Goal: Information Seeking & Learning: Learn about a topic

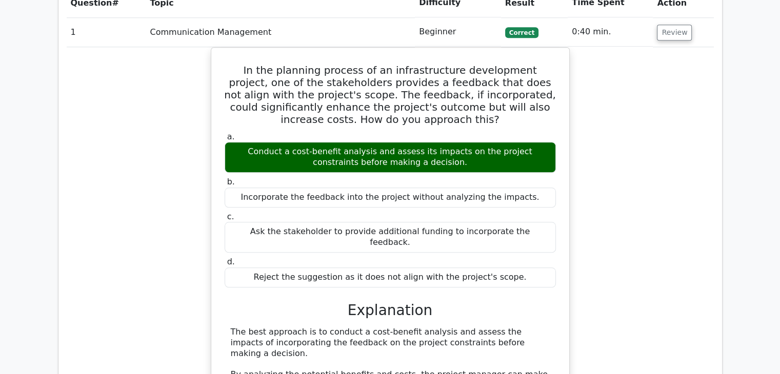
scroll to position [820, 0]
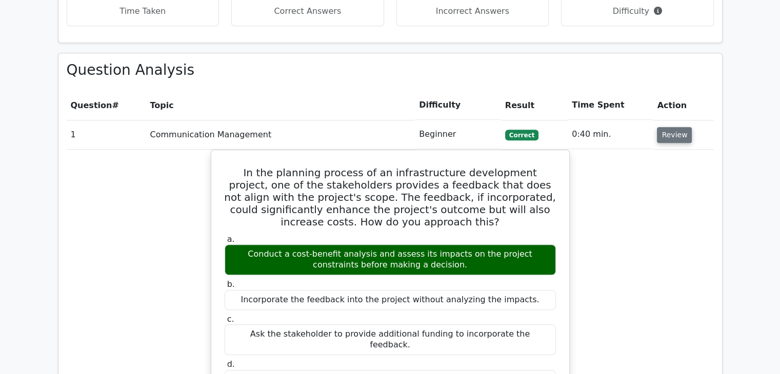
click at [669, 127] on button "Review" at bounding box center [674, 135] width 35 height 16
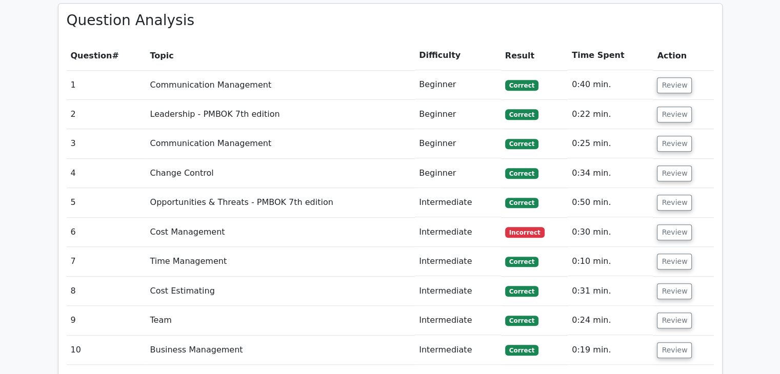
scroll to position [974, 0]
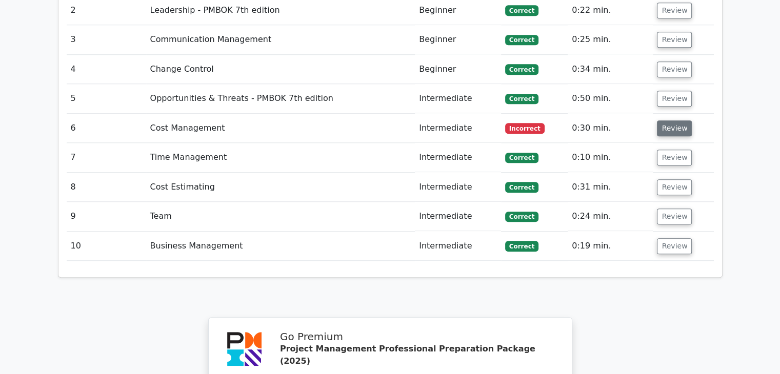
click at [668, 120] on button "Review" at bounding box center [674, 128] width 35 height 16
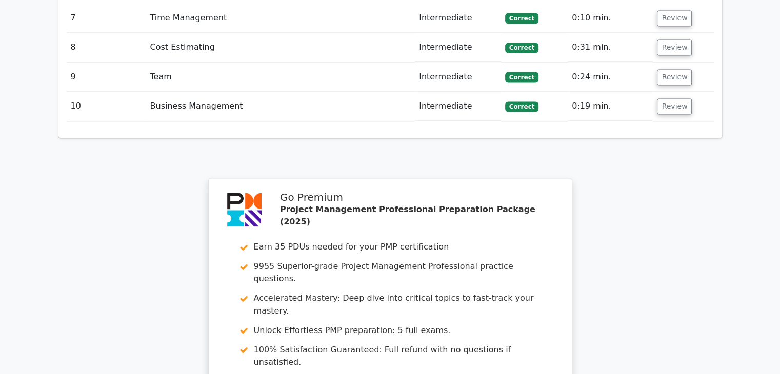
scroll to position [1794, 0]
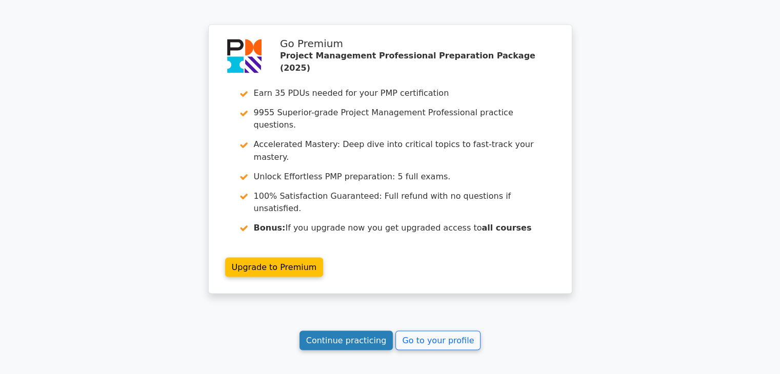
click at [327, 331] on link "Continue practicing" at bounding box center [346, 340] width 94 height 19
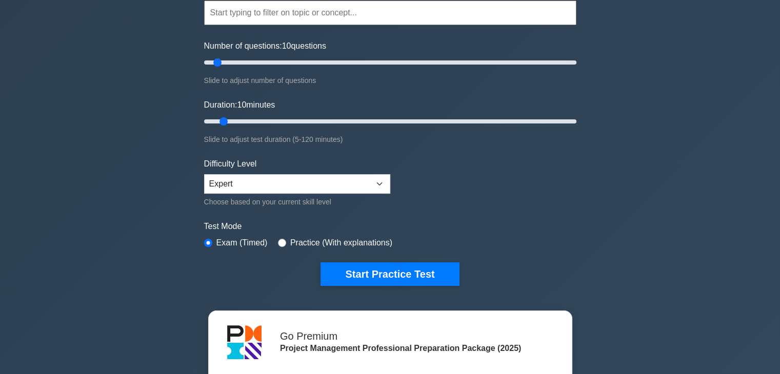
scroll to position [103, 0]
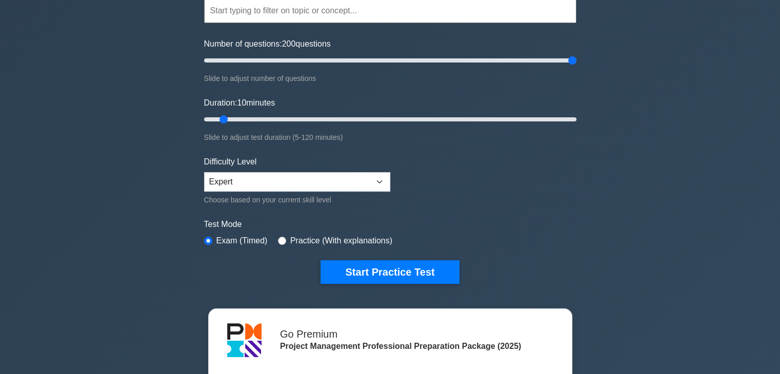
drag, startPoint x: 215, startPoint y: 58, endPoint x: 608, endPoint y: 52, distance: 393.2
type input "200"
click at [576, 54] on input "Number of questions: 200 questions" at bounding box center [390, 60] width 372 height 12
drag, startPoint x: 221, startPoint y: 117, endPoint x: 615, endPoint y: 117, distance: 393.7
type input "120"
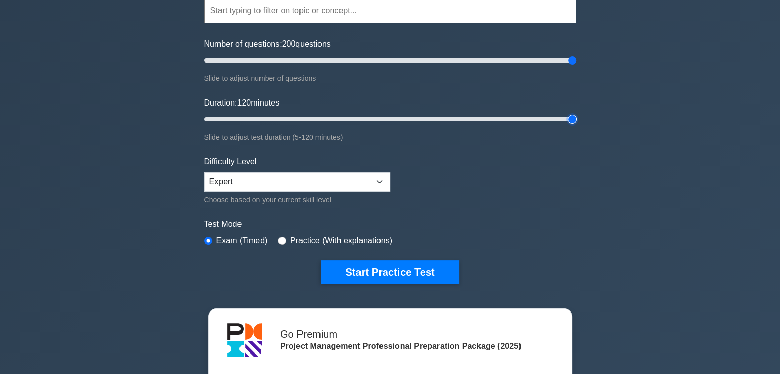
click at [576, 117] on input "Duration: 120 minutes" at bounding box center [390, 119] width 372 height 12
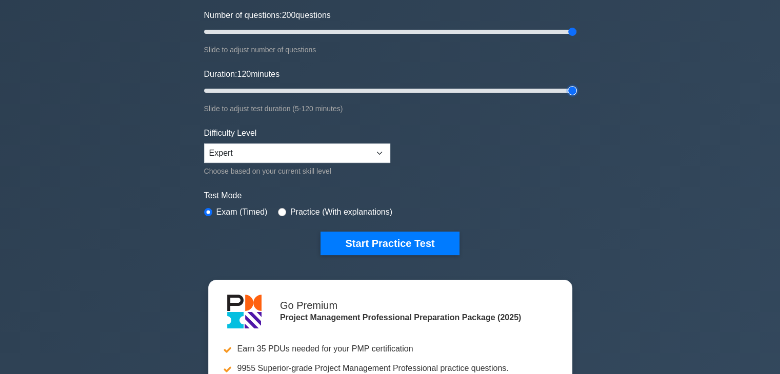
scroll to position [256, 0]
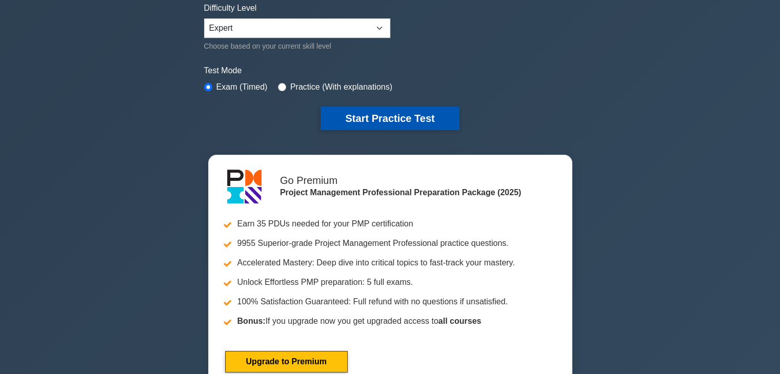
click at [371, 113] on button "Start Practice Test" at bounding box center [389, 119] width 138 height 24
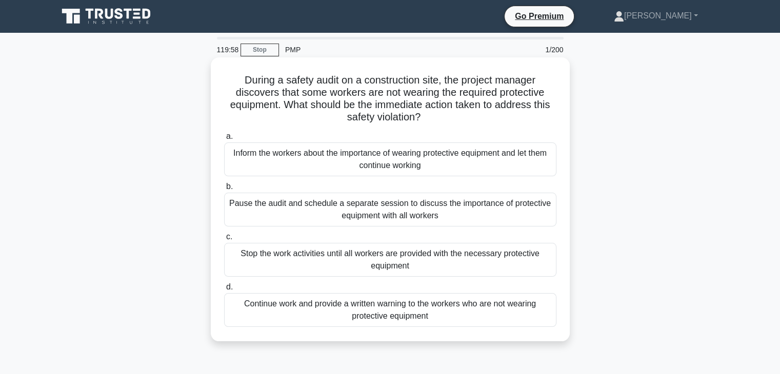
drag, startPoint x: 238, startPoint y: 79, endPoint x: 449, endPoint y: 330, distance: 327.4
click at [449, 330] on div "During a safety audit on a construction site, the project manager discovers tha…" at bounding box center [390, 200] width 351 height 276
copy div "During a safety audit on a construction site, the project manager discovers tha…"
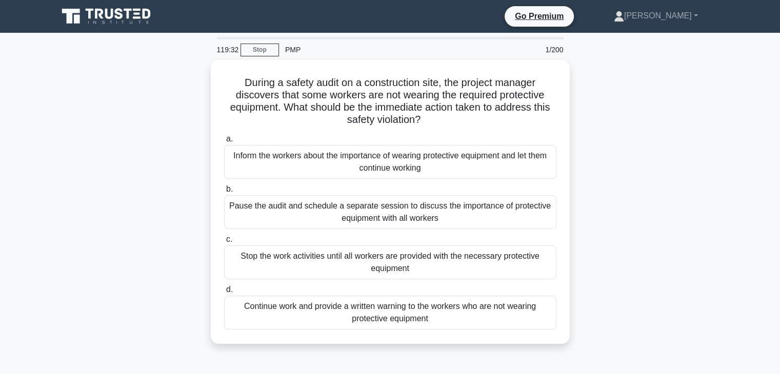
click at [643, 193] on div "During a safety audit on a construction site, the project manager discovers tha…" at bounding box center [390, 208] width 677 height 296
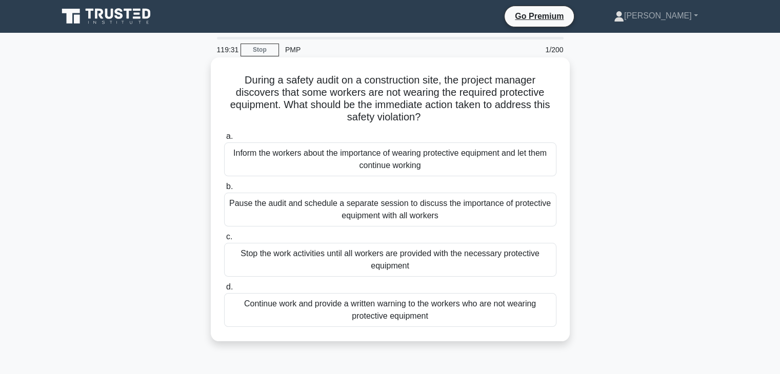
click at [391, 255] on div "Stop the work activities until all workers are provided with the necessary prot…" at bounding box center [390, 260] width 332 height 34
click at [224, 240] on input "c. Stop the work activities until all workers are provided with the necessary p…" at bounding box center [224, 237] width 0 height 7
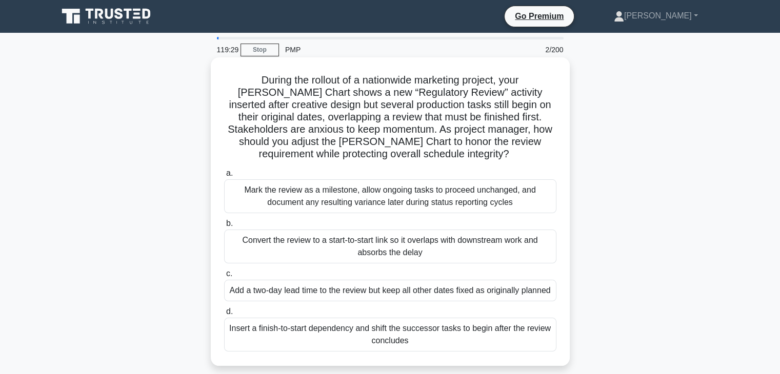
drag, startPoint x: 224, startPoint y: 78, endPoint x: 471, endPoint y: 353, distance: 369.5
click at [471, 353] on div "During the rollout of a nationwide marketing project, your [PERSON_NAME] Chart …" at bounding box center [390, 212] width 351 height 300
copy div "Loremi dol sitamet co a elitseddoe temporinc utlabor, etdo Magna Aliqu enima m …"
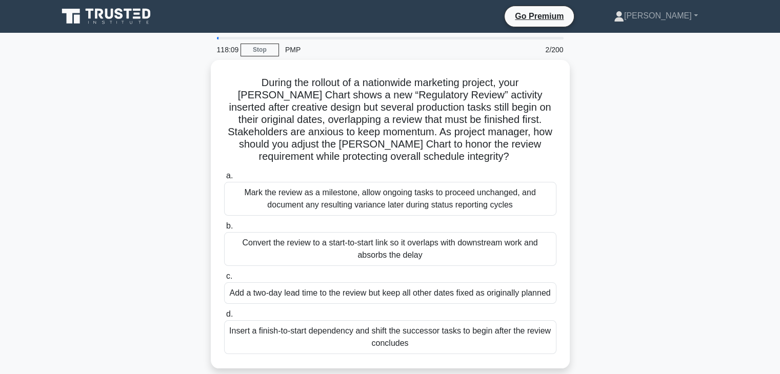
click at [704, 219] on div "During the rollout of a nationwide marketing project, your [PERSON_NAME] Chart …" at bounding box center [390, 220] width 677 height 321
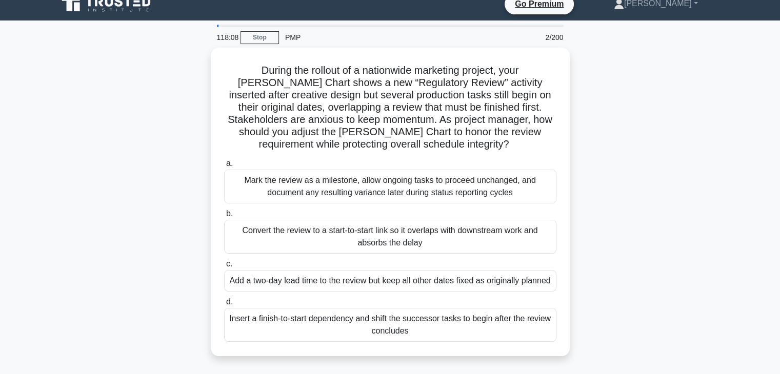
scroll to position [51, 0]
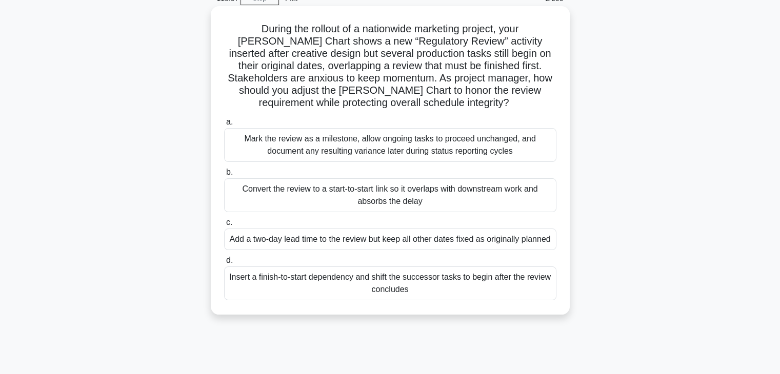
click at [352, 244] on div "Add a two-day lead time to the review but keep all other dates fixed as origina…" at bounding box center [390, 240] width 332 height 22
click at [224, 226] on input "c. Add a two-day lead time to the review but keep all other dates fixed as orig…" at bounding box center [224, 222] width 0 height 7
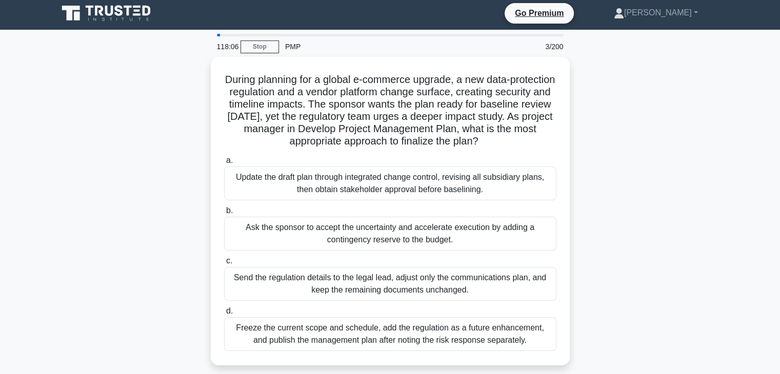
scroll to position [0, 0]
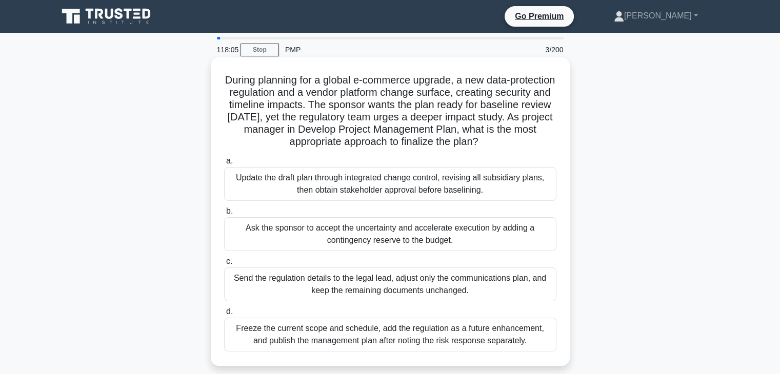
drag, startPoint x: 241, startPoint y: 79, endPoint x: 525, endPoint y: 351, distance: 393.0
click at [525, 351] on div "During planning for a global e-commerce upgrade, a new data-protection regulati…" at bounding box center [390, 212] width 351 height 300
copy div "During planning for a global e-commerce upgrade, a new data-protection regulati…"
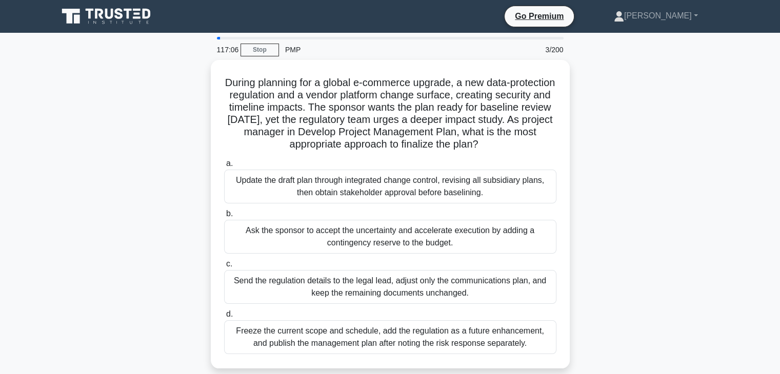
click at [737, 169] on main "117:06 Stop PMP 3/200 During planning for a global e-commerce upgrade, a new da…" at bounding box center [390, 293] width 780 height 521
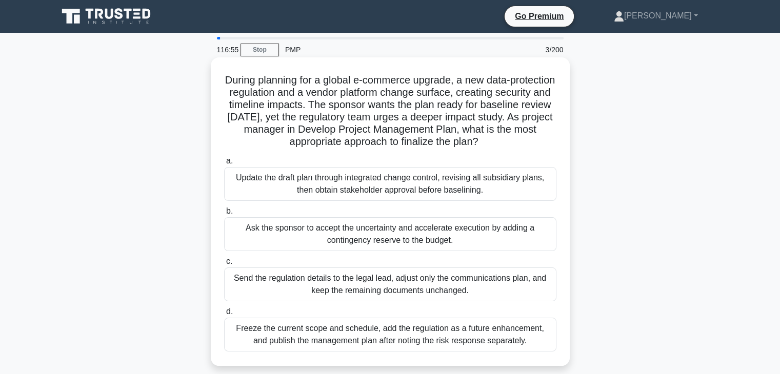
click at [389, 183] on div "Update the draft plan through integrated change control, revising all subsidiar…" at bounding box center [390, 184] width 332 height 34
click at [224, 165] on input "a. Update the draft plan through integrated change control, revising all subsid…" at bounding box center [224, 161] width 0 height 7
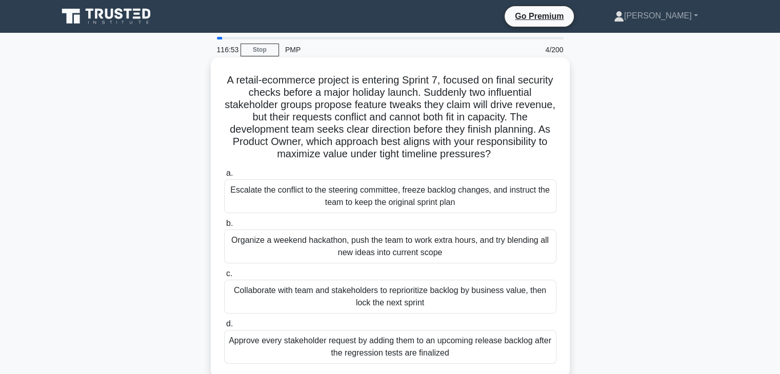
drag, startPoint x: 241, startPoint y: 77, endPoint x: 441, endPoint y: 187, distance: 228.0
click at [496, 351] on div "A retail-ecommerce project is entering Sprint 7, focused on final security chec…" at bounding box center [390, 218] width 351 height 313
copy div "A retail-ecommerce project is entering Sprint 7, focused on final security chec…"
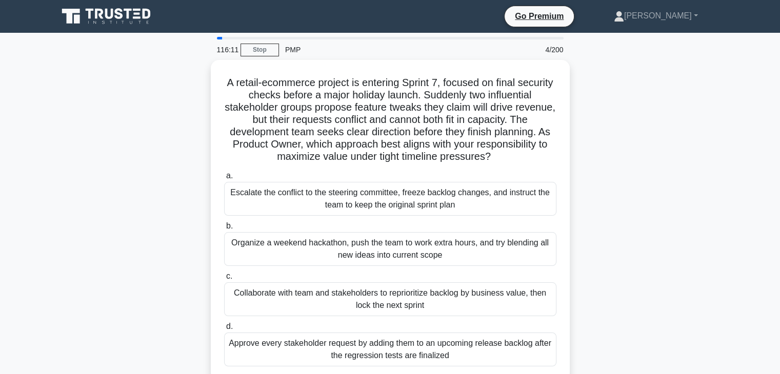
click at [704, 247] on div "A retail-ecommerce project is entering Sprint 7, focused on final security chec…" at bounding box center [390, 226] width 677 height 333
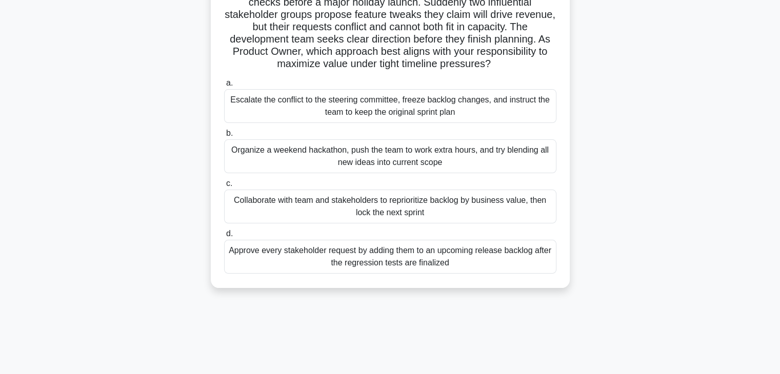
scroll to position [103, 0]
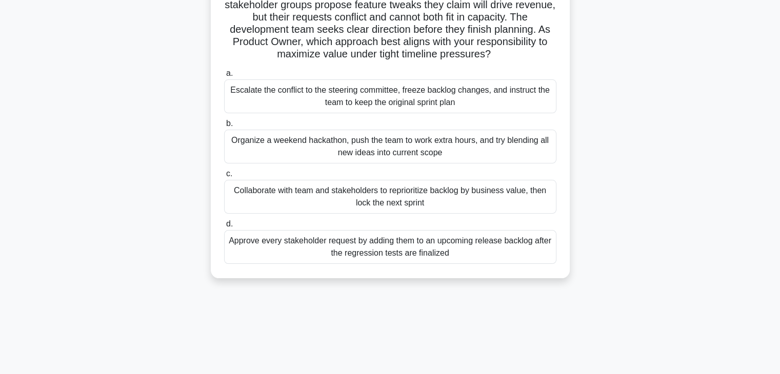
click at [666, 228] on div "A retail-ecommerce project is entering Sprint 7, focused on final security chec…" at bounding box center [390, 123] width 677 height 333
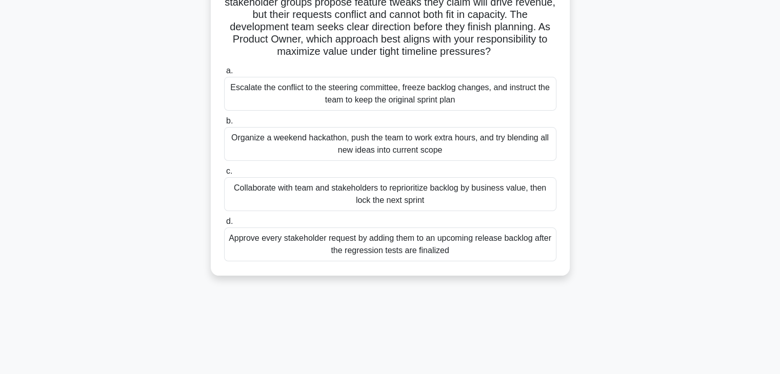
click at [400, 189] on div "Collaborate with team and stakeholders to reprioritize backlog by business valu…" at bounding box center [390, 194] width 332 height 34
click at [224, 175] on input "c. Collaborate with team and stakeholders to reprioritize backlog by business v…" at bounding box center [224, 171] width 0 height 7
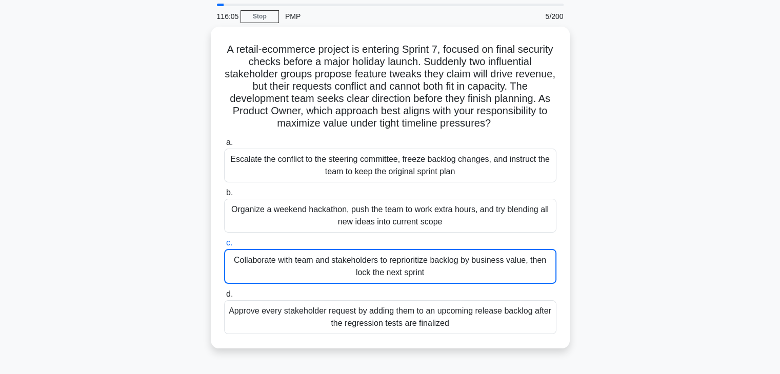
scroll to position [51, 0]
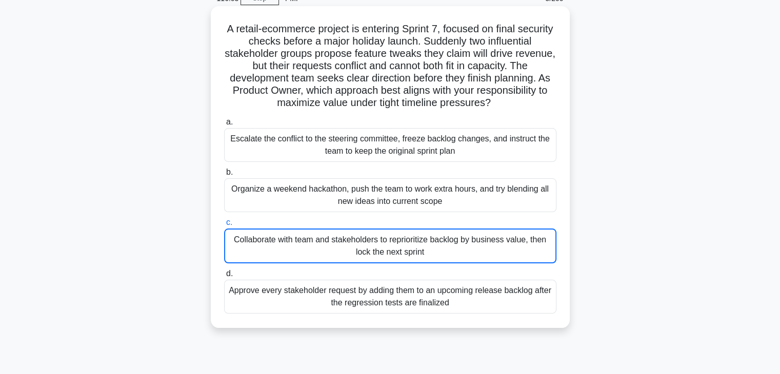
click at [362, 241] on div "Collaborate with team and stakeholders to reprioritize backlog by business valu…" at bounding box center [390, 246] width 332 height 35
click at [224, 226] on input "c. Collaborate with team and stakeholders to reprioritize backlog by business v…" at bounding box center [224, 222] width 0 height 7
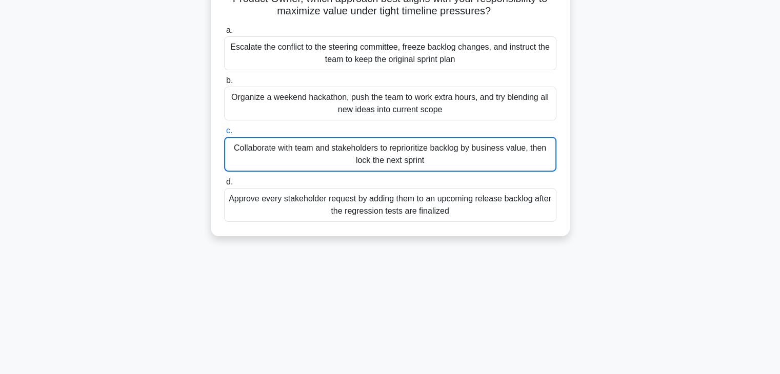
scroll to position [154, 0]
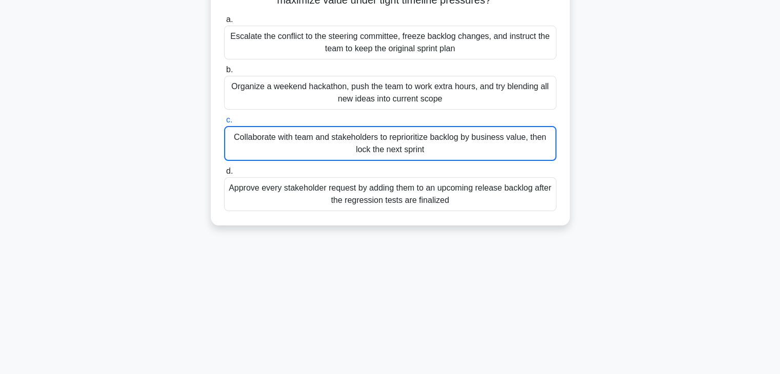
click at [383, 136] on div "Collaborate with team and stakeholders to reprioritize backlog by business valu…" at bounding box center [390, 143] width 332 height 35
click at [224, 124] on input "c. Collaborate with team and stakeholders to reprioritize backlog by business v…" at bounding box center [224, 120] width 0 height 7
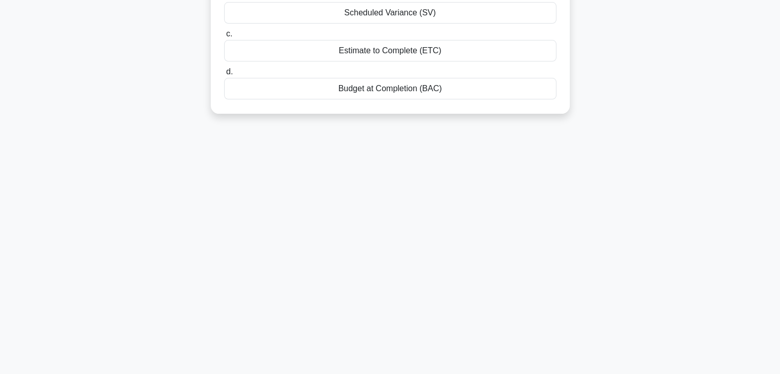
scroll to position [0, 0]
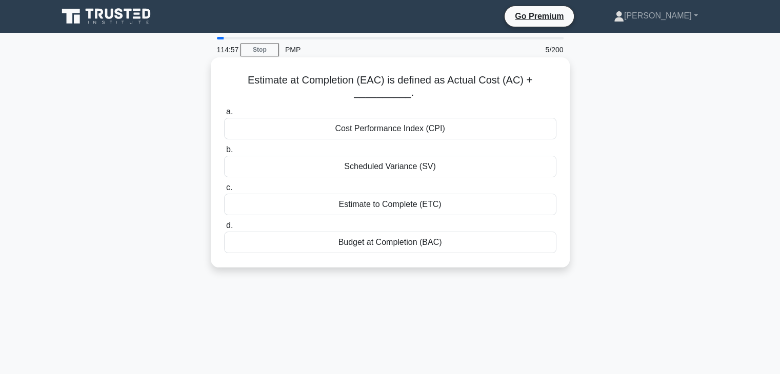
click at [405, 243] on div "Budget at Completion (BAC)" at bounding box center [390, 243] width 332 height 22
click at [224, 229] on input "d. Budget at Completion (BAC)" at bounding box center [224, 225] width 0 height 7
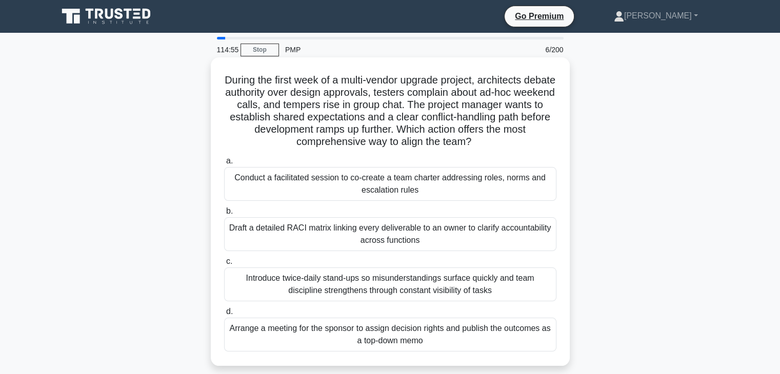
drag, startPoint x: 230, startPoint y: 78, endPoint x: 433, endPoint y: 259, distance: 272.0
click at [456, 336] on div "During the first week of a multi-vendor upgrade project, architects debate auth…" at bounding box center [390, 212] width 351 height 300
copy div "During the first week of a multi-vendor upgrade project, architects debate auth…"
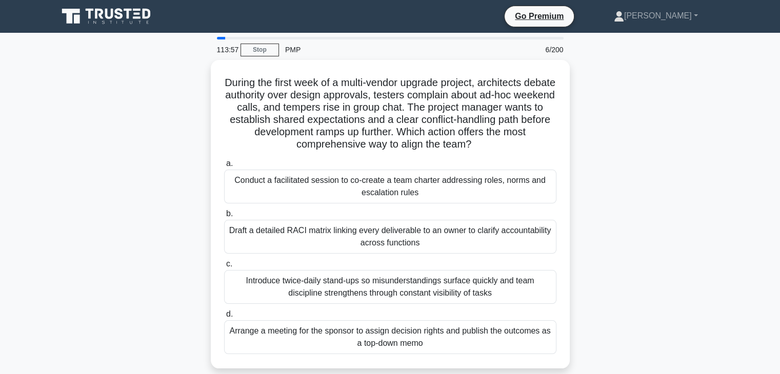
click at [678, 175] on div "During the first week of a multi-vendor upgrade project, architects debate auth…" at bounding box center [390, 220] width 677 height 321
click at [662, 186] on div "During the first week of a multi-vendor upgrade project, architects debate auth…" at bounding box center [390, 220] width 677 height 321
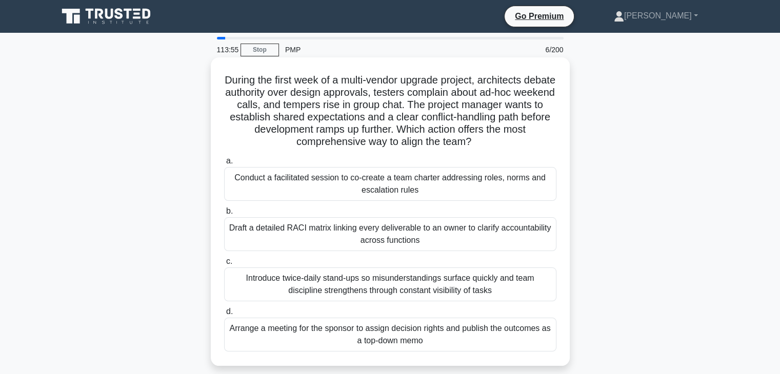
click at [390, 181] on div "Conduct a facilitated session to co-create a team charter addressing roles, nor…" at bounding box center [390, 184] width 332 height 34
click at [224, 165] on input "a. Conduct a facilitated session to co-create a team charter addressing roles, …" at bounding box center [224, 161] width 0 height 7
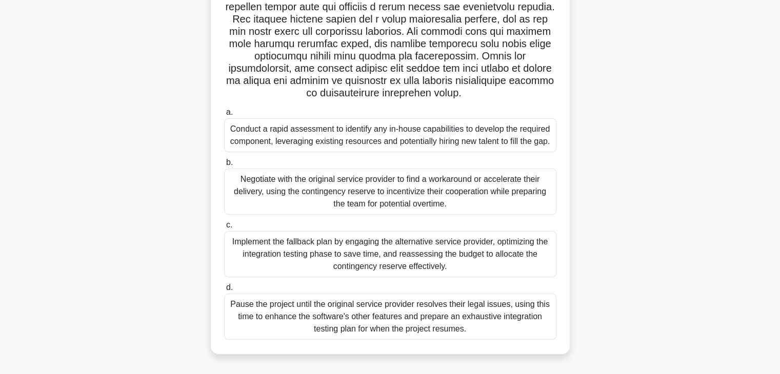
scroll to position [180, 0]
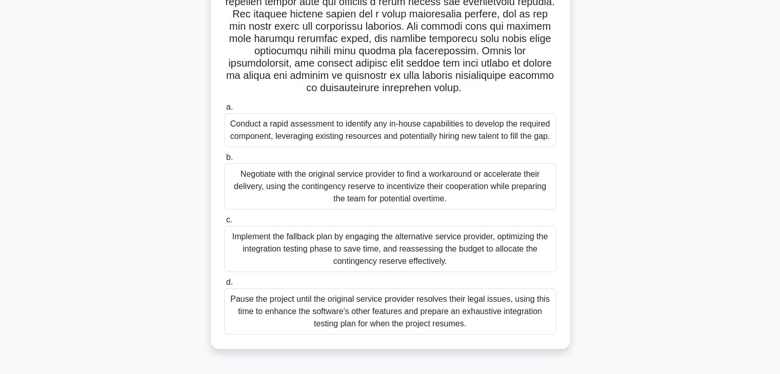
drag, startPoint x: 229, startPoint y: 80, endPoint x: 486, endPoint y: 380, distance: 395.2
click at [486, 374] on html "Go Premium [PERSON_NAME]" at bounding box center [390, 98] width 780 height 554
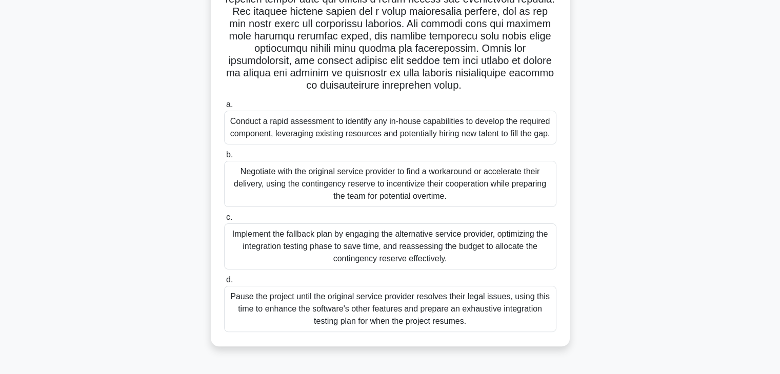
copy div "During the final phase of a critical software development project, it is discov…"
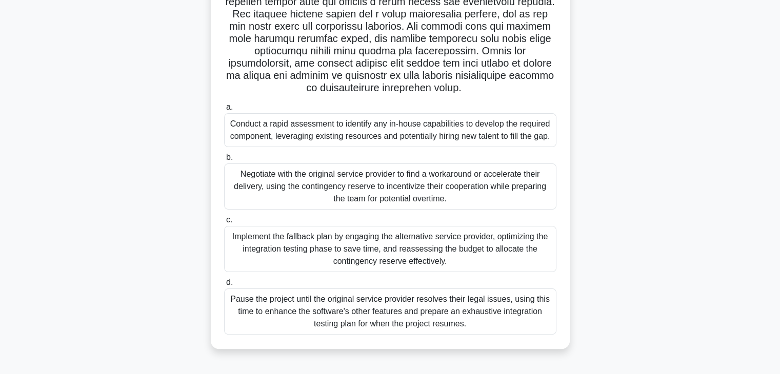
scroll to position [26, 0]
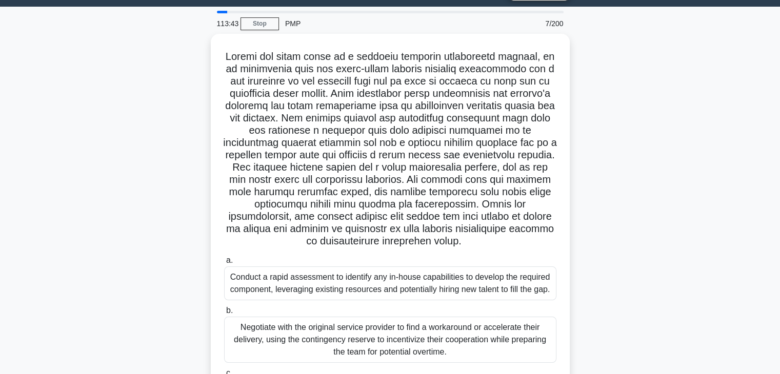
click at [641, 130] on div ".spinner_0XTQ{transform-origin:center;animation:spinner_y6GP .75s linear infini…" at bounding box center [390, 274] width 677 height 481
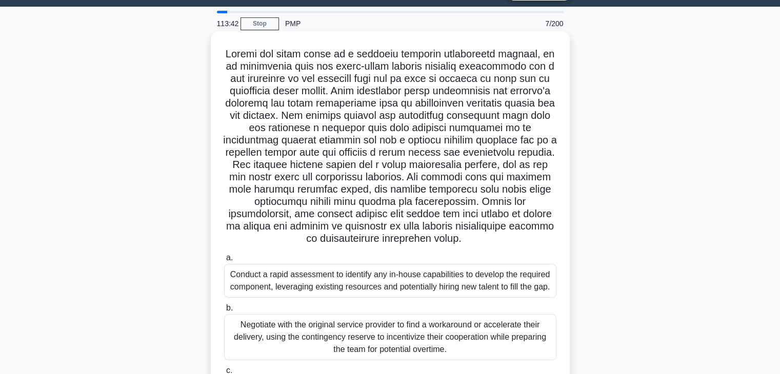
drag, startPoint x: 248, startPoint y: 65, endPoint x: 539, endPoint y: 239, distance: 339.3
click at [539, 239] on h5 ".spinner_0XTQ{transform-origin:center;animation:spinner_y6GP .75s linear infini…" at bounding box center [390, 147] width 334 height 198
copy h5 "During the final phase of a critical software development project, it is discov…"
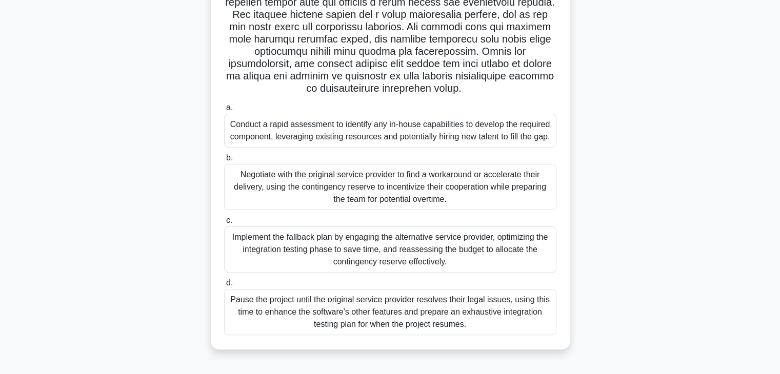
scroll to position [180, 0]
drag, startPoint x: 229, startPoint y: 121, endPoint x: 569, endPoint y: 334, distance: 400.7
click at [569, 338] on div ".spinner_0XTQ{transform-origin:center;animation:spinner_y6GP .75s linear infini…" at bounding box center [390, 121] width 677 height 481
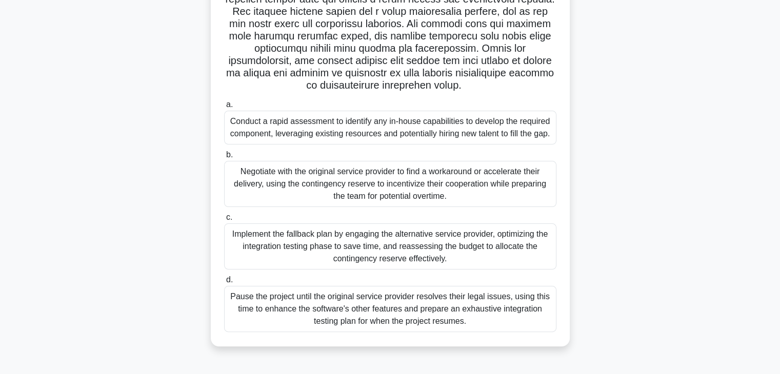
copy div "Conduct a rapid assessment to identify any in-house capabilities to develop the…"
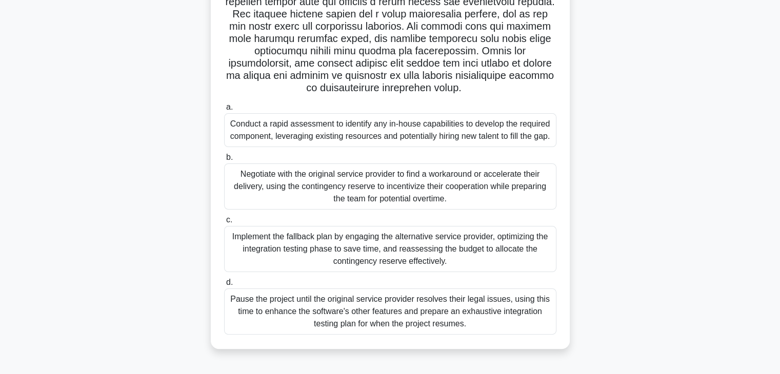
click at [674, 240] on div ".spinner_0XTQ{transform-origin:center;animation:spinner_y6GP .75s linear infini…" at bounding box center [390, 121] width 677 height 481
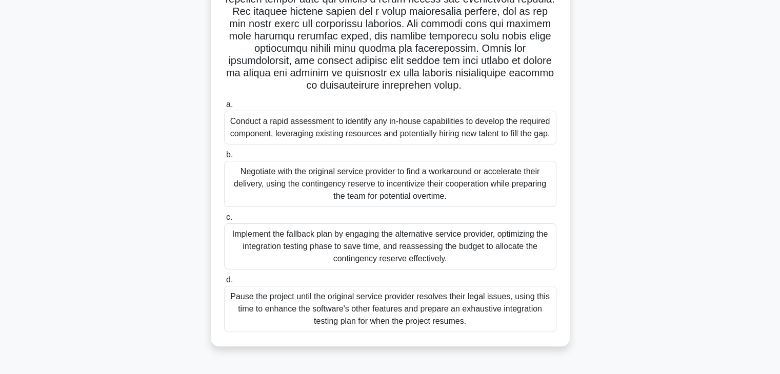
click at [430, 235] on div "Implement the fallback plan by engaging the alternative service provider, optim…" at bounding box center [390, 247] width 332 height 46
click at [224, 221] on input "c. Implement the fallback plan by engaging the alternative service provider, op…" at bounding box center [224, 217] width 0 height 7
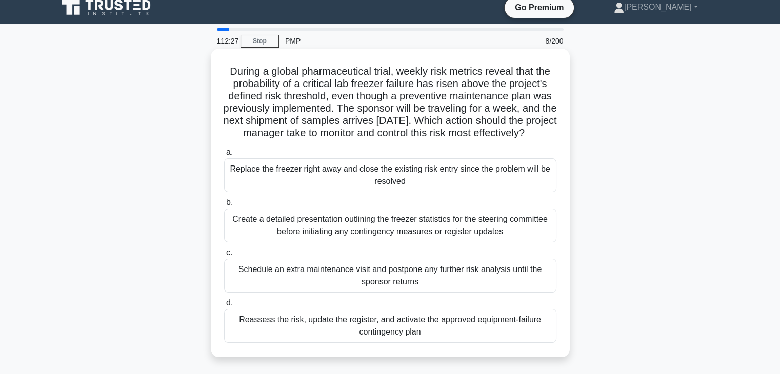
scroll to position [0, 0]
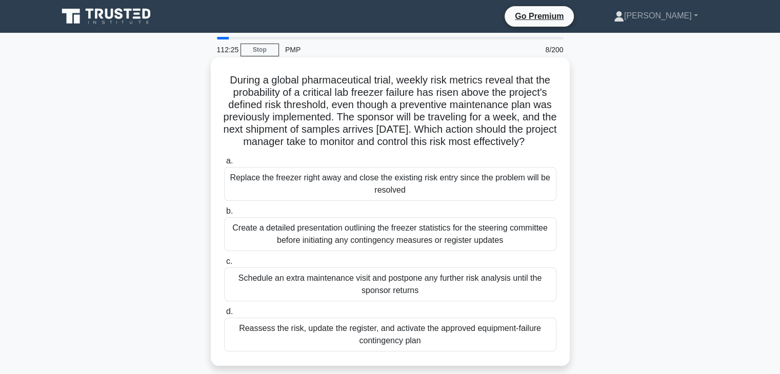
drag, startPoint x: 219, startPoint y: 78, endPoint x: 494, endPoint y: 353, distance: 388.9
click at [494, 353] on div "During a global pharmaceutical trial, weekly risk metrics reveal that the proba…" at bounding box center [390, 212] width 351 height 300
copy div "During a global pharmaceutical trial, weekly risk metrics reveal that the proba…"
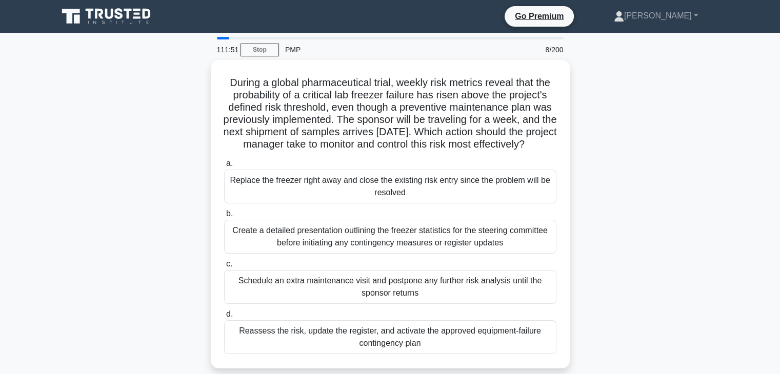
click at [750, 247] on main "111:51 Stop PMP 8/200 During a global pharmaceutical trial, weekly risk metrics…" at bounding box center [390, 293] width 780 height 521
click at [690, 220] on div "During a global pharmaceutical trial, weekly risk metrics reveal that the proba…" at bounding box center [390, 220] width 677 height 321
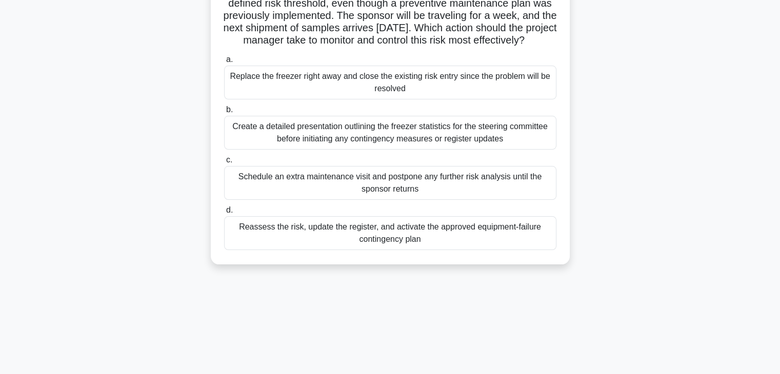
scroll to position [103, 0]
click at [387, 242] on div "Reassess the risk, update the register, and activate the approved equipment-fai…" at bounding box center [390, 232] width 332 height 34
click at [224, 213] on input "d. Reassess the risk, update the register, and activate the approved equipment-…" at bounding box center [224, 209] width 0 height 7
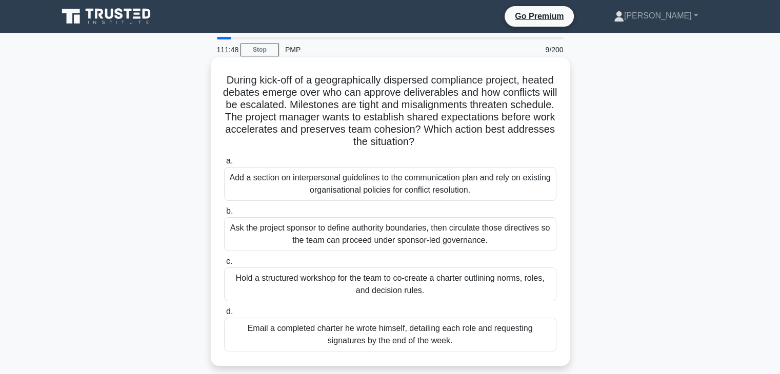
scroll to position [0, 0]
drag, startPoint x: 236, startPoint y: 74, endPoint x: 519, endPoint y: 351, distance: 395.8
click at [522, 361] on div "During kick-off of a geographically dispersed compliance project, heated debate…" at bounding box center [390, 212] width 351 height 300
copy div "During kick-off of a geographically dispersed compliance project, heated debate…"
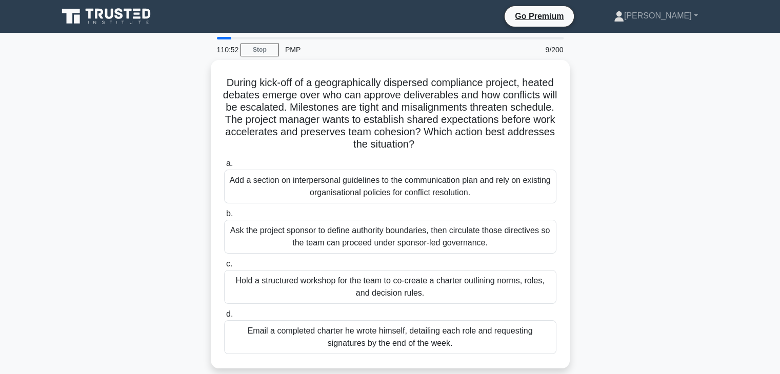
click at [703, 258] on div "During kick-off of a geographically dispersed compliance project, heated debate…" at bounding box center [390, 220] width 677 height 321
click at [695, 256] on div "During kick-off of a geographically dispersed compliance project, heated debate…" at bounding box center [390, 220] width 677 height 321
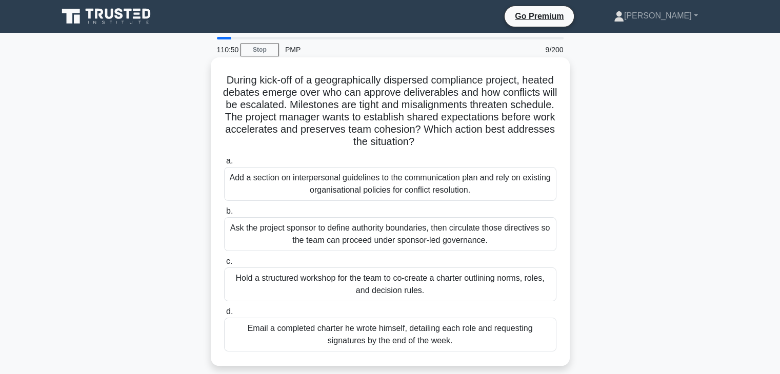
click at [400, 279] on div "Hold a structured workshop for the team to co-create a charter outlining norms,…" at bounding box center [390, 285] width 332 height 34
click at [224, 265] on input "c. Hold a structured workshop for the team to co-create a charter outlining nor…" at bounding box center [224, 261] width 0 height 7
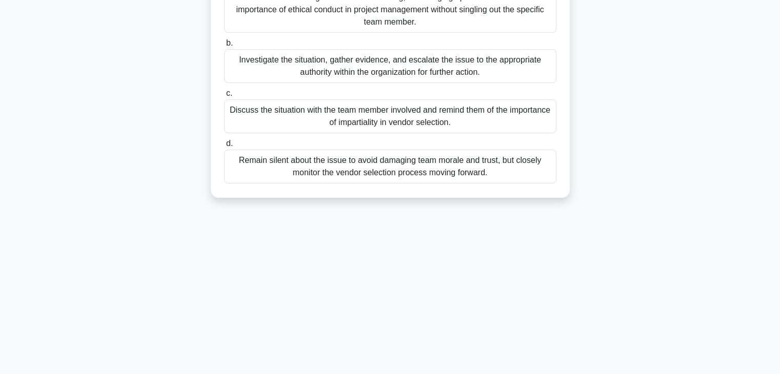
drag, startPoint x: 225, startPoint y: 81, endPoint x: 570, endPoint y: 377, distance: 454.4
click at [570, 374] on html "Go Premium [PERSON_NAME]" at bounding box center [390, 119] width 780 height 554
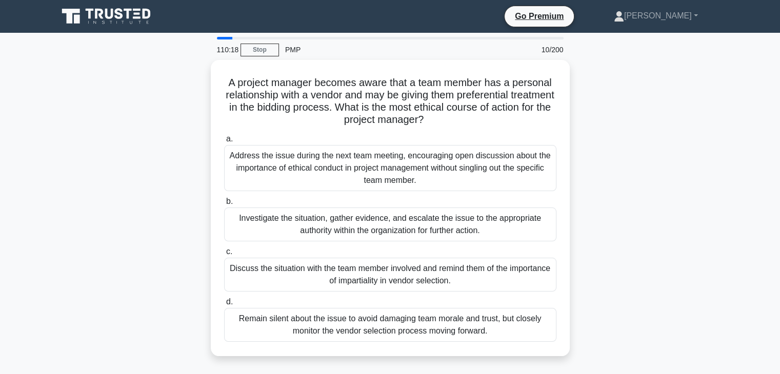
click at [631, 242] on div "A project manager becomes aware that a team member has a personal relationship …" at bounding box center [390, 214] width 677 height 309
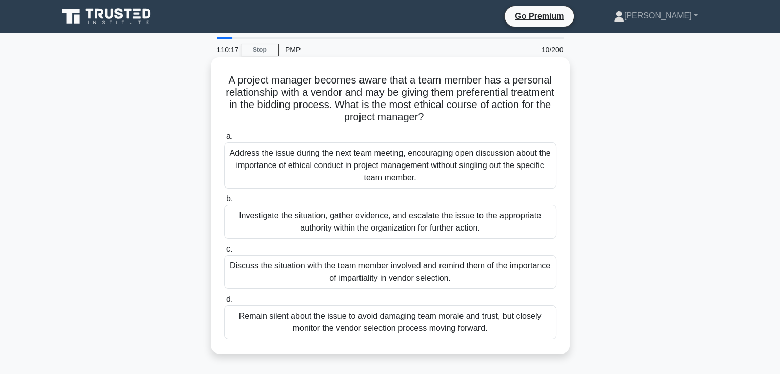
click at [378, 269] on div "Discuss the situation with the team member involved and remind them of the impo…" at bounding box center [390, 272] width 332 height 34
click at [224, 253] on input "c. Discuss the situation with the team member involved and remind them of the i…" at bounding box center [224, 249] width 0 height 7
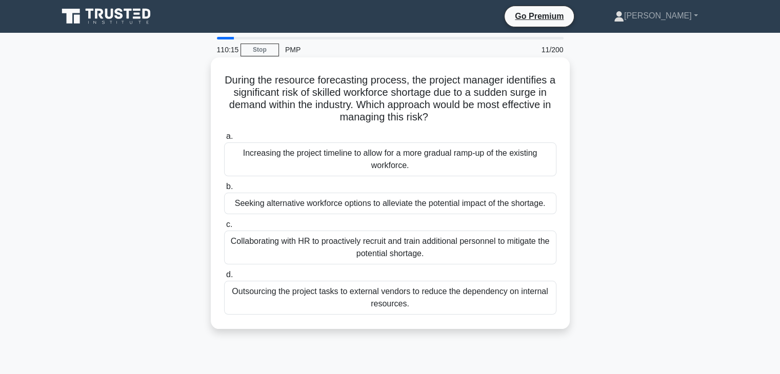
drag, startPoint x: 219, startPoint y: 80, endPoint x: 368, endPoint y: 153, distance: 165.5
click at [425, 304] on div "During the resource forecasting process, the project manager identifies a signi…" at bounding box center [390, 193] width 351 height 263
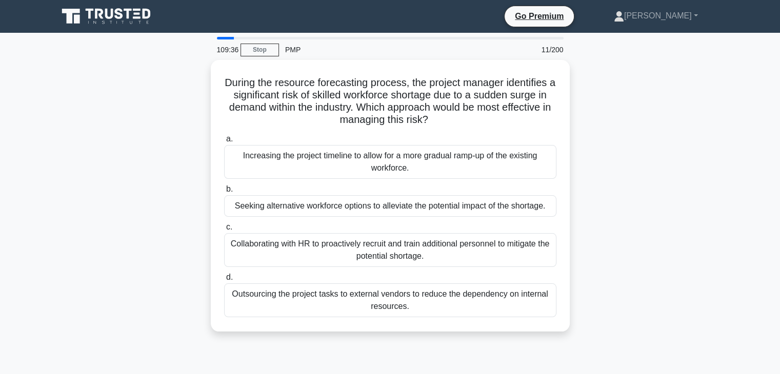
click at [636, 245] on div "During the resource forecasting process, the project manager identifies a signi…" at bounding box center [390, 202] width 677 height 284
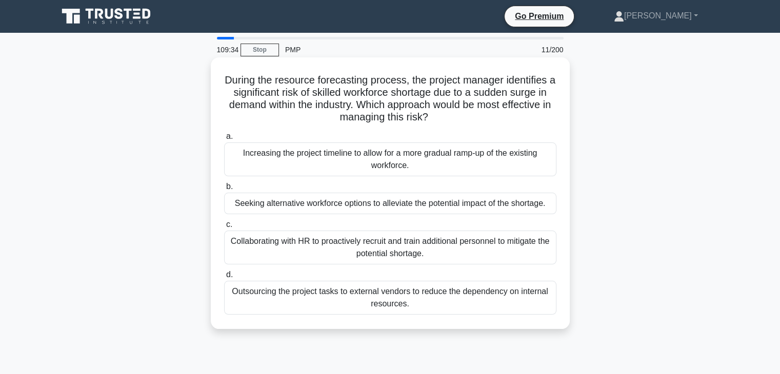
click at [384, 206] on div "Seeking alternative workforce options to alleviate the potential impact of the …" at bounding box center [390, 204] width 332 height 22
click at [224, 190] on input "b. Seeking alternative workforce options to alleviate the potential impact of t…" at bounding box center [224, 187] width 0 height 7
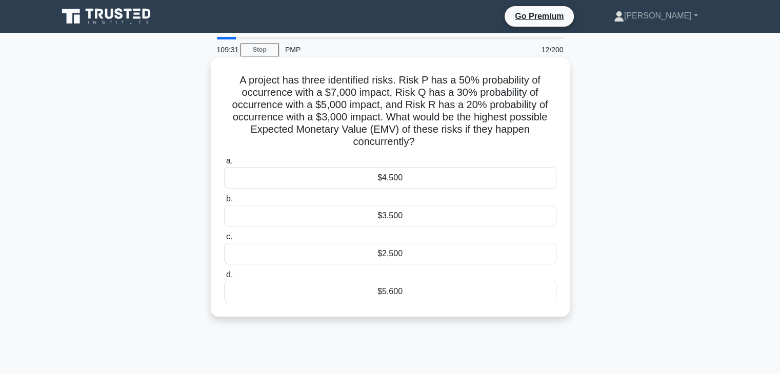
drag, startPoint x: 240, startPoint y: 80, endPoint x: 430, endPoint y: 219, distance: 235.1
click at [457, 292] on div "A project has three identified risks. Risk P has a 50% probability of occurrenc…" at bounding box center [390, 187] width 351 height 251
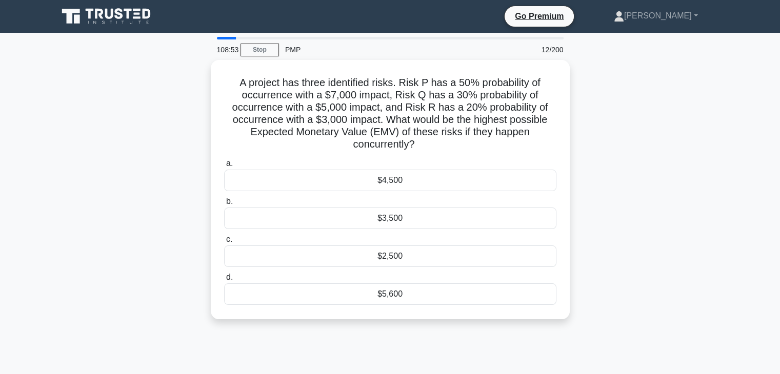
click at [649, 216] on div "A project has three identified risks. Risk P has a 50% probability of occurrenc…" at bounding box center [390, 196] width 677 height 272
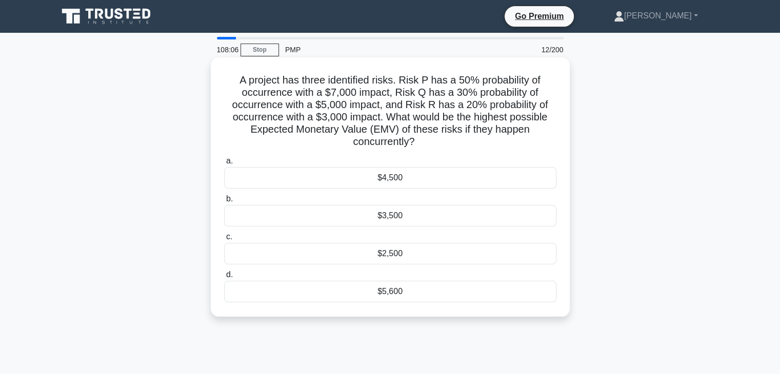
click at [390, 291] on div "$5,600" at bounding box center [390, 292] width 332 height 22
click at [224, 278] on input "d. $5,600" at bounding box center [224, 275] width 0 height 7
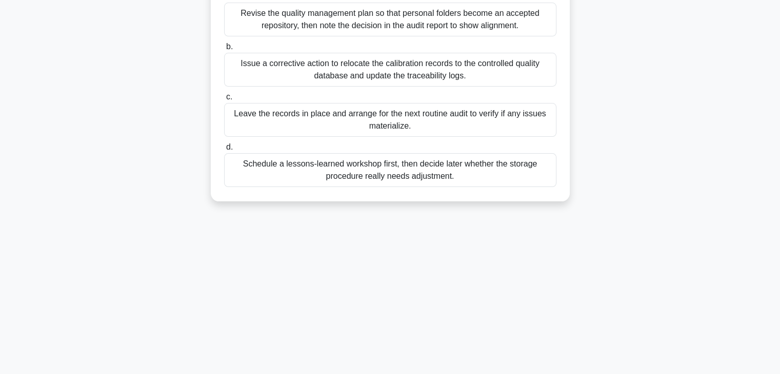
drag, startPoint x: 224, startPoint y: 77, endPoint x: 530, endPoint y: 345, distance: 406.9
click at [538, 374] on html "Go Premium [PERSON_NAME]" at bounding box center [390, 98] width 780 height 554
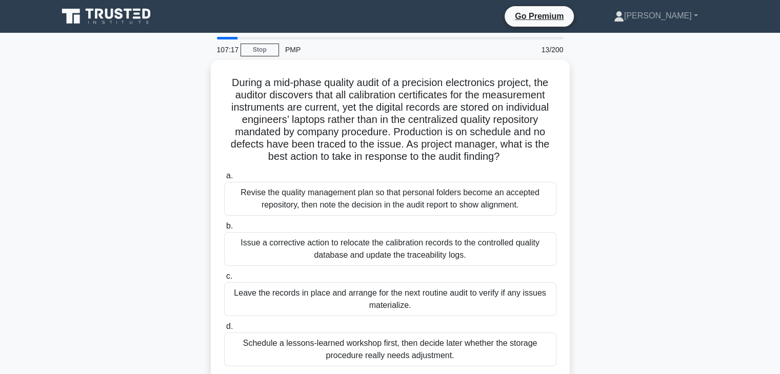
click at [699, 261] on div "During a mid-phase quality audit of a precision electronics project, the audito…" at bounding box center [390, 226] width 677 height 333
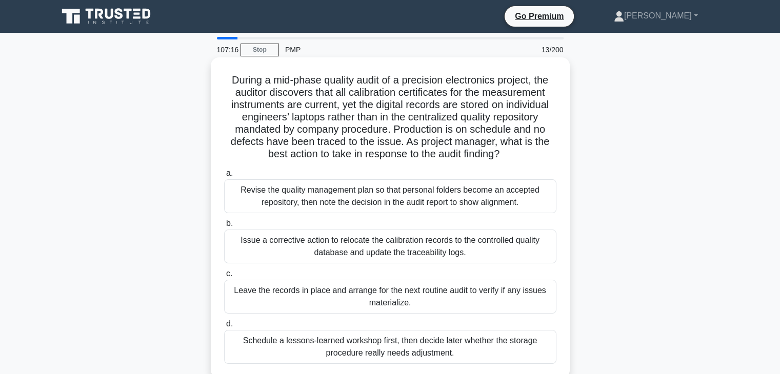
click at [431, 242] on div "Issue a corrective action to relocate the calibration records to the controlled…" at bounding box center [390, 247] width 332 height 34
click at [224, 227] on input "b. Issue a corrective action to relocate the calibration records to the control…" at bounding box center [224, 223] width 0 height 7
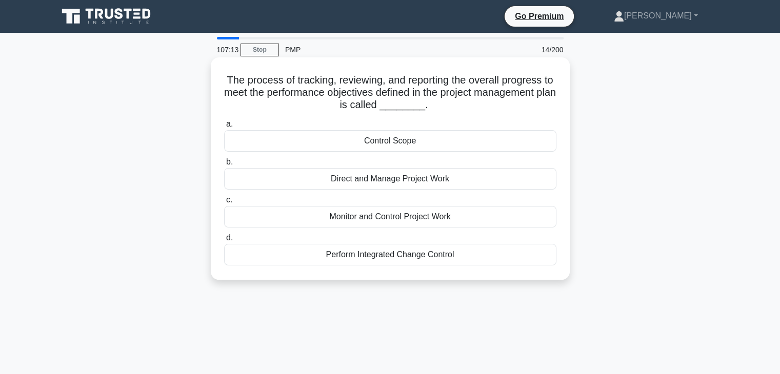
drag, startPoint x: 219, startPoint y: 76, endPoint x: 432, endPoint y: 105, distance: 214.7
click at [513, 273] on div "The process of tracking, reviewing, and reporting the overall progress to meet …" at bounding box center [390, 169] width 351 height 214
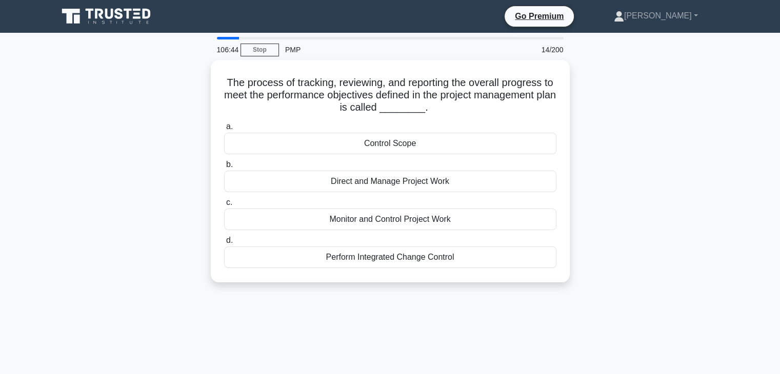
click at [649, 207] on div "The process of tracking, reviewing, and reporting the overall progress to meet …" at bounding box center [390, 177] width 677 height 235
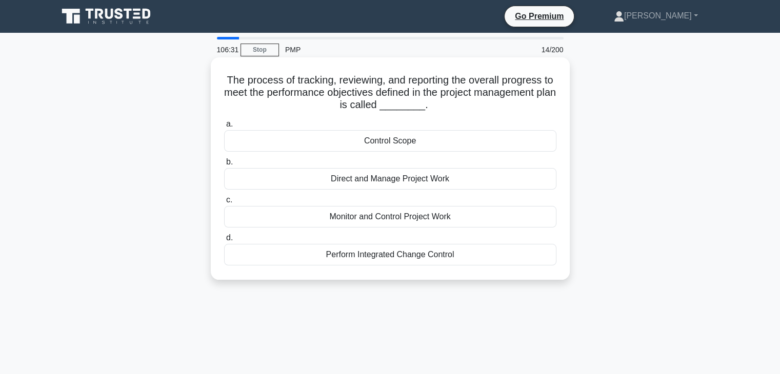
click at [401, 222] on div "Monitor and Control Project Work" at bounding box center [390, 217] width 332 height 22
click at [224, 204] on input "c. Monitor and Control Project Work" at bounding box center [224, 200] width 0 height 7
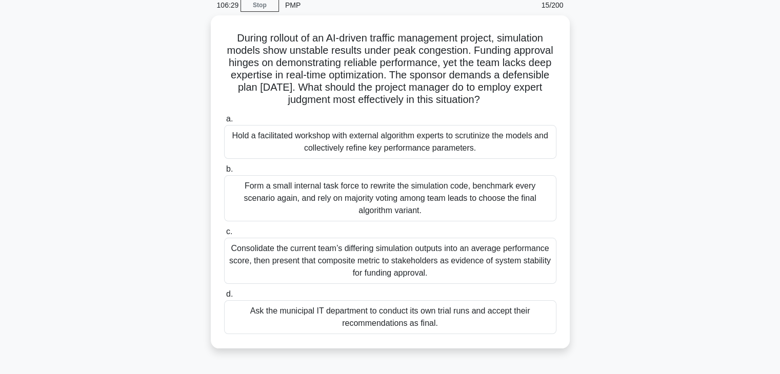
scroll to position [79, 0]
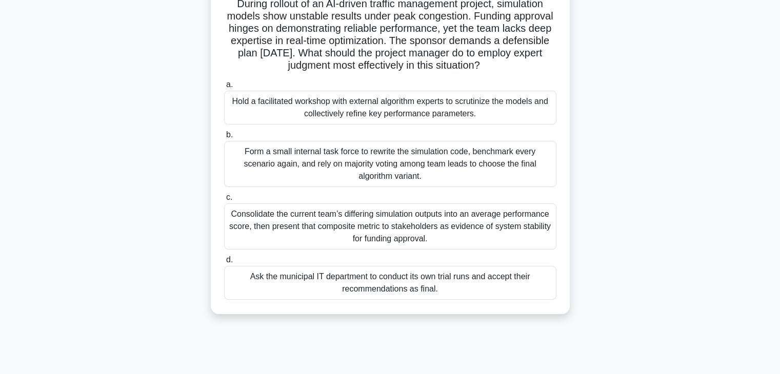
drag, startPoint x: 222, startPoint y: 76, endPoint x: 515, endPoint y: 370, distance: 415.4
click at [515, 370] on div "106:29 Stop PMP 15/200 During rollout of an AI-driven traffic management projec…" at bounding box center [390, 214] width 677 height 513
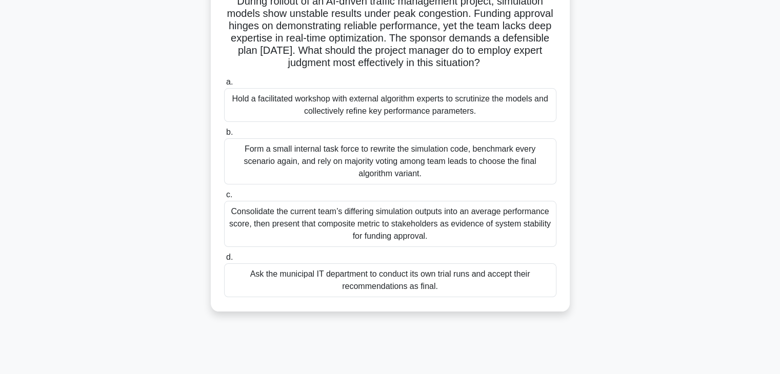
scroll to position [0, 0]
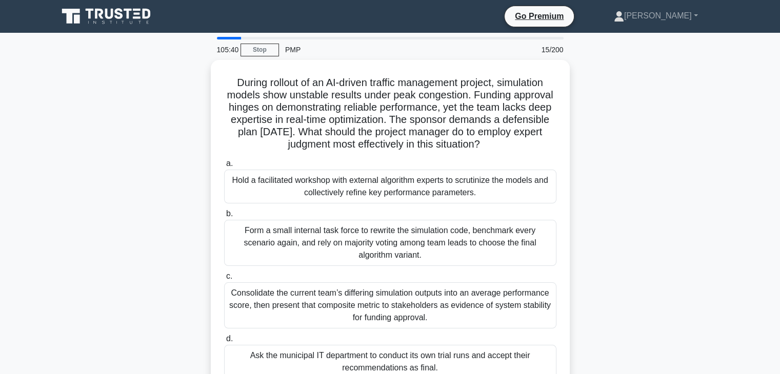
click at [714, 208] on div "During rollout of an AI-driven traffic management project, simulation models sh…" at bounding box center [390, 233] width 677 height 346
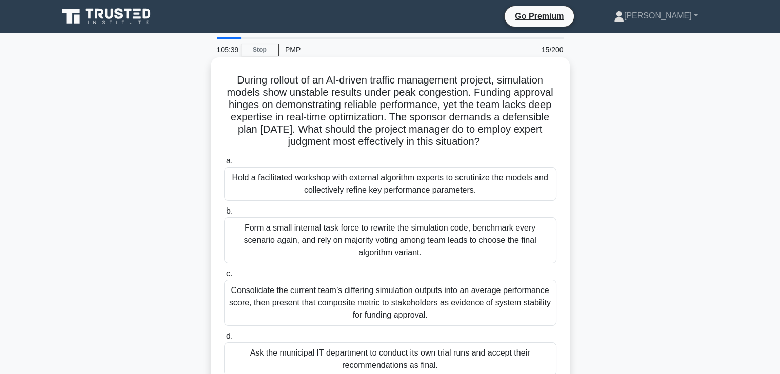
click at [403, 187] on div "Hold a facilitated workshop with external algorithm experts to scrutinize the m…" at bounding box center [390, 184] width 332 height 34
click at [224, 165] on input "a. Hold a facilitated workshop with external algorithm experts to scrutinize th…" at bounding box center [224, 161] width 0 height 7
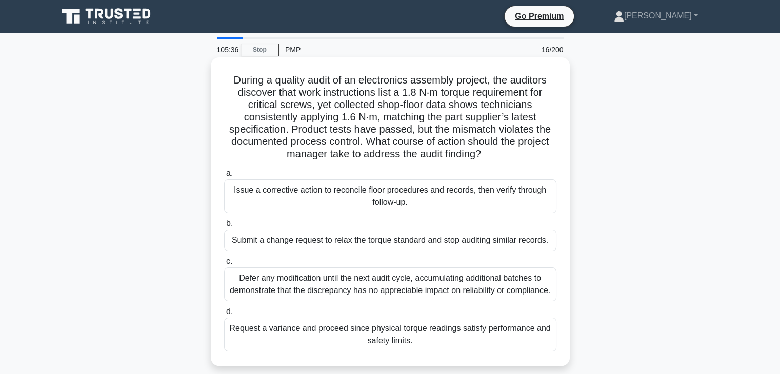
drag, startPoint x: 227, startPoint y: 76, endPoint x: 397, endPoint y: 174, distance: 196.3
click at [439, 344] on div "During a quality audit of an electronics assembly project, the auditors discove…" at bounding box center [390, 212] width 351 height 300
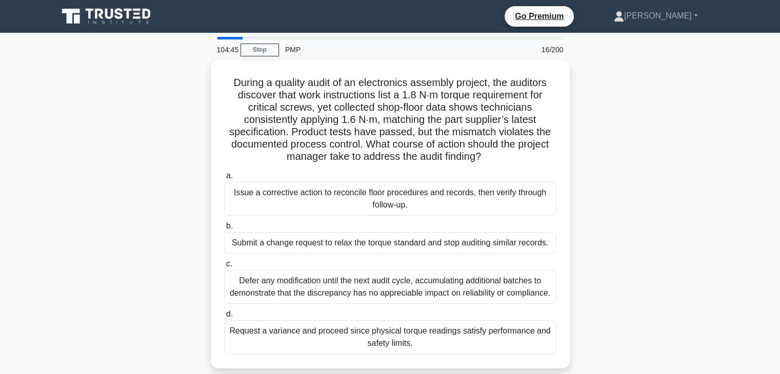
click at [703, 209] on div "During a quality audit of an electronics assembly project, the auditors discove…" at bounding box center [390, 220] width 677 height 321
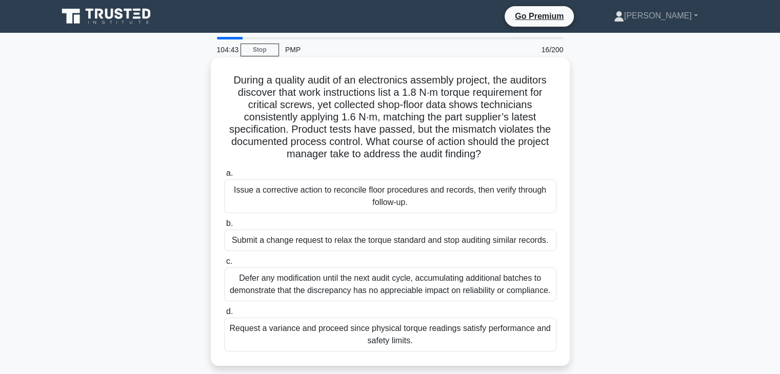
click at [424, 190] on div "Issue a corrective action to reconcile floor procedures and records, then verif…" at bounding box center [390, 196] width 332 height 34
click at [224, 177] on input "a. Issue a corrective action to reconcile floor procedures and records, then ve…" at bounding box center [224, 173] width 0 height 7
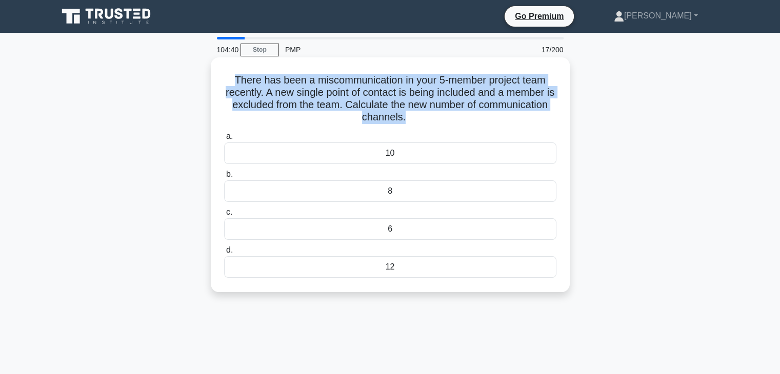
drag, startPoint x: 226, startPoint y: 73, endPoint x: 441, endPoint y: 120, distance: 220.4
click at [441, 120] on div "There has been a miscommunication in your 5-member project team recently. A new…" at bounding box center [390, 175] width 351 height 227
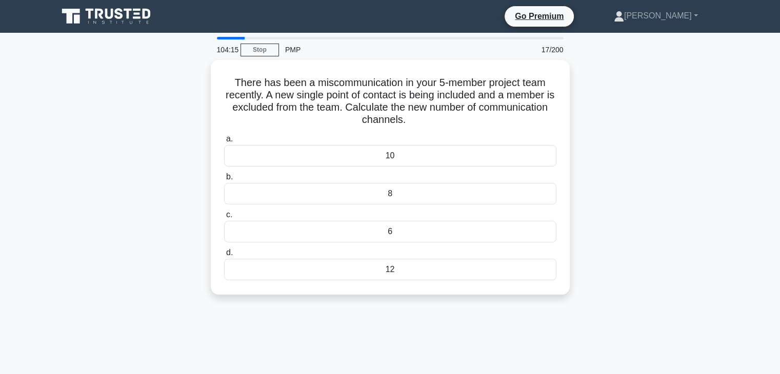
click at [642, 225] on div "There has been a miscommunication in your 5-member project team recently. A new…" at bounding box center [390, 183] width 677 height 247
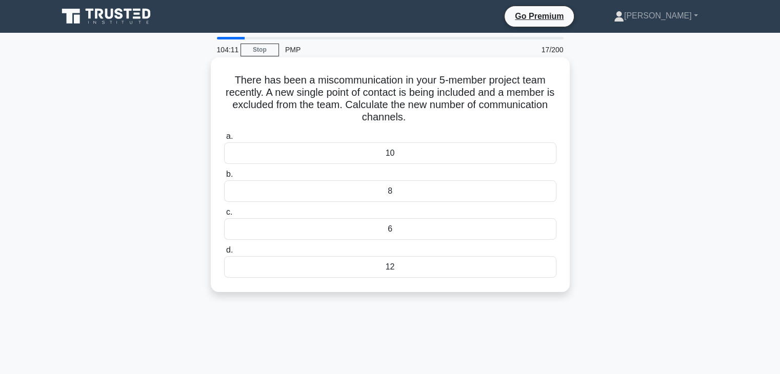
click at [391, 154] on div "10" at bounding box center [390, 154] width 332 height 22
click at [224, 140] on input "a. 10" at bounding box center [224, 136] width 0 height 7
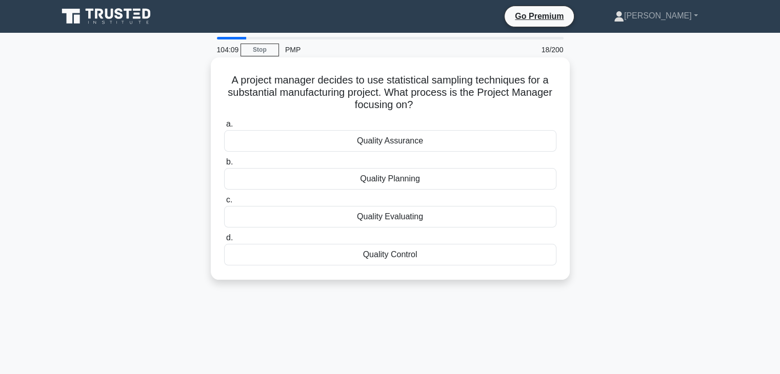
drag, startPoint x: 224, startPoint y: 77, endPoint x: 490, endPoint y: 253, distance: 319.3
click at [490, 254] on div "A project manager decides to use statistical sampling techniques for a substant…" at bounding box center [390, 169] width 351 height 214
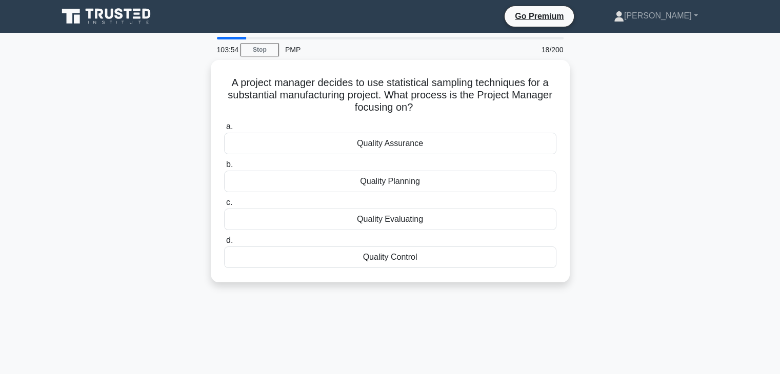
click at [672, 196] on div "A project manager decides to use statistical sampling techniques for a substant…" at bounding box center [390, 177] width 677 height 235
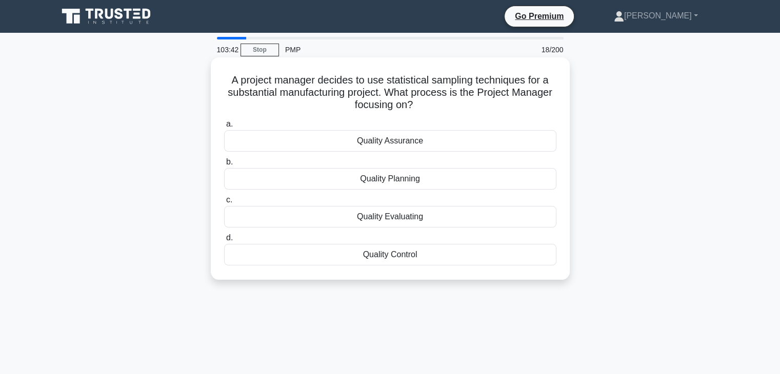
click at [398, 144] on div "Quality Assurance" at bounding box center [390, 141] width 332 height 22
click at [224, 128] on input "a. Quality Assurance" at bounding box center [224, 124] width 0 height 7
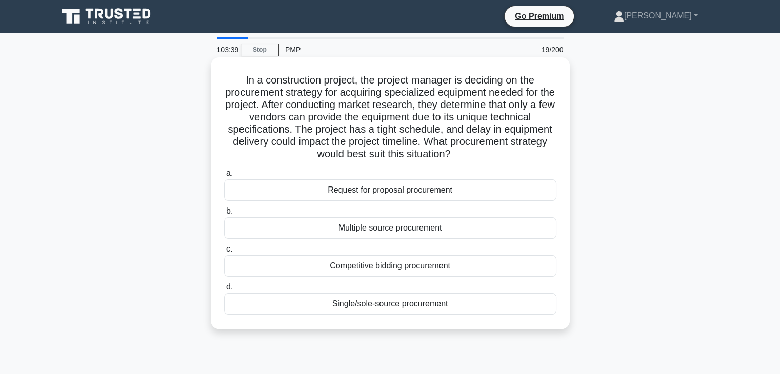
drag, startPoint x: 229, startPoint y: 79, endPoint x: 455, endPoint y: 317, distance: 327.8
click at [455, 317] on div "In a construction project, the project manager is deciding on the procurement s…" at bounding box center [390, 193] width 351 height 263
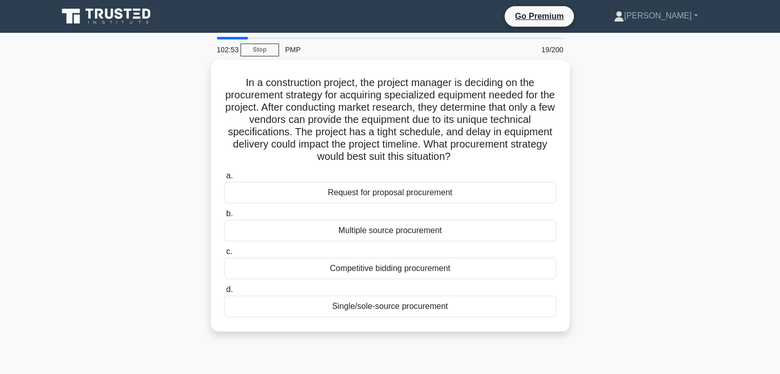
click at [655, 189] on div "In a construction project, the project manager is deciding on the procurement s…" at bounding box center [390, 202] width 677 height 284
click at [749, 214] on main "102:52 Stop PMP 19/200 In a construction project, the project manager is decidi…" at bounding box center [390, 293] width 780 height 521
click at [730, 187] on main "102:51 Stop PMP 19/200 In a construction project, the project manager is decidi…" at bounding box center [390, 293] width 780 height 521
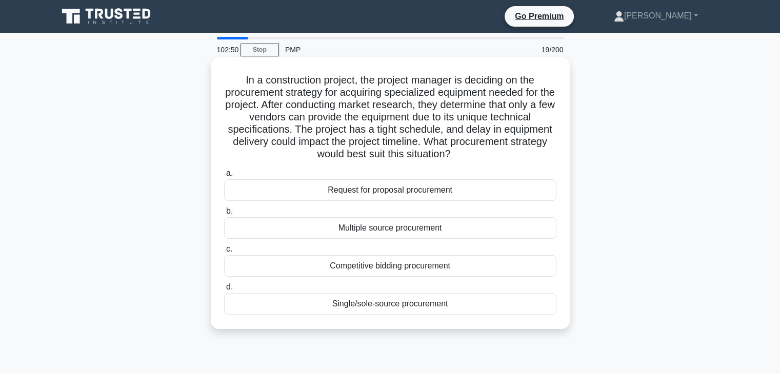
click at [416, 190] on div "Request for proposal procurement" at bounding box center [390, 190] width 332 height 22
click at [224, 177] on input "a. Request for proposal procurement" at bounding box center [224, 173] width 0 height 7
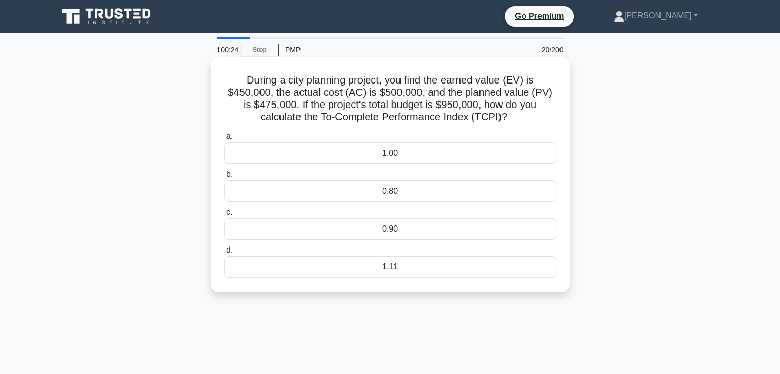
click at [402, 260] on div "1.11" at bounding box center [390, 267] width 332 height 22
click at [224, 254] on input "d. 1.11" at bounding box center [224, 250] width 0 height 7
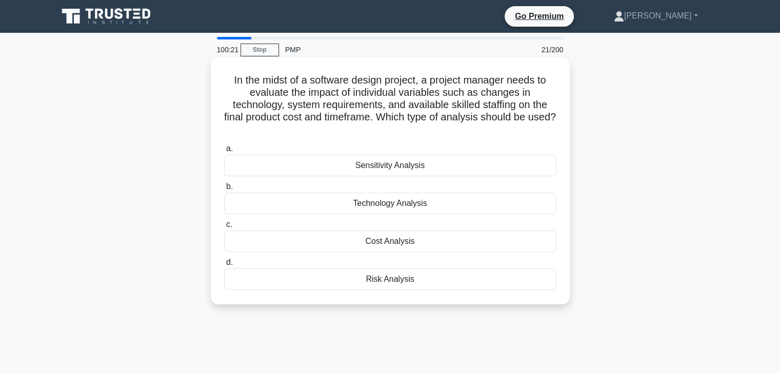
drag, startPoint x: 226, startPoint y: 79, endPoint x: 494, endPoint y: 274, distance: 331.4
click at [494, 274] on div "In the midst of a software design project, a project manager needs to evaluate …" at bounding box center [390, 181] width 351 height 239
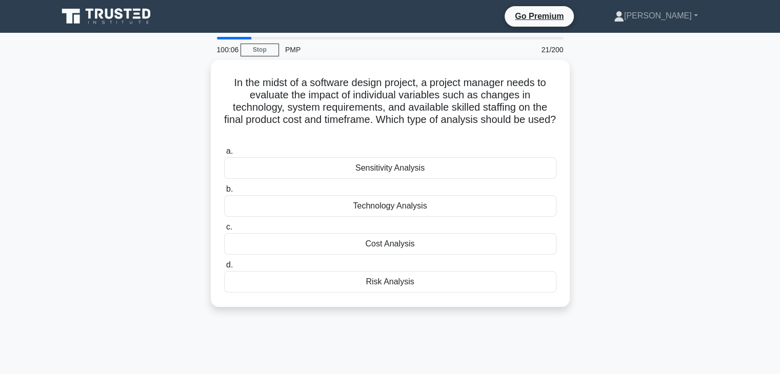
click at [659, 267] on div "In the midst of a software design project, a project manager needs to evaluate …" at bounding box center [390, 189] width 677 height 259
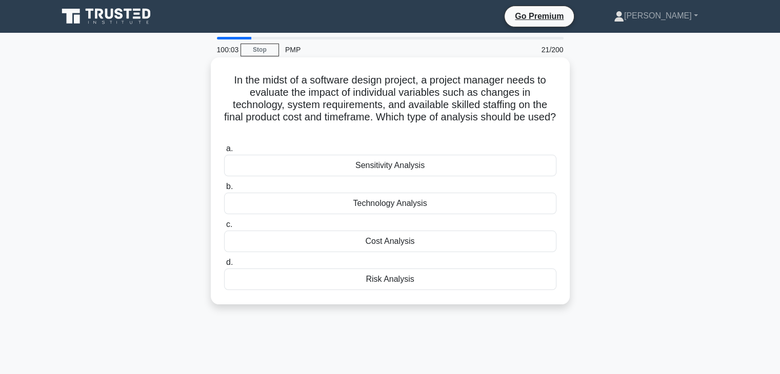
click at [367, 165] on div "Sensitivity Analysis" at bounding box center [390, 166] width 332 height 22
click at [224, 152] on input "a. Sensitivity Analysis" at bounding box center [224, 149] width 0 height 7
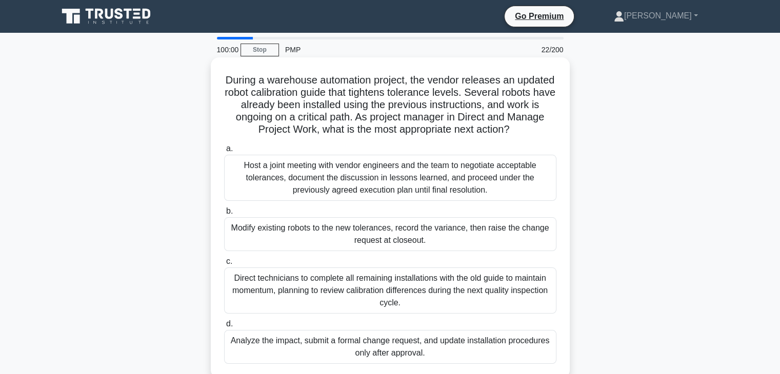
drag, startPoint x: 236, startPoint y: 77, endPoint x: 552, endPoint y: 362, distance: 425.0
click at [552, 362] on div "During a warehouse automation project, the vendor releases an updated robot cal…" at bounding box center [390, 218] width 351 height 313
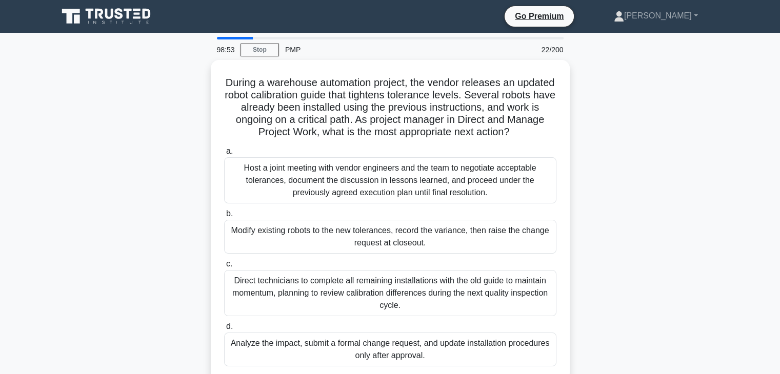
click at [704, 253] on div "During a warehouse automation project, the vendor releases an updated robot cal…" at bounding box center [390, 226] width 677 height 333
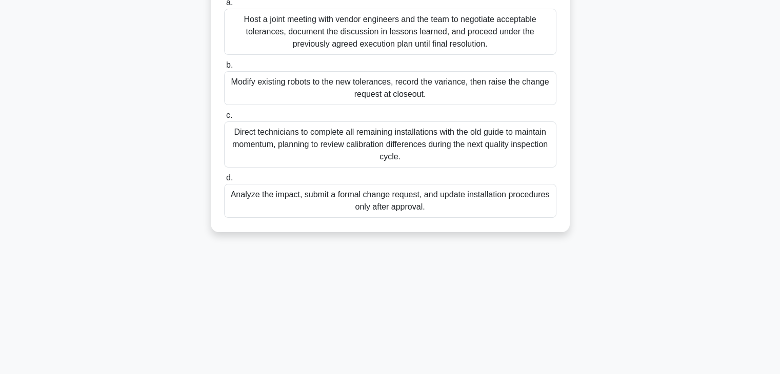
scroll to position [154, 0]
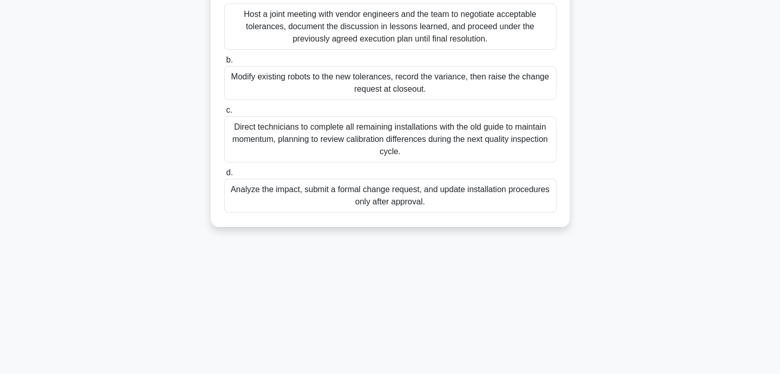
click at [640, 197] on div "During a warehouse automation project, the vendor releases an updated robot cal…" at bounding box center [390, 72] width 677 height 333
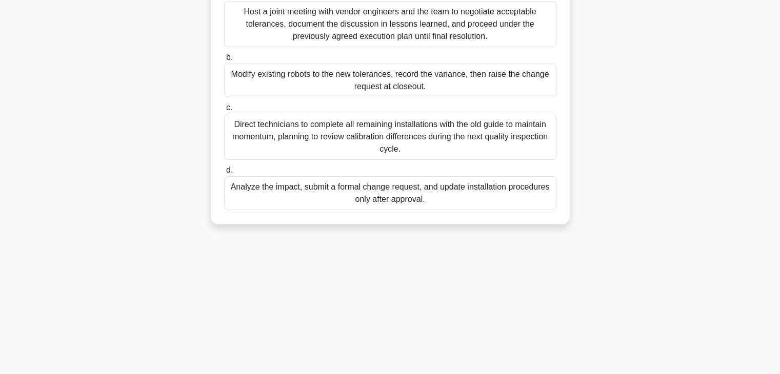
click at [365, 197] on div "Analyze the impact, submit a formal change request, and update installation pro…" at bounding box center [390, 193] width 332 height 34
click at [224, 174] on input "d. Analyze the impact, submit a formal change request, and update installation …" at bounding box center [224, 170] width 0 height 7
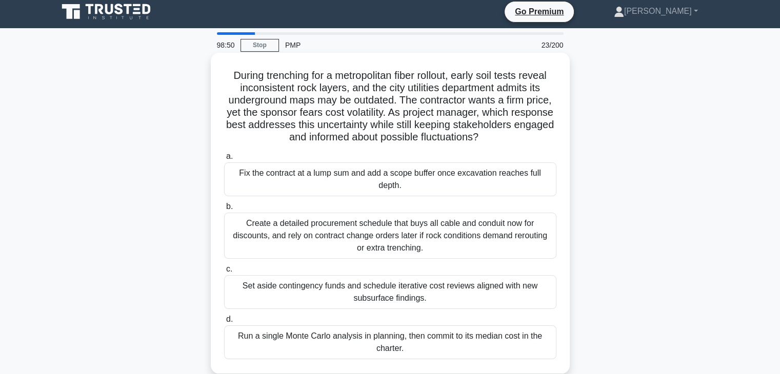
scroll to position [0, 0]
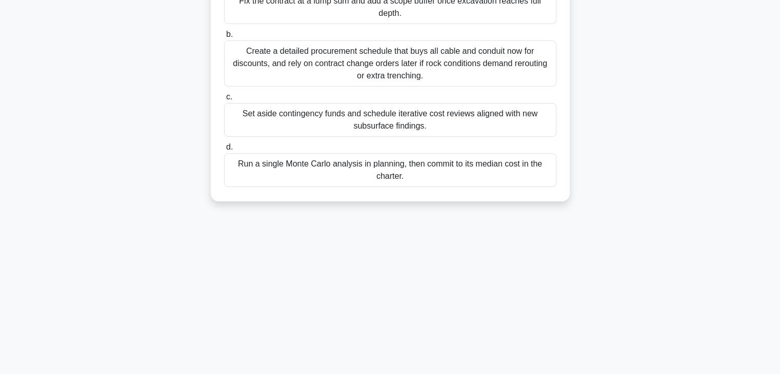
drag, startPoint x: 219, startPoint y: 77, endPoint x: 617, endPoint y: 336, distance: 474.2
click at [633, 374] on html "Go Premium [PERSON_NAME]" at bounding box center [390, 98] width 780 height 554
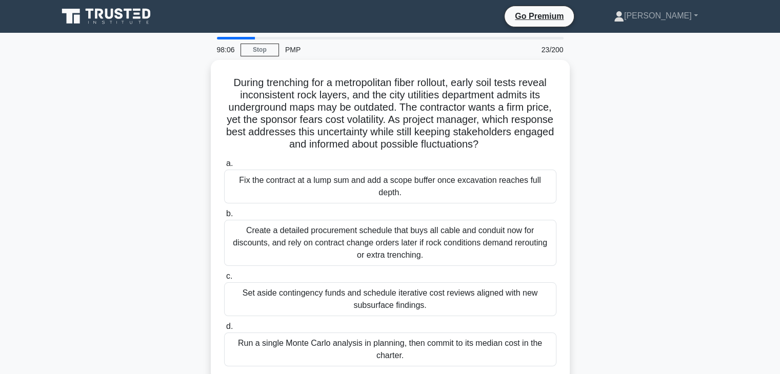
click at [646, 199] on div "During trenching for a metropolitan fiber rollout, early soil tests reveal inco…" at bounding box center [390, 226] width 677 height 333
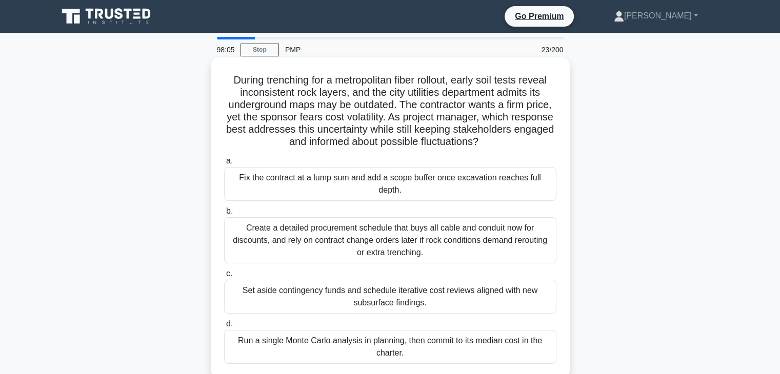
click at [428, 185] on div "Fix the contract at a lump sum and add a scope buffer once excavation reaches f…" at bounding box center [390, 184] width 332 height 34
click at [224, 165] on input "a. Fix the contract at a lump sum and add a scope buffer once excavation reache…" at bounding box center [224, 161] width 0 height 7
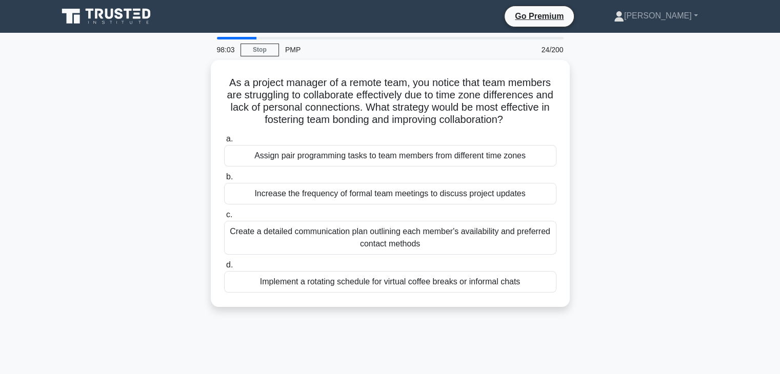
drag, startPoint x: 225, startPoint y: 78, endPoint x: 589, endPoint y: 291, distance: 422.0
click at [589, 291] on div "As a project manager of a remote team, you notice that team members are struggl…" at bounding box center [390, 189] width 677 height 259
click at [736, 176] on main "97:36 Stop PMP 24/200 As a project manager of a remote team, you notice that te…" at bounding box center [390, 293] width 780 height 521
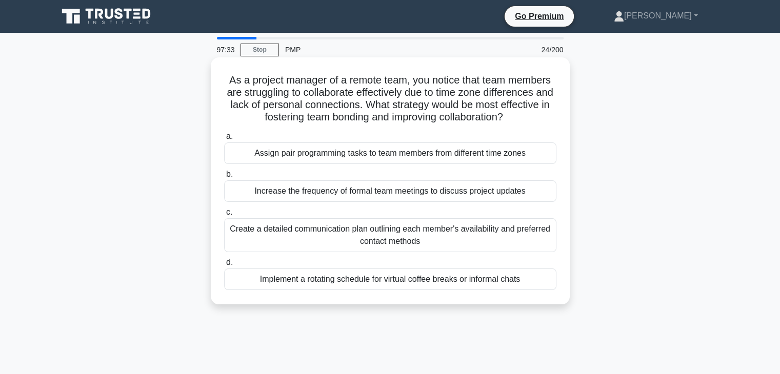
click at [390, 233] on div "Create a detailed communication plan outlining each member's availability and p…" at bounding box center [390, 235] width 332 height 34
click at [224, 216] on input "c. Create a detailed communication plan outlining each member's availability an…" at bounding box center [224, 212] width 0 height 7
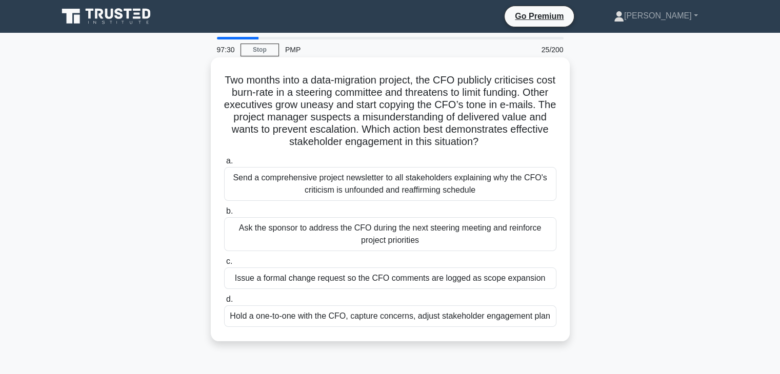
drag, startPoint x: 226, startPoint y: 78, endPoint x: 459, endPoint y: 152, distance: 245.3
click at [642, 312] on div "Two months into a data-migration project, the CFO publicly criticises cost burn…" at bounding box center [390, 208] width 677 height 296
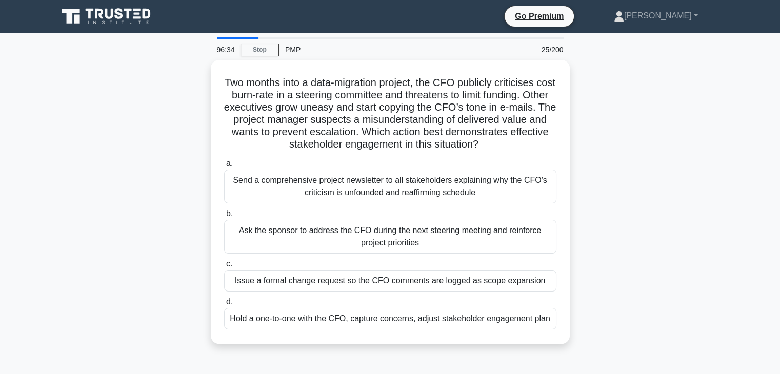
click at [627, 215] on div "Two months into a data-migration project, the CFO publicly criticises cost burn…" at bounding box center [390, 208] width 677 height 296
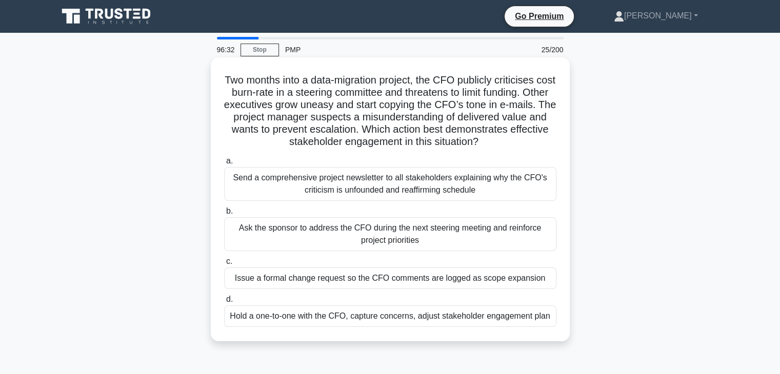
click at [393, 319] on div "Hold a one-to-one with the CFO, capture concerns, adjust stakeholder engagement…" at bounding box center [390, 317] width 332 height 22
click at [224, 303] on input "d. Hold a one-to-one with the CFO, capture concerns, adjust stakeholder engagem…" at bounding box center [224, 299] width 0 height 7
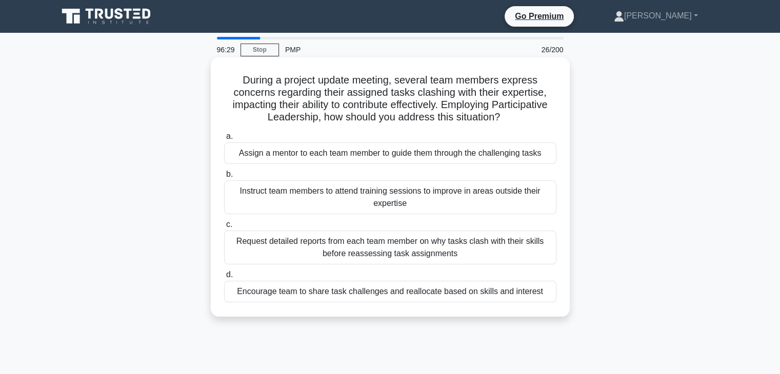
drag, startPoint x: 235, startPoint y: 79, endPoint x: 554, endPoint y: 176, distance: 333.4
click at [634, 294] on div "During a project update meeting, several team members express concerns regardin…" at bounding box center [390, 196] width 677 height 272
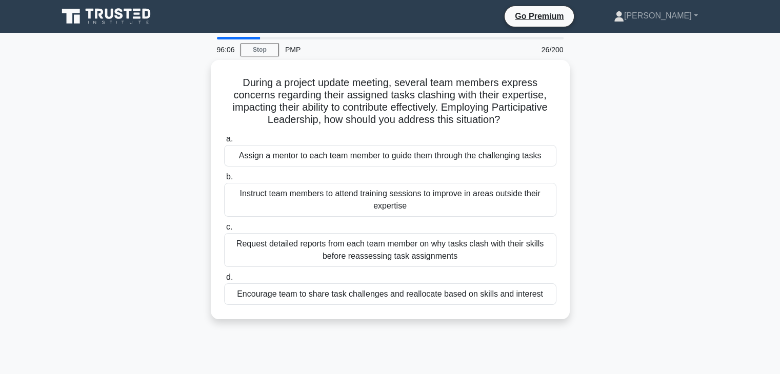
click at [656, 192] on div "During a project update meeting, several team members express concerns regardin…" at bounding box center [390, 196] width 677 height 272
click at [660, 243] on div "During a project update meeting, several team members express concerns regardin…" at bounding box center [390, 196] width 677 height 272
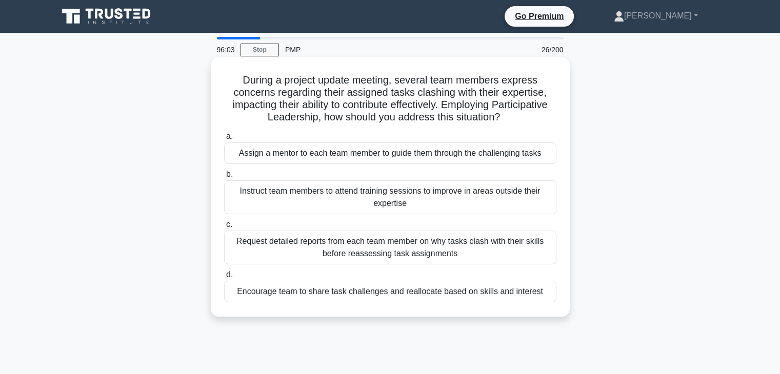
click at [426, 292] on div "Encourage team to share task challenges and reallocate based on skills and inte…" at bounding box center [390, 292] width 332 height 22
click at [224, 278] on input "d. Encourage team to share task challenges and reallocate based on skills and i…" at bounding box center [224, 275] width 0 height 7
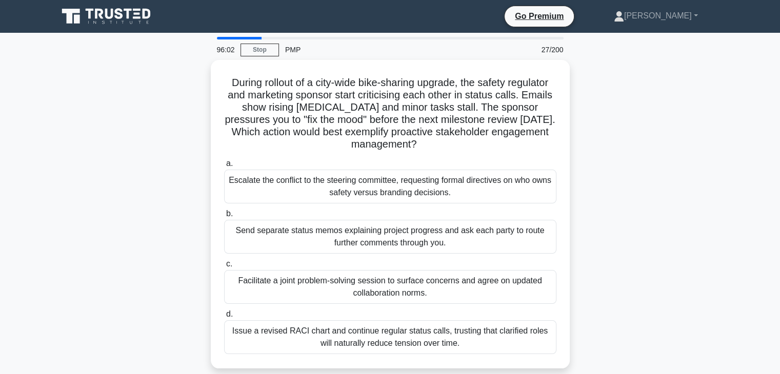
drag, startPoint x: 219, startPoint y: 82, endPoint x: 601, endPoint y: 359, distance: 472.3
click at [601, 359] on div "During rollout of a city-wide bike-sharing upgrade, the safety regulator and ma…" at bounding box center [390, 220] width 677 height 321
click at [664, 195] on div "During rollout of a city-wide bike-sharing upgrade, the safety regulator and ma…" at bounding box center [390, 220] width 677 height 321
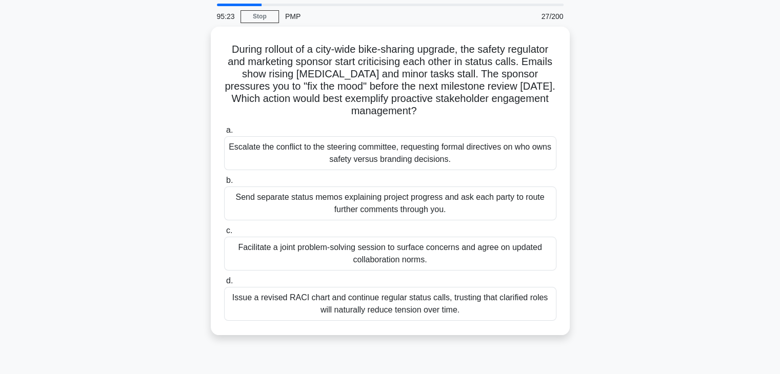
scroll to position [103, 0]
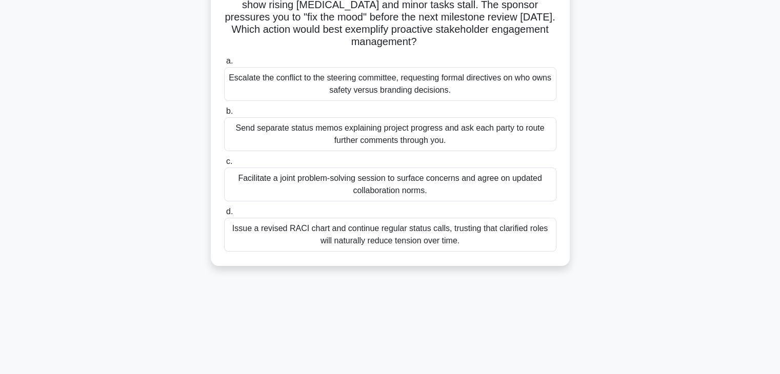
click at [652, 185] on div "During rollout of a city-wide bike-sharing upgrade, the safety regulator and ma…" at bounding box center [390, 117] width 677 height 321
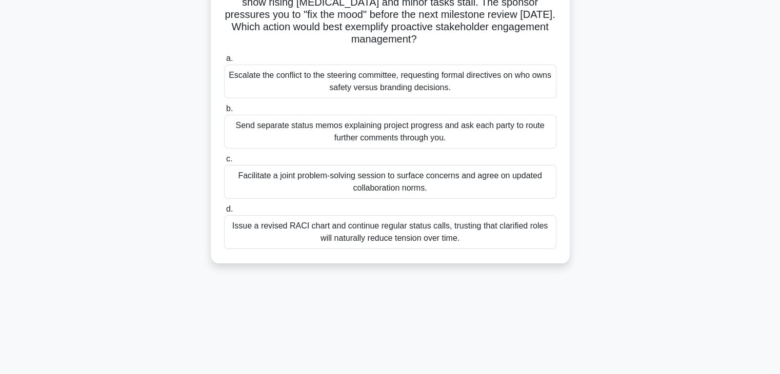
click at [378, 178] on div "Facilitate a joint problem-solving session to surface concerns and agree on upd…" at bounding box center [390, 182] width 332 height 34
click at [224, 163] on input "c. Facilitate a joint problem-solving session to surface concerns and agree on …" at bounding box center [224, 159] width 0 height 7
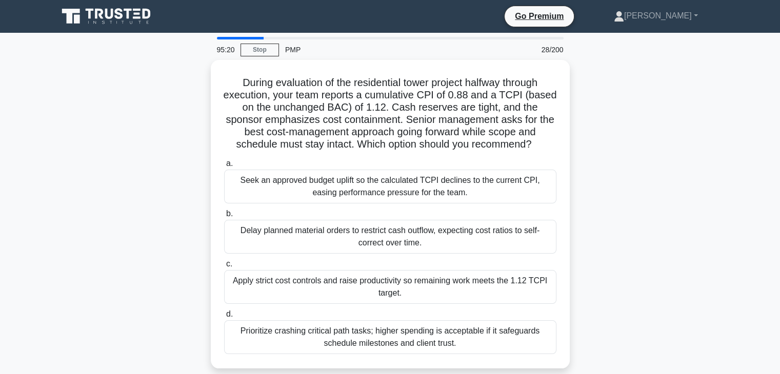
scroll to position [111, 0]
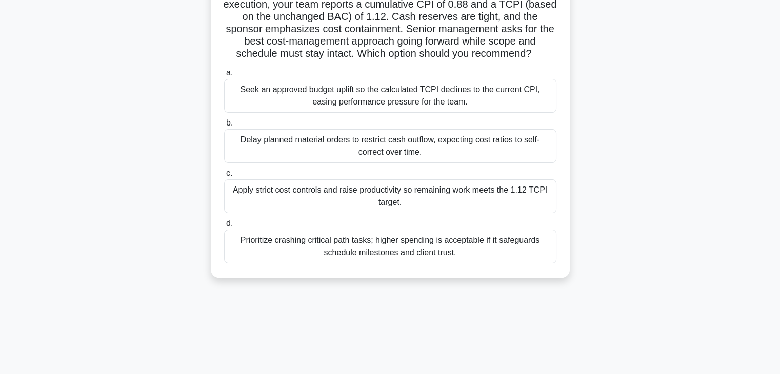
drag, startPoint x: 224, startPoint y: 78, endPoint x: 562, endPoint y: 319, distance: 415.2
click at [582, 374] on html "Go Premium [PERSON_NAME]" at bounding box center [390, 186] width 780 height 554
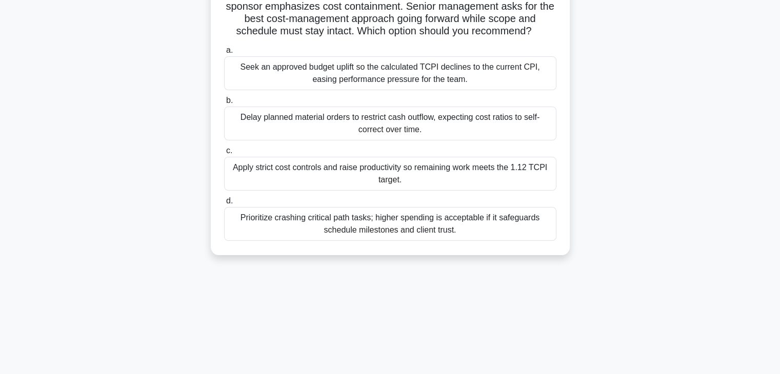
scroll to position [0, 0]
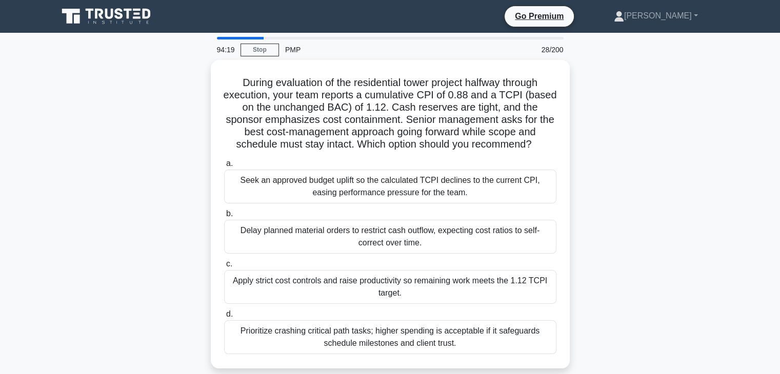
click at [613, 221] on div "During evaluation of the residential tower project halfway through execution, y…" at bounding box center [390, 220] width 677 height 321
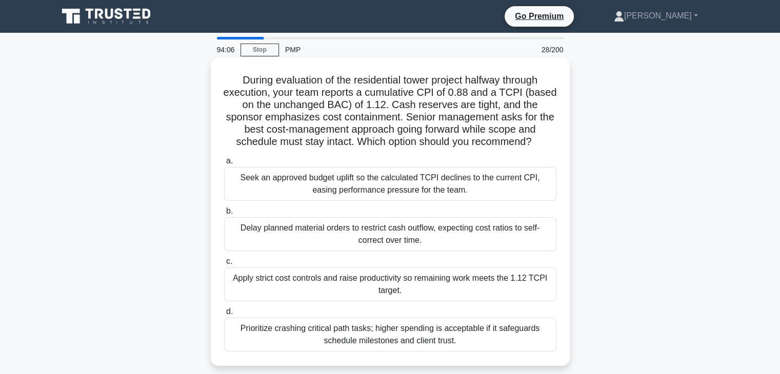
click at [390, 277] on div "Apply strict cost controls and raise productivity so remaining work meets the 1…" at bounding box center [390, 285] width 332 height 34
click at [224, 265] on input "c. Apply strict cost controls and raise productivity so remaining work meets th…" at bounding box center [224, 261] width 0 height 7
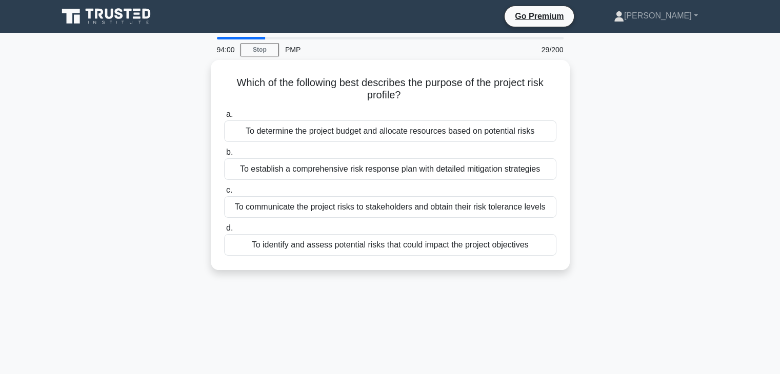
drag, startPoint x: 229, startPoint y: 78, endPoint x: 608, endPoint y: 245, distance: 413.6
click at [608, 245] on div "Which of the following best describes the purpose of the project risk profile? …" at bounding box center [390, 171] width 677 height 222
click at [630, 171] on div "Which of the following best describes the purpose of the project risk profile? …" at bounding box center [390, 171] width 677 height 222
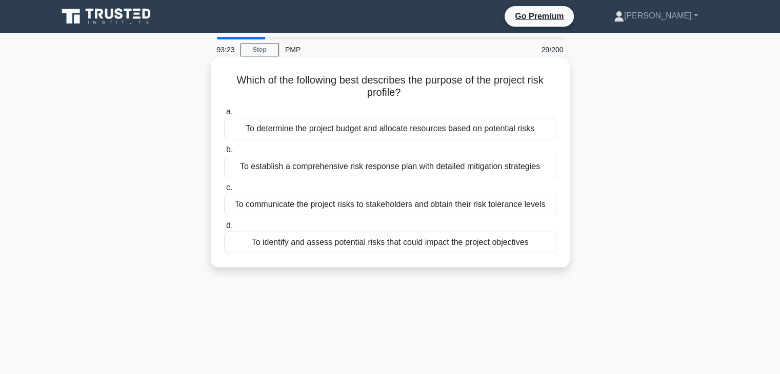
click at [420, 130] on div "To determine the project budget and allocate resources based on potential risks" at bounding box center [390, 129] width 332 height 22
click at [224, 115] on input "a. To determine the project budget and allocate resources based on potential ri…" at bounding box center [224, 112] width 0 height 7
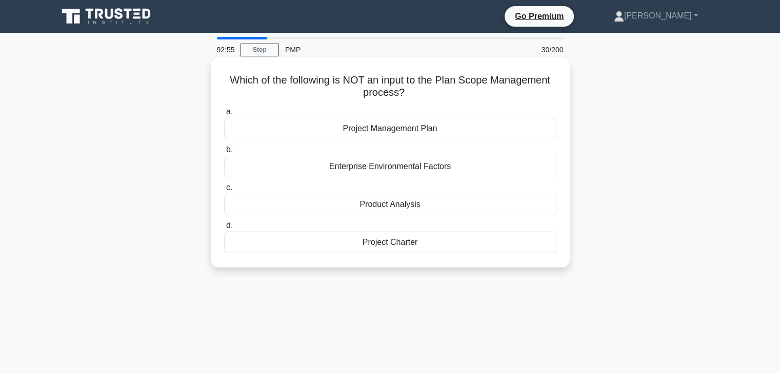
click at [401, 204] on div "Product Analysis" at bounding box center [390, 205] width 332 height 22
click at [224, 191] on input "c. Product Analysis" at bounding box center [224, 188] width 0 height 7
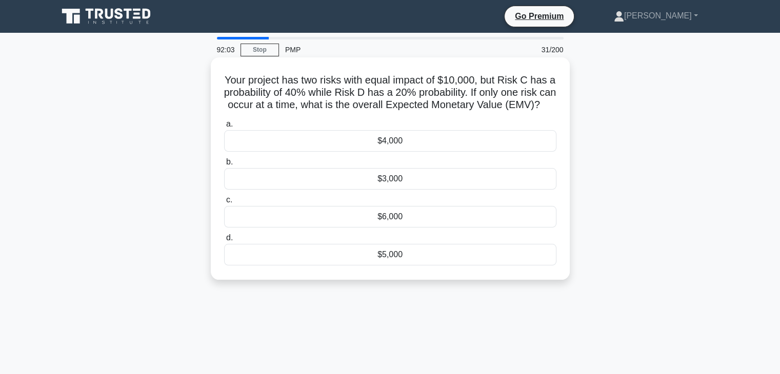
click at [396, 152] on div "$4,000" at bounding box center [390, 141] width 332 height 22
click at [224, 128] on input "a. $4,000" at bounding box center [224, 124] width 0 height 7
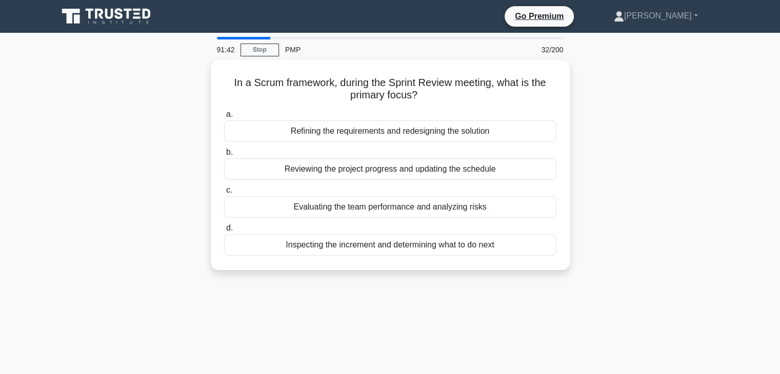
drag, startPoint x: 228, startPoint y: 77, endPoint x: 583, endPoint y: 247, distance: 393.7
click at [583, 247] on div "In a Scrum framework, during the Sprint Review meeting, what is the primary foc…" at bounding box center [390, 171] width 677 height 222
click at [649, 193] on div "In a Scrum framework, during the Sprint Review meeting, what is the primary foc…" at bounding box center [390, 171] width 677 height 222
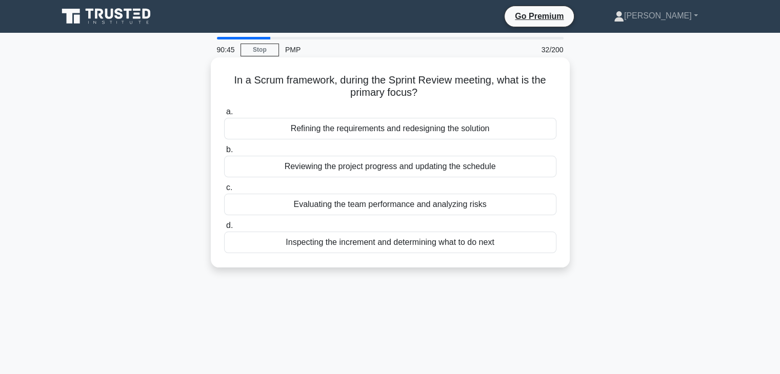
click at [421, 206] on div "Evaluating the team performance and analyzing risks" at bounding box center [390, 205] width 332 height 22
click at [224, 191] on input "c. Evaluating the team performance and analyzing risks" at bounding box center [224, 188] width 0 height 7
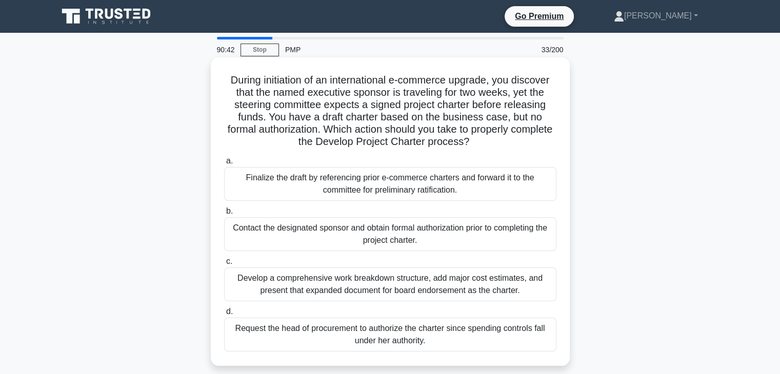
drag, startPoint x: 222, startPoint y: 84, endPoint x: 497, endPoint y: 226, distance: 309.3
click at [547, 347] on div "During initiation of an international e-commerce upgrade, you discover that the…" at bounding box center [390, 212] width 351 height 300
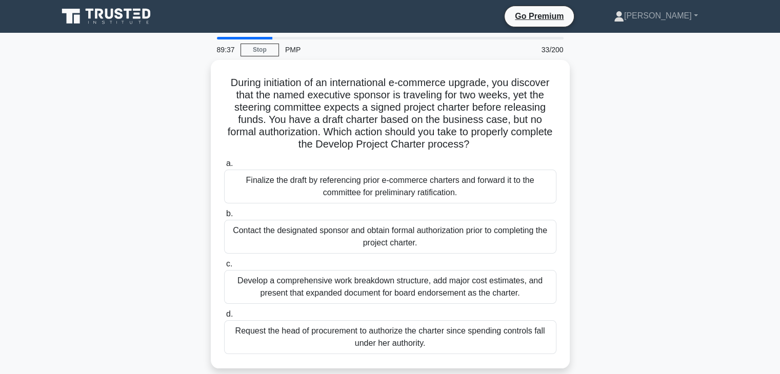
click at [645, 226] on div "During initiation of an international e-commerce upgrade, you discover that the…" at bounding box center [390, 220] width 677 height 321
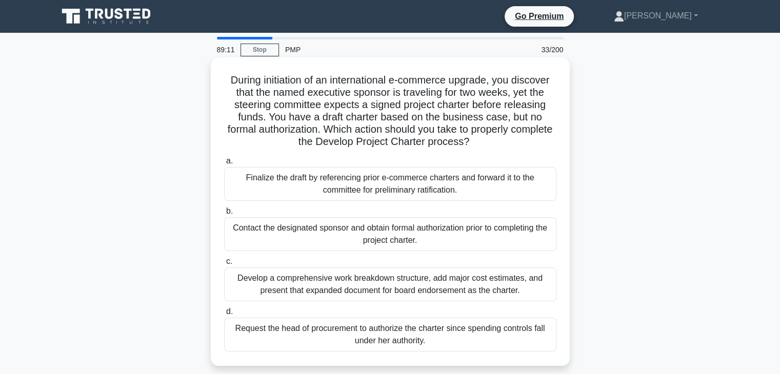
click at [390, 231] on div "Contact the designated sponsor and obtain formal authorization prior to complet…" at bounding box center [390, 234] width 332 height 34
click at [224, 215] on input "b. Contact the designated sponsor and obtain formal authorization prior to comp…" at bounding box center [224, 211] width 0 height 7
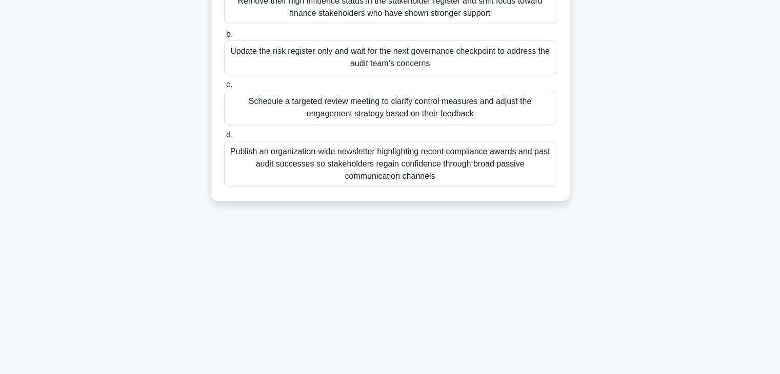
drag, startPoint x: 244, startPoint y: 80, endPoint x: 539, endPoint y: 193, distance: 316.1
click at [577, 374] on html "Go Premium [PERSON_NAME]" at bounding box center [390, 98] width 780 height 554
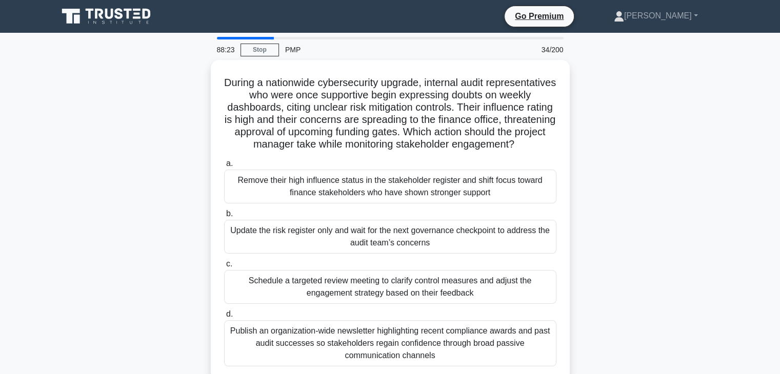
click at [677, 195] on div "During a nationwide cybersecurity upgrade, internal audit representatives who w…" at bounding box center [390, 226] width 677 height 333
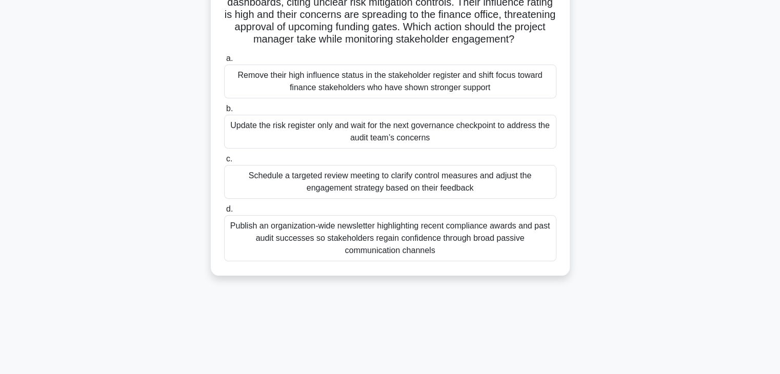
click at [377, 189] on div "Schedule a targeted review meeting to clarify control measures and adjust the e…" at bounding box center [390, 182] width 332 height 34
click at [224, 163] on input "c. Schedule a targeted review meeting to clarify control measures and adjust th…" at bounding box center [224, 159] width 0 height 7
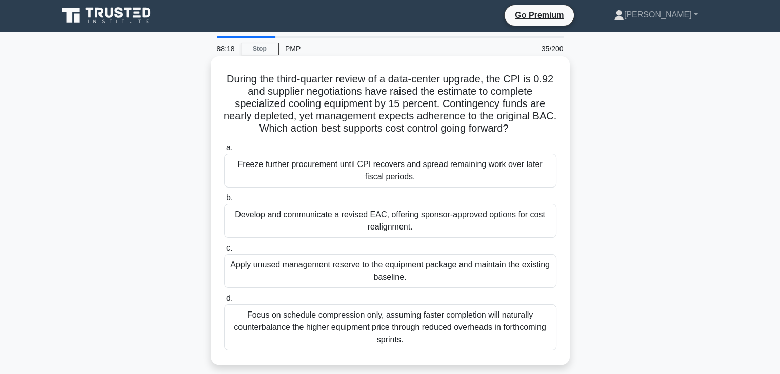
scroll to position [0, 0]
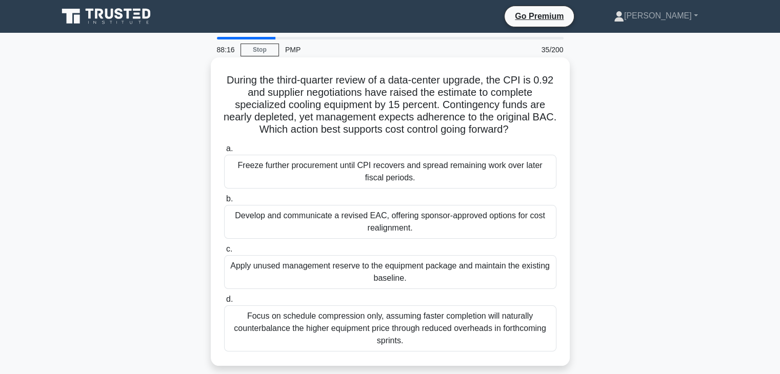
drag, startPoint x: 229, startPoint y: 80, endPoint x: 523, endPoint y: 242, distance: 336.1
click at [550, 363] on div "During the third-quarter review of a data-center upgrade, the CPI is 0.92 and s…" at bounding box center [390, 211] width 359 height 309
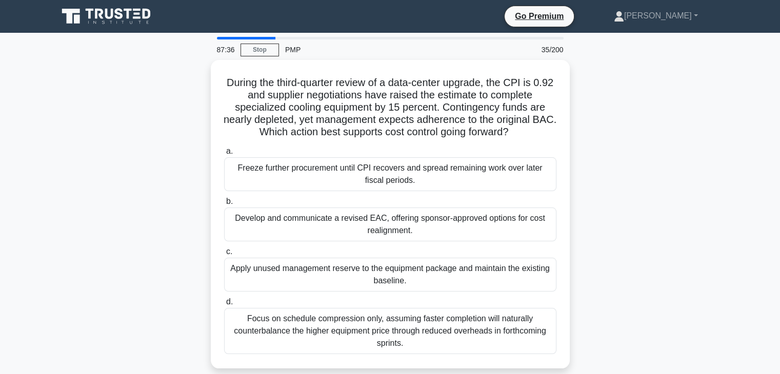
click at [605, 231] on div "During the third-quarter review of a data-center upgrade, the CPI is 0.92 and s…" at bounding box center [390, 220] width 677 height 321
click at [638, 238] on div "During the third-quarter review of a data-center upgrade, the CPI is 0.92 and s…" at bounding box center [390, 220] width 677 height 321
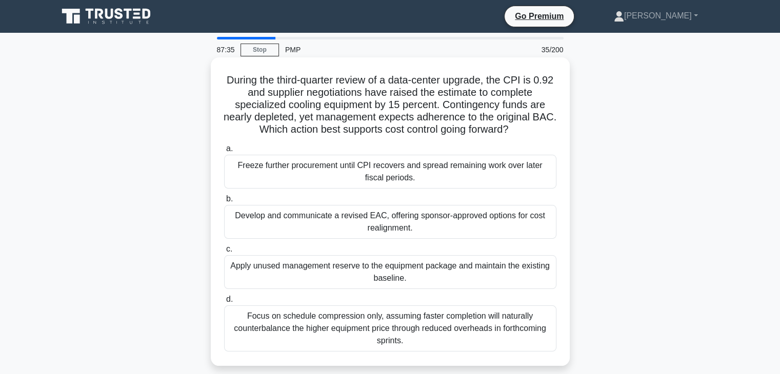
click at [404, 214] on div "Develop and communicate a revised EAC, offering sponsor-approved options for co…" at bounding box center [390, 222] width 332 height 34
click at [224, 202] on input "b. Develop and communicate a revised EAC, offering sponsor-approved options for…" at bounding box center [224, 199] width 0 height 7
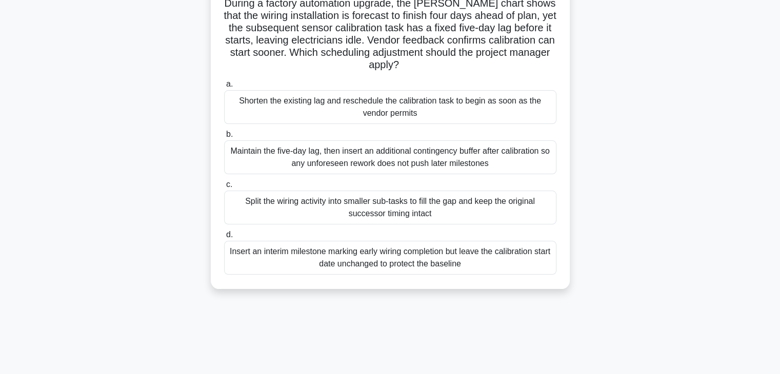
drag, startPoint x: 243, startPoint y: 97, endPoint x: 478, endPoint y: 354, distance: 348.3
click at [481, 371] on div "87:33 Stop PMP 36/200 During a factory automation upgrade, the [PERSON_NAME] ch…" at bounding box center [390, 213] width 677 height 513
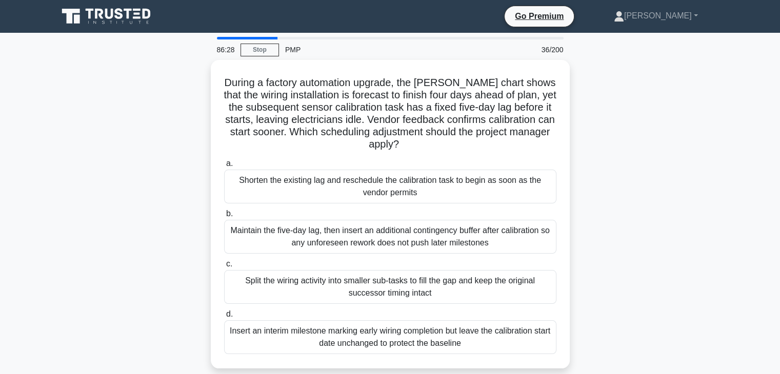
click at [719, 244] on div "During a factory automation upgrade, the [PERSON_NAME] chart shows that the wir…" at bounding box center [390, 220] width 677 height 321
click at [714, 243] on div "During a factory automation upgrade, the [PERSON_NAME] chart shows that the wir…" at bounding box center [390, 220] width 677 height 321
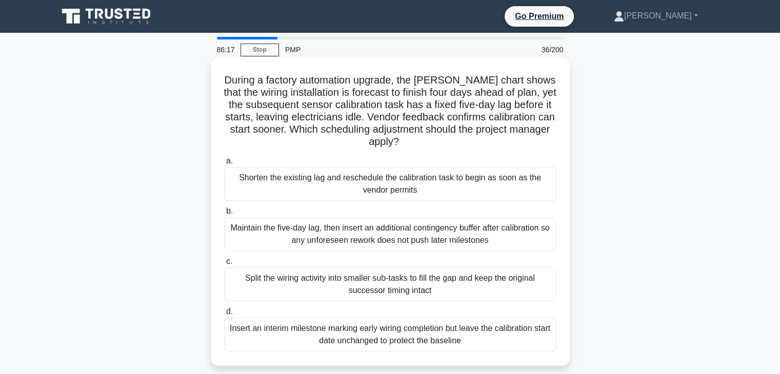
click at [399, 187] on div "Shorten the existing lag and reschedule the calibration task to begin as soon a…" at bounding box center [390, 184] width 332 height 34
click at [224, 165] on input "a. Shorten the existing lag and reschedule the calibration task to begin as soo…" at bounding box center [224, 161] width 0 height 7
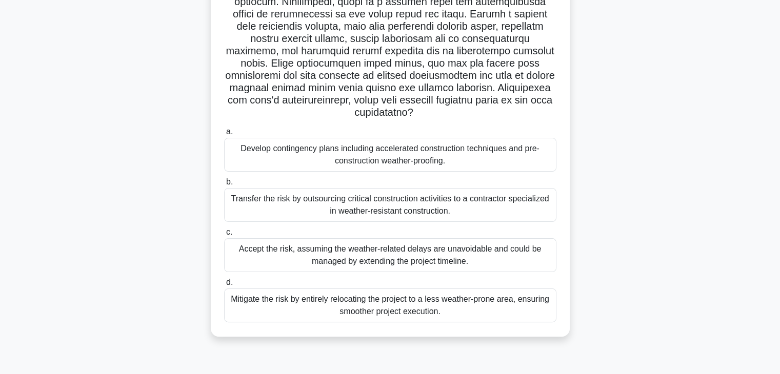
drag, startPoint x: 231, startPoint y: 72, endPoint x: 625, endPoint y: 397, distance: 510.9
click at [625, 374] on html "Go Premium [PERSON_NAME]" at bounding box center [390, 98] width 780 height 554
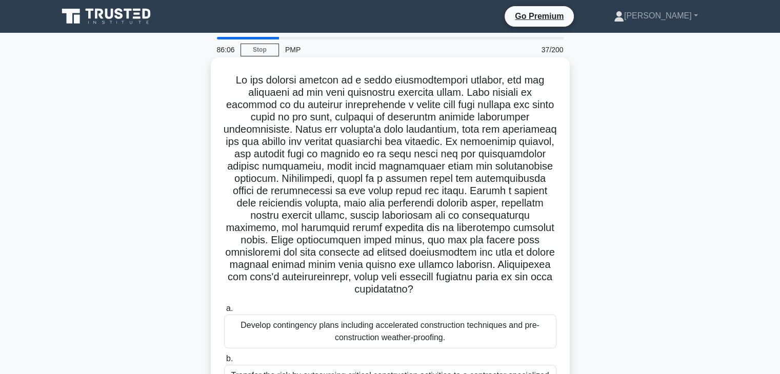
click at [389, 133] on h5 ".spinner_0XTQ{transform-origin:center;animation:spinner_y6GP .75s linear infini…" at bounding box center [390, 185] width 334 height 222
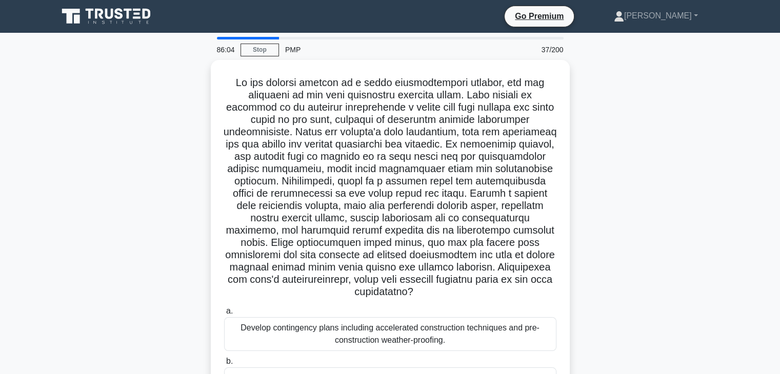
drag, startPoint x: 236, startPoint y: 78, endPoint x: 592, endPoint y: 279, distance: 408.6
click at [592, 279] on div ".spinner_0XTQ{transform-origin:center;animation:spinner_y6GP .75s linear infini…" at bounding box center [390, 294] width 677 height 469
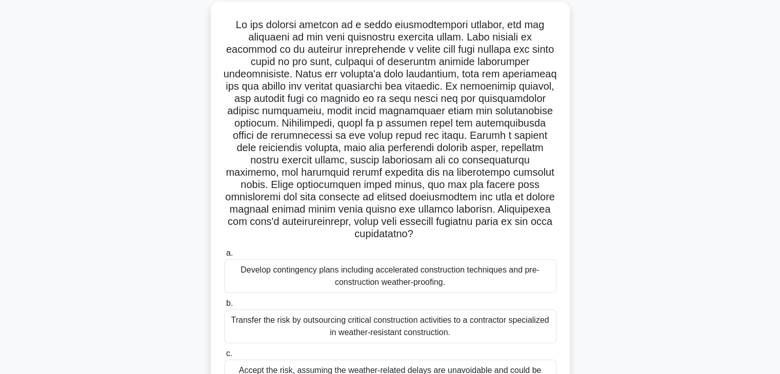
scroll to position [154, 0]
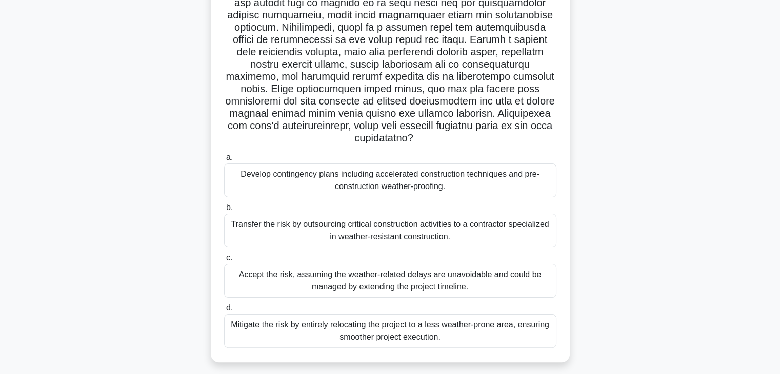
click at [642, 221] on div ".spinner_0XTQ{transform-origin:center;animation:spinner_y6GP .75s linear infini…" at bounding box center [390, 140] width 677 height 469
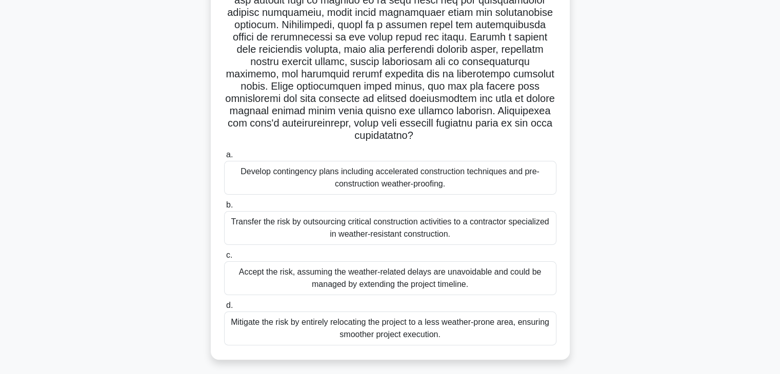
drag, startPoint x: 232, startPoint y: 155, endPoint x: 505, endPoint y: 253, distance: 290.2
click at [591, 343] on div ".spinner_0XTQ{transform-origin:center;animation:spinner_y6GP .75s linear infini…" at bounding box center [390, 140] width 677 height 469
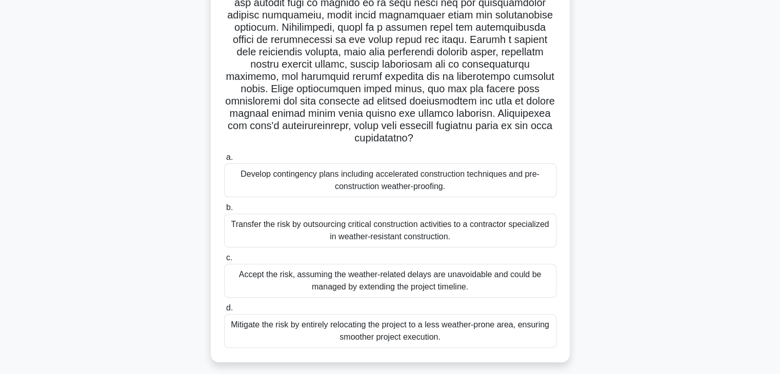
click at [614, 160] on div ".spinner_0XTQ{transform-origin:center;animation:spinner_y6GP .75s linear infini…" at bounding box center [390, 140] width 677 height 469
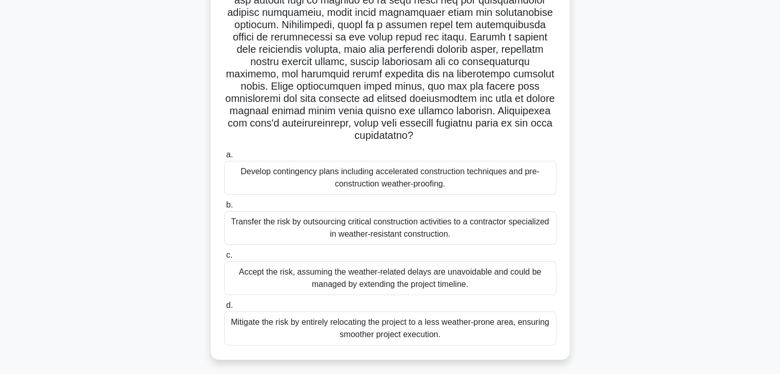
click at [372, 219] on div "Transfer the risk by outsourcing critical construction activities to a contract…" at bounding box center [390, 228] width 332 height 34
click at [224, 209] on input "b. Transfer the risk by outsourcing critical construction activities to a contr…" at bounding box center [224, 205] width 0 height 7
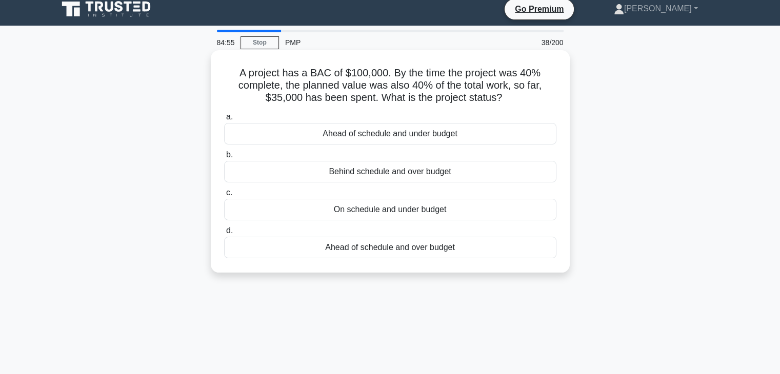
scroll to position [0, 0]
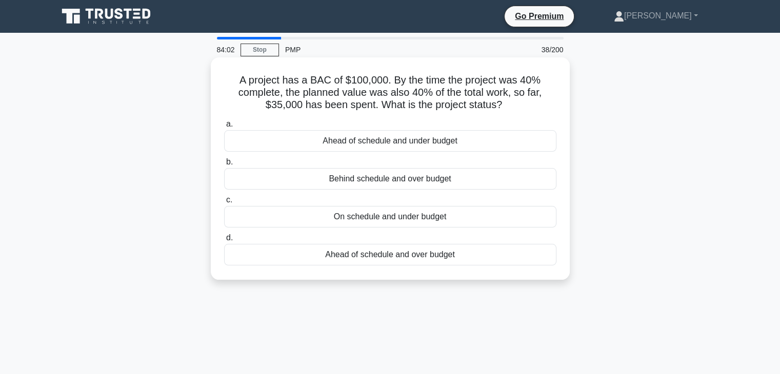
click at [404, 145] on div "Ahead of schedule and under budget" at bounding box center [390, 141] width 332 height 22
click at [224, 128] on input "a. Ahead of schedule and under budget" at bounding box center [224, 124] width 0 height 7
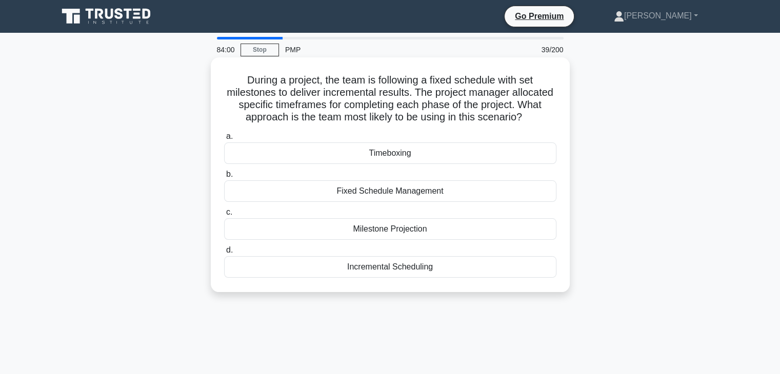
drag, startPoint x: 235, startPoint y: 72, endPoint x: 453, endPoint y: 206, distance: 255.8
click at [472, 288] on div "During a project, the team is following a fixed schedule with set milestones to…" at bounding box center [390, 174] width 359 height 235
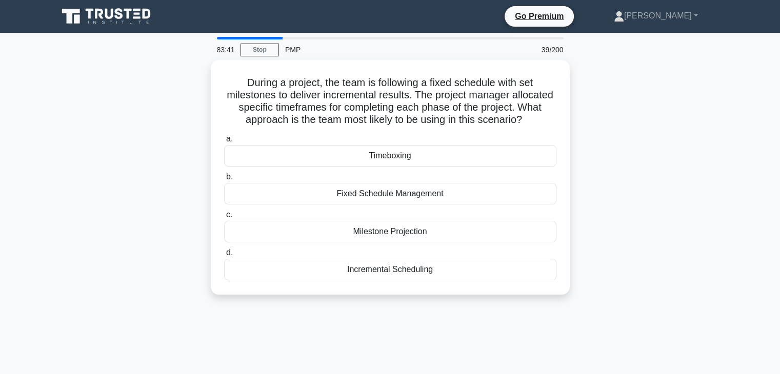
click at [637, 226] on div "During a project, the team is following a fixed schedule with set milestones to…" at bounding box center [390, 183] width 677 height 247
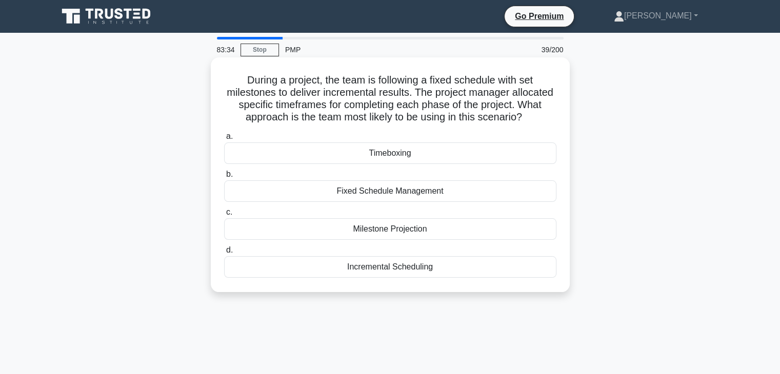
click at [392, 153] on div "Timeboxing" at bounding box center [390, 154] width 332 height 22
click at [224, 140] on input "a. Timeboxing" at bounding box center [224, 136] width 0 height 7
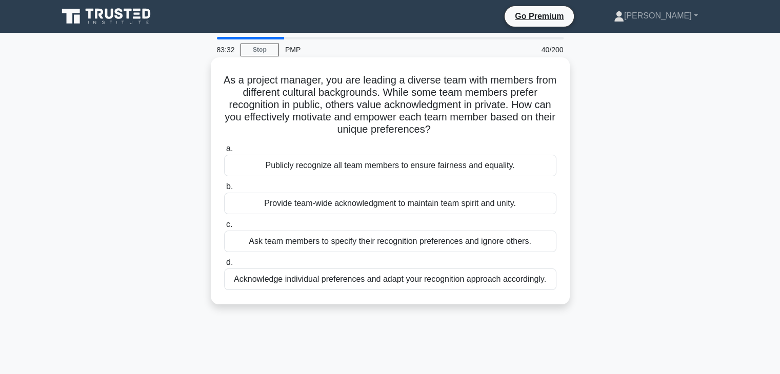
drag, startPoint x: 228, startPoint y: 80, endPoint x: 500, endPoint y: 190, distance: 293.2
click at [572, 282] on div "As a project manager, you are leading a diverse team with members from differen…" at bounding box center [390, 189] width 677 height 259
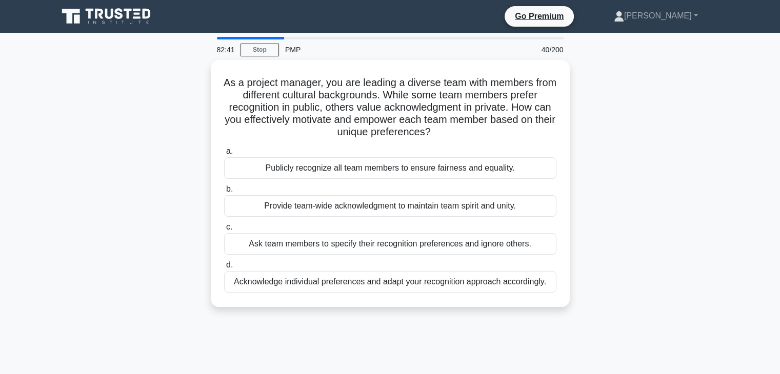
click at [677, 185] on div "As a project manager, you are leading a diverse team with members from differen…" at bounding box center [390, 189] width 677 height 259
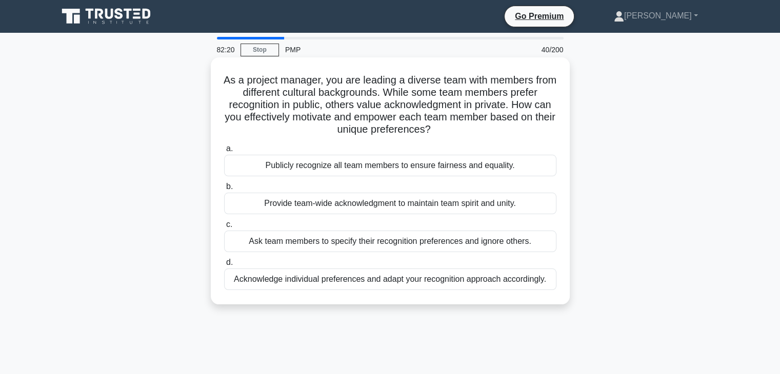
click at [437, 204] on div "Provide team-wide acknowledgment to maintain team spirit and unity." at bounding box center [390, 204] width 332 height 22
click at [224, 190] on input "b. Provide team-wide acknowledgment to maintain team spirit and unity." at bounding box center [224, 187] width 0 height 7
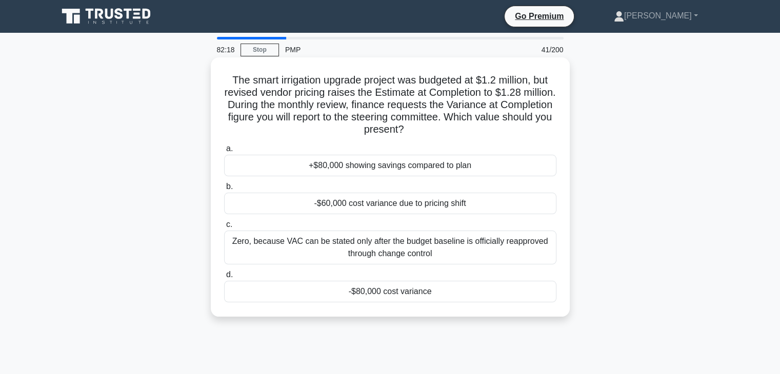
drag, startPoint x: 222, startPoint y: 76, endPoint x: 396, endPoint y: 181, distance: 202.8
click at [455, 310] on div "The smart irrigation upgrade project was budgeted at $1.2 million, but revised …" at bounding box center [390, 187] width 351 height 251
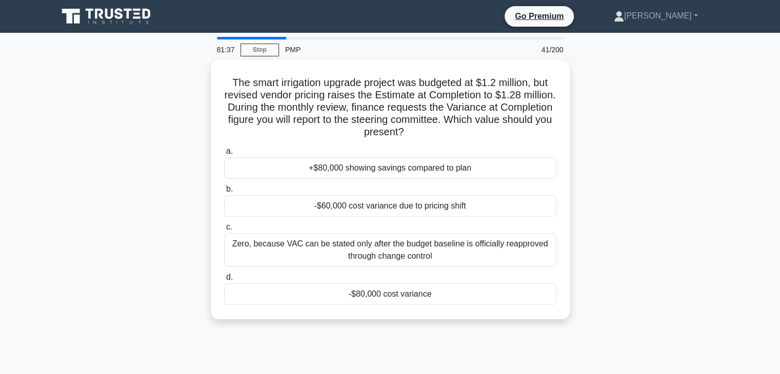
click at [730, 201] on main "81:37 Stop PMP 41/200 The smart irrigation upgrade project was budgeted at $1.2…" at bounding box center [390, 293] width 780 height 521
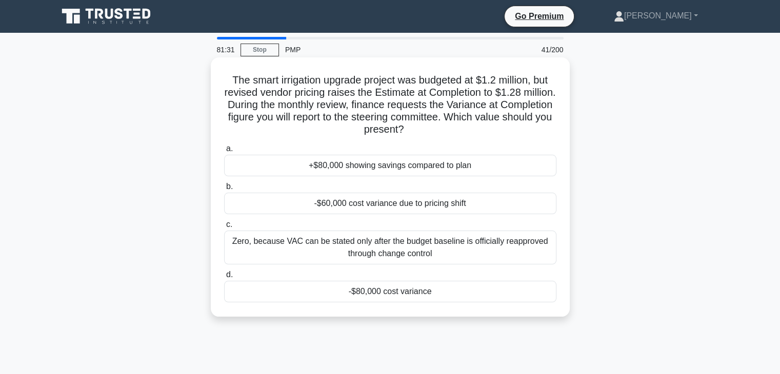
click at [414, 208] on div "-$60,000 cost variance due to pricing shift" at bounding box center [390, 204] width 332 height 22
click at [224, 190] on input "b. -$60,000 cost variance due to pricing shift" at bounding box center [224, 187] width 0 height 7
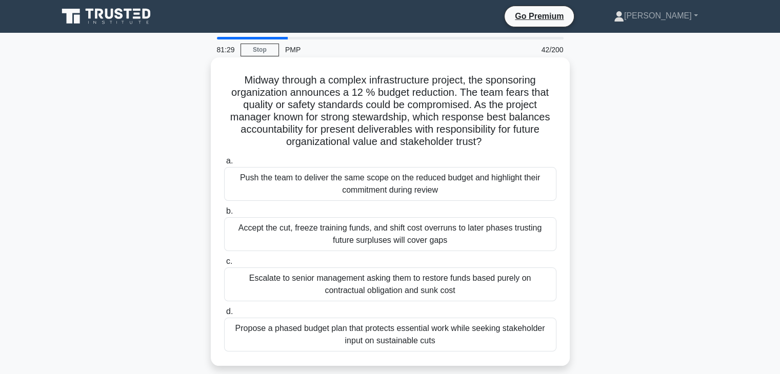
drag, startPoint x: 229, startPoint y: 79, endPoint x: 517, endPoint y: 341, distance: 389.8
click at [517, 341] on div "Midway through a complex infrastructure project, the sponsoring organization an…" at bounding box center [390, 212] width 351 height 300
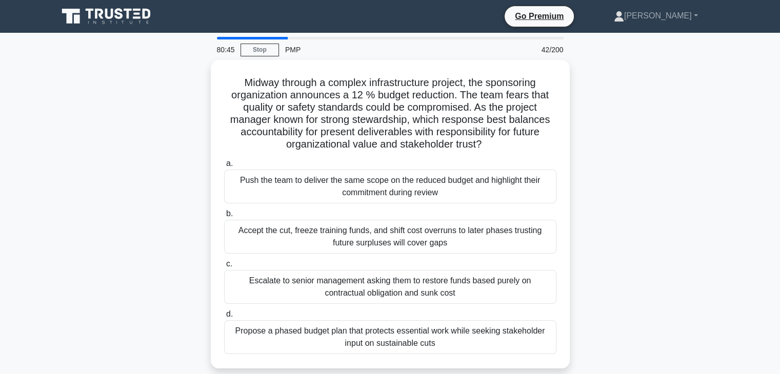
click at [678, 258] on div "Midway through a complex infrastructure project, the sponsoring organization an…" at bounding box center [390, 220] width 677 height 321
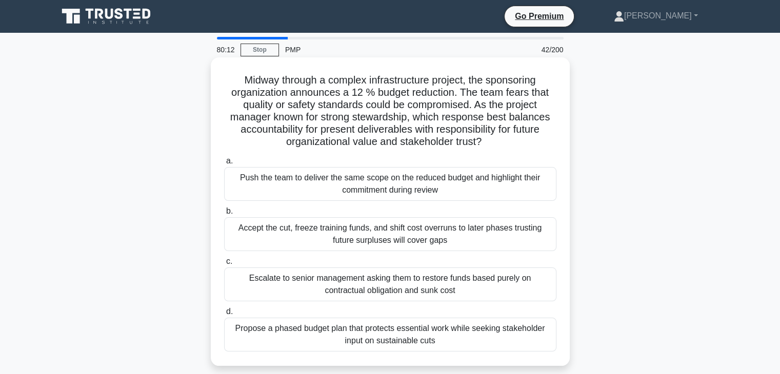
click at [412, 335] on div "Propose a phased budget plan that protects essential work while seeking stakeho…" at bounding box center [390, 335] width 332 height 34
click at [224, 315] on input "d. Propose a phased budget plan that protects essential work while seeking stak…" at bounding box center [224, 312] width 0 height 7
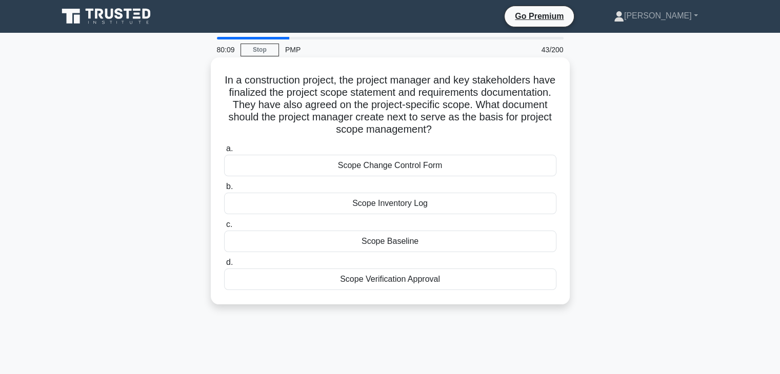
drag, startPoint x: 227, startPoint y: 78, endPoint x: 419, endPoint y: 134, distance: 199.6
click at [498, 287] on div "In a construction project, the project manager and key stakeholders have finali…" at bounding box center [390, 181] width 351 height 239
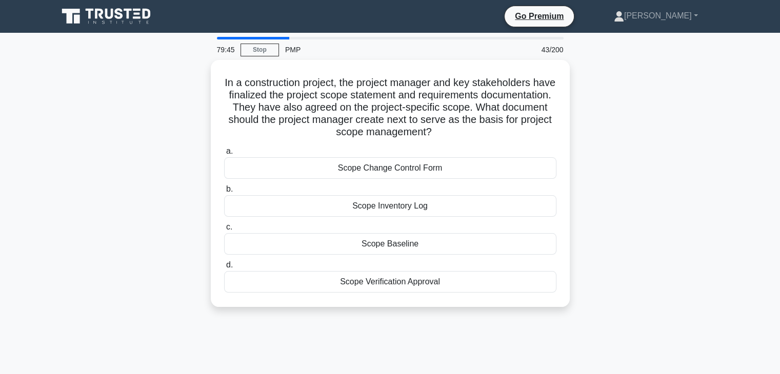
click at [658, 212] on div "In a construction project, the project manager and key stakeholders have finali…" at bounding box center [390, 189] width 677 height 259
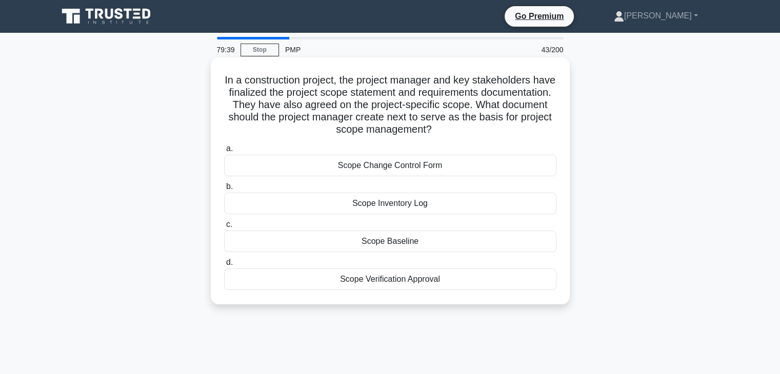
click at [395, 243] on div "Scope Baseline" at bounding box center [390, 242] width 332 height 22
click at [224, 228] on input "c. Scope Baseline" at bounding box center [224, 224] width 0 height 7
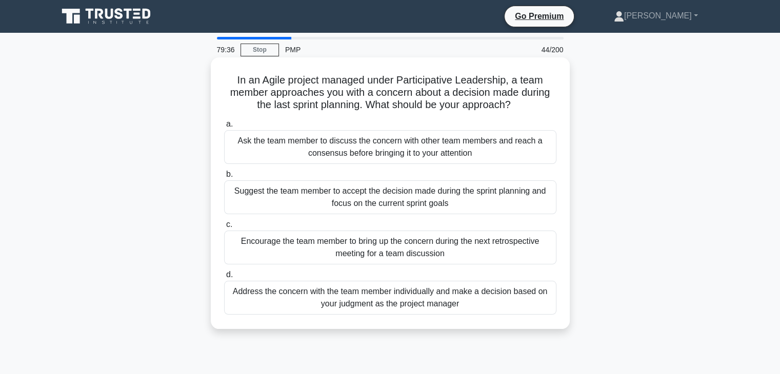
drag, startPoint x: 226, startPoint y: 79, endPoint x: 392, endPoint y: 101, distance: 167.5
click at [532, 306] on div "In an Agile project managed under Participative Leadership, a team member appro…" at bounding box center [390, 193] width 351 height 263
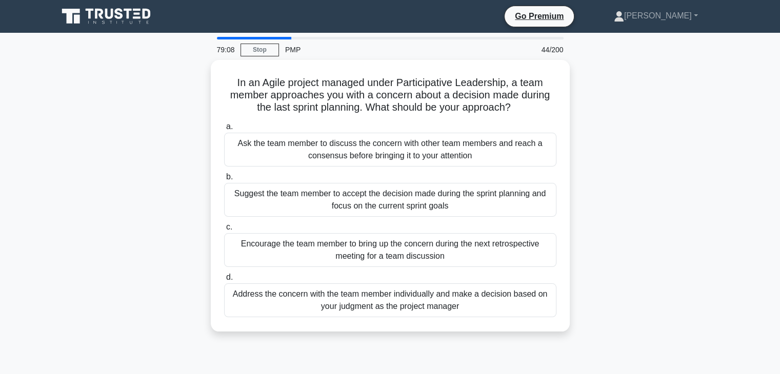
click at [661, 187] on div "In an Agile project managed under Participative Leadership, a team member appro…" at bounding box center [390, 202] width 677 height 284
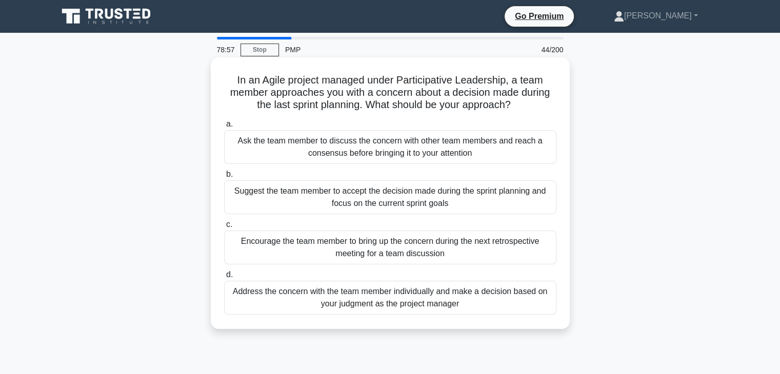
click at [402, 143] on div "Ask the team member to discuss the concern with other team members and reach a …" at bounding box center [390, 147] width 332 height 34
click at [224, 128] on input "a. Ask the team member to discuss the concern with other team members and reach…" at bounding box center [224, 124] width 0 height 7
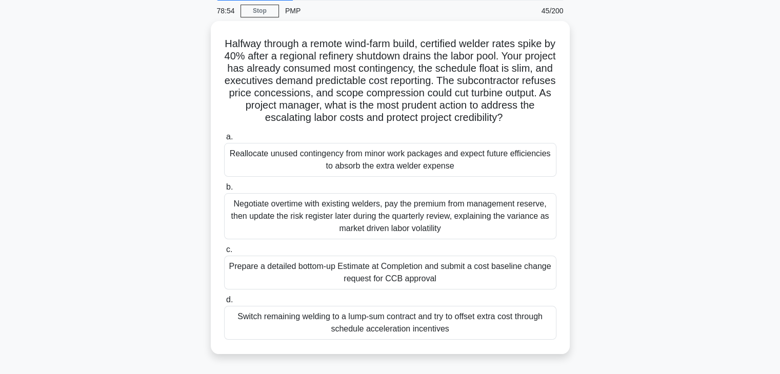
drag, startPoint x: 222, startPoint y: 82, endPoint x: 582, endPoint y: 369, distance: 460.3
click at [582, 367] on div "Halfway through a remote wind-farm build, certified welder rates spike by 40% a…" at bounding box center [390, 194] width 677 height 346
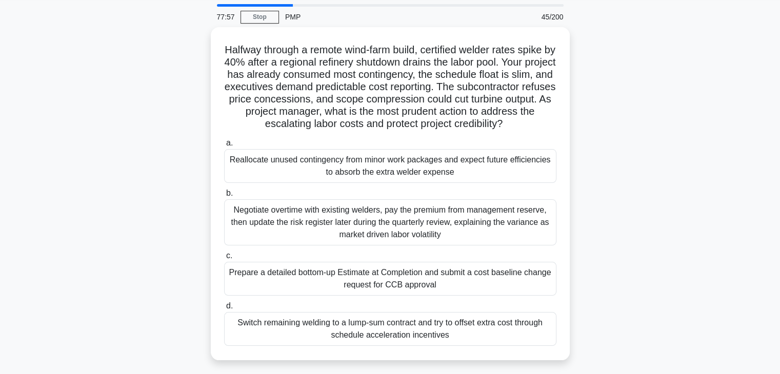
scroll to position [51, 0]
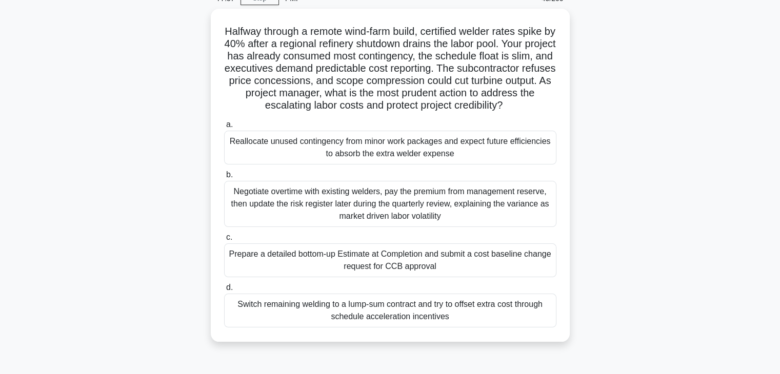
click at [683, 218] on div "Halfway through a remote wind-farm build, certified welder rates spike by 40% a…" at bounding box center [390, 182] width 677 height 346
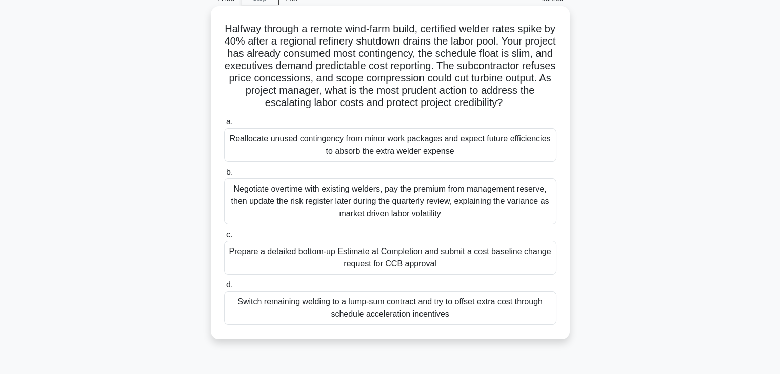
click at [388, 266] on div "Prepare a detailed bottom-up Estimate at Completion and submit a cost baseline …" at bounding box center [390, 258] width 332 height 34
click at [224, 238] on input "c. Prepare a detailed bottom-up Estimate at Completion and submit a cost baseli…" at bounding box center [224, 235] width 0 height 7
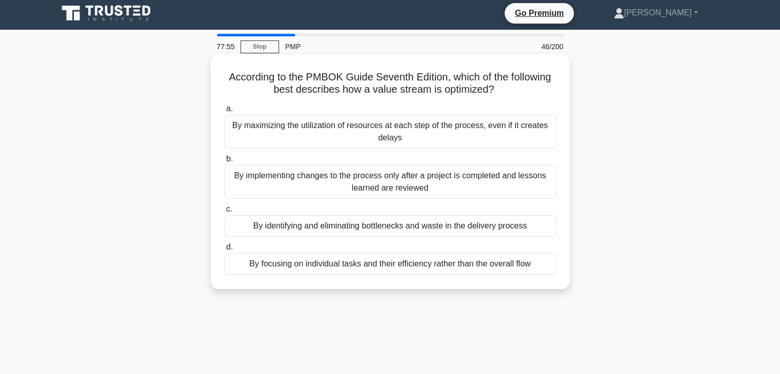
scroll to position [0, 0]
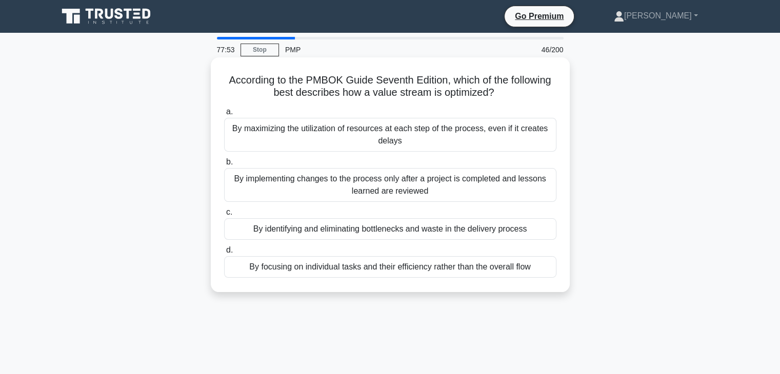
drag, startPoint x: 225, startPoint y: 81, endPoint x: 559, endPoint y: 280, distance: 389.2
click at [559, 280] on div "According to the PMBOK Guide Seventh Edition, which of the following best descr…" at bounding box center [390, 175] width 351 height 227
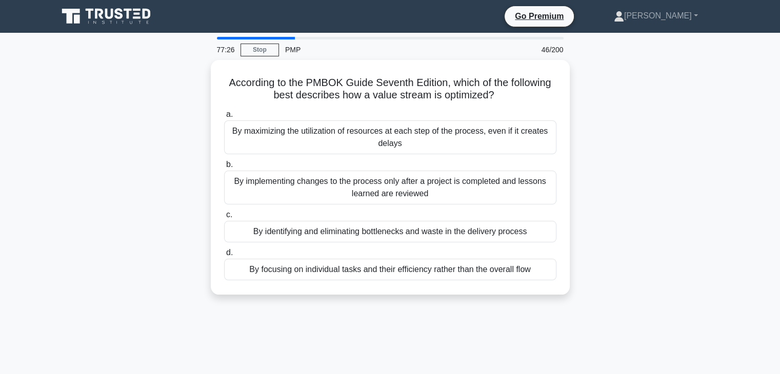
click at [613, 193] on div "According to the PMBOK Guide Seventh Edition, which of the following best descr…" at bounding box center [390, 183] width 677 height 247
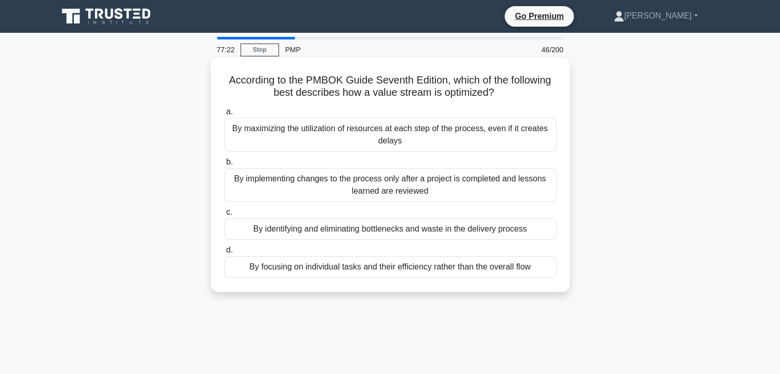
click at [362, 230] on div "By identifying and eliminating bottlenecks and waste in the delivery process" at bounding box center [390, 229] width 332 height 22
click at [224, 216] on input "c. By identifying and eliminating bottlenecks and waste in the delivery process" at bounding box center [224, 212] width 0 height 7
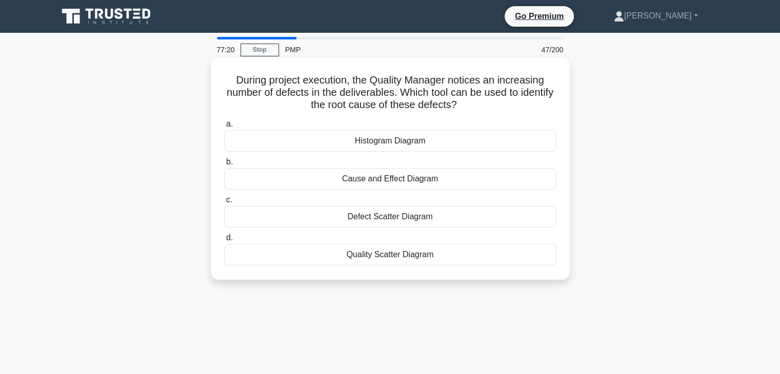
drag, startPoint x: 226, startPoint y: 78, endPoint x: 514, endPoint y: 266, distance: 343.5
click at [514, 266] on div "During project execution, the Quality Manager notices an increasing number of d…" at bounding box center [390, 169] width 351 height 214
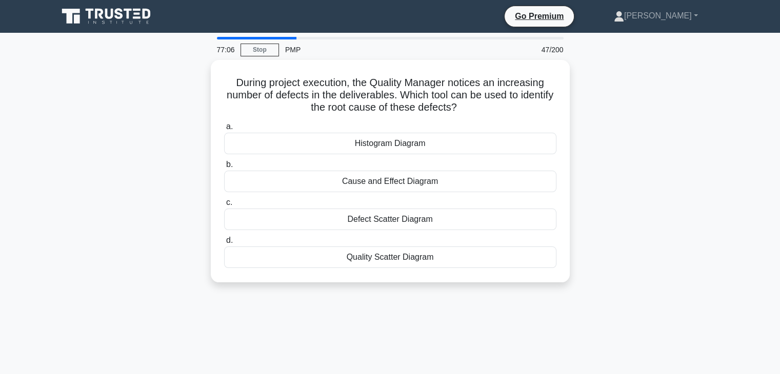
click at [661, 209] on div "During project execution, the Quality Manager notices an increasing number of d…" at bounding box center [390, 177] width 677 height 235
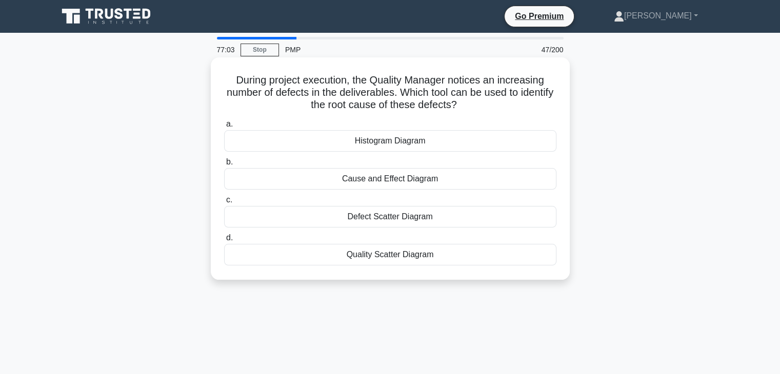
click at [367, 179] on div "Cause and Effect Diagram" at bounding box center [390, 179] width 332 height 22
click at [224, 166] on input "b. Cause and Effect Diagram" at bounding box center [224, 162] width 0 height 7
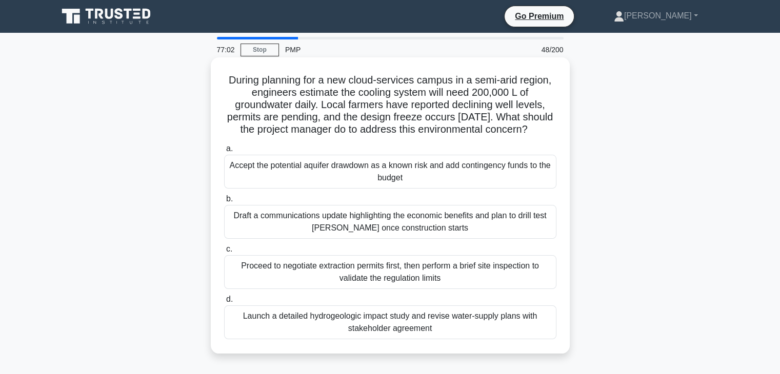
drag, startPoint x: 219, startPoint y: 78, endPoint x: 506, endPoint y: 290, distance: 356.7
click at [513, 350] on div "During planning for a new cloud-services campus in a semi-arid region, engineer…" at bounding box center [390, 206] width 351 height 288
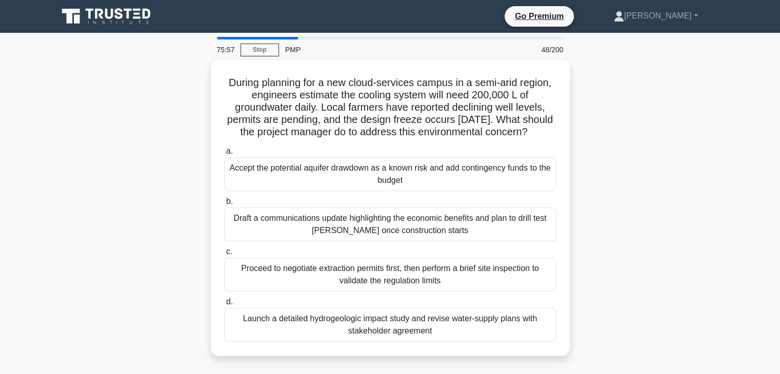
click at [671, 237] on div "During planning for a new cloud-services campus in a semi-arid region, engineer…" at bounding box center [390, 214] width 677 height 309
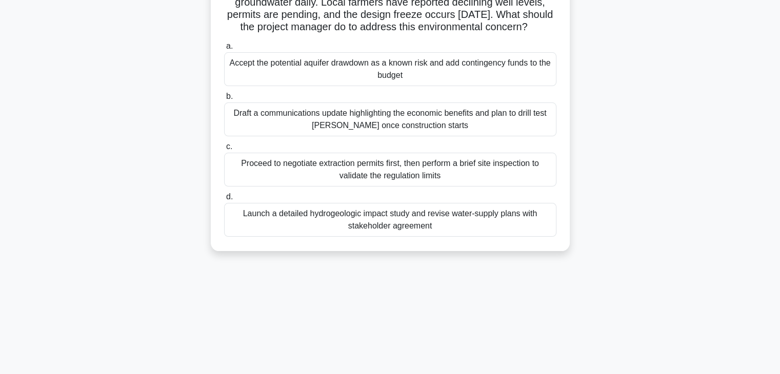
click at [396, 175] on div "Proceed to negotiate extraction permits first, then perform a brief site inspec…" at bounding box center [390, 170] width 332 height 34
click at [224, 150] on input "c. Proceed to negotiate extraction permits first, then perform a brief site ins…" at bounding box center [224, 147] width 0 height 7
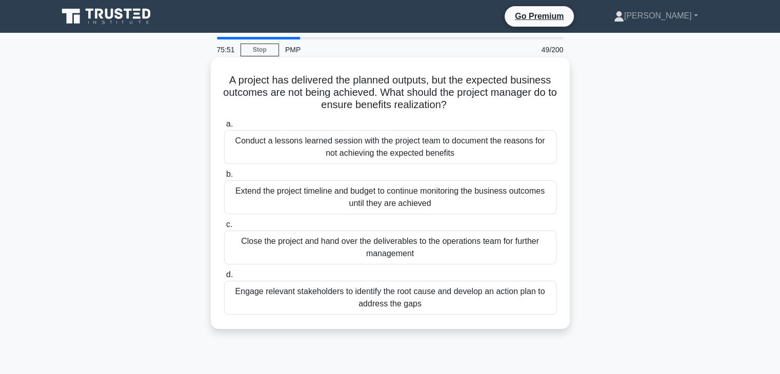
scroll to position [0, 0]
drag, startPoint x: 219, startPoint y: 77, endPoint x: 407, endPoint y: 184, distance: 215.1
click at [456, 309] on div "A project has delivered the planned outputs, but the expected business outcomes…" at bounding box center [390, 193] width 351 height 263
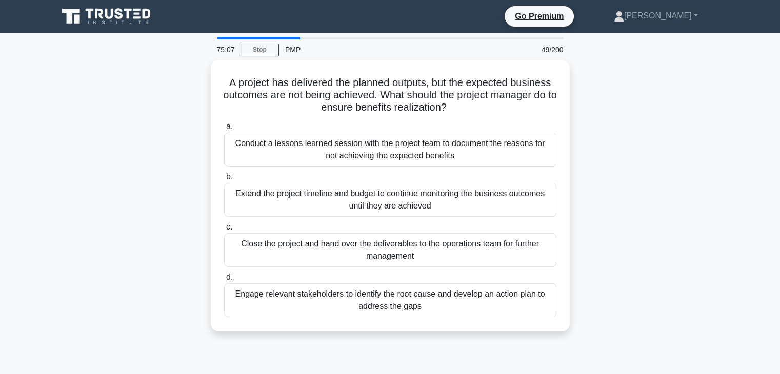
click at [615, 279] on div "A project has delivered the planned outputs, but the expected business outcomes…" at bounding box center [390, 202] width 677 height 284
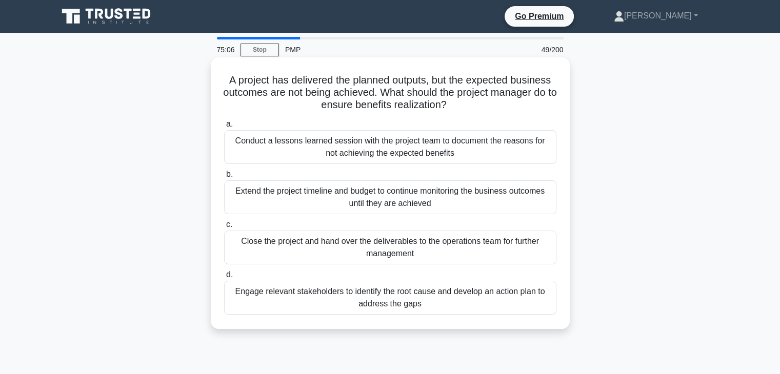
click at [416, 298] on div "Engage relevant stakeholders to identify the root cause and develop an action p…" at bounding box center [390, 298] width 332 height 34
click at [224, 278] on input "d. Engage relevant stakeholders to identify the root cause and develop an actio…" at bounding box center [224, 275] width 0 height 7
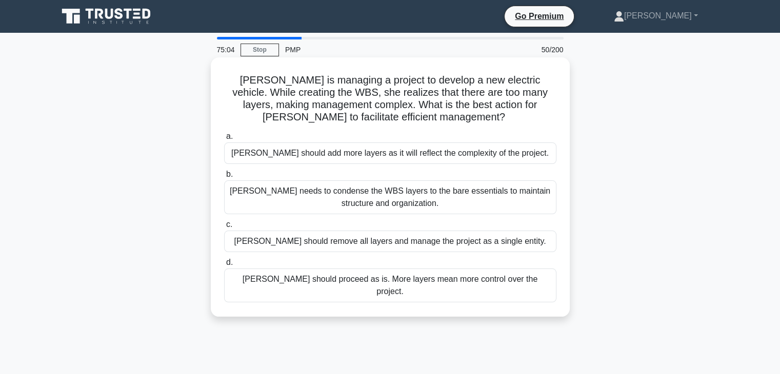
drag, startPoint x: 233, startPoint y: 76, endPoint x: 549, endPoint y: 282, distance: 377.5
click at [551, 287] on div "[PERSON_NAME] is managing a project to develop a new electric vehicle. While cr…" at bounding box center [390, 187] width 351 height 251
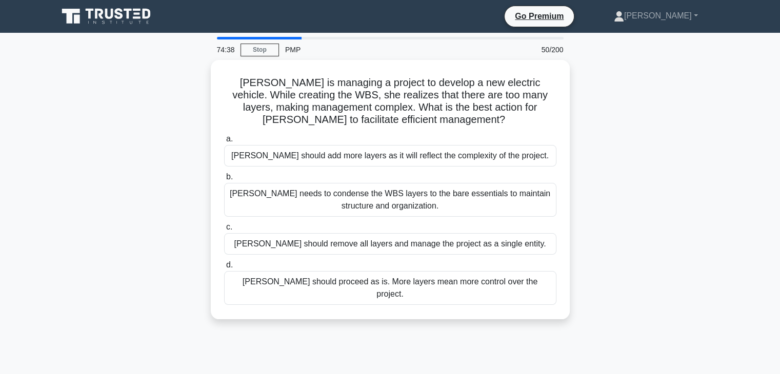
click at [643, 228] on div "[PERSON_NAME] is managing a project to develop a new electric vehicle. While cr…" at bounding box center [390, 196] width 677 height 272
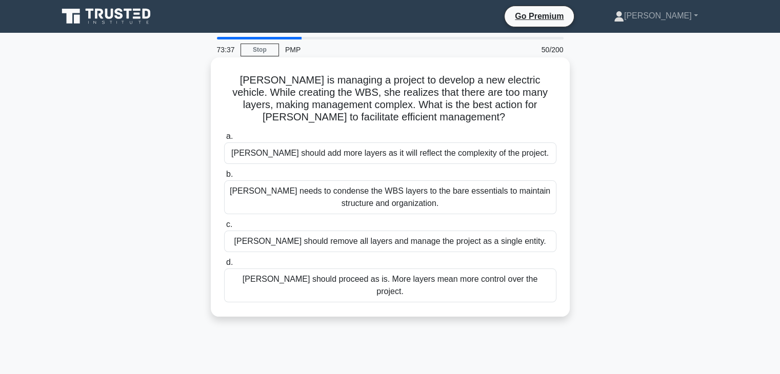
click at [426, 193] on div "[PERSON_NAME] needs to condense the WBS layers to the bare essentials to mainta…" at bounding box center [390, 197] width 332 height 34
click at [224, 178] on input "b. [PERSON_NAME] needs to condense the WBS layers to the bare essentials to mai…" at bounding box center [224, 174] width 0 height 7
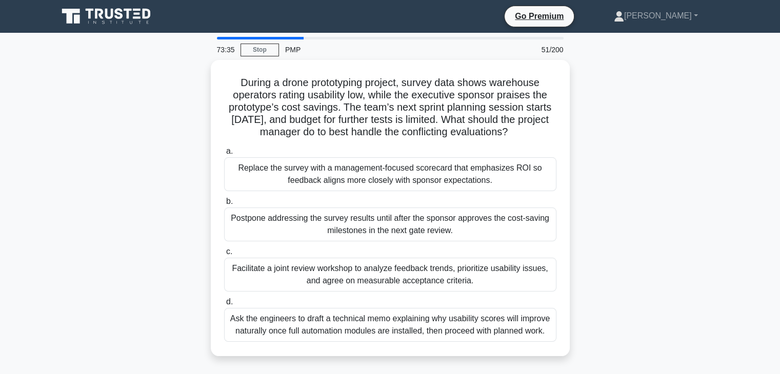
drag, startPoint x: 228, startPoint y: 74, endPoint x: 597, endPoint y: 344, distance: 457.0
click at [597, 344] on div "During a drone prototyping project, survey data shows warehouse operators ratin…" at bounding box center [390, 214] width 677 height 309
click at [694, 251] on div "During a drone prototyping project, survey data shows warehouse operators ratin…" at bounding box center [390, 214] width 677 height 309
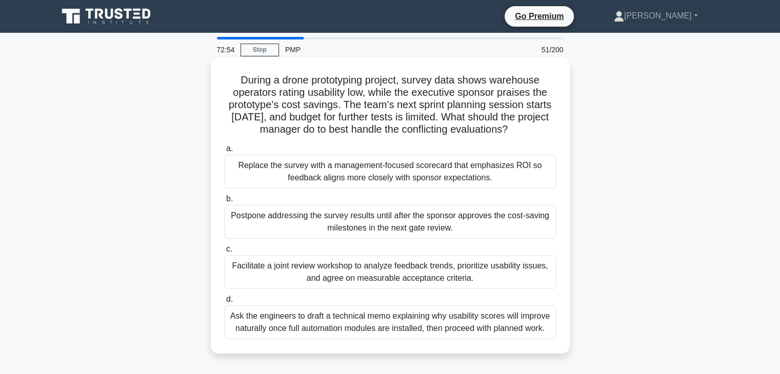
click at [407, 273] on div "Facilitate a joint review workshop to analyze feedback trends, prioritize usabi…" at bounding box center [390, 272] width 332 height 34
click at [224, 253] on input "c. Facilitate a joint review workshop to analyze feedback trends, prioritize us…" at bounding box center [224, 249] width 0 height 7
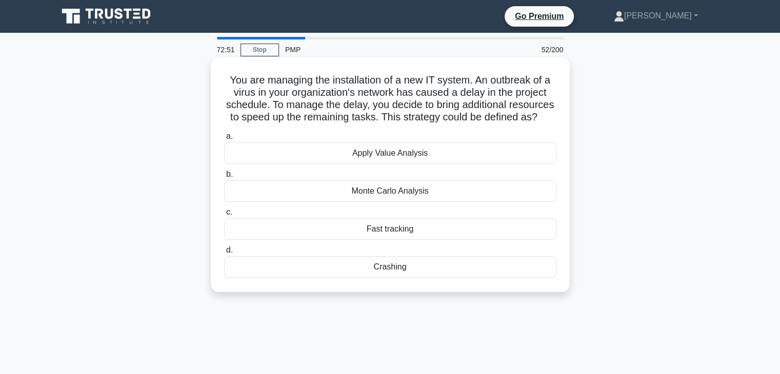
drag, startPoint x: 225, startPoint y: 82, endPoint x: 484, endPoint y: 232, distance: 300.0
click at [490, 275] on div "You are managing the installation of a new IT system. An outbreak of a virus in…" at bounding box center [390, 175] width 351 height 227
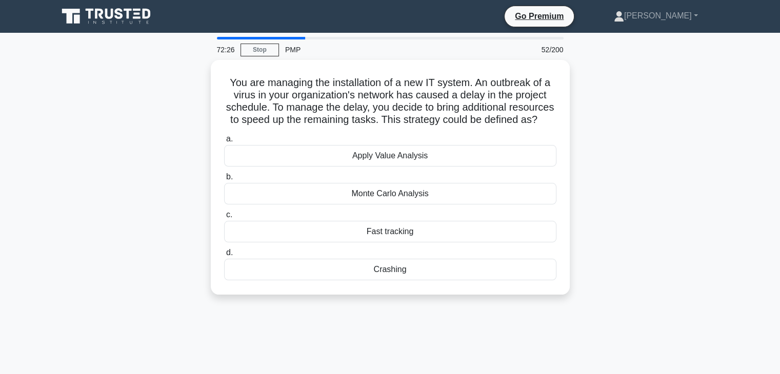
click at [612, 196] on div "You are managing the installation of a new IT system. An outbreak of a virus in…" at bounding box center [390, 183] width 677 height 247
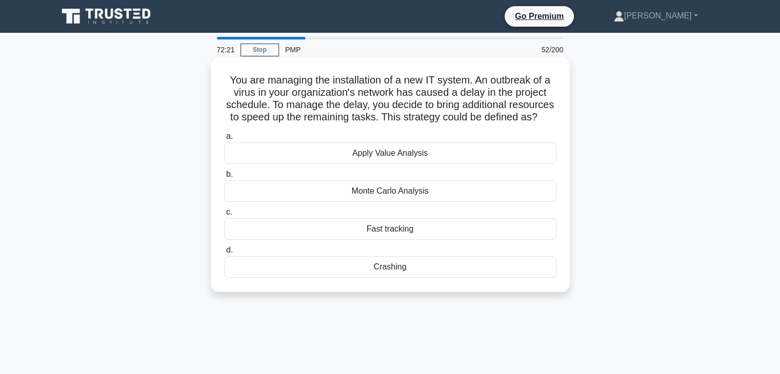
click at [396, 278] on div "Crashing" at bounding box center [390, 267] width 332 height 22
click at [224, 254] on input "d. Crashing" at bounding box center [224, 250] width 0 height 7
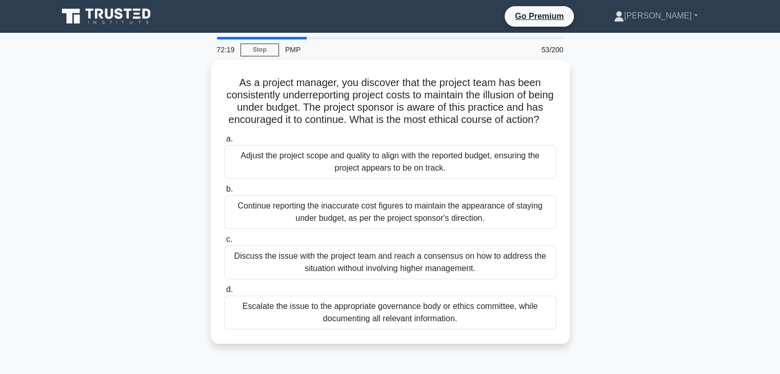
drag, startPoint x: 231, startPoint y: 75, endPoint x: 504, endPoint y: 347, distance: 385.0
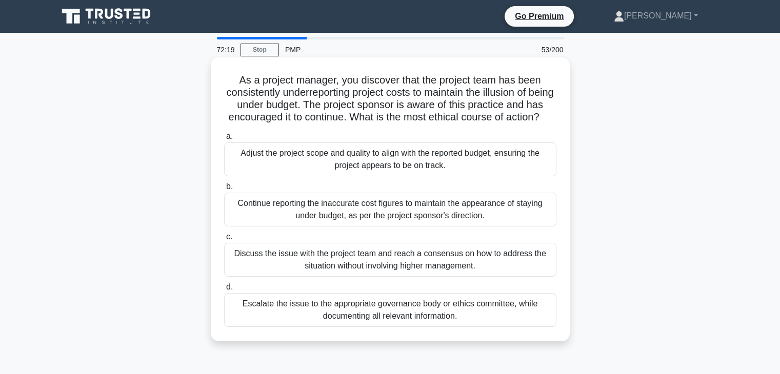
click at [505, 356] on div "As a project manager, you discover that the project team has been consistently …" at bounding box center [390, 208] width 677 height 296
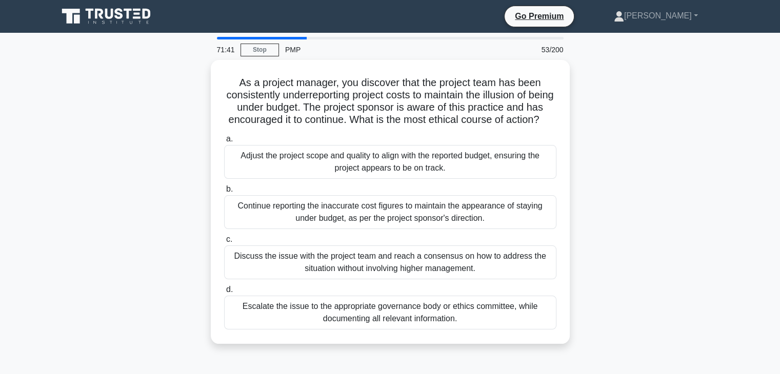
click at [649, 155] on div "As a project manager, you discover that the project team has been consistently …" at bounding box center [390, 208] width 677 height 296
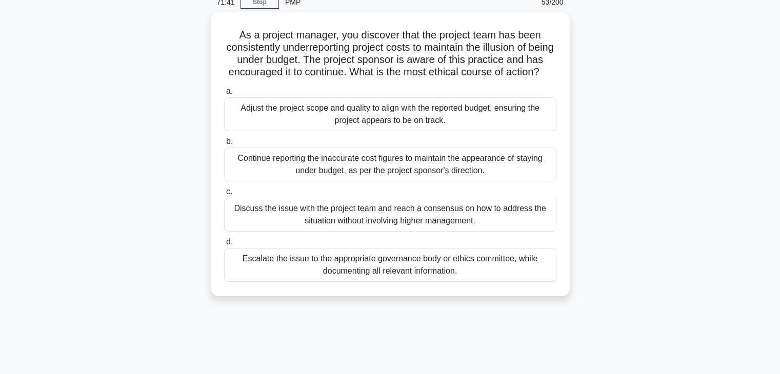
scroll to position [103, 0]
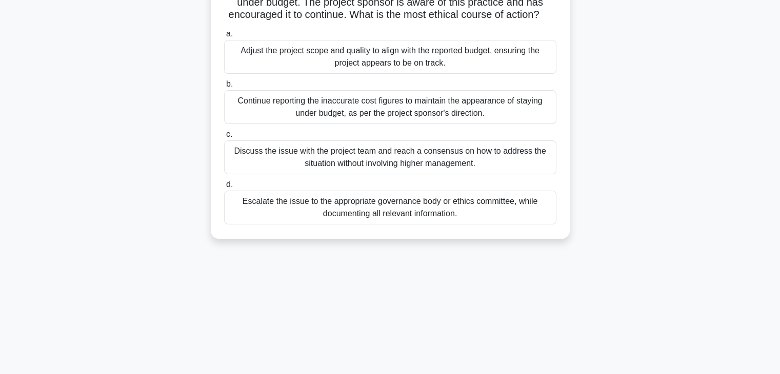
click at [385, 216] on div "Escalate the issue to the appropriate governance body or ethics committee, whil…" at bounding box center [390, 208] width 332 height 34
click at [224, 188] on input "d. Escalate the issue to the appropriate governance body or ethics committee, w…" at bounding box center [224, 184] width 0 height 7
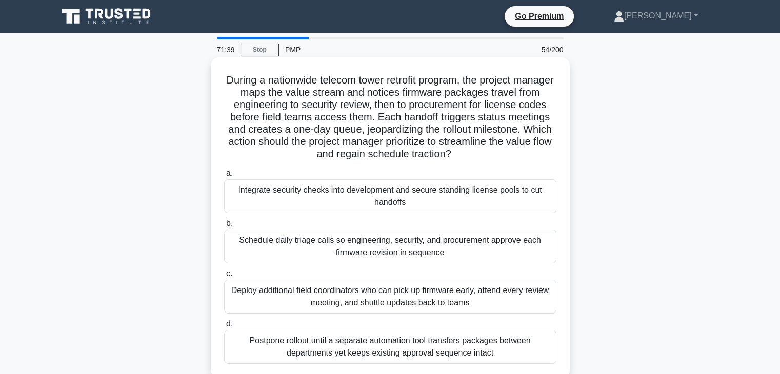
scroll to position [0, 0]
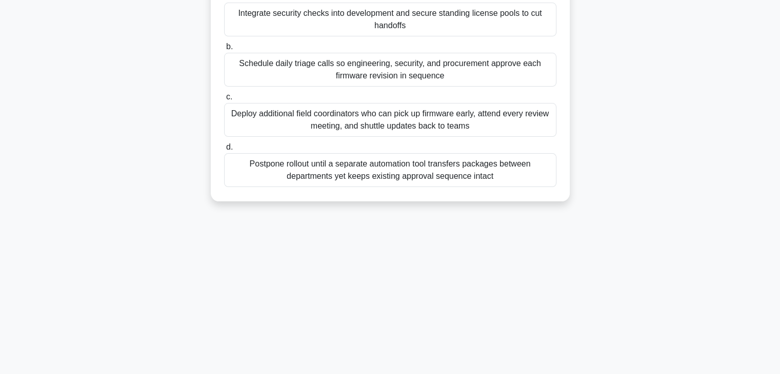
drag, startPoint x: 230, startPoint y: 80, endPoint x: 662, endPoint y: 328, distance: 498.5
click at [665, 374] on html "Go Premium [PERSON_NAME]" at bounding box center [390, 98] width 780 height 554
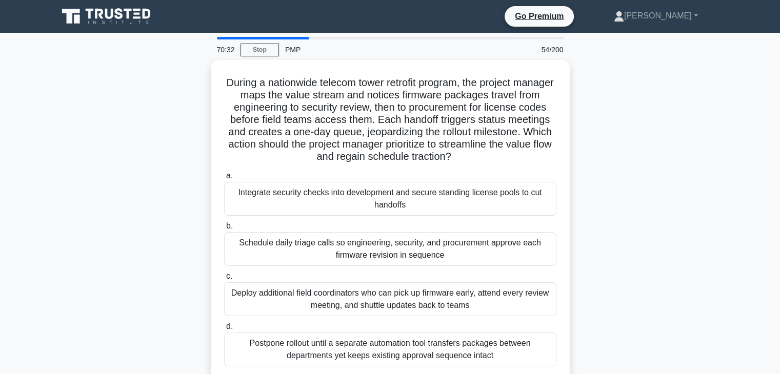
click at [626, 204] on div "During a nationwide telecom tower retrofit program, the project manager maps th…" at bounding box center [390, 226] width 677 height 333
click at [629, 197] on div "During a nationwide telecom tower retrofit program, the project manager maps th…" at bounding box center [390, 226] width 677 height 333
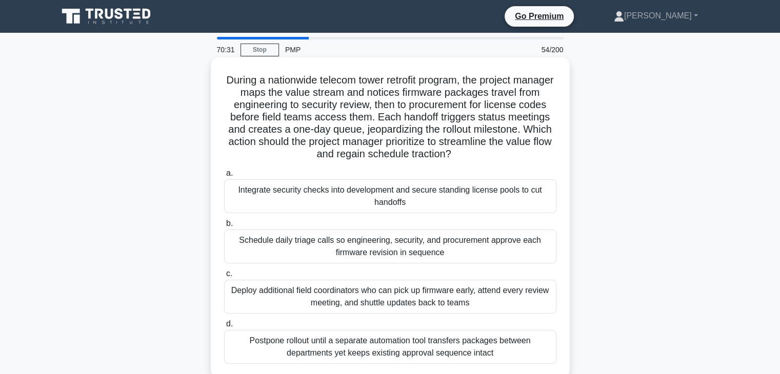
click at [374, 249] on div "Schedule daily triage calls so engineering, security, and procurement approve e…" at bounding box center [390, 247] width 332 height 34
click at [224, 227] on input "b. Schedule daily triage calls so engineering, security, and procurement approv…" at bounding box center [224, 223] width 0 height 7
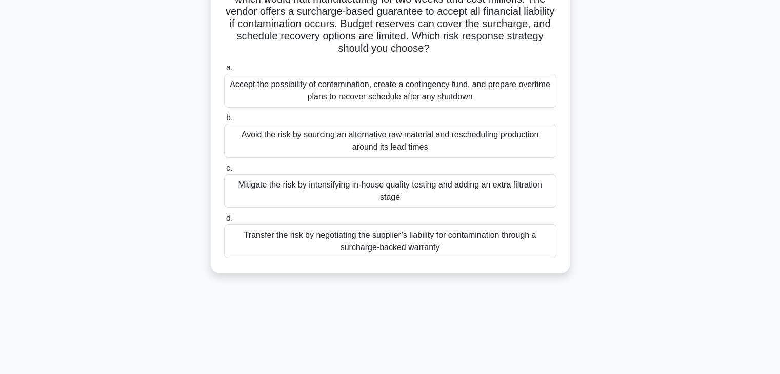
drag, startPoint x: 227, startPoint y: 77, endPoint x: 570, endPoint y: 371, distance: 452.3
click at [570, 371] on div "70:28 Stop PMP 55/200 During a rush to scale up vaccine production, your team r…" at bounding box center [390, 185] width 677 height 513
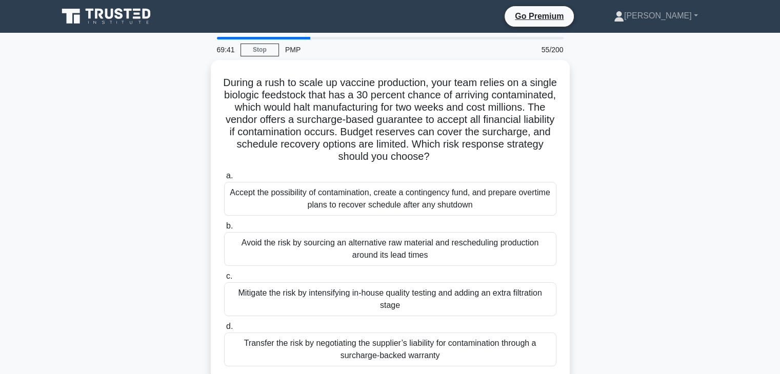
click at [695, 226] on div "During a rush to scale up vaccine production, your team relies on a single biol…" at bounding box center [390, 226] width 677 height 333
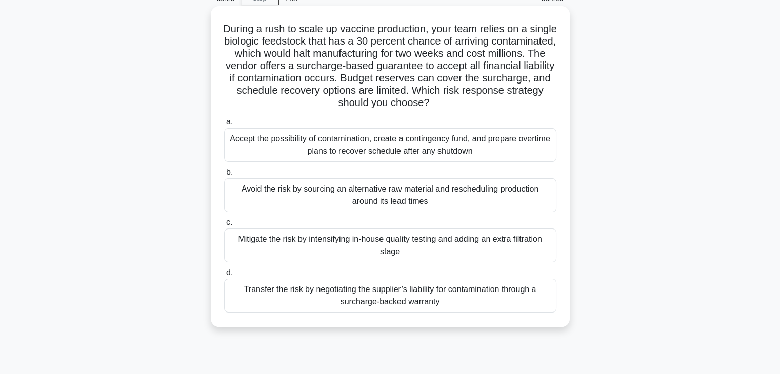
click at [406, 289] on div "Transfer the risk by negotiating the supplier’s liability for contamination thr…" at bounding box center [390, 296] width 332 height 34
click at [224, 276] on input "d. Transfer the risk by negotiating the supplier’s liability for contamination …" at bounding box center [224, 273] width 0 height 7
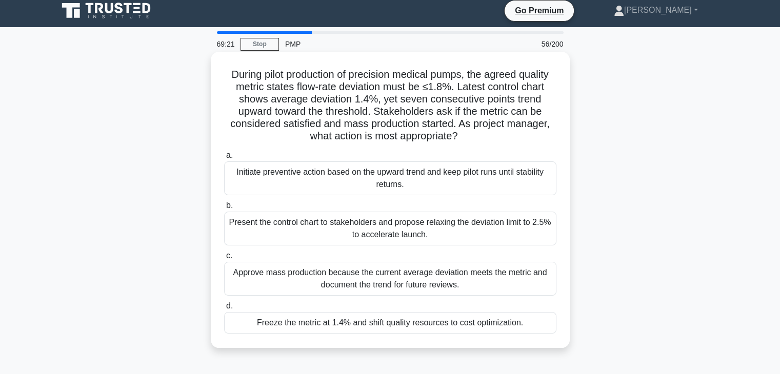
scroll to position [0, 0]
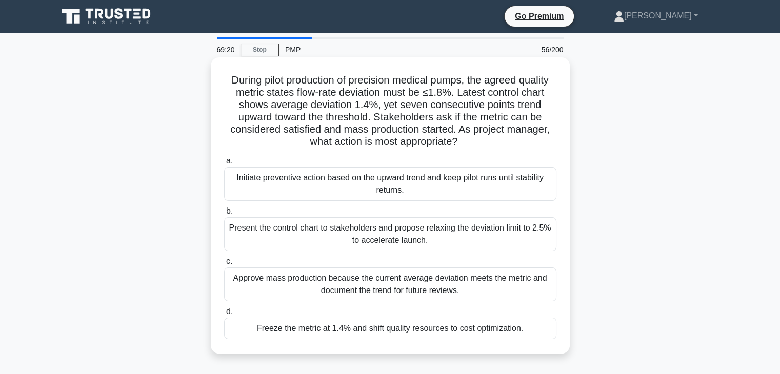
drag, startPoint x: 219, startPoint y: 78, endPoint x: 509, endPoint y: 167, distance: 302.9
click at [588, 346] on div "During pilot production of precision medical pumps, the agreed quality metric s…" at bounding box center [390, 214] width 677 height 309
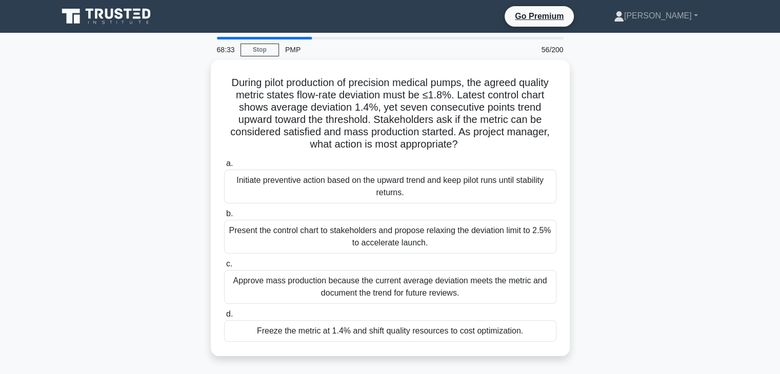
click at [666, 232] on div "During pilot production of precision medical pumps, the agreed quality metric s…" at bounding box center [390, 214] width 677 height 309
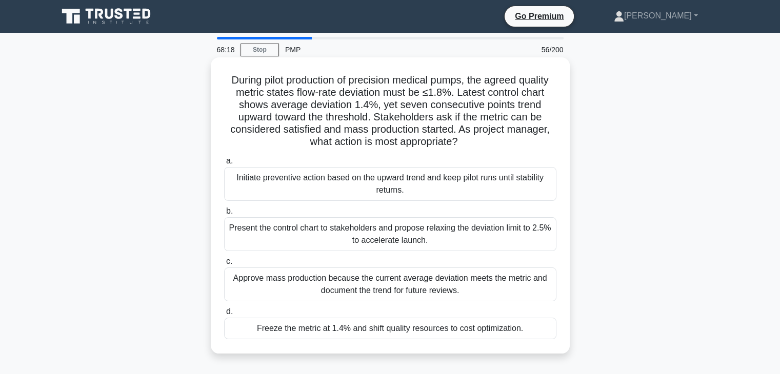
click at [380, 180] on div "Initiate preventive action based on the upward trend and keep pilot runs until …" at bounding box center [390, 184] width 332 height 34
click at [224, 165] on input "a. Initiate preventive action based on the upward trend and keep pilot runs unt…" at bounding box center [224, 161] width 0 height 7
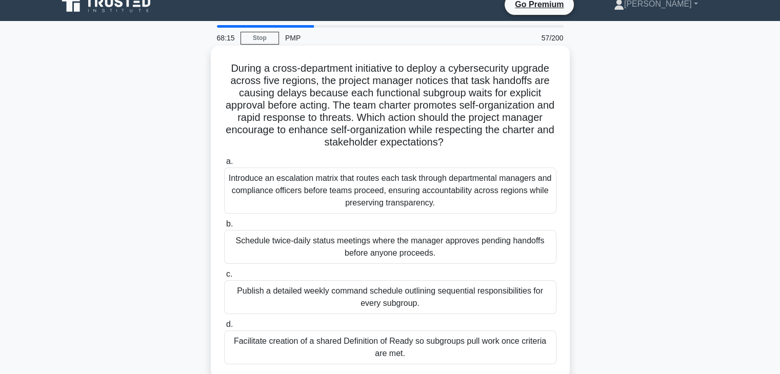
scroll to position [34, 0]
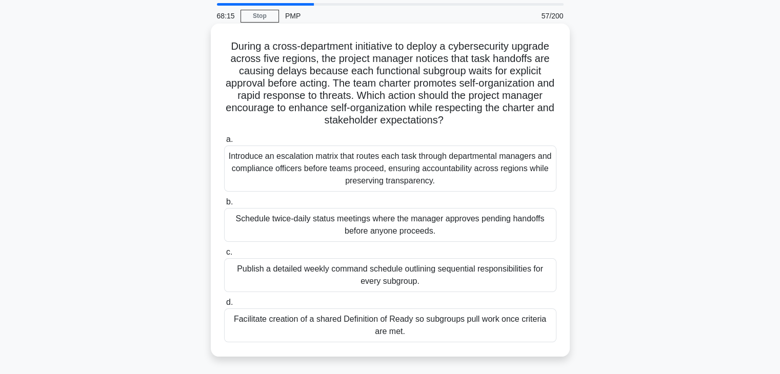
drag, startPoint x: 222, startPoint y: 80, endPoint x: 554, endPoint y: 285, distance: 390.4
click at [563, 366] on div "During a cross-department initiative to deploy a cybersecurity upgrade across f…" at bounding box center [390, 199] width 677 height 346
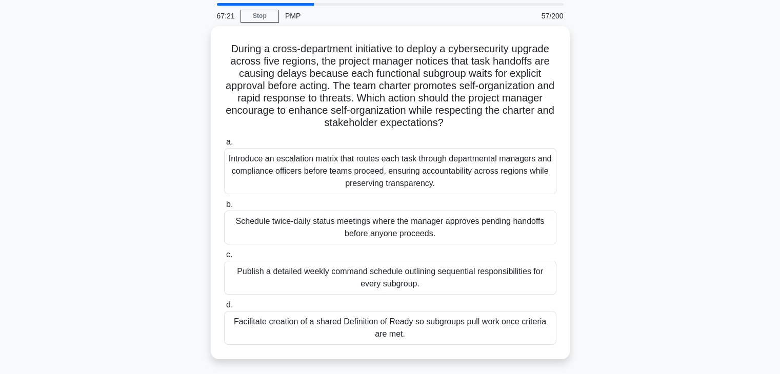
click at [640, 180] on div "During a cross-department initiative to deploy a cybersecurity upgrade across f…" at bounding box center [390, 199] width 677 height 346
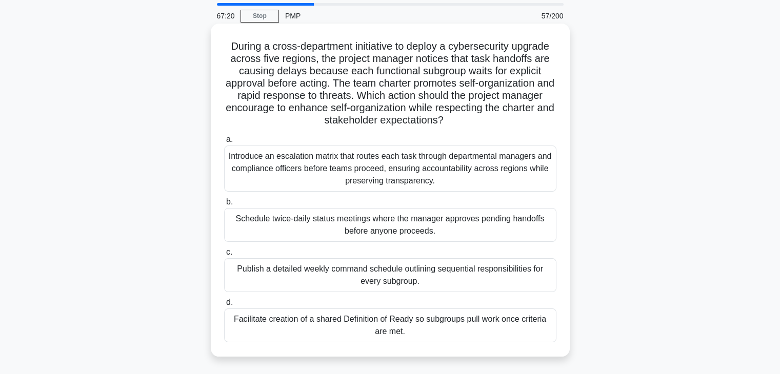
click at [404, 161] on div "Introduce an escalation matrix that routes each task through departmental manag…" at bounding box center [390, 169] width 332 height 46
click at [224, 143] on input "a. Introduce an escalation matrix that routes each task through departmental ma…" at bounding box center [224, 139] width 0 height 7
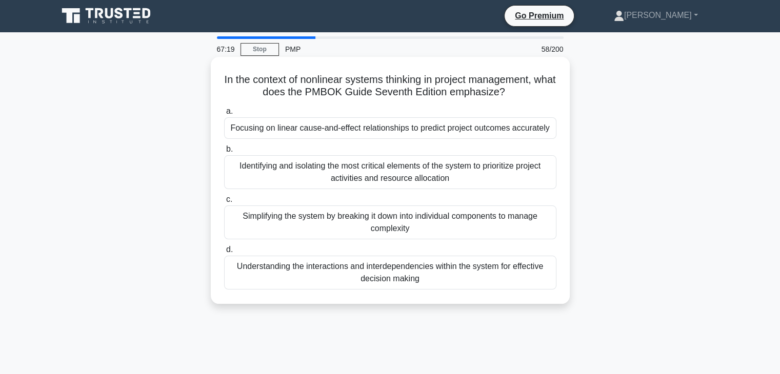
scroll to position [0, 0]
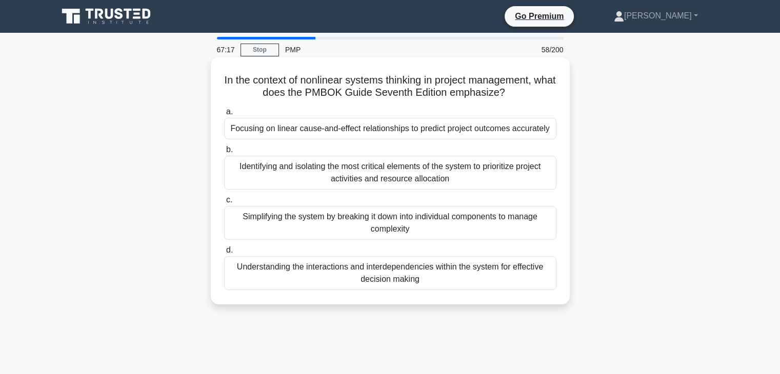
drag, startPoint x: 221, startPoint y: 76, endPoint x: 436, endPoint y: 153, distance: 228.6
click at [504, 275] on div "In the context of nonlinear systems thinking in project management, what does t…" at bounding box center [390, 181] width 351 height 239
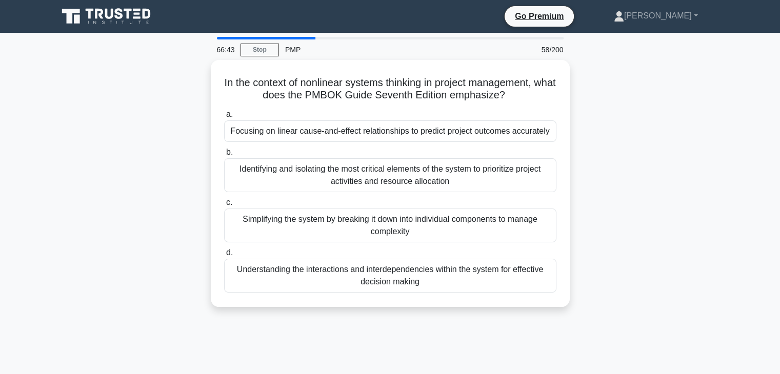
click at [634, 174] on div "In the context of nonlinear systems thinking in project management, what does t…" at bounding box center [390, 189] width 677 height 259
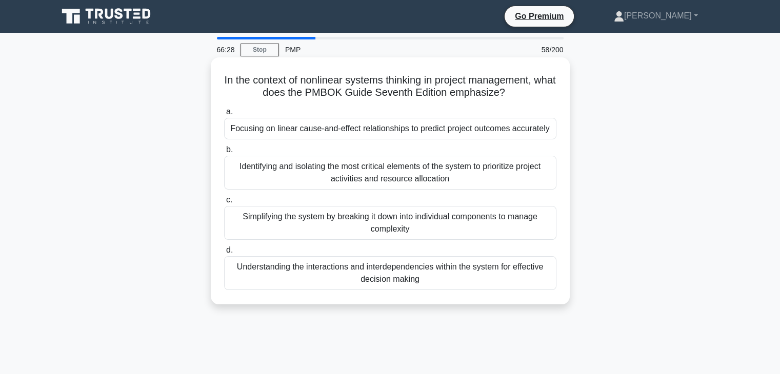
click at [390, 228] on div "Simplifying the system by breaking it down into individual components to manage…" at bounding box center [390, 223] width 332 height 34
click at [224, 204] on input "c. Simplifying the system by breaking it down into individual components to man…" at bounding box center [224, 200] width 0 height 7
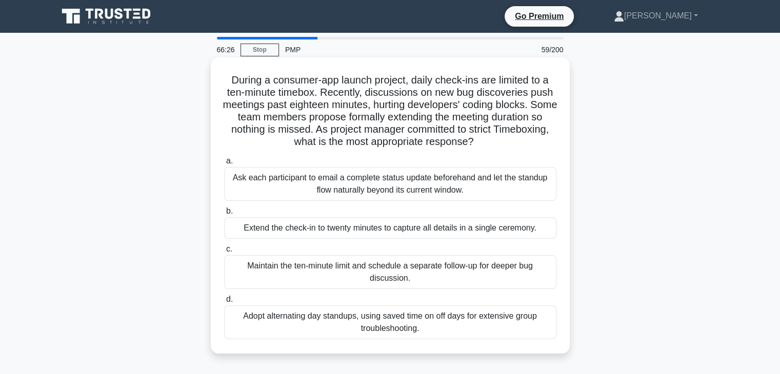
drag, startPoint x: 223, startPoint y: 79, endPoint x: 421, endPoint y: 251, distance: 262.4
click at [445, 328] on div "During a consumer-app launch project, daily check-ins are limited to a ten-minu…" at bounding box center [390, 206] width 351 height 288
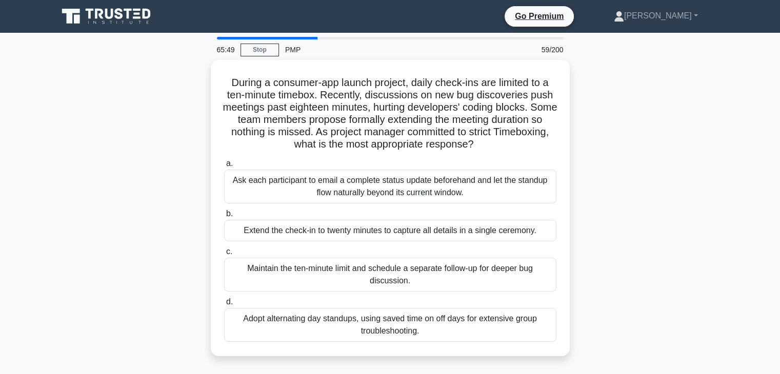
click at [661, 247] on div "During a consumer-app launch project, daily check-ins are limited to a ten-minu…" at bounding box center [390, 214] width 677 height 309
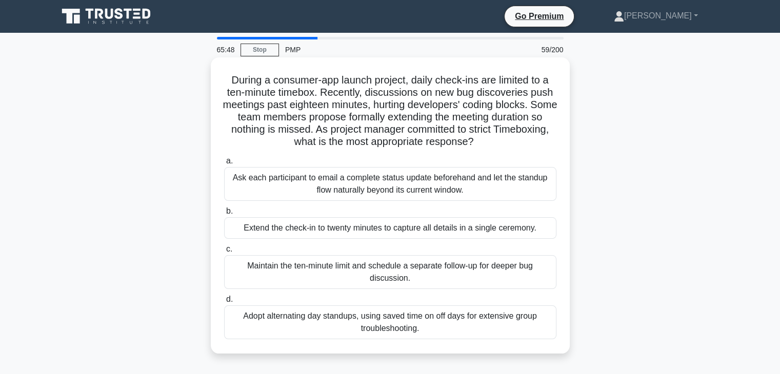
click at [395, 269] on div "Maintain the ten-minute limit and schedule a separate follow-up for deeper bug …" at bounding box center [390, 272] width 332 height 34
click at [224, 253] on input "c. Maintain the ten-minute limit and schedule a separate follow-up for deeper b…" at bounding box center [224, 249] width 0 height 7
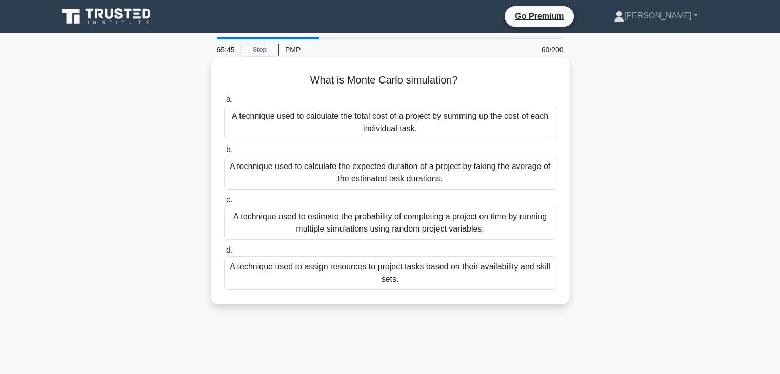
drag, startPoint x: 295, startPoint y: 76, endPoint x: 392, endPoint y: 123, distance: 107.1
click at [468, 282] on div "What is Monte Carlo simulation? .spinner_0XTQ{transform-origin:center;animation…" at bounding box center [390, 181] width 351 height 239
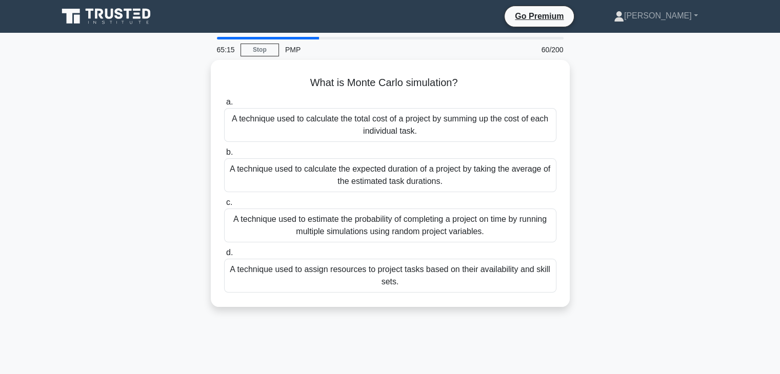
click at [690, 249] on div "What is Monte Carlo simulation? .spinner_0XTQ{transform-origin:center;animation…" at bounding box center [390, 189] width 677 height 259
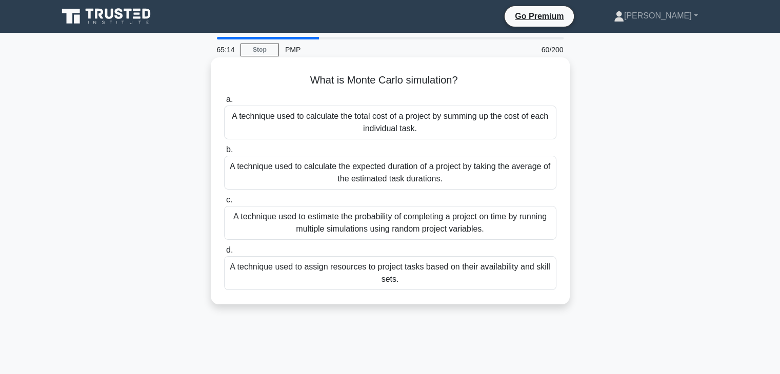
click at [402, 232] on div "A technique used to estimate the probability of completing a project on time by…" at bounding box center [390, 223] width 332 height 34
click at [224, 204] on input "c. A technique used to estimate the probability of completing a project on time…" at bounding box center [224, 200] width 0 height 7
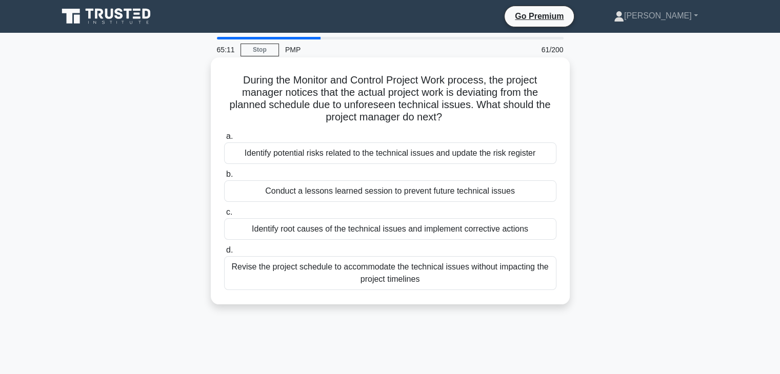
drag, startPoint x: 236, startPoint y: 78, endPoint x: 370, endPoint y: 133, distance: 144.6
click at [457, 282] on div "During the Monitor and Control Project Work process, the project manager notice…" at bounding box center [390, 181] width 351 height 239
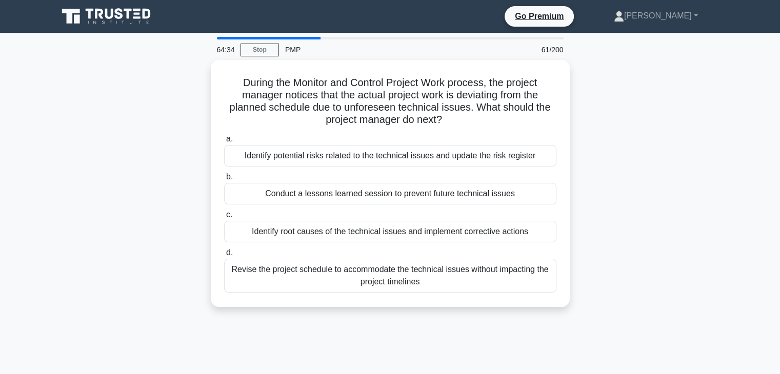
click at [757, 239] on main "64:34 Stop PMP 61/200 During the Monitor and Control Project Work process, the …" at bounding box center [390, 293] width 780 height 521
click at [713, 188] on div "During the Monitor and Control Project Work process, the project manager notice…" at bounding box center [390, 189] width 677 height 259
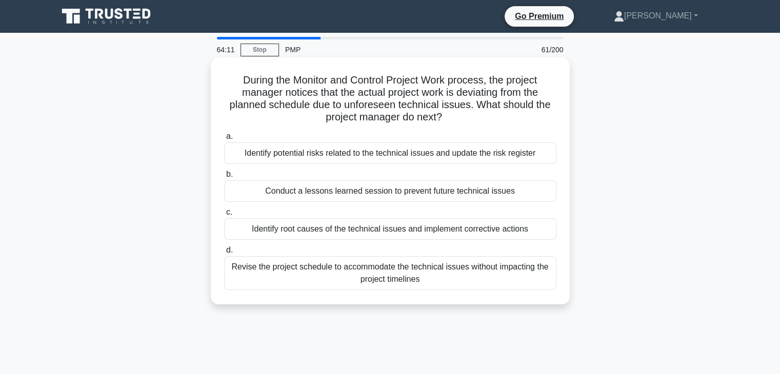
click at [433, 154] on div "Identify potential risks related to the technical issues and update the risk re…" at bounding box center [390, 154] width 332 height 22
click at [224, 140] on input "a. Identify potential risks related to the technical issues and update the risk…" at bounding box center [224, 136] width 0 height 7
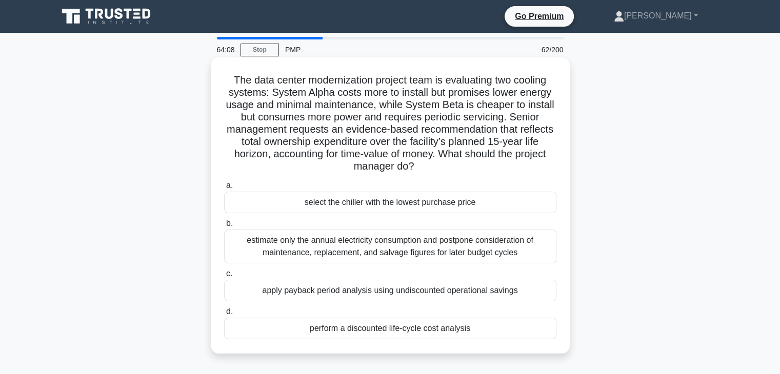
drag, startPoint x: 219, startPoint y: 74, endPoint x: 529, endPoint y: 337, distance: 405.8
click at [529, 339] on div "The data center modernization project team is evaluating two cooling systems: S…" at bounding box center [390, 206] width 351 height 288
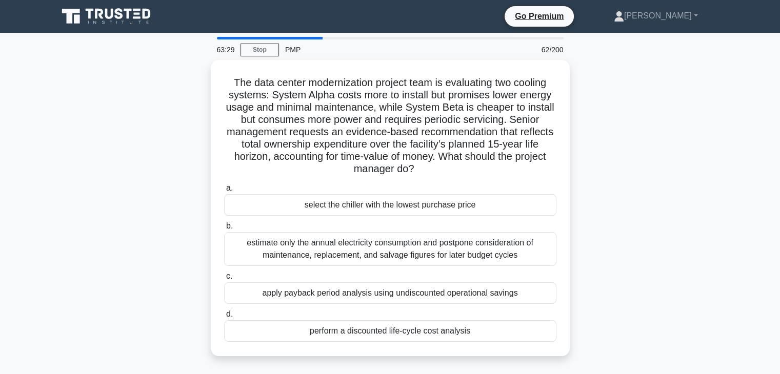
click at [622, 310] on div "The data center modernization project team is evaluating two cooling systems: S…" at bounding box center [390, 214] width 677 height 309
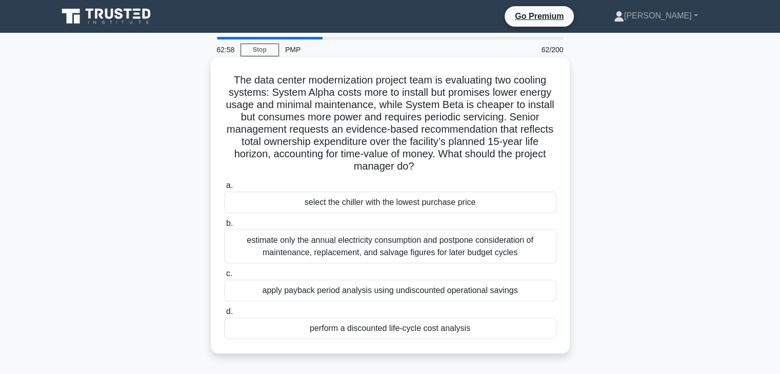
click at [436, 331] on div "perform a discounted life-cycle cost analysis" at bounding box center [390, 329] width 332 height 22
click at [224, 315] on input "d. perform a discounted life-cycle cost analysis" at bounding box center [224, 312] width 0 height 7
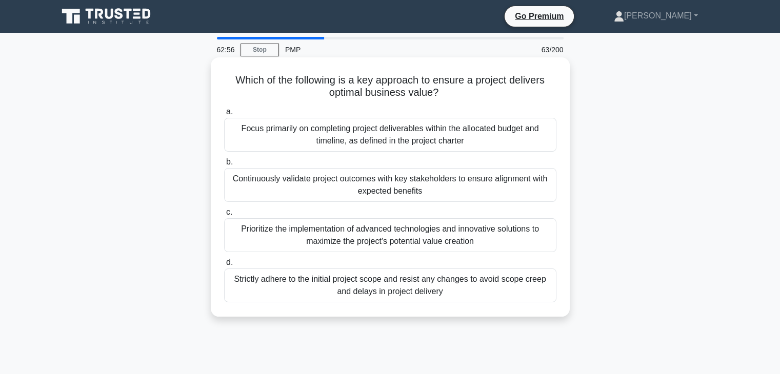
drag, startPoint x: 225, startPoint y: 77, endPoint x: 441, endPoint y: 232, distance: 265.9
click at [472, 299] on div "Which of the following is a key approach to ensure a project delivers optimal b…" at bounding box center [390, 187] width 351 height 251
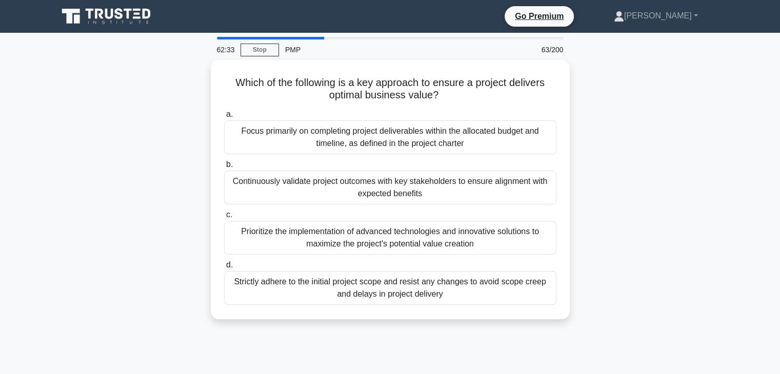
click at [675, 179] on div "Which of the following is a key approach to ensure a project delivers optimal b…" at bounding box center [390, 196] width 677 height 272
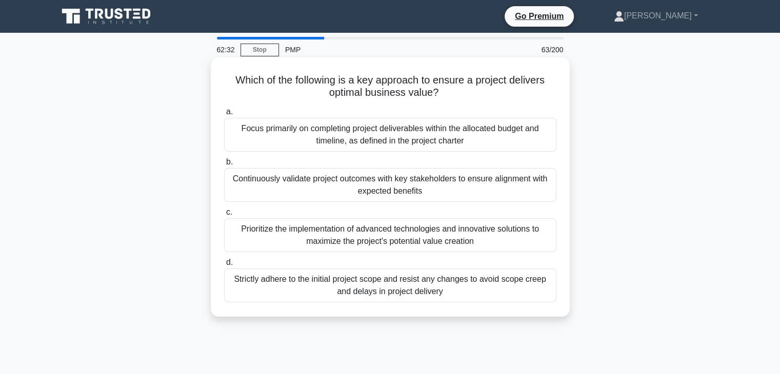
click at [388, 188] on div "Continuously validate project outcomes with key stakeholders to ensure alignmen…" at bounding box center [390, 185] width 332 height 34
click at [224, 166] on input "b. Continuously validate project outcomes with key stakeholders to ensure align…" at bounding box center [224, 162] width 0 height 7
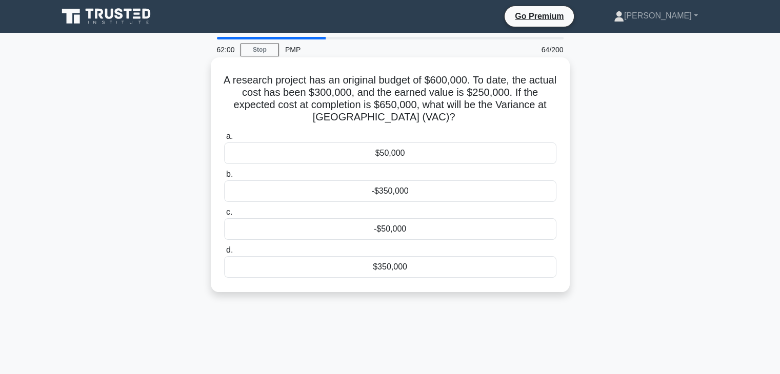
click at [400, 230] on div "-$50,000" at bounding box center [390, 229] width 332 height 22
click at [224, 216] on input "c. -$50,000" at bounding box center [224, 212] width 0 height 7
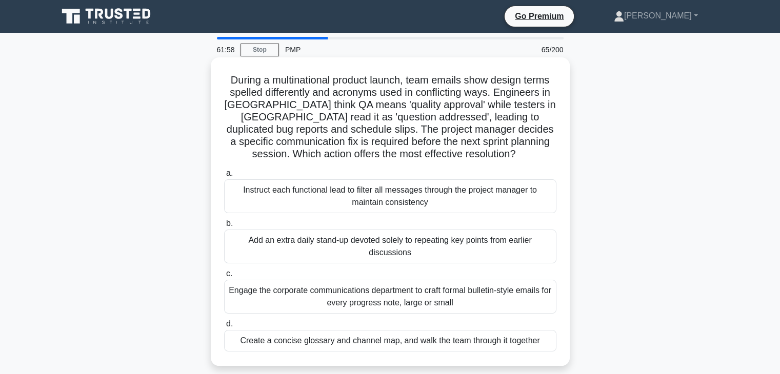
drag, startPoint x: 223, startPoint y: 80, endPoint x: 490, endPoint y: 208, distance: 295.8
click at [559, 361] on div "During a multinational product launch, team emails show design terms spelled di…" at bounding box center [390, 212] width 351 height 300
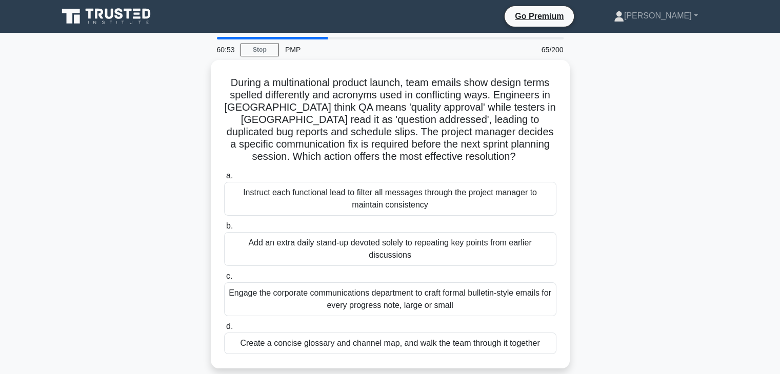
click at [642, 240] on div "During a multinational product launch, team emails show design terms spelled di…" at bounding box center [390, 220] width 677 height 321
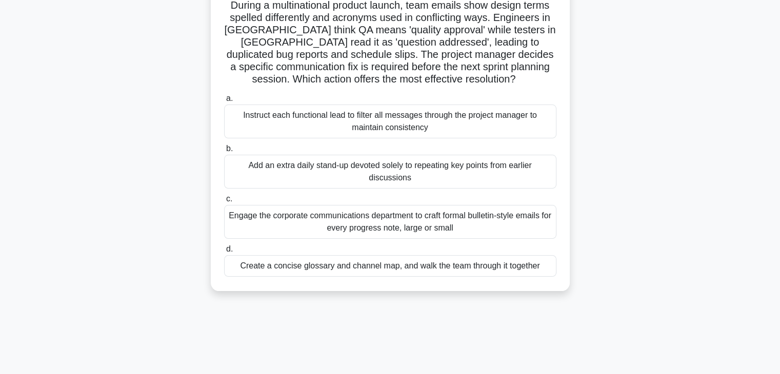
scroll to position [51, 0]
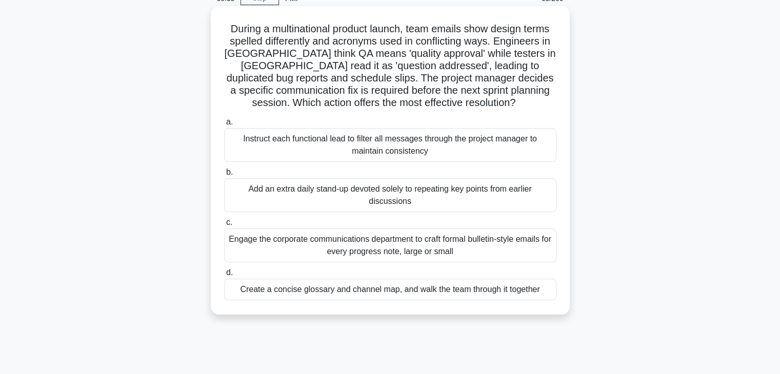
click at [408, 290] on div "Create a concise glossary and channel map, and walk the team through it together" at bounding box center [390, 290] width 332 height 22
click at [224, 276] on input "d. Create a concise glossary and channel map, and walk the team through it toge…" at bounding box center [224, 273] width 0 height 7
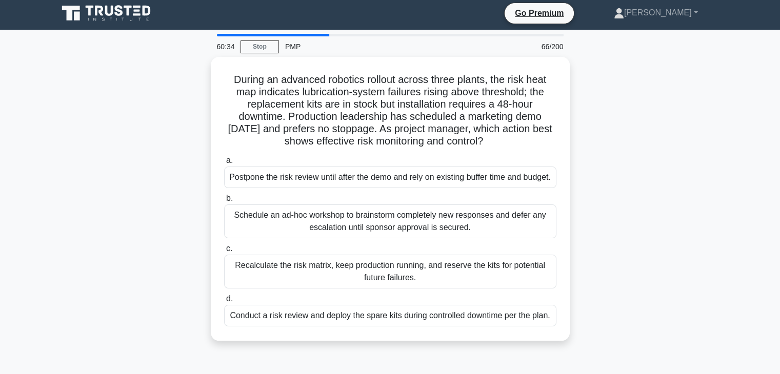
scroll to position [0, 0]
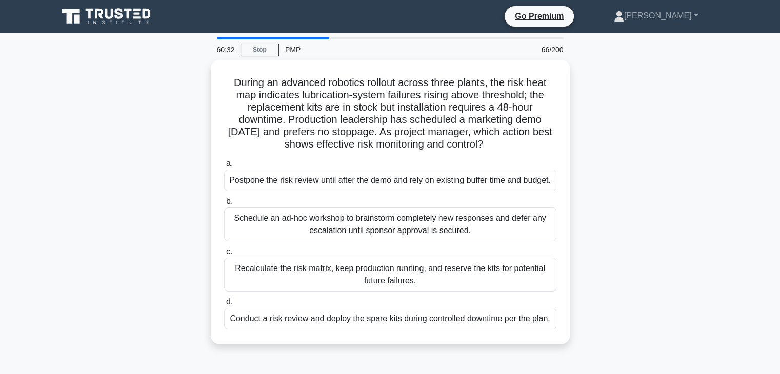
drag, startPoint x: 228, startPoint y: 79, endPoint x: 485, endPoint y: 140, distance: 264.5
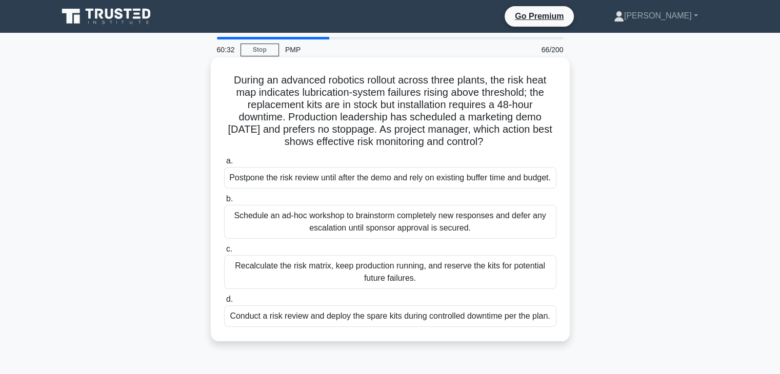
click at [601, 330] on div "During an advanced robotics rollout across three plants, the risk heat map indi…" at bounding box center [390, 208] width 677 height 296
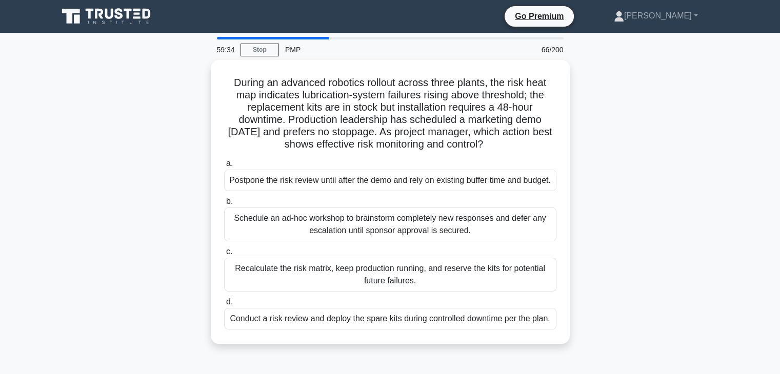
click at [709, 236] on div "During an advanced robotics rollout across three plants, the risk heat map indi…" at bounding box center [390, 208] width 677 height 296
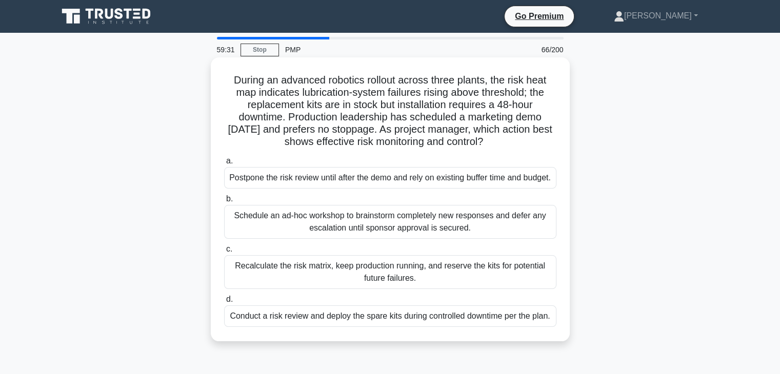
click at [407, 327] on div "Conduct a risk review and deploy the spare kits during controlled downtime per …" at bounding box center [390, 317] width 332 height 22
click at [224, 303] on input "d. Conduct a risk review and deploy the spare kits during controlled downtime p…" at bounding box center [224, 299] width 0 height 7
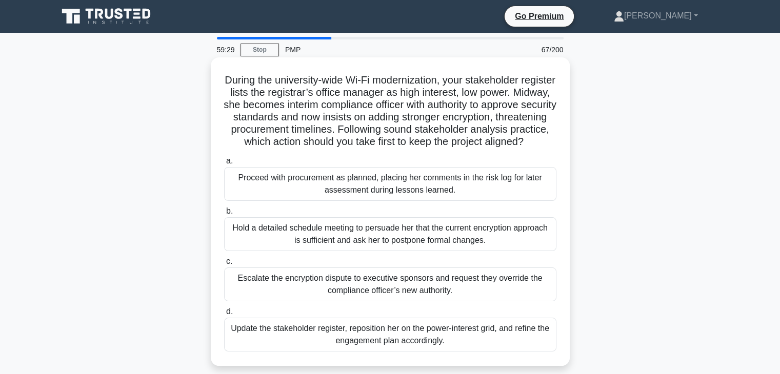
drag, startPoint x: 229, startPoint y: 76, endPoint x: 561, endPoint y: 355, distance: 433.7
click at [561, 355] on div "During the university-wide Wi-Fi modernization, your stakeholder register lists…" at bounding box center [390, 212] width 351 height 300
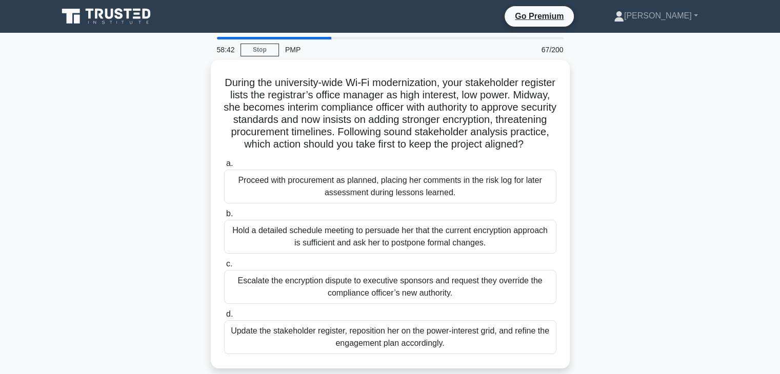
click at [628, 242] on div "During the university-wide Wi-Fi modernization, your stakeholder register lists…" at bounding box center [390, 220] width 677 height 321
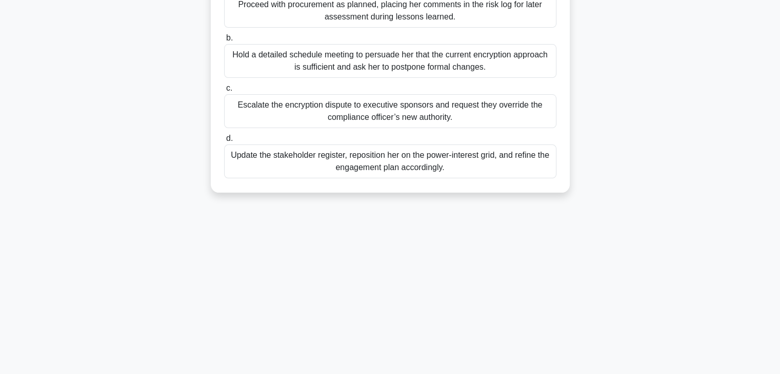
scroll to position [180, 0]
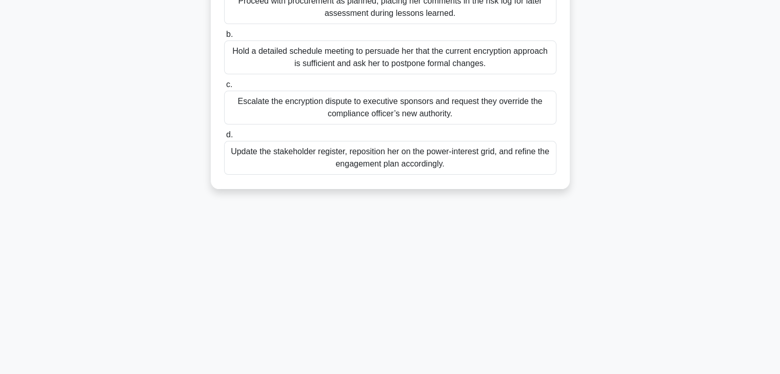
click at [631, 201] on div "During the university-wide Wi-Fi modernization, your stakeholder register lists…" at bounding box center [390, 41] width 677 height 321
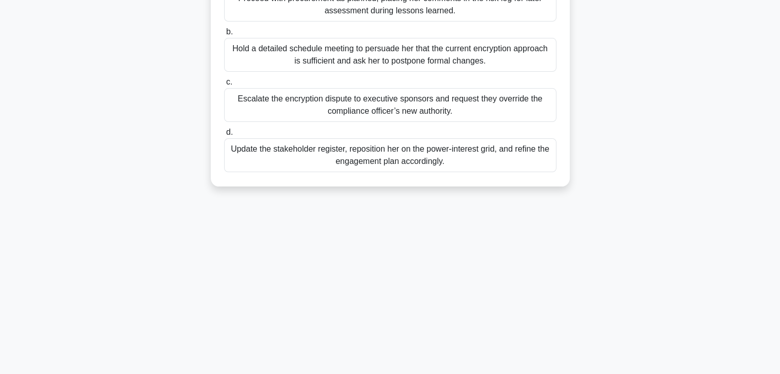
click at [421, 167] on div "Update the stakeholder register, reposition her on the power-interest grid, and…" at bounding box center [390, 155] width 332 height 34
click at [224, 136] on input "d. Update the stakeholder register, reposition her on the power-interest grid, …" at bounding box center [224, 132] width 0 height 7
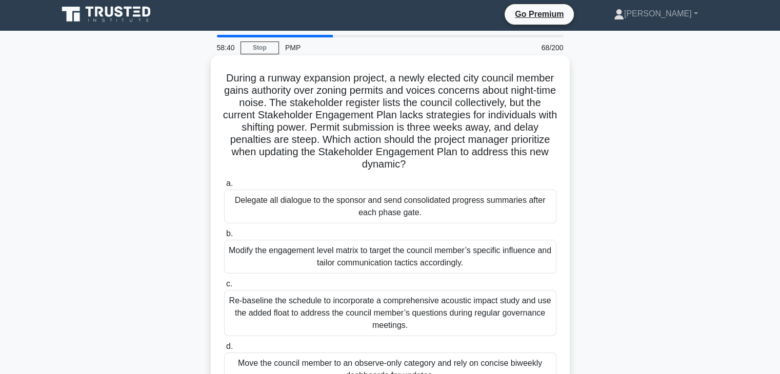
scroll to position [0, 0]
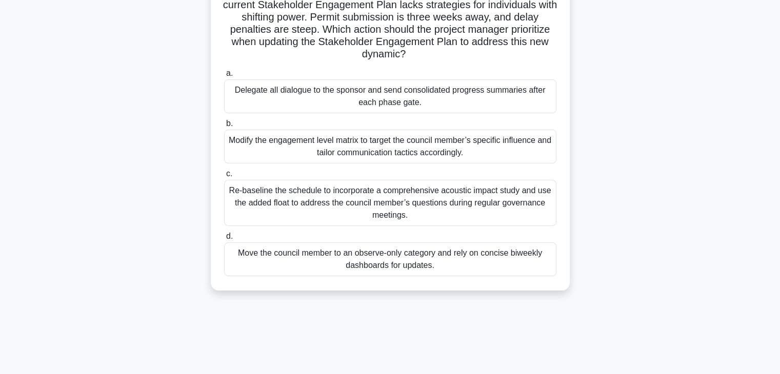
drag, startPoint x: 236, startPoint y: 78, endPoint x: 554, endPoint y: 376, distance: 435.9
click at [554, 374] on html "Go Premium [PERSON_NAME]" at bounding box center [390, 162] width 780 height 554
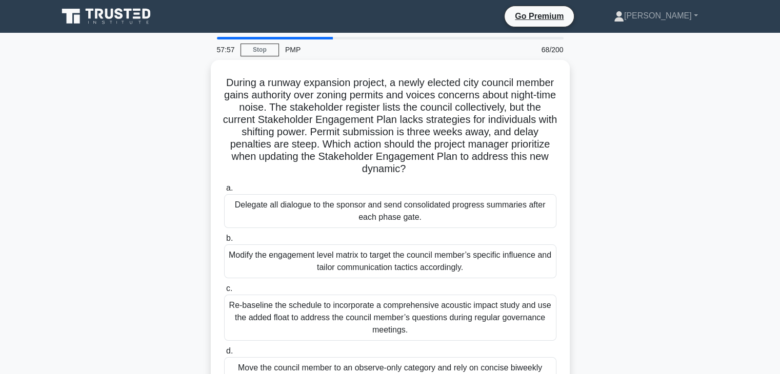
click at [615, 244] on div "During a runway expansion project, a newly elected city council member gains au…" at bounding box center [390, 239] width 677 height 358
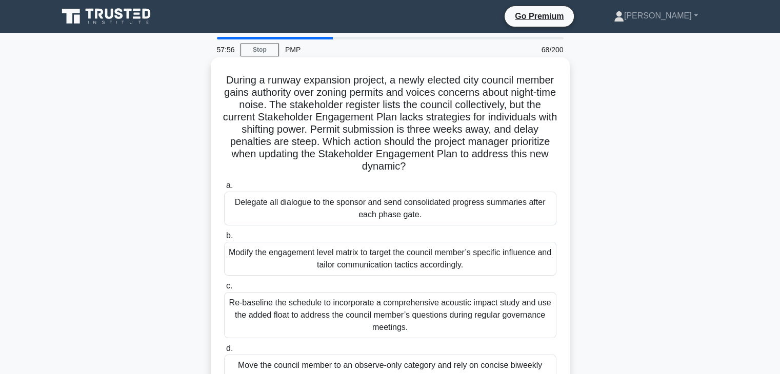
click at [392, 265] on div "Modify the engagement level matrix to target the council member’s specific infl…" at bounding box center [390, 259] width 332 height 34
click at [224, 239] on input "b. Modify the engagement level matrix to target the council member’s specific i…" at bounding box center [224, 236] width 0 height 7
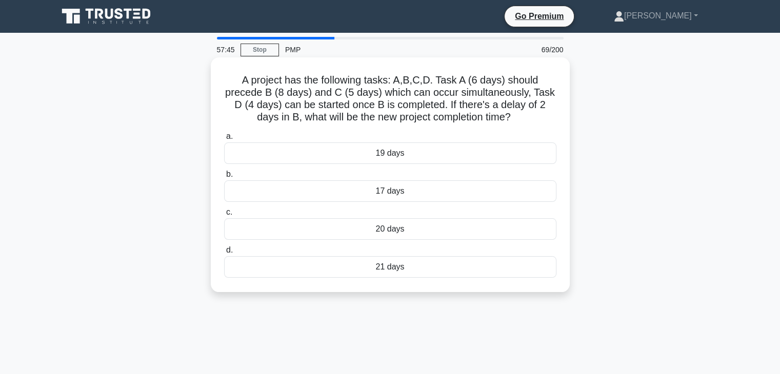
drag, startPoint x: 239, startPoint y: 78, endPoint x: 423, endPoint y: 163, distance: 202.3
click at [498, 273] on div "A project has the following tasks: A,B,C,D. Task A (6 days) should precede B (8…" at bounding box center [390, 175] width 351 height 227
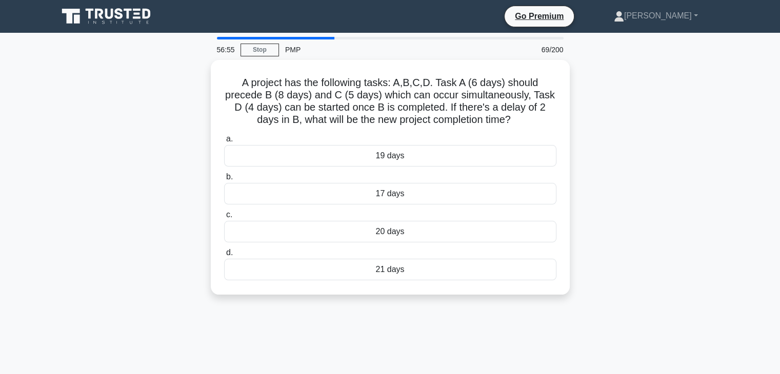
click at [646, 202] on div "A project has the following tasks: A,B,C,D. Task A (6 days) should precede B (8…" at bounding box center [390, 183] width 677 height 247
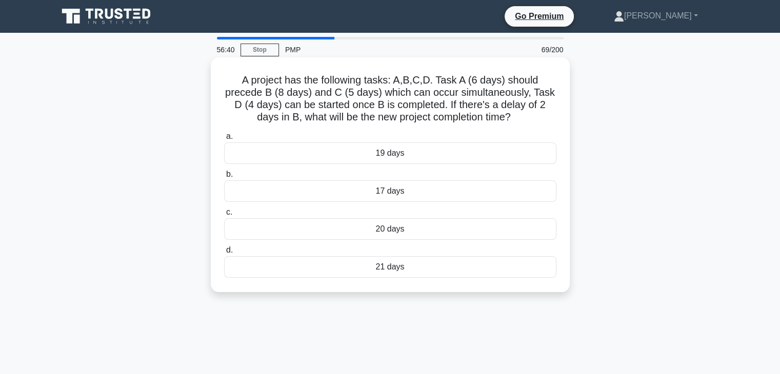
click at [390, 228] on div "20 days" at bounding box center [390, 229] width 332 height 22
click at [224, 216] on input "c. 20 days" at bounding box center [224, 212] width 0 height 7
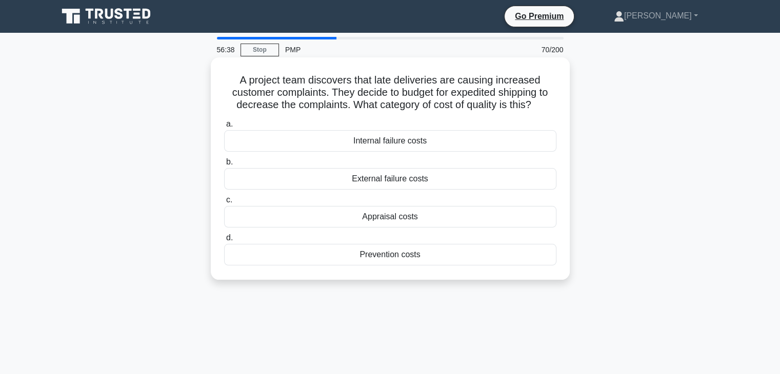
drag, startPoint x: 230, startPoint y: 83, endPoint x: 436, endPoint y: 181, distance: 228.8
click at [495, 279] on div "A project team discovers that late deliveries are causing increased customer co…" at bounding box center [390, 168] width 359 height 222
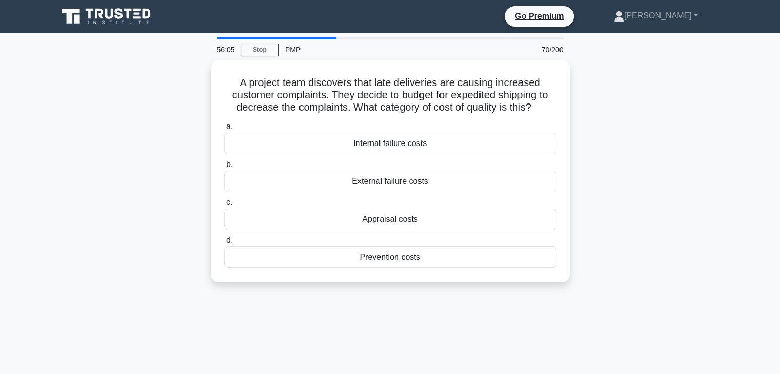
click at [683, 249] on div "A project team discovers that late deliveries are causing increased customer co…" at bounding box center [390, 177] width 677 height 235
click at [667, 229] on div "A project team discovers that late deliveries are causing increased customer co…" at bounding box center [390, 177] width 677 height 235
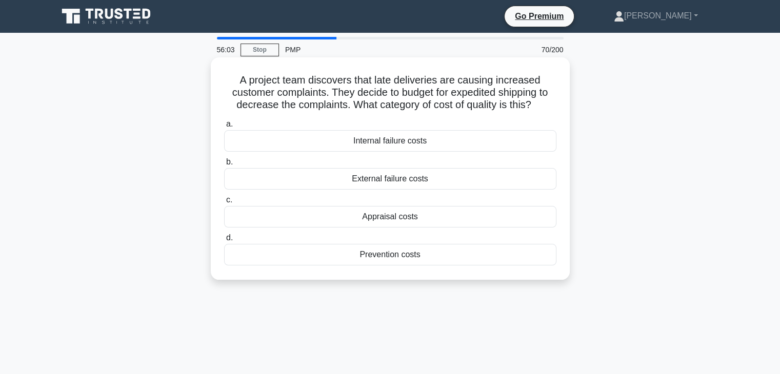
click at [394, 220] on div "Appraisal costs" at bounding box center [390, 217] width 332 height 22
click at [224, 204] on input "c. Appraisal costs" at bounding box center [224, 200] width 0 height 7
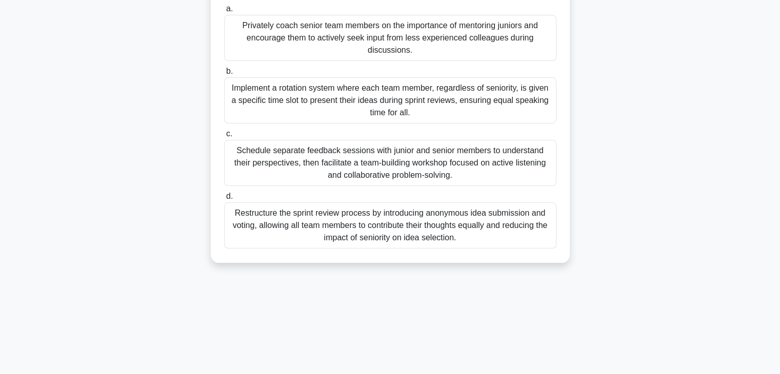
drag, startPoint x: 232, startPoint y: 70, endPoint x: 554, endPoint y: 398, distance: 459.6
click at [554, 374] on html "Go Premium [PERSON_NAME]" at bounding box center [390, 98] width 780 height 554
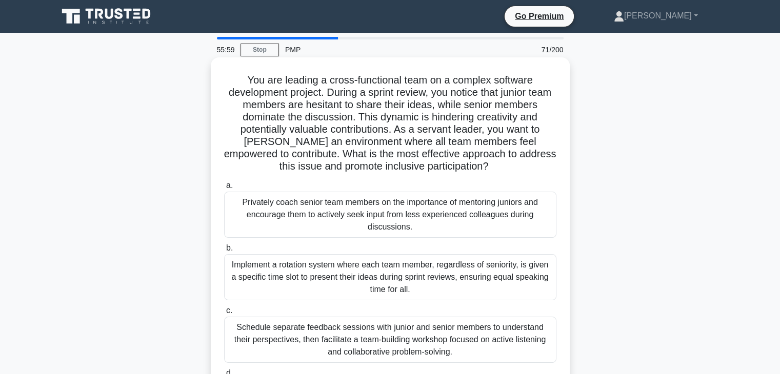
click at [408, 111] on h5 "You are leading a cross-functional team on a complex software development proje…" at bounding box center [390, 123] width 334 height 99
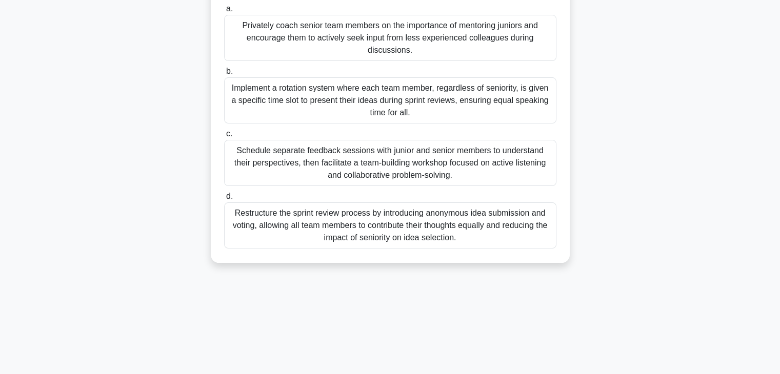
drag, startPoint x: 232, startPoint y: 72, endPoint x: 552, endPoint y: 398, distance: 457.1
click at [552, 374] on html "Go Premium [PERSON_NAME]" at bounding box center [390, 98] width 780 height 554
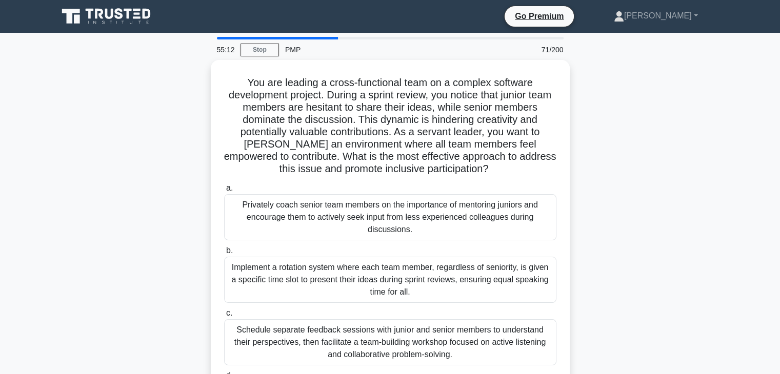
click at [675, 184] on div "You are leading a cross-functional team on a complex software development proje…" at bounding box center [390, 257] width 677 height 395
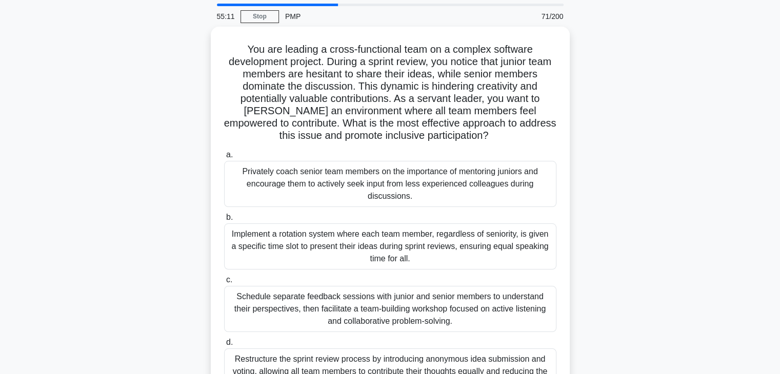
scroll to position [51, 0]
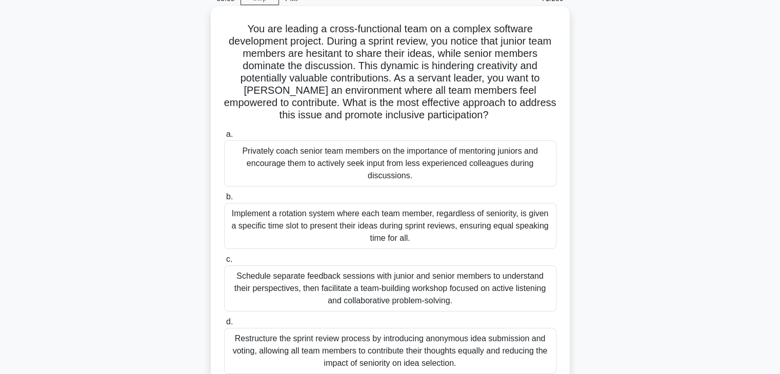
click at [355, 220] on div "Implement a rotation system where each team member, regardless of seniority, is…" at bounding box center [390, 226] width 332 height 46
click at [224, 200] on input "b. Implement a rotation system where each team member, regardless of seniority,…" at bounding box center [224, 197] width 0 height 7
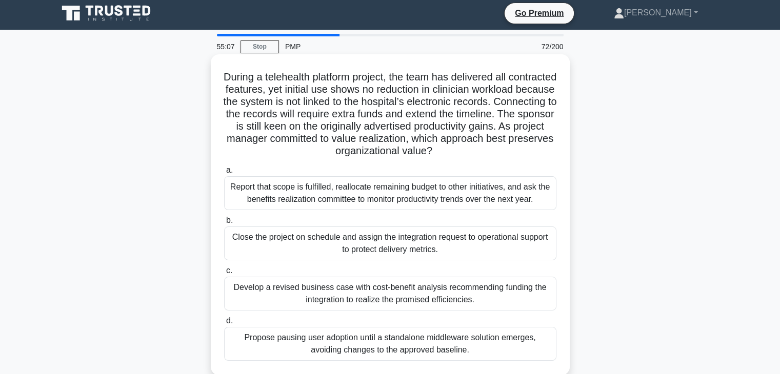
scroll to position [0, 0]
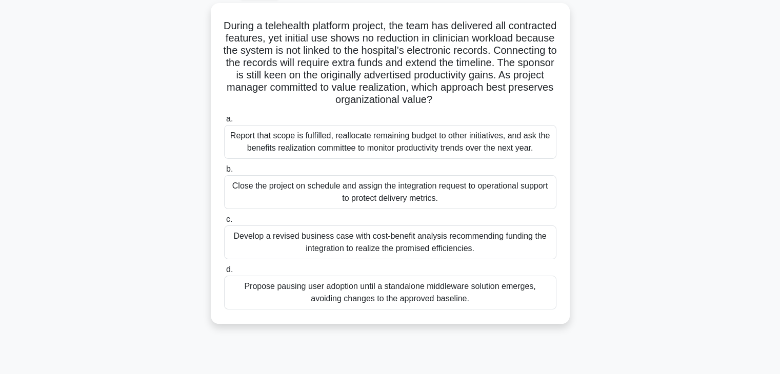
drag, startPoint x: 240, startPoint y: 78, endPoint x: 594, endPoint y: 375, distance: 461.7
click at [594, 374] on html "Go Premium [PERSON_NAME]" at bounding box center [390, 220] width 780 height 554
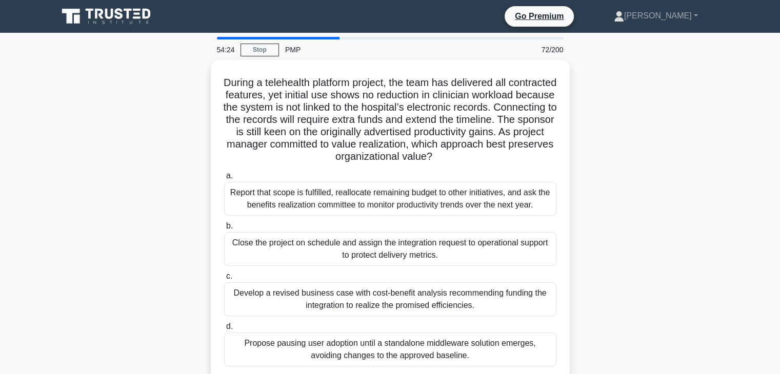
click at [680, 220] on div "During a telehealth platform project, the team has delivered all contracted fea…" at bounding box center [390, 226] width 677 height 333
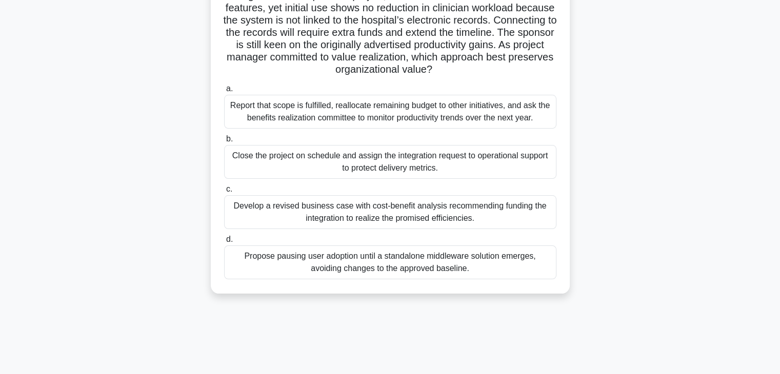
scroll to position [103, 0]
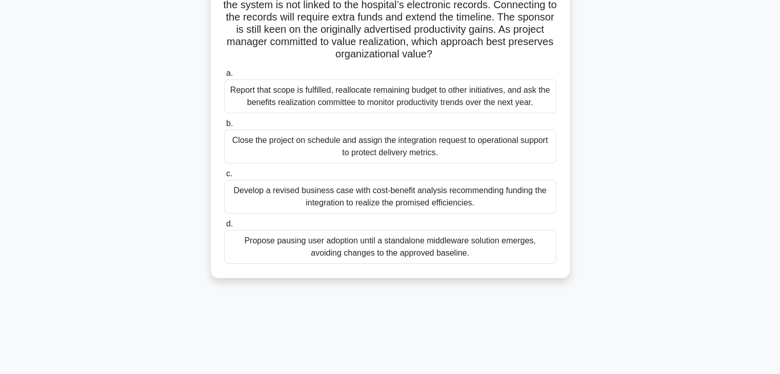
click at [661, 195] on div "During a telehealth platform project, the team has delivered all contracted fea…" at bounding box center [390, 123] width 677 height 333
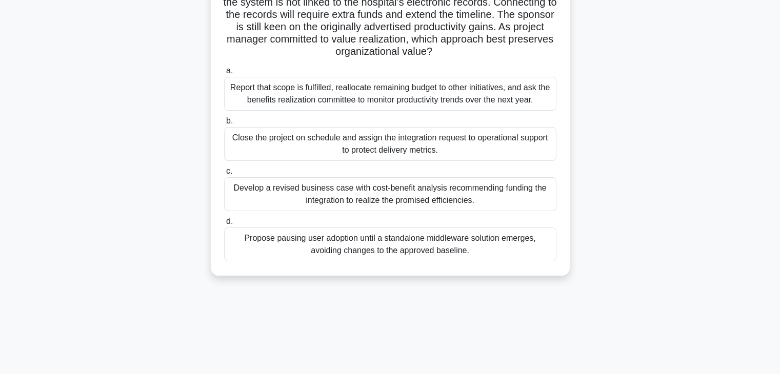
click at [429, 206] on div "Develop a revised business case with cost-benefit analysis recommending funding…" at bounding box center [390, 194] width 332 height 34
click at [224, 175] on input "c. Develop a revised business case with cost-benefit analysis recommending fund…" at bounding box center [224, 171] width 0 height 7
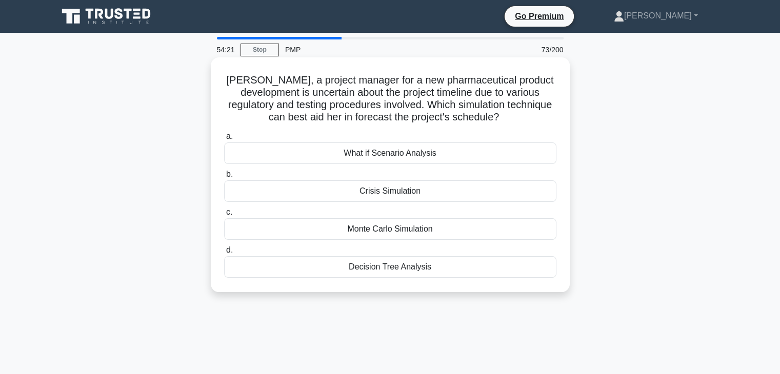
scroll to position [0, 0]
drag, startPoint x: 246, startPoint y: 77, endPoint x: 454, endPoint y: 190, distance: 236.7
click at [493, 273] on div "[PERSON_NAME], a project manager for a new pharmaceutical product development i…" at bounding box center [390, 175] width 351 height 227
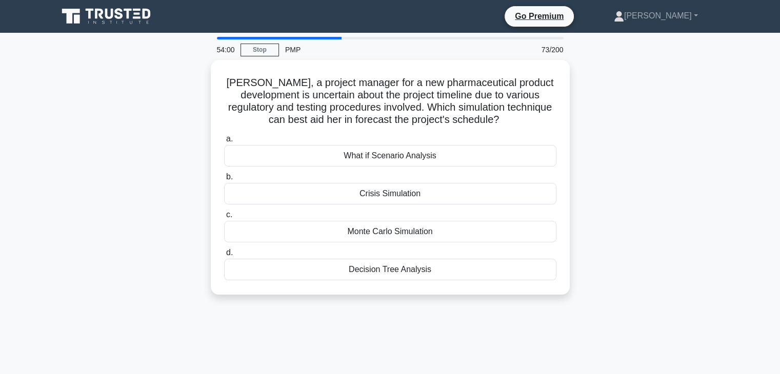
click at [692, 204] on div "[PERSON_NAME], a project manager for a new pharmaceutical product development i…" at bounding box center [390, 183] width 677 height 247
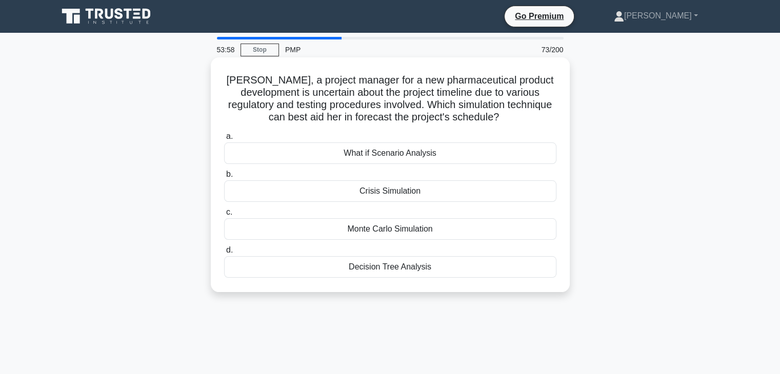
click at [390, 228] on div "Monte Carlo Simulation" at bounding box center [390, 229] width 332 height 22
click at [224, 216] on input "c. Monte Carlo Simulation" at bounding box center [224, 212] width 0 height 7
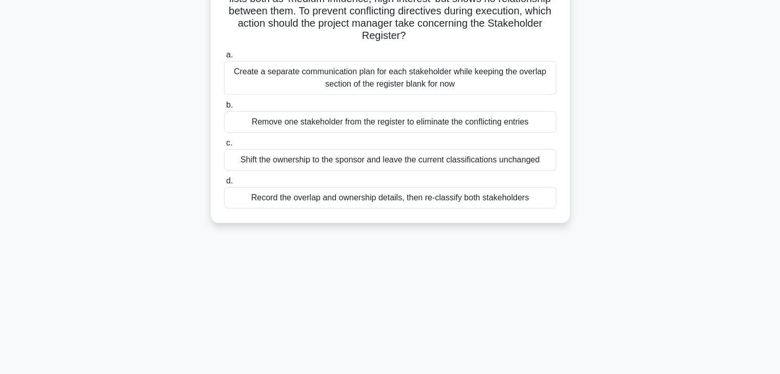
scroll to position [180, 0]
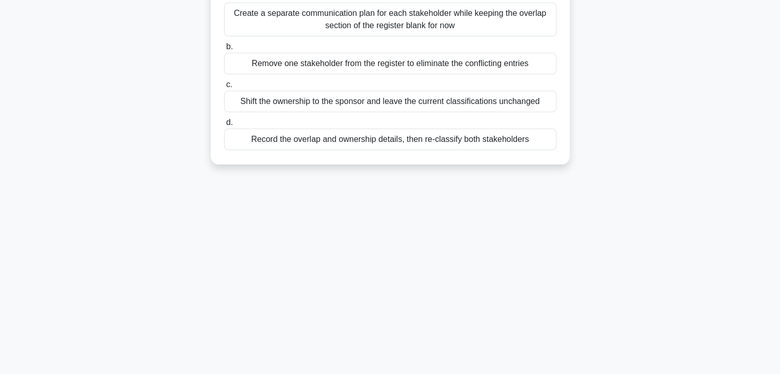
drag, startPoint x: 218, startPoint y: 81, endPoint x: 507, endPoint y: 379, distance: 415.4
click at [507, 374] on html "Go Premium [PERSON_NAME]" at bounding box center [390, 98] width 780 height 554
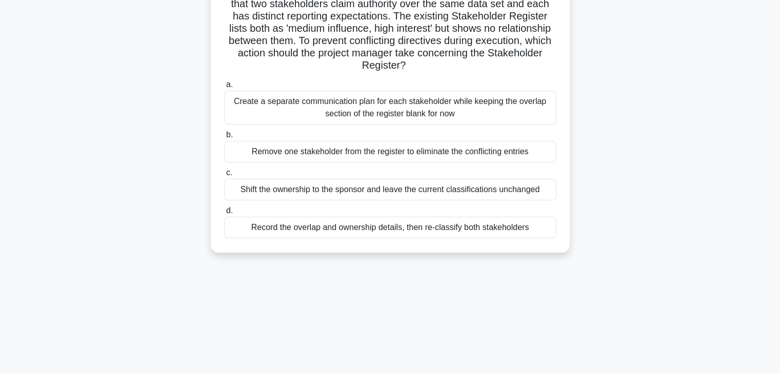
scroll to position [0, 0]
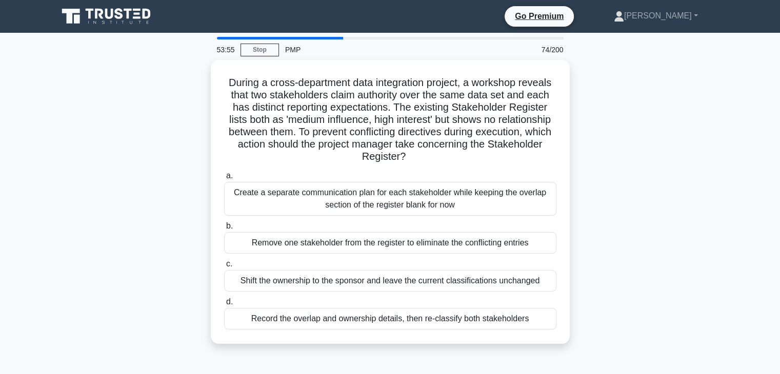
click at [115, 129] on div "During a cross-department data integration project, a workshop reveals that two…" at bounding box center [390, 208] width 677 height 296
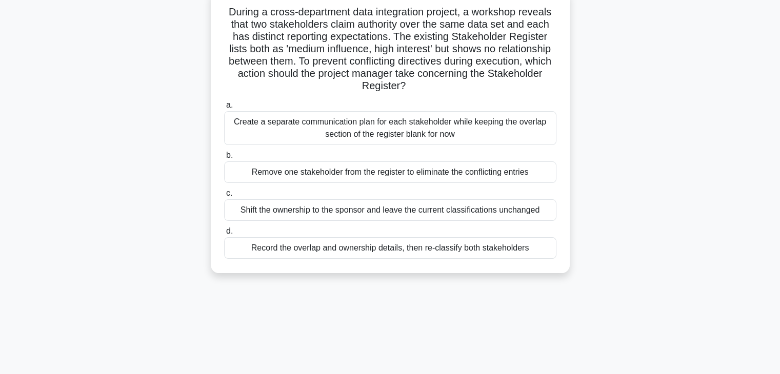
drag, startPoint x: 220, startPoint y: 76, endPoint x: 743, endPoint y: 327, distance: 579.9
click at [779, 371] on html "Go Premium [PERSON_NAME]" at bounding box center [390, 206] width 780 height 554
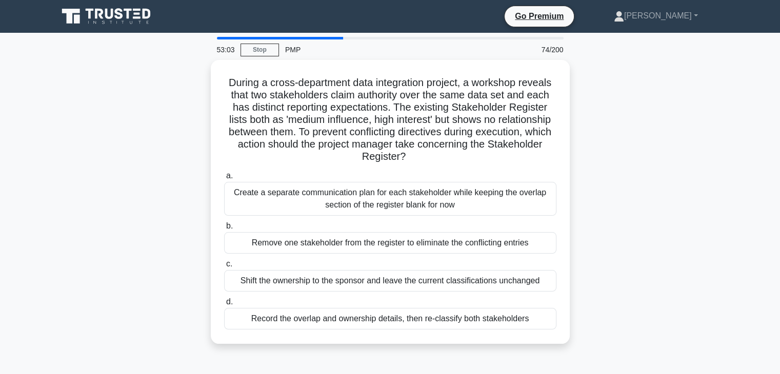
click at [640, 202] on div "During a cross-department data integration project, a workshop reveals that two…" at bounding box center [390, 208] width 677 height 296
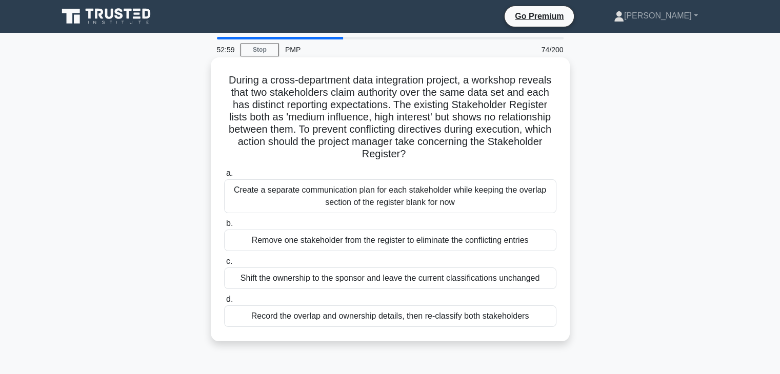
click at [361, 315] on div "Record the overlap and ownership details, then re-classify both stakeholders" at bounding box center [390, 317] width 332 height 22
click at [224, 303] on input "d. Record the overlap and ownership details, then re-classify both stakeholders" at bounding box center [224, 299] width 0 height 7
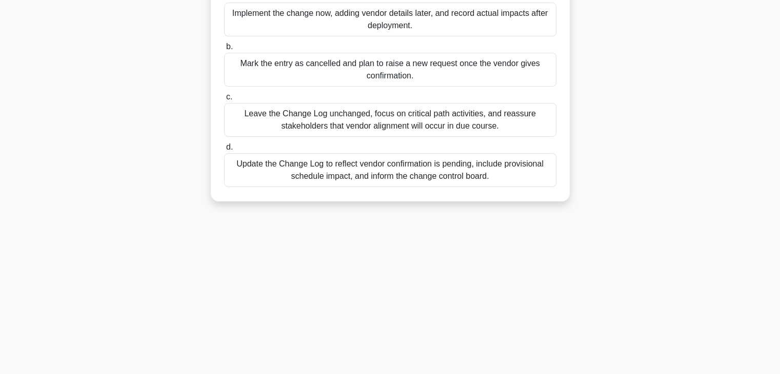
drag, startPoint x: 219, startPoint y: 76, endPoint x: 668, endPoint y: 397, distance: 552.3
click at [668, 374] on html "Go Premium [PERSON_NAME]" at bounding box center [390, 98] width 780 height 554
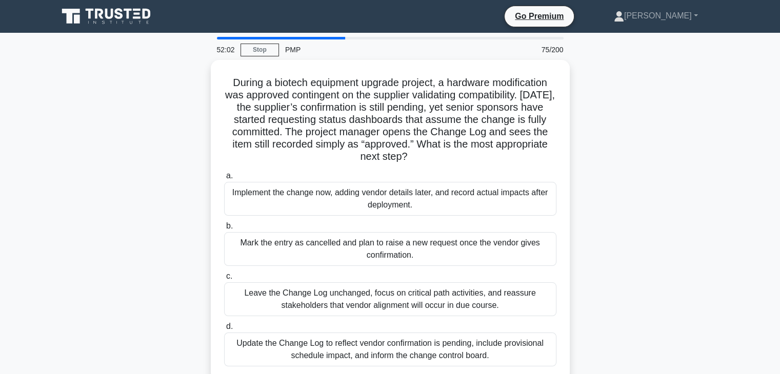
click at [683, 241] on div "During a biotech equipment upgrade project, a hardware modification was approve…" at bounding box center [390, 226] width 677 height 333
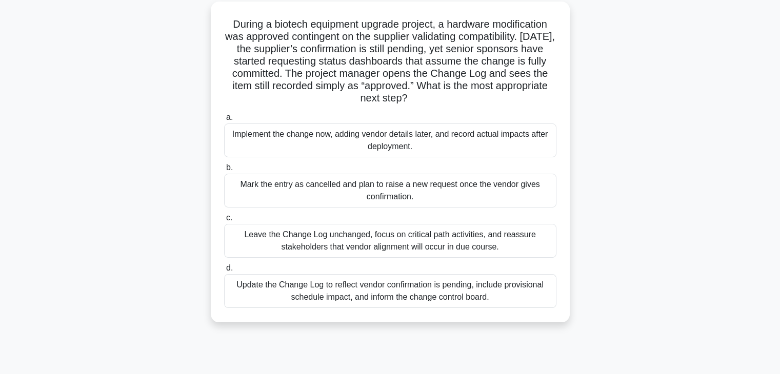
scroll to position [103, 0]
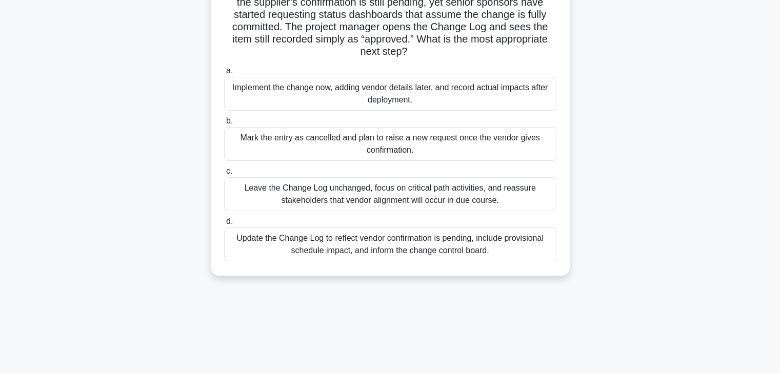
click at [413, 244] on div "Update the Change Log to reflect vendor confirmation is pending, include provis…" at bounding box center [390, 245] width 332 height 34
click at [224, 225] on input "d. Update the Change Log to reflect vendor confirmation is pending, include pro…" at bounding box center [224, 221] width 0 height 7
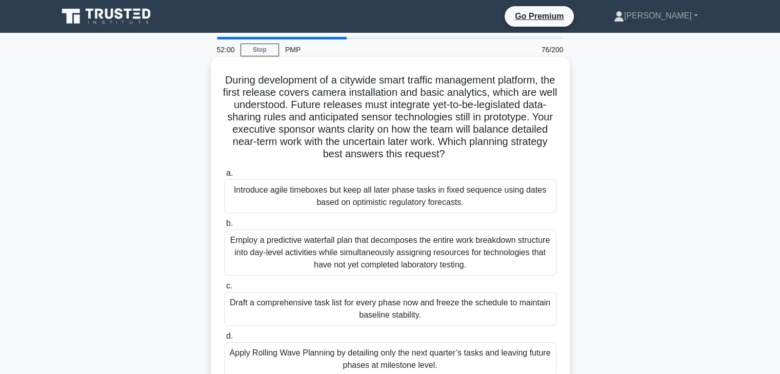
scroll to position [0, 0]
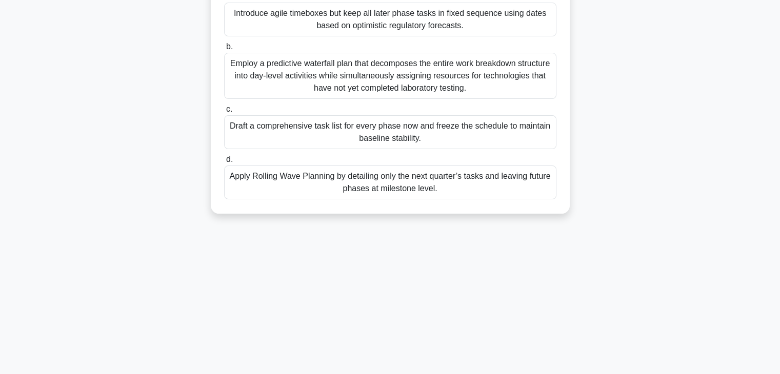
drag, startPoint x: 224, startPoint y: 78, endPoint x: 557, endPoint y: 372, distance: 444.2
click at [559, 374] on html "Go Premium [PERSON_NAME]" at bounding box center [390, 98] width 780 height 554
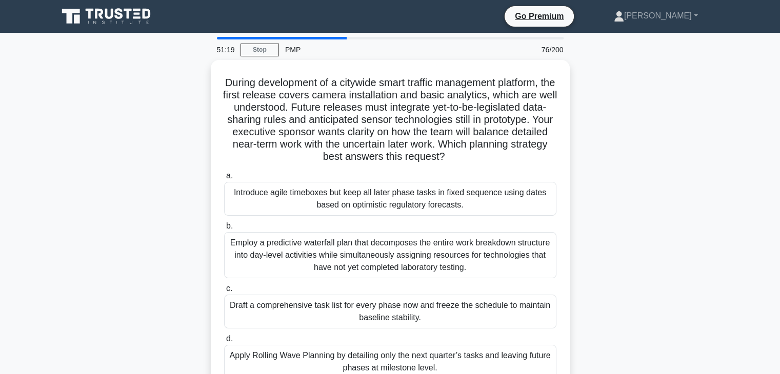
click at [628, 215] on div "During development of a citywide smart traffic management platform, the first r…" at bounding box center [390, 233] width 677 height 346
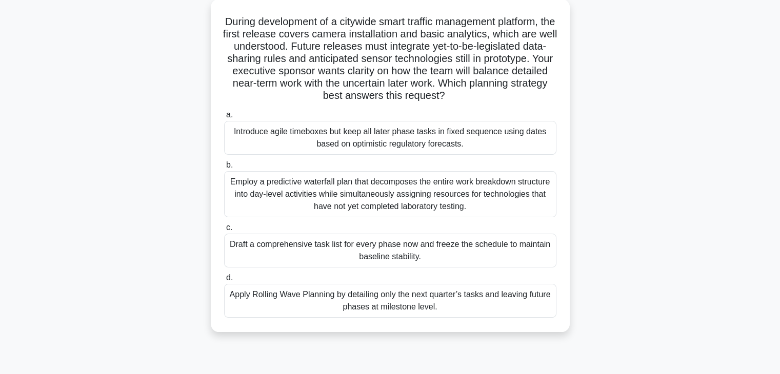
scroll to position [154, 0]
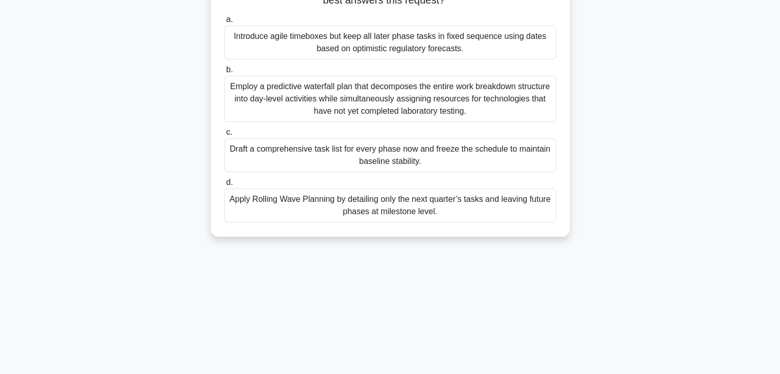
click at [379, 208] on div "Apply Rolling Wave Planning by detailing only the next quarter’s tasks and leav…" at bounding box center [390, 206] width 332 height 34
click at [224, 186] on input "d. Apply Rolling Wave Planning by detailing only the next quarter’s tasks and l…" at bounding box center [224, 182] width 0 height 7
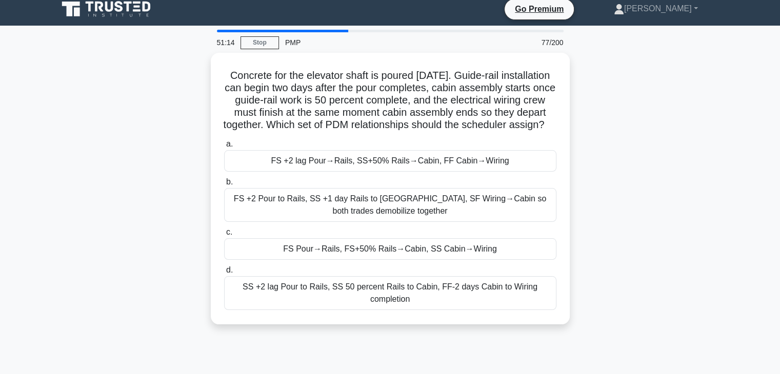
scroll to position [0, 0]
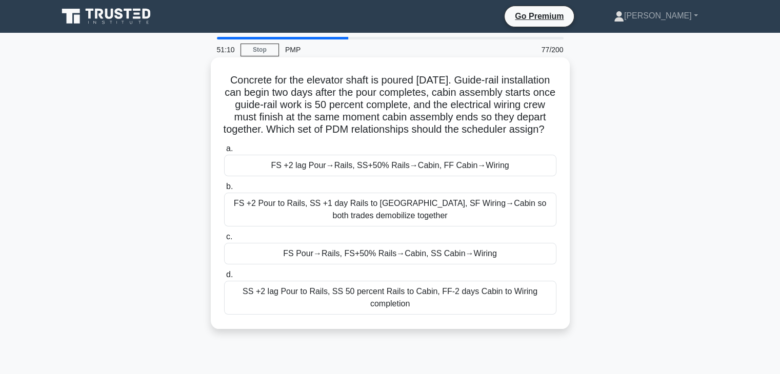
drag, startPoint x: 242, startPoint y: 76, endPoint x: 513, endPoint y: 240, distance: 315.8
click at [556, 344] on div "Concrete for the elevator shaft is poured [DATE]. Guide-rail installation can b…" at bounding box center [390, 202] width 677 height 284
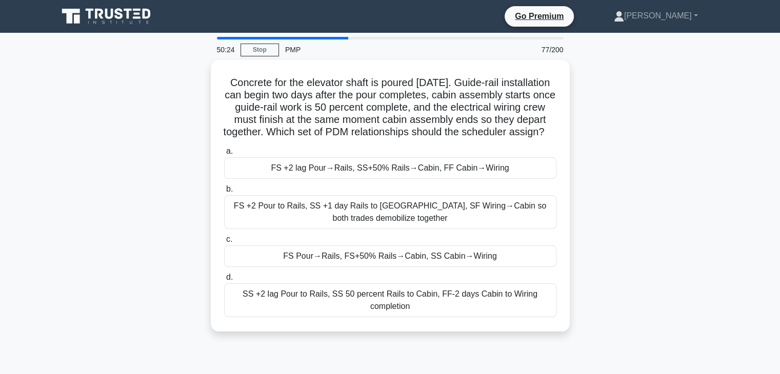
click at [648, 265] on div "Concrete for the elevator shaft is poured [DATE]. Guide-rail installation can b…" at bounding box center [390, 202] width 677 height 284
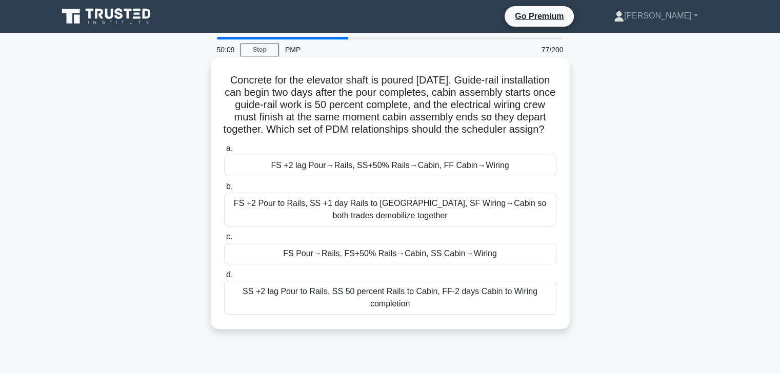
click at [379, 176] on div "FS +2 lag Pour→Rails, SS+50% Rails→Cabin, FF Cabin→Wiring" at bounding box center [390, 166] width 332 height 22
click at [224, 152] on input "a. FS +2 lag Pour→Rails, SS+50% Rails→Cabin, FF Cabin→Wiring" at bounding box center [224, 149] width 0 height 7
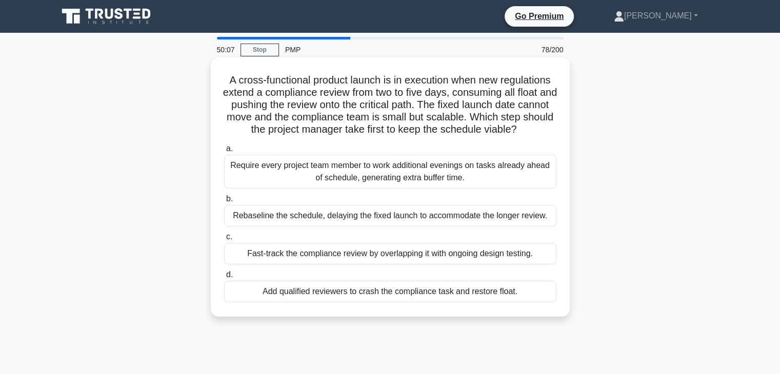
drag, startPoint x: 245, startPoint y: 89, endPoint x: 423, endPoint y: 124, distance: 181.8
click at [645, 302] on div "A cross-functional product launch is in execution when new regulations extend a…" at bounding box center [390, 196] width 677 height 272
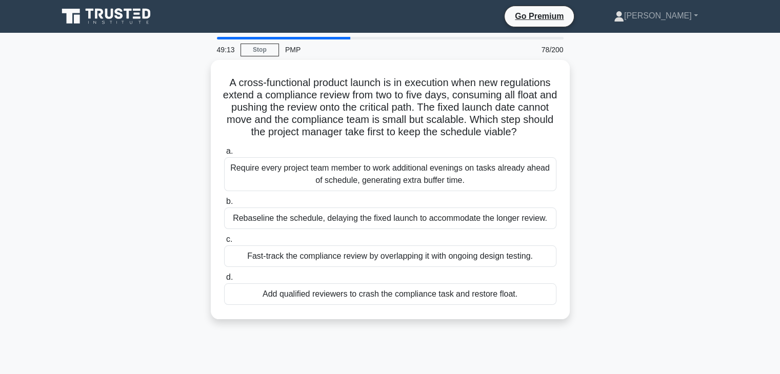
click at [670, 269] on div "A cross-functional product launch is in execution when new regulations extend a…" at bounding box center [390, 196] width 677 height 272
click at [672, 253] on div "A cross-functional product launch is in execution when new regulations extend a…" at bounding box center [390, 196] width 677 height 272
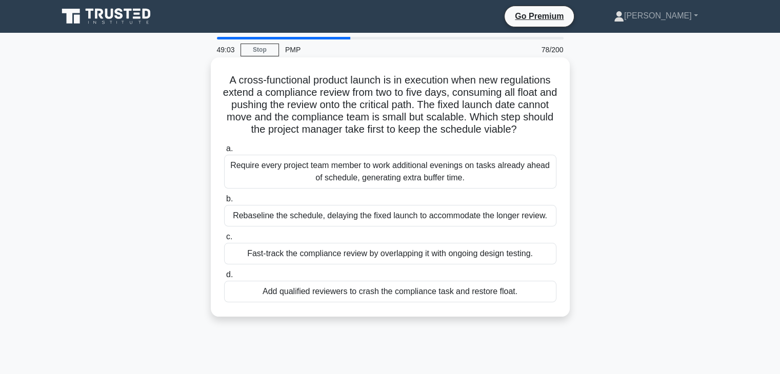
click at [403, 256] on div "Fast-track the compliance review by overlapping it with ongoing design testing." at bounding box center [390, 254] width 332 height 22
click at [224, 240] on input "c. Fast-track the compliance review by overlapping it with ongoing design testi…" at bounding box center [224, 237] width 0 height 7
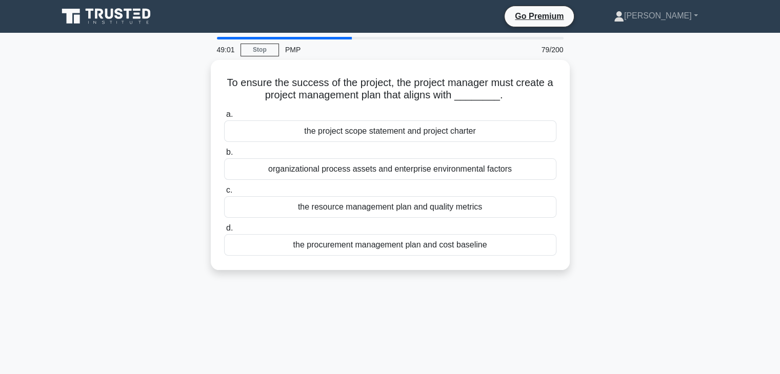
drag, startPoint x: 226, startPoint y: 78, endPoint x: 580, endPoint y: 247, distance: 392.8
click at [580, 248] on div "To ensure the success of the project, the project manager must create a project…" at bounding box center [390, 171] width 677 height 222
click at [652, 167] on div "To ensure the success of the project, the project manager must create a project…" at bounding box center [390, 171] width 677 height 222
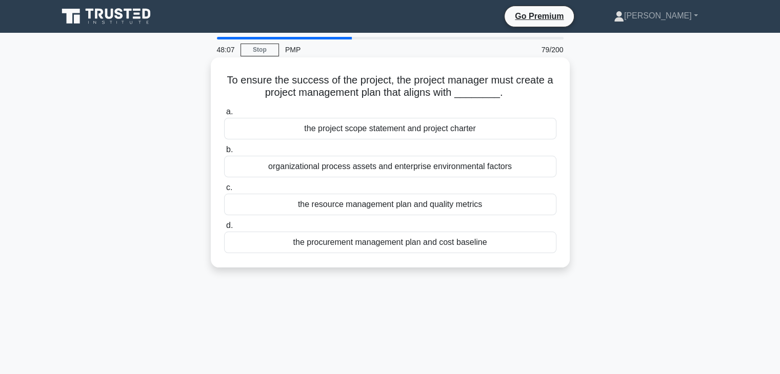
click at [421, 169] on div "organizational process assets and enterprise environmental factors" at bounding box center [390, 167] width 332 height 22
click at [224, 153] on input "b. organizational process assets and enterprise environmental factors" at bounding box center [224, 150] width 0 height 7
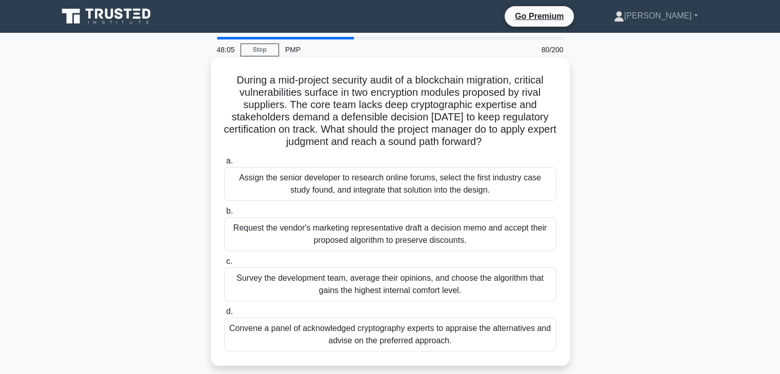
drag, startPoint x: 222, startPoint y: 74, endPoint x: 478, endPoint y: 240, distance: 304.6
click at [528, 343] on div "During a mid-project security audit of a blockchain migration, critical vulnera…" at bounding box center [390, 212] width 351 height 300
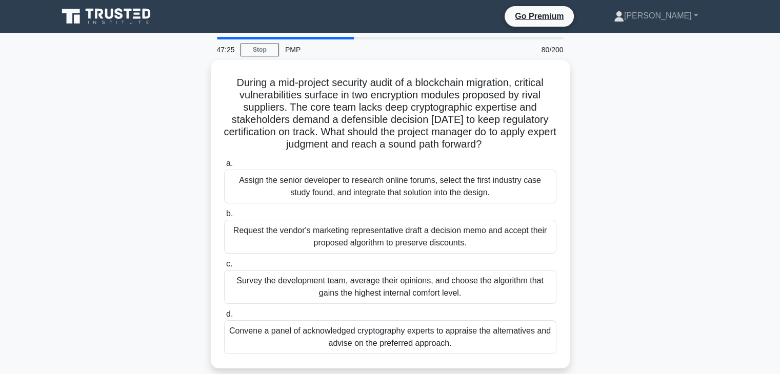
click at [637, 239] on div "During a mid-project security audit of a blockchain migration, critical vulnera…" at bounding box center [390, 220] width 677 height 321
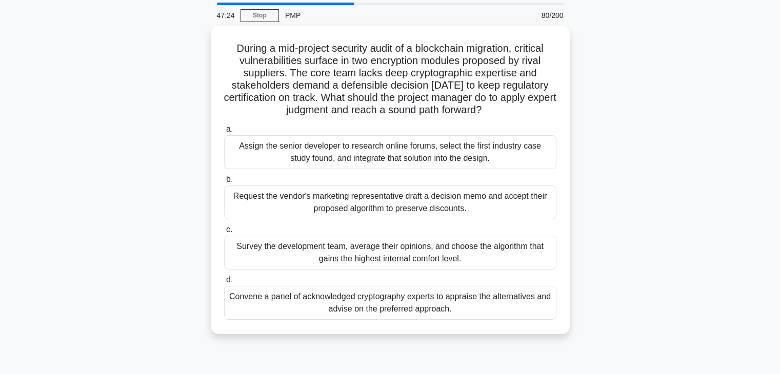
scroll to position [103, 0]
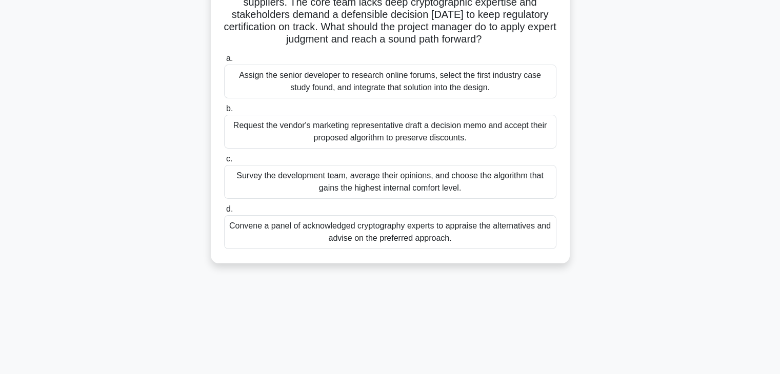
click at [397, 233] on div "Convene a panel of acknowledged cryptography experts to appraise the alternativ…" at bounding box center [390, 232] width 332 height 34
click at [224, 213] on input "d. Convene a panel of acknowledged cryptography experts to appraise the alterna…" at bounding box center [224, 209] width 0 height 7
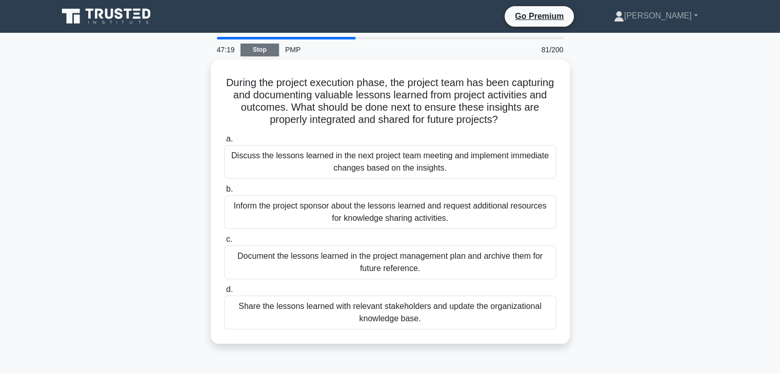
scroll to position [0, 0]
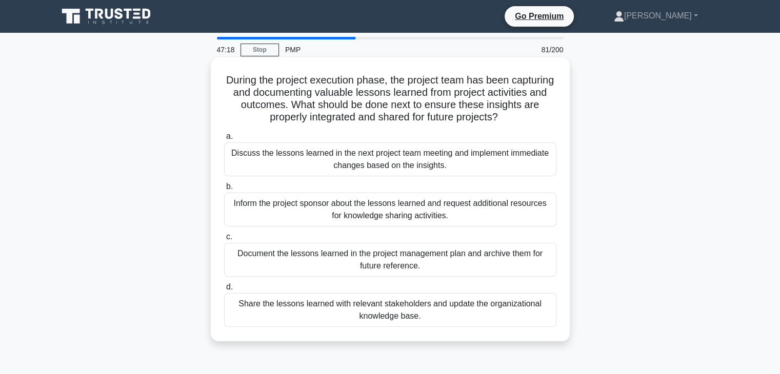
drag, startPoint x: 243, startPoint y: 80, endPoint x: 513, endPoint y: 324, distance: 363.3
click at [515, 332] on div "During the project execution phase, the project team has been capturing and doc…" at bounding box center [390, 200] width 351 height 276
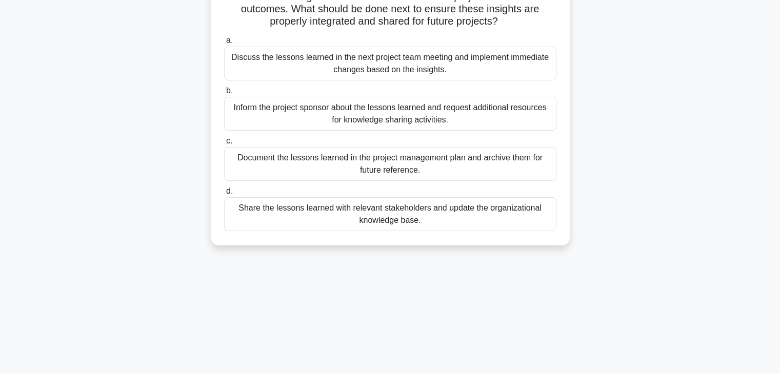
scroll to position [103, 0]
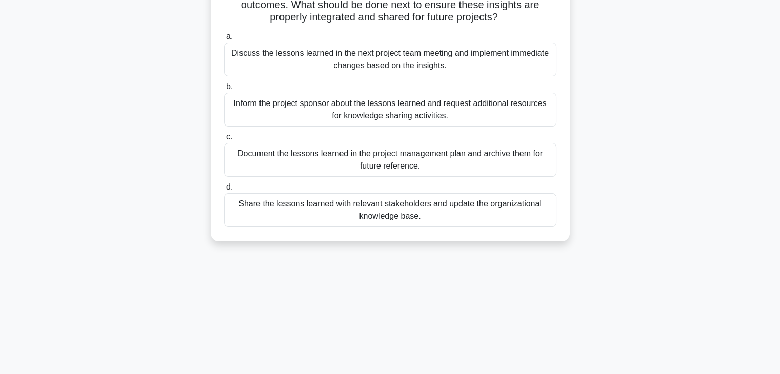
click at [613, 219] on div "During the project execution phase, the project team has been capturing and doc…" at bounding box center [390, 105] width 677 height 296
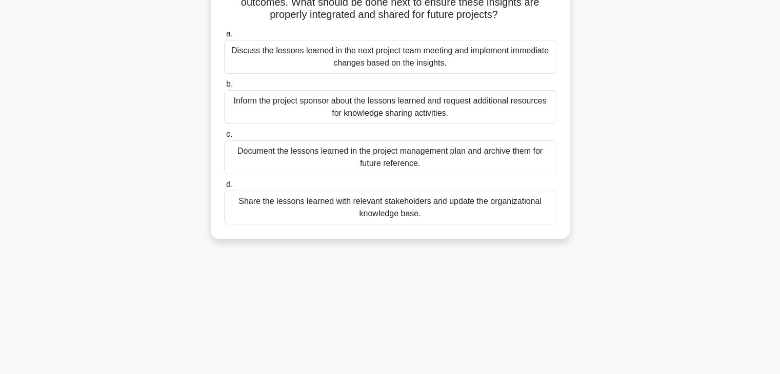
click at [386, 204] on div "Share the lessons learned with relevant stakeholders and update the organizatio…" at bounding box center [390, 208] width 332 height 34
click at [224, 188] on input "d. Share the lessons learned with relevant stakeholders and update the organiza…" at bounding box center [224, 184] width 0 height 7
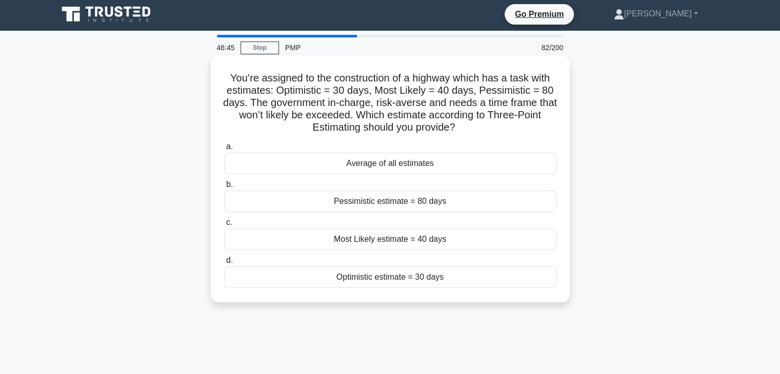
scroll to position [0, 0]
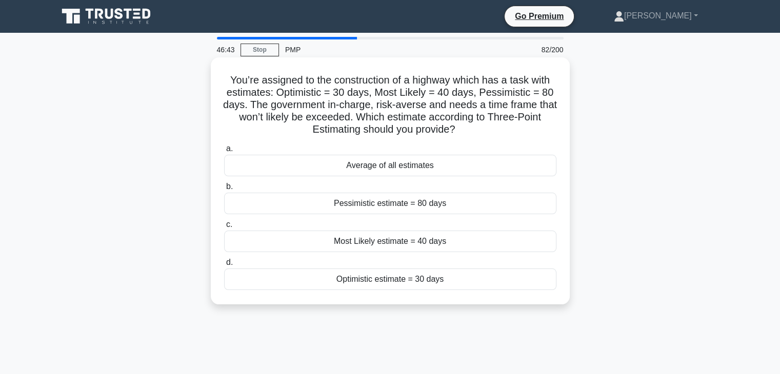
drag, startPoint x: 223, startPoint y: 79, endPoint x: 469, endPoint y: 187, distance: 268.4
click at [512, 319] on div "46:43 Stop PMP 82/200 You’re assigned to the construction of a highway which ha…" at bounding box center [390, 293] width 677 height 513
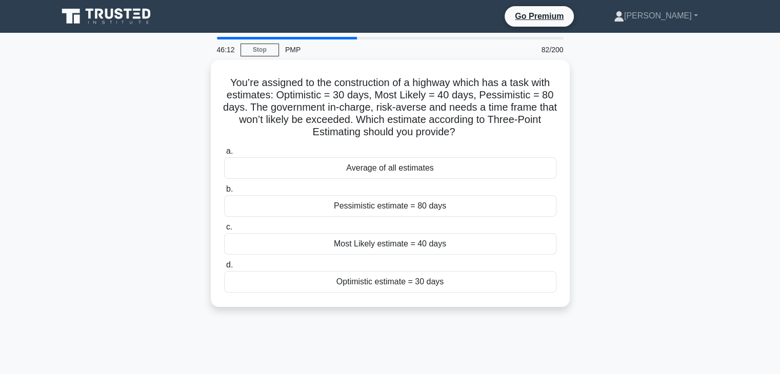
click at [614, 209] on div "You’re assigned to the construction of a highway which has a task with estimate…" at bounding box center [390, 189] width 677 height 259
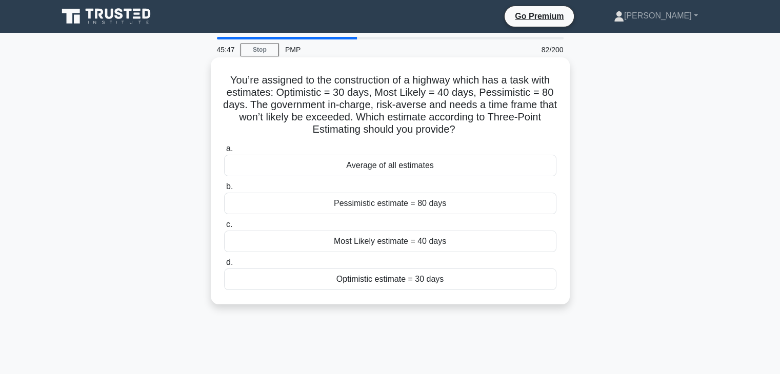
click at [407, 207] on div "Pessimistic estimate = 80 days" at bounding box center [390, 204] width 332 height 22
click at [224, 190] on input "b. Pessimistic estimate = 80 days" at bounding box center [224, 187] width 0 height 7
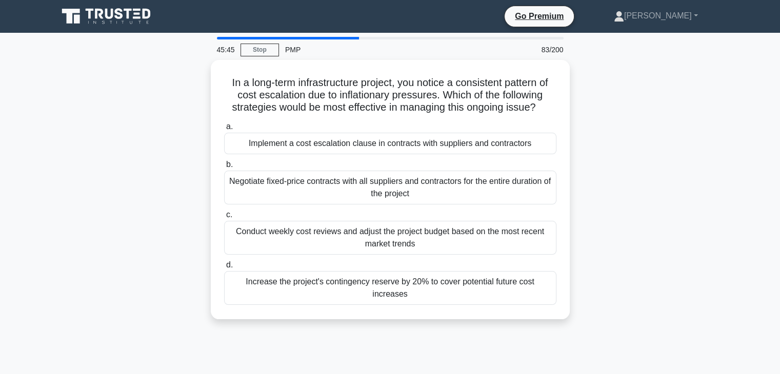
drag, startPoint x: 224, startPoint y: 76, endPoint x: 581, endPoint y: 237, distance: 392.1
click at [614, 282] on div "In a long-term infrastructure project, you notice a consistent pattern of cost …" at bounding box center [390, 196] width 677 height 272
click at [646, 262] on div "In a long-term infrastructure project, you notice a consistent pattern of cost …" at bounding box center [390, 196] width 677 height 272
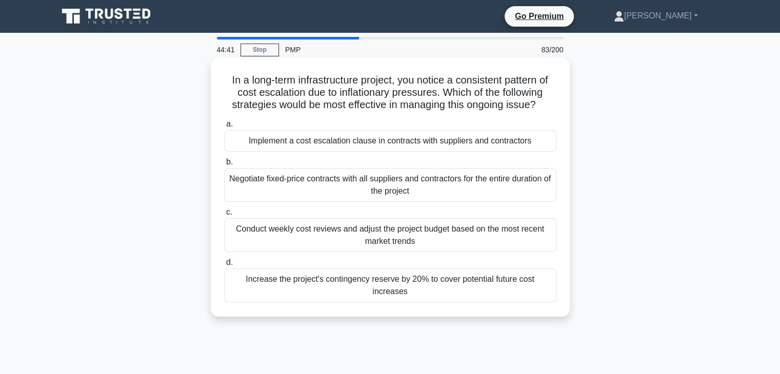
click at [395, 189] on div "Negotiate fixed-price contracts with all suppliers and contractors for the enti…" at bounding box center [390, 185] width 332 height 34
click at [224, 166] on input "b. Negotiate fixed-price contracts with all suppliers and contractors for the e…" at bounding box center [224, 162] width 0 height 7
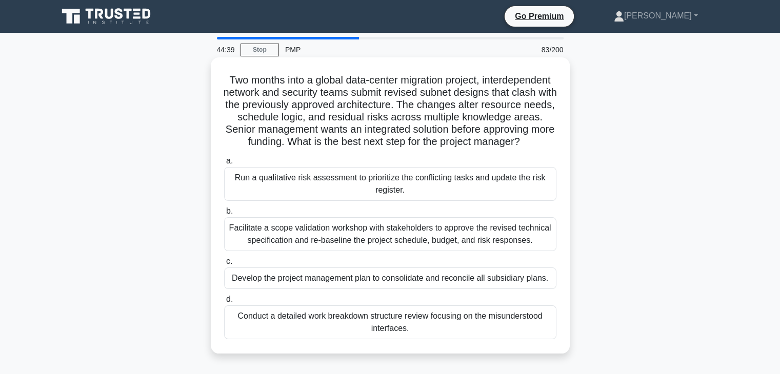
drag, startPoint x: 244, startPoint y: 73, endPoint x: 450, endPoint y: 134, distance: 215.1
click at [562, 350] on div "Two months into a global data-center migration project, interdependent network …" at bounding box center [390, 206] width 351 height 288
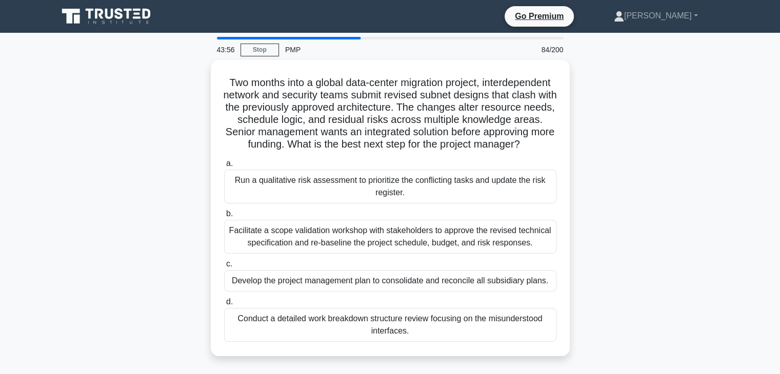
click at [658, 285] on div "Two months into a global data-center migration project, interdependent network …" at bounding box center [390, 214] width 677 height 309
click at [671, 265] on div "Two months into a global data-center migration project, interdependent network …" at bounding box center [390, 214] width 677 height 309
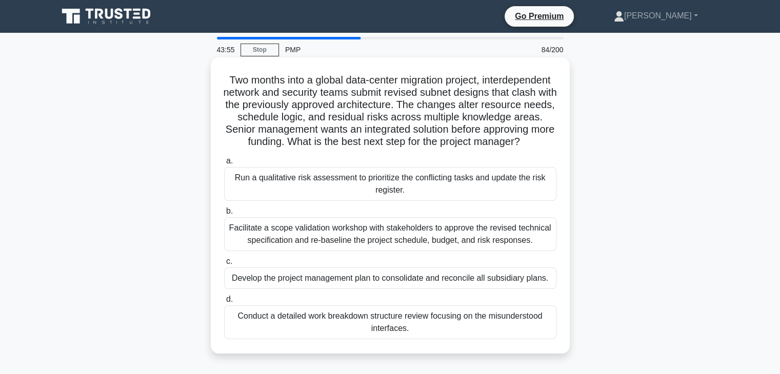
click at [416, 241] on div "Facilitate a scope validation workshop with stakeholders to approve the revised…" at bounding box center [390, 234] width 332 height 34
click at [224, 215] on input "b. Facilitate a scope validation workshop with stakeholders to approve the revi…" at bounding box center [224, 211] width 0 height 7
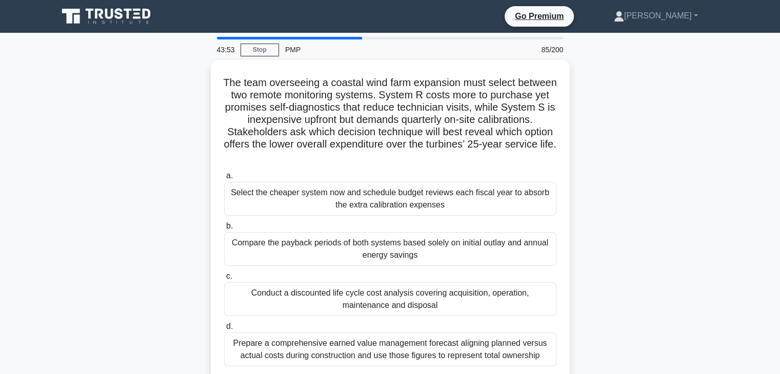
scroll to position [180, 0]
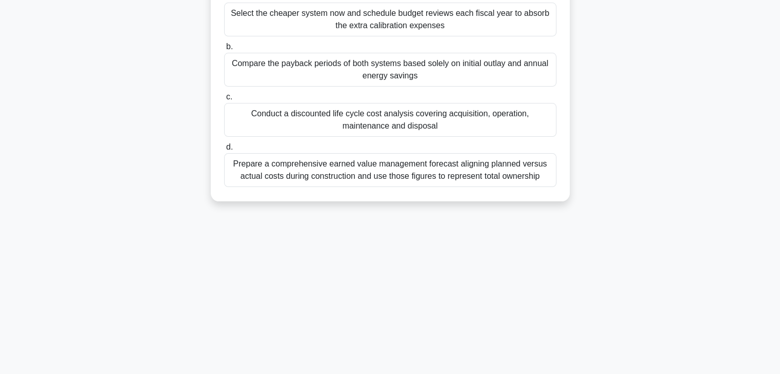
drag, startPoint x: 232, startPoint y: 76, endPoint x: 591, endPoint y: 367, distance: 462.1
click at [591, 374] on html "Go Premium [PERSON_NAME]" at bounding box center [390, 98] width 780 height 554
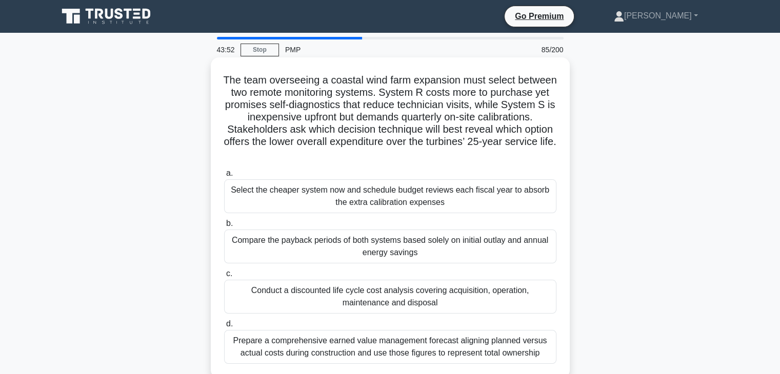
scroll to position [0, 0]
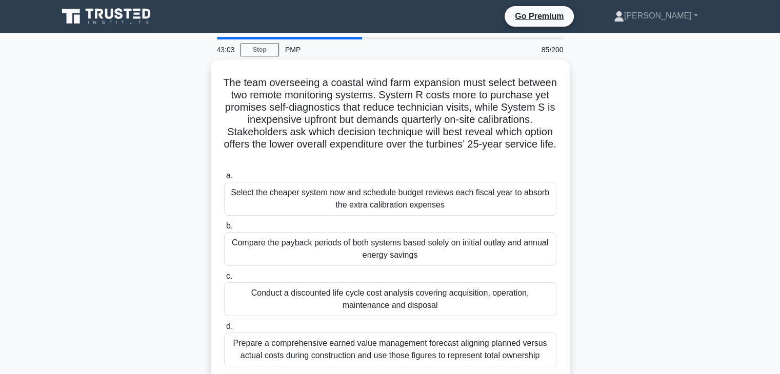
click at [651, 206] on div "The team overseeing a coastal wind farm expansion must select between two remot…" at bounding box center [390, 226] width 677 height 333
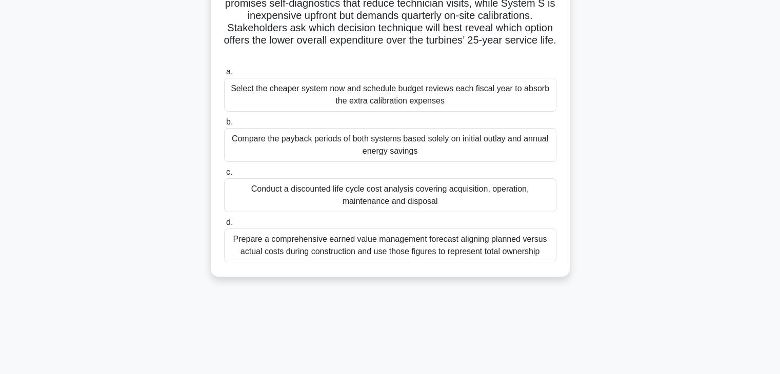
scroll to position [103, 0]
click at [425, 193] on div "Conduct a discounted life cycle cost analysis covering acquisition, operation, …" at bounding box center [390, 194] width 332 height 34
click at [224, 175] on input "c. Conduct a discounted life cycle cost analysis covering acquisition, operatio…" at bounding box center [224, 171] width 0 height 7
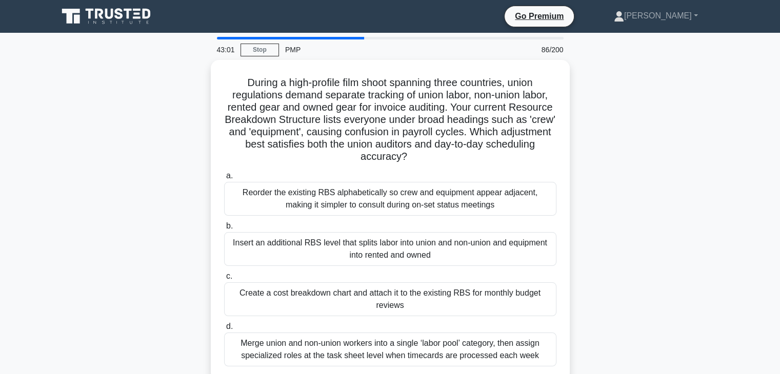
scroll to position [0, 0]
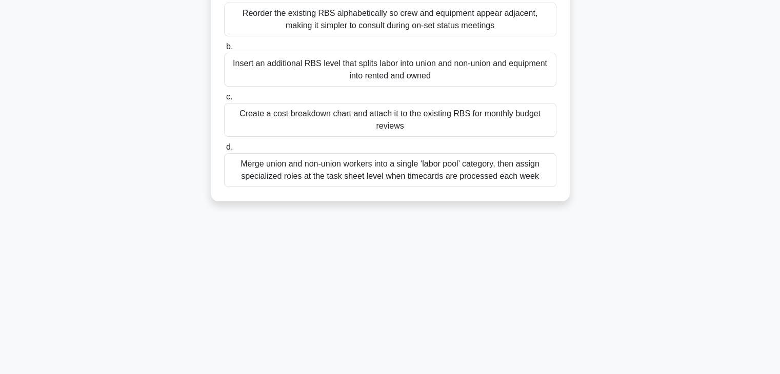
drag, startPoint x: 230, startPoint y: 79, endPoint x: 617, endPoint y: 390, distance: 497.0
click at [617, 374] on html "Go Premium [PERSON_NAME]" at bounding box center [390, 98] width 780 height 554
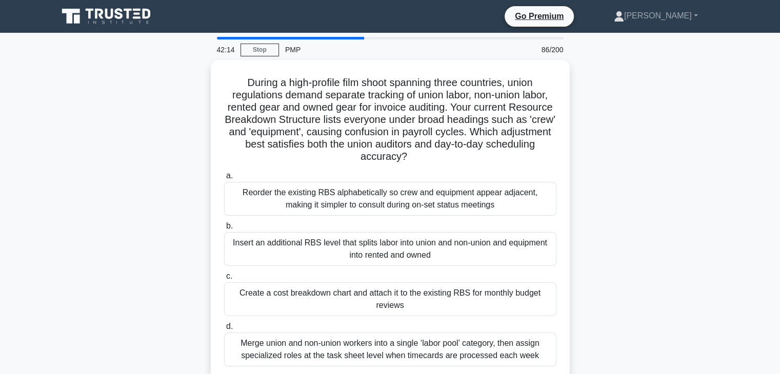
click at [680, 214] on div "During a high-profile film shoot spanning three countries, union regulations de…" at bounding box center [390, 226] width 677 height 333
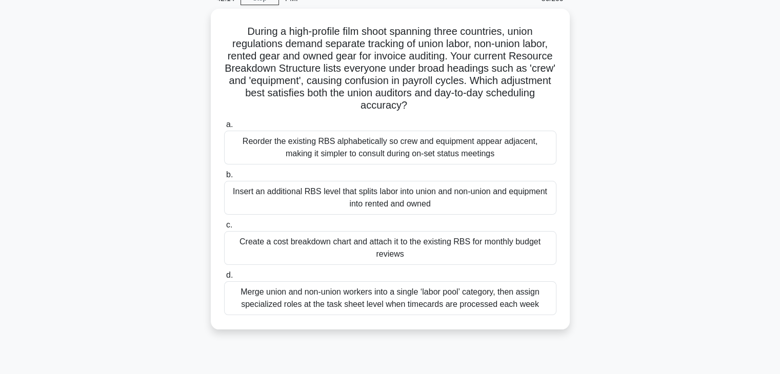
scroll to position [103, 0]
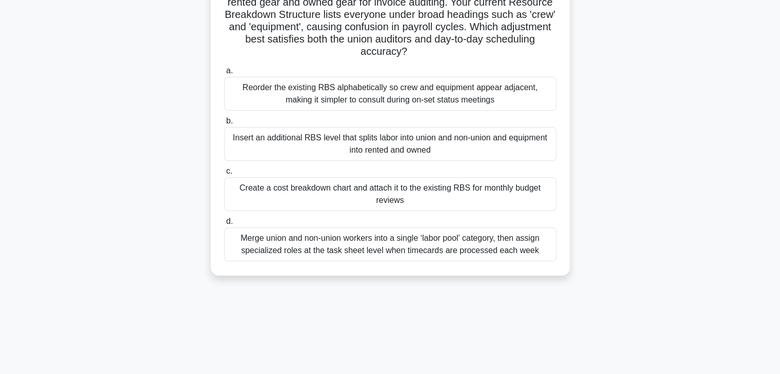
click at [382, 141] on div "Insert an additional RBS level that splits labor into union and non-union and e…" at bounding box center [390, 144] width 332 height 34
click at [224, 125] on input "b. Insert an additional RBS level that splits labor into union and non-union an…" at bounding box center [224, 121] width 0 height 7
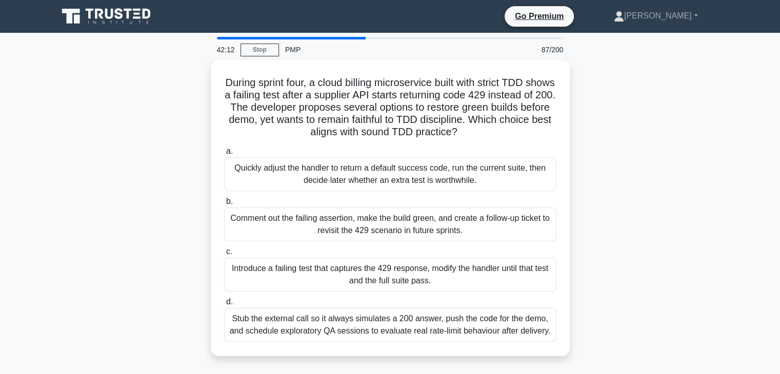
scroll to position [0, 0]
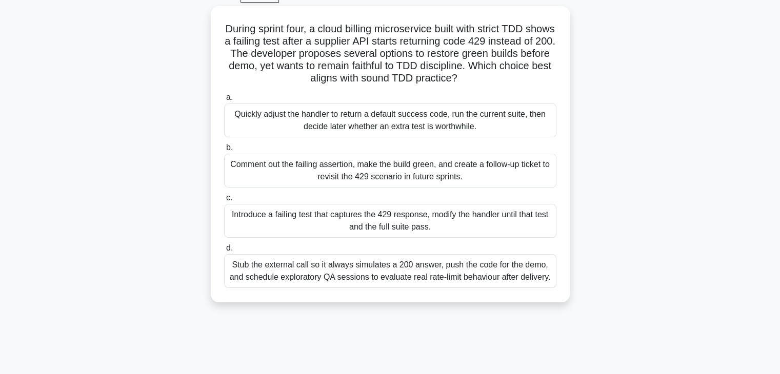
drag, startPoint x: 227, startPoint y: 76, endPoint x: 679, endPoint y: 375, distance: 542.0
click at [679, 374] on html "Go Premium [PERSON_NAME]" at bounding box center [390, 223] width 780 height 554
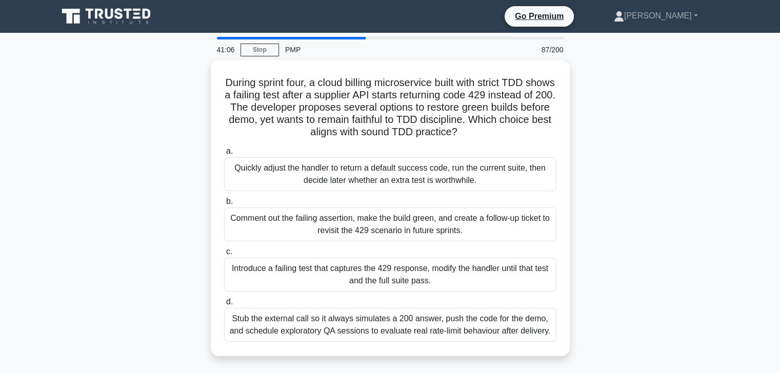
click at [691, 279] on div "During sprint four, a cloud billing microservice built with strict TDD shows a …" at bounding box center [390, 214] width 677 height 309
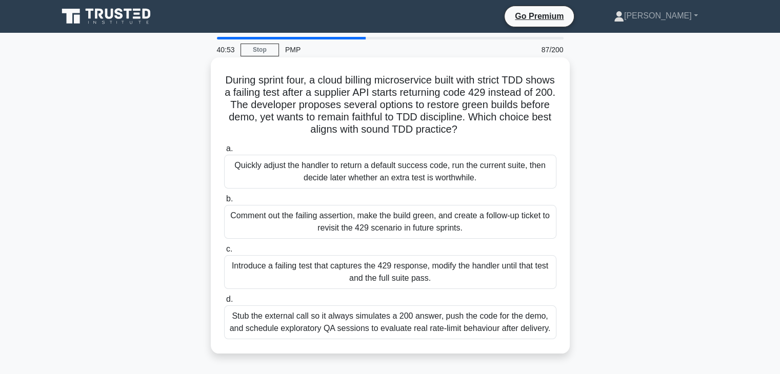
click at [401, 222] on div "Comment out the failing assertion, make the build green, and create a follow-up…" at bounding box center [390, 222] width 332 height 34
click at [224, 202] on input "b. Comment out the failing assertion, make the build green, and create a follow…" at bounding box center [224, 199] width 0 height 7
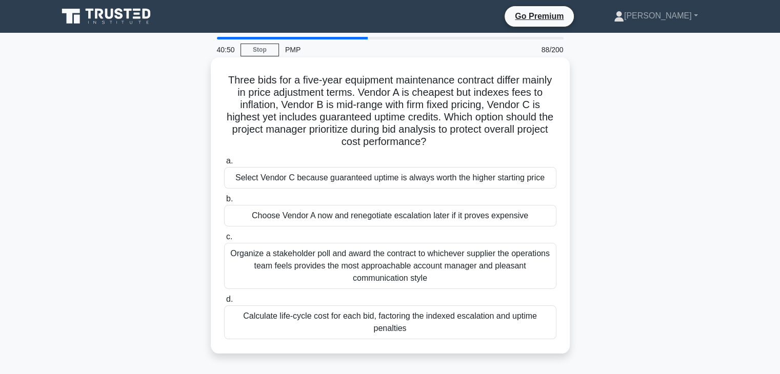
drag, startPoint x: 232, startPoint y: 77, endPoint x: 449, endPoint y: 218, distance: 258.8
click at [547, 328] on div "Three bids for a five-year equipment maintenance contract differ mainly in pric…" at bounding box center [390, 206] width 351 height 288
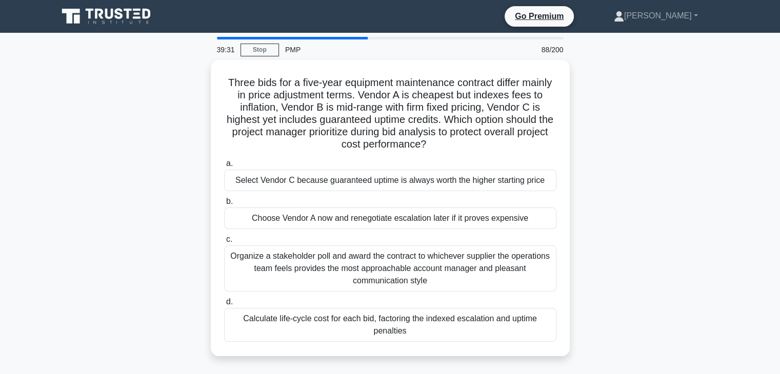
click at [637, 210] on div "Three bids for a five-year equipment maintenance contract differ mainly in pric…" at bounding box center [390, 214] width 677 height 309
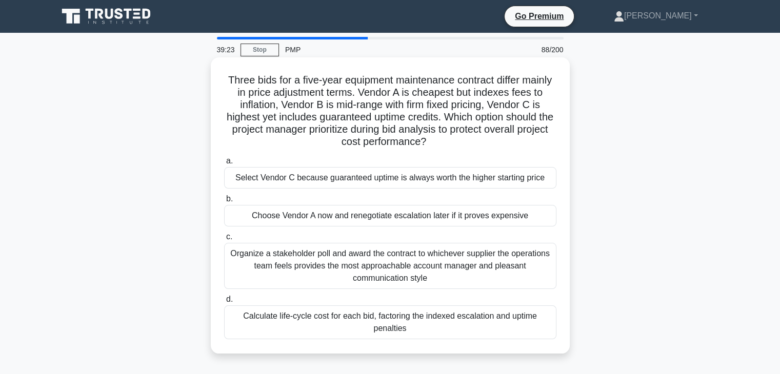
click at [388, 318] on div "Calculate life-cycle cost for each bid, factoring the indexed escalation and up…" at bounding box center [390, 323] width 332 height 34
click at [224, 303] on input "d. Calculate life-cycle cost for each bid, factoring the indexed escalation and…" at bounding box center [224, 299] width 0 height 7
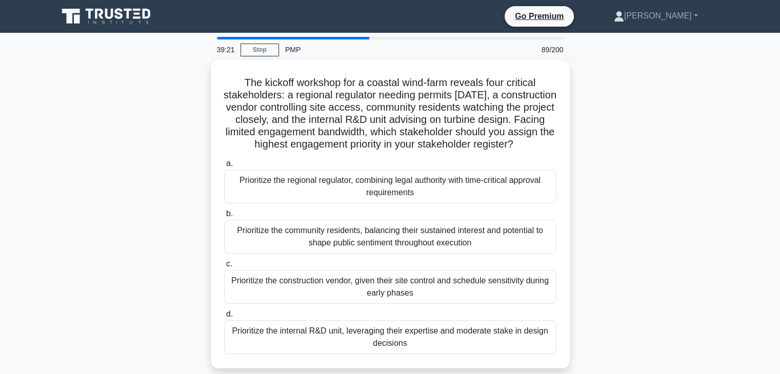
scroll to position [180, 0]
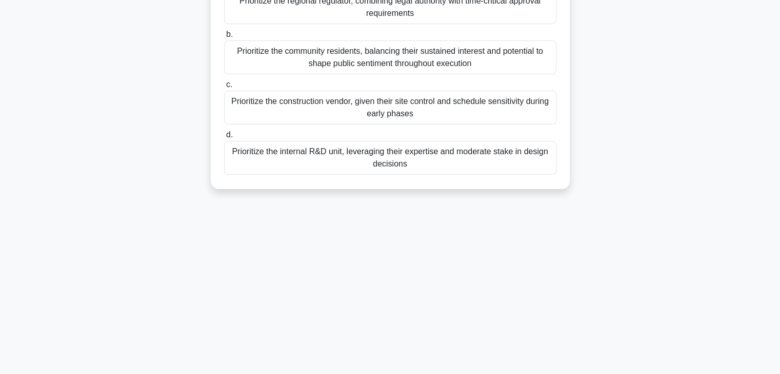
drag, startPoint x: 238, startPoint y: 82, endPoint x: 627, endPoint y: 346, distance: 470.6
click at [635, 374] on html "Go Premium [PERSON_NAME]" at bounding box center [390, 98] width 780 height 554
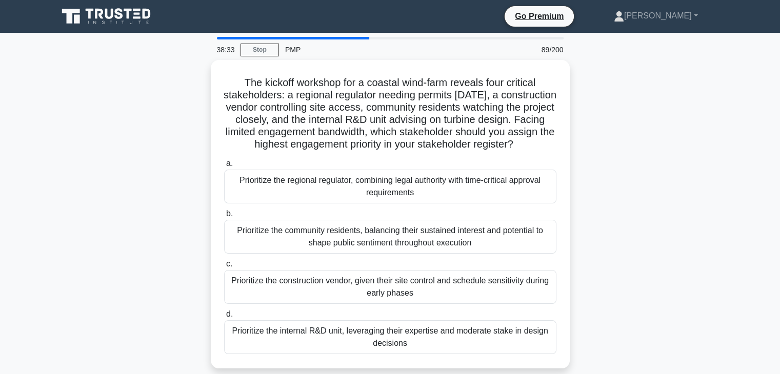
click at [636, 242] on div "The kickoff workshop for a coastal wind-farm reveals four critical stakeholders…" at bounding box center [390, 220] width 677 height 321
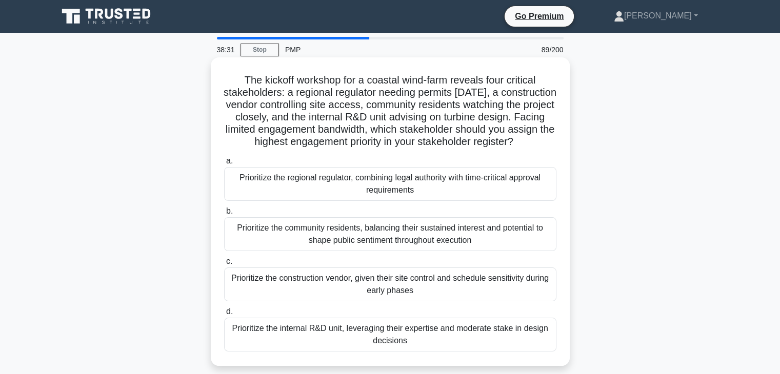
click at [383, 189] on div "Prioritize the regional regulator, combining legal authority with time-critical…" at bounding box center [390, 184] width 332 height 34
click at [224, 165] on input "a. Prioritize the regional regulator, combining legal authority with time-criti…" at bounding box center [224, 161] width 0 height 7
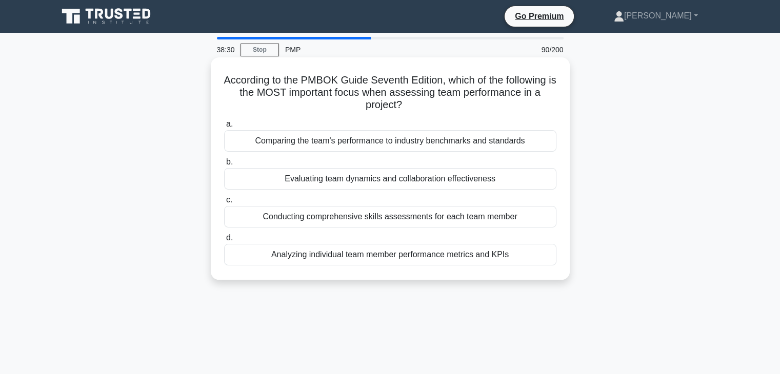
drag, startPoint x: 219, startPoint y: 72, endPoint x: 559, endPoint y: 269, distance: 392.8
click at [565, 283] on div "According to the PMBOK Guide Seventh Edition, which of the following is the MOS…" at bounding box center [390, 177] width 677 height 235
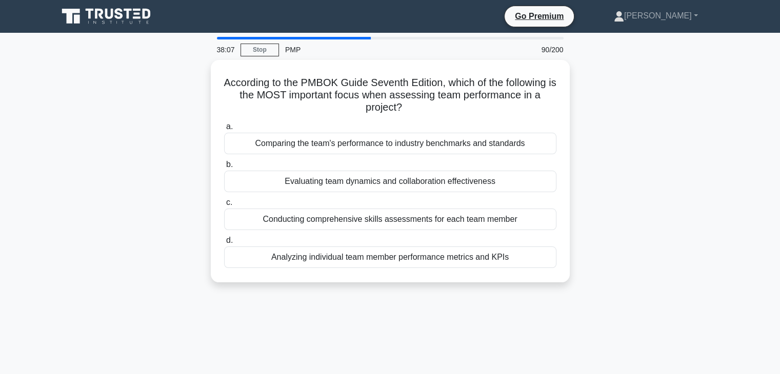
click at [691, 214] on div "According to the PMBOK Guide Seventh Edition, which of the following is the MOS…" at bounding box center [390, 177] width 677 height 235
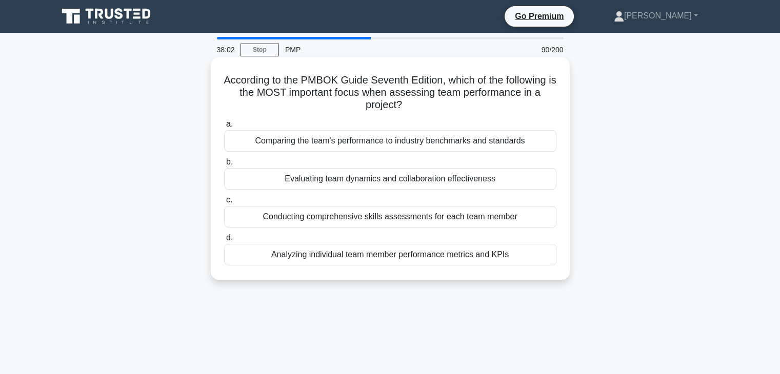
click at [476, 257] on div "Analyzing individual team member performance metrics and KPIs" at bounding box center [390, 255] width 332 height 22
click at [224, 241] on input "d. Analyzing individual team member performance metrics and KPIs" at bounding box center [224, 238] width 0 height 7
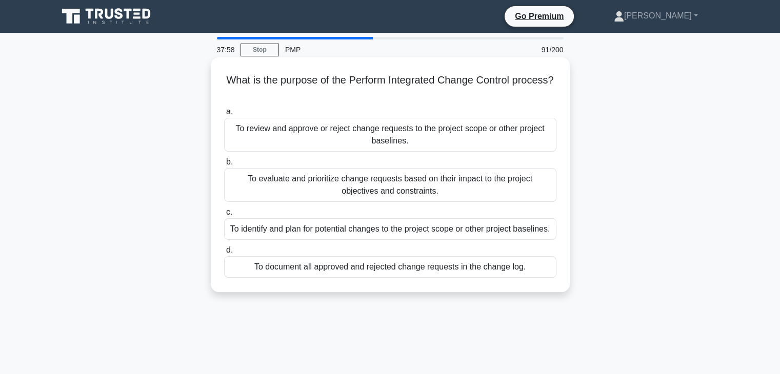
drag, startPoint x: 215, startPoint y: 75, endPoint x: 396, endPoint y: 93, distance: 181.9
click at [584, 276] on div "What is the purpose of the Perform Integrated Change Control process? .spinner_…" at bounding box center [390, 183] width 677 height 247
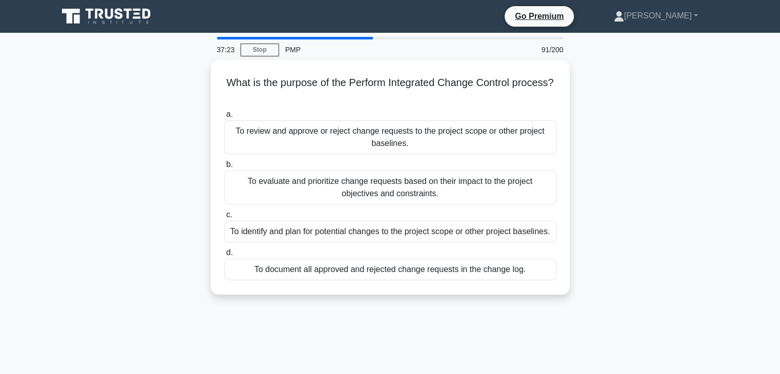
click at [657, 187] on div "What is the purpose of the Perform Integrated Change Control process? .spinner_…" at bounding box center [390, 183] width 677 height 247
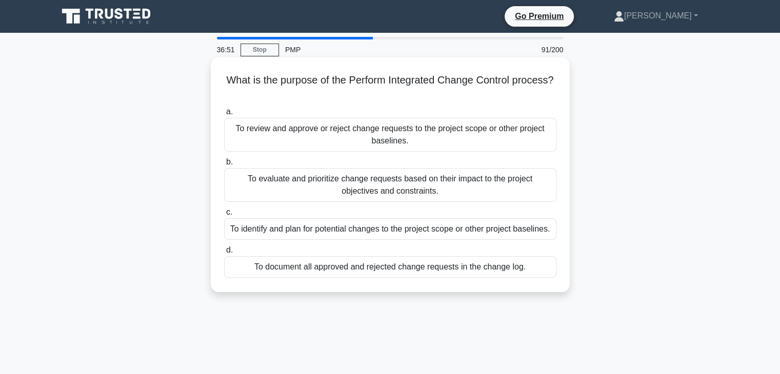
click at [393, 179] on div "To evaluate and prioritize change requests based on their impact to the project…" at bounding box center [390, 185] width 332 height 34
click at [224, 166] on input "b. To evaluate and prioritize change requests based on their impact to the proj…" at bounding box center [224, 162] width 0 height 7
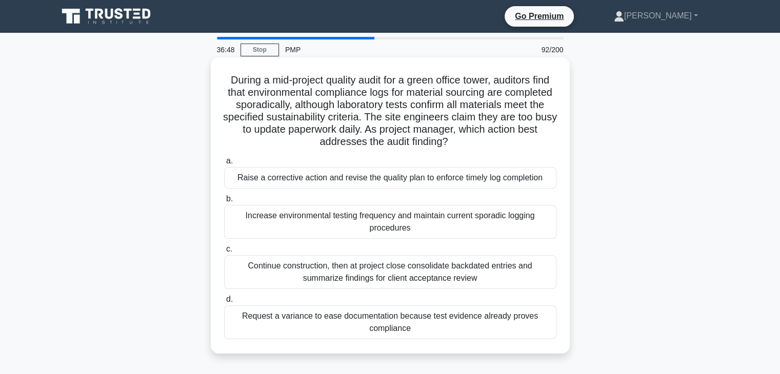
drag, startPoint x: 229, startPoint y: 81, endPoint x: 524, endPoint y: 322, distance: 381.4
click at [525, 324] on div "During a mid-project quality audit for a green office tower, auditors find that…" at bounding box center [390, 206] width 351 height 288
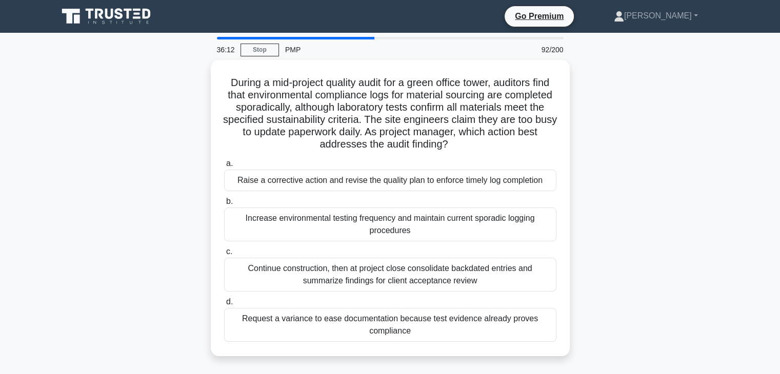
click at [624, 185] on div "During a mid-project quality audit for a green office tower, auditors find that…" at bounding box center [390, 214] width 677 height 309
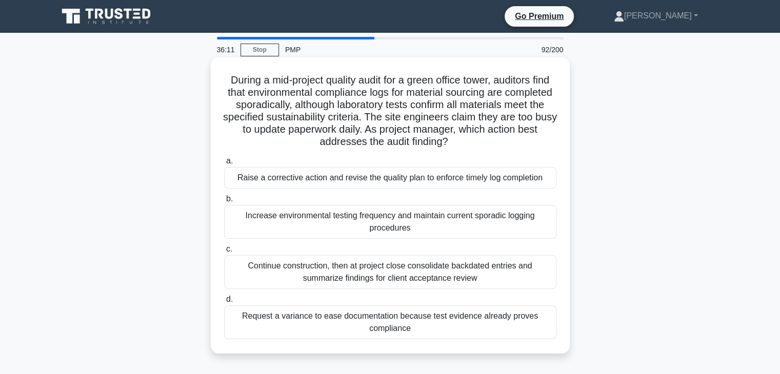
click at [402, 185] on div "Raise a corrective action and revise the quality plan to enforce timely log com…" at bounding box center [390, 178] width 332 height 22
click at [224, 165] on input "a. Raise a corrective action and revise the quality plan to enforce timely log …" at bounding box center [224, 161] width 0 height 7
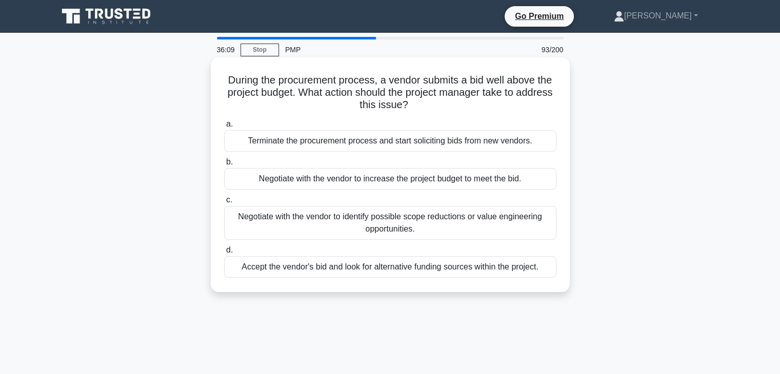
drag, startPoint x: 211, startPoint y: 78, endPoint x: 515, endPoint y: 190, distance: 323.2
click at [561, 279] on div "During the procurement process, a vendor submits a bid well above the project b…" at bounding box center [390, 174] width 359 height 235
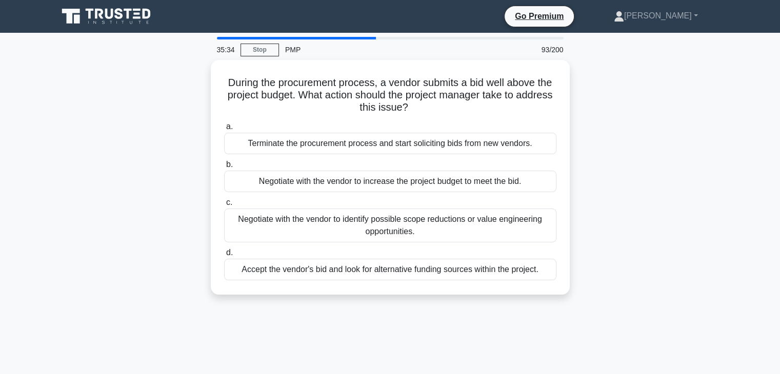
click at [730, 192] on main "35:34 Stop PMP 93/200 During the procurement process, a vendor submits a bid we…" at bounding box center [390, 293] width 780 height 521
click at [681, 160] on div "During the procurement process, a vendor submits a bid well above the project b…" at bounding box center [390, 183] width 677 height 247
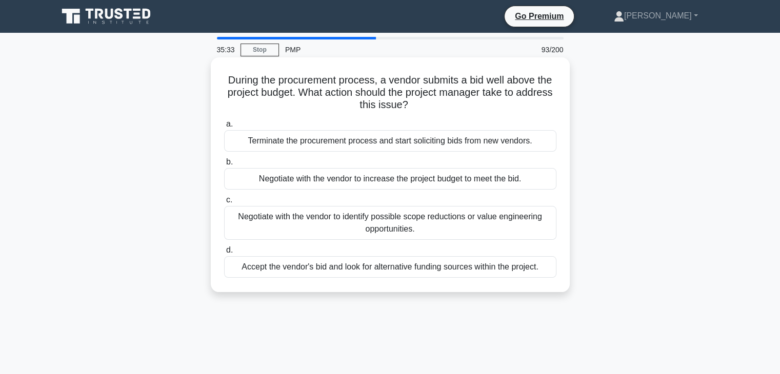
click at [424, 224] on div "Negotiate with the vendor to identify possible scope reductions or value engine…" at bounding box center [390, 223] width 332 height 34
click at [224, 204] on input "c. Negotiate with the vendor to identify possible scope reductions or value eng…" at bounding box center [224, 200] width 0 height 7
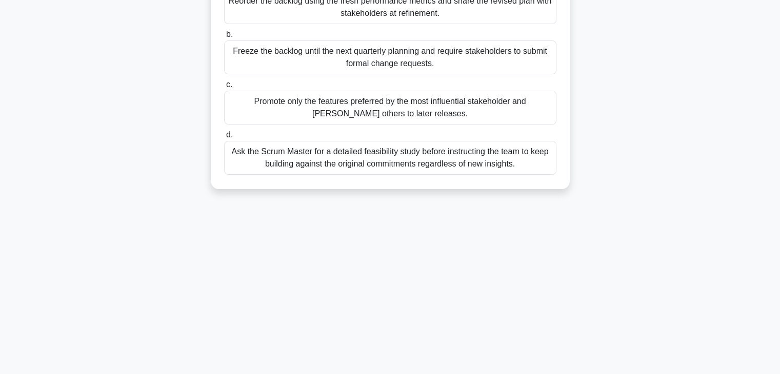
drag, startPoint x: 221, startPoint y: 77, endPoint x: 608, endPoint y: 341, distance: 468.5
click at [617, 374] on html "Go Premium [PERSON_NAME]" at bounding box center [390, 98] width 780 height 554
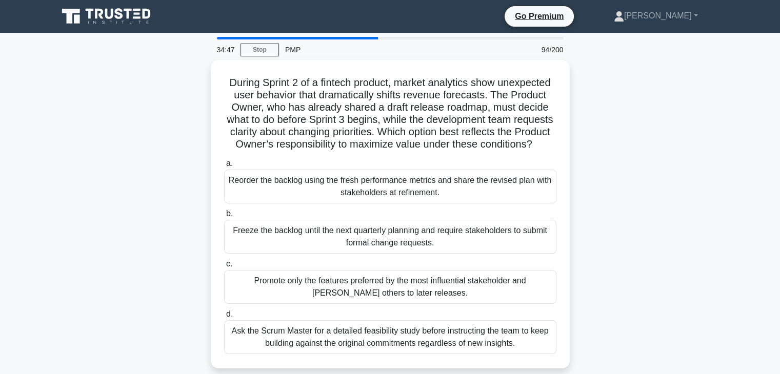
click at [648, 195] on div "During Sprint 2 of a fintech product, market analytics show unexpected user beh…" at bounding box center [390, 220] width 677 height 321
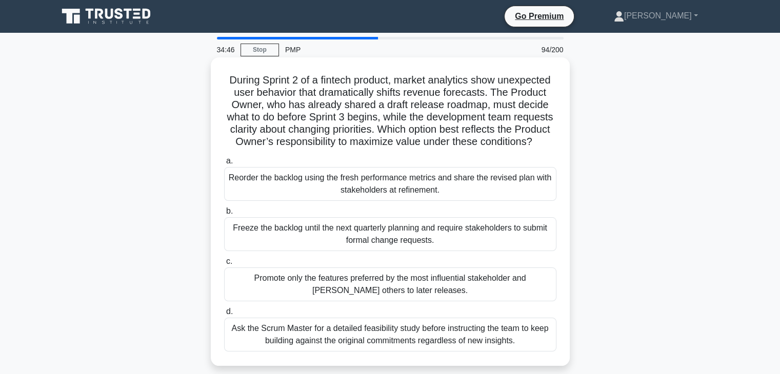
click at [415, 197] on div "Reorder the backlog using the fresh performance metrics and share the revised p…" at bounding box center [390, 184] width 332 height 34
click at [224, 165] on input "a. Reorder the backlog using the fresh performance metrics and share the revise…" at bounding box center [224, 161] width 0 height 7
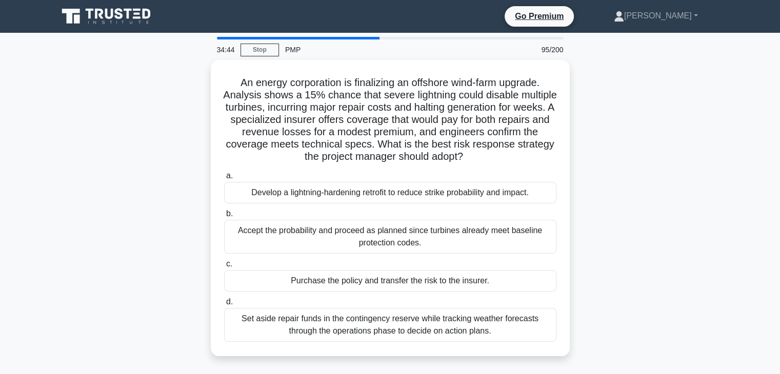
drag, startPoint x: 225, startPoint y: 75, endPoint x: 664, endPoint y: 342, distance: 514.4
click at [664, 342] on div "An energy corporation is finalizing an offshore wind-farm upgrade. Analysis sho…" at bounding box center [390, 214] width 677 height 309
click at [662, 218] on div "An energy corporation is finalizing an offshore wind-farm upgrade. Analysis sho…" at bounding box center [390, 214] width 677 height 309
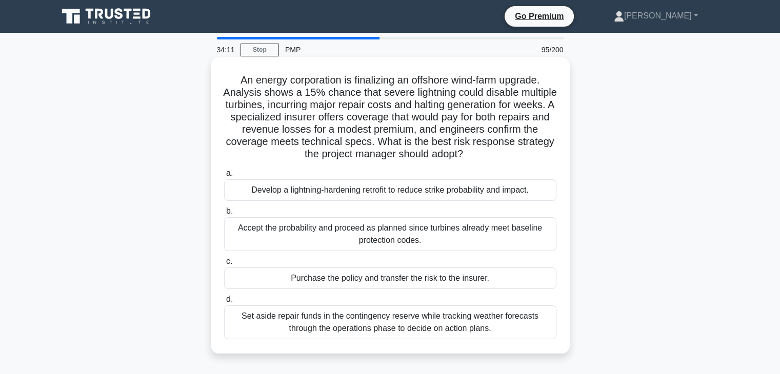
click at [418, 279] on div "Purchase the policy and transfer the risk to the insurer." at bounding box center [390, 279] width 332 height 22
click at [224, 265] on input "c. Purchase the policy and transfer the risk to the insurer." at bounding box center [224, 261] width 0 height 7
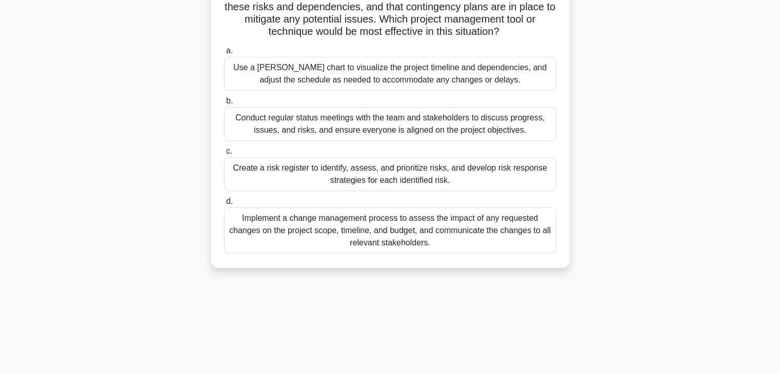
drag, startPoint x: 220, startPoint y: 74, endPoint x: 643, endPoint y: 306, distance: 482.4
click at [662, 374] on html "Go Premium [PERSON_NAME]" at bounding box center [390, 152] width 780 height 554
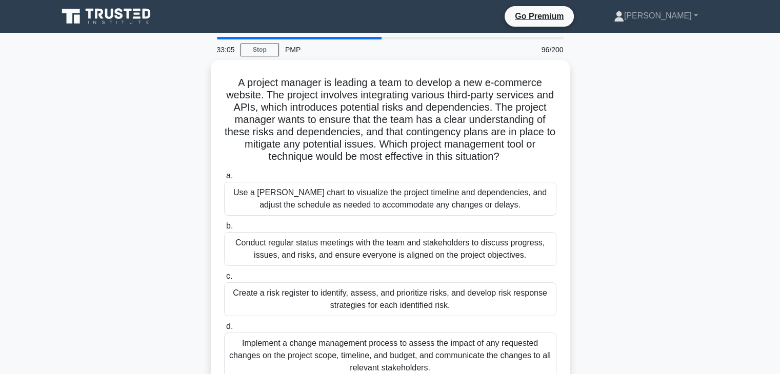
click at [685, 202] on div "A project manager is leading a team to develop a new e-commerce website. The pr…" at bounding box center [390, 233] width 677 height 346
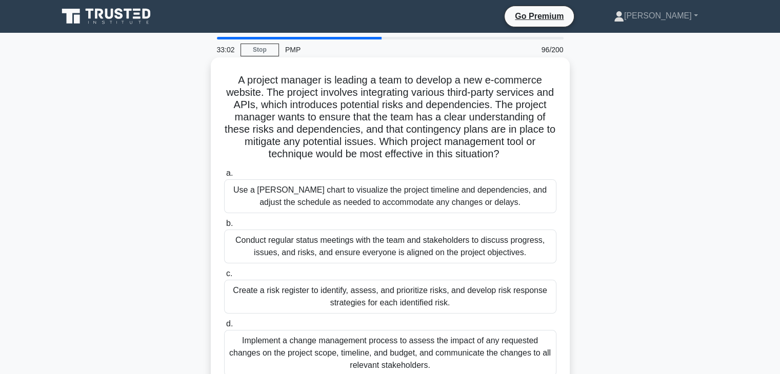
click at [387, 311] on div "Create a risk register to identify, assess, and prioritize risks, and develop r…" at bounding box center [390, 297] width 332 height 34
click at [224, 277] on input "c. Create a risk register to identify, assess, and prioritize risks, and develo…" at bounding box center [224, 274] width 0 height 7
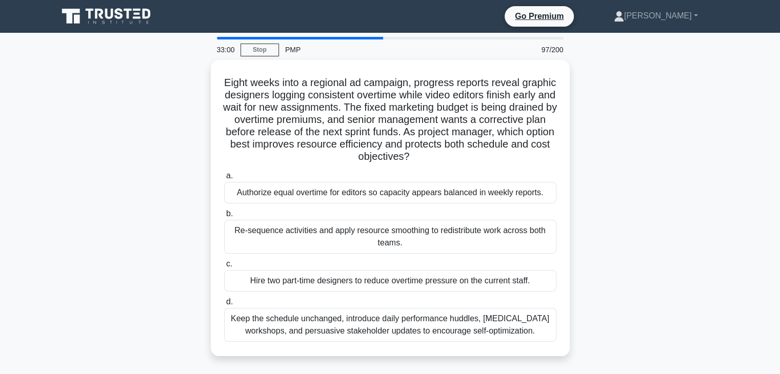
scroll to position [180, 0]
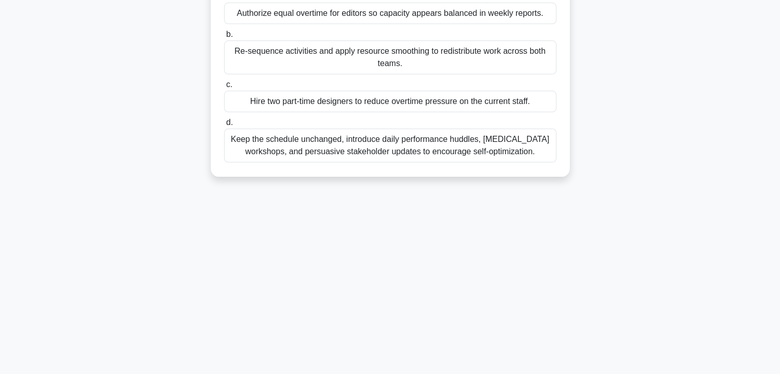
drag, startPoint x: 234, startPoint y: 77, endPoint x: 706, endPoint y: 398, distance: 570.1
click at [706, 374] on html "Go Premium [PERSON_NAME]" at bounding box center [390, 98] width 780 height 554
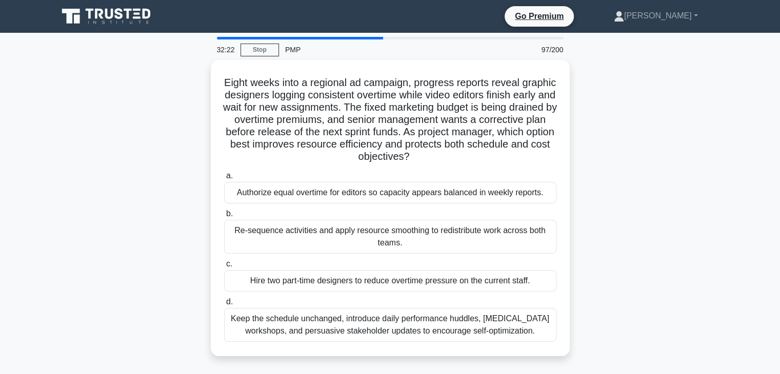
click at [755, 252] on main "32:22 Stop PMP 97/200 Eight weeks into a regional ad campaign, progress reports…" at bounding box center [390, 293] width 780 height 521
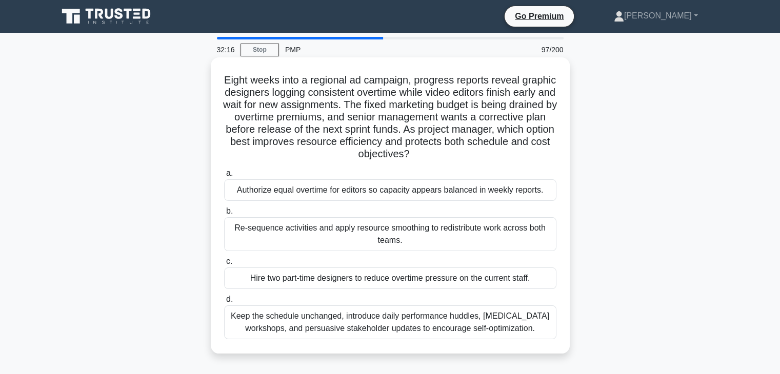
click at [427, 232] on div "Re-sequence activities and apply resource smoothing to redistribute work across…" at bounding box center [390, 234] width 332 height 34
click at [224, 215] on input "b. Re-sequence activities and apply resource smoothing to redistribute work acr…" at bounding box center [224, 211] width 0 height 7
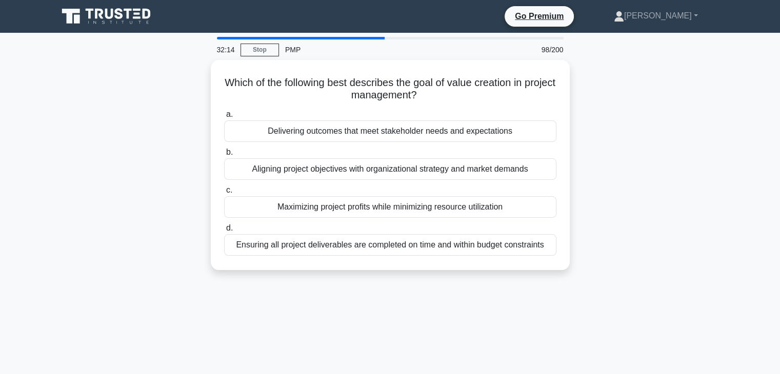
drag, startPoint x: 232, startPoint y: 80, endPoint x: 601, endPoint y: 236, distance: 400.6
click at [601, 236] on div "Which of the following best describes the goal of value creation in project man…" at bounding box center [390, 171] width 677 height 222
click at [615, 183] on div "Which of the following best describes the goal of value creation in project man…" at bounding box center [390, 171] width 677 height 222
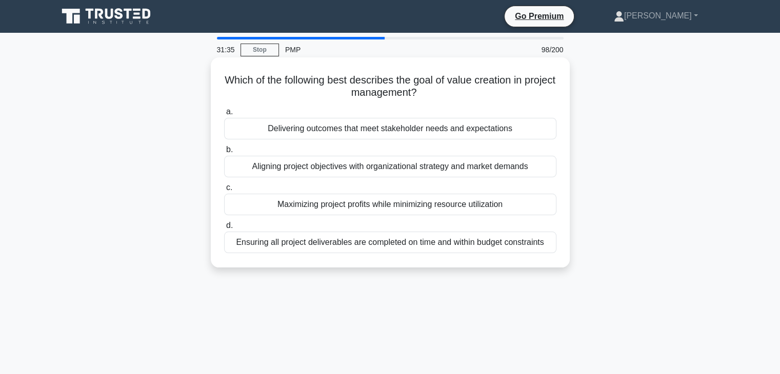
click at [415, 134] on div "Delivering outcomes that meet stakeholder needs and expectations" at bounding box center [390, 129] width 332 height 22
click at [224, 115] on input "a. Delivering outcomes that meet stakeholder needs and expectations" at bounding box center [224, 112] width 0 height 7
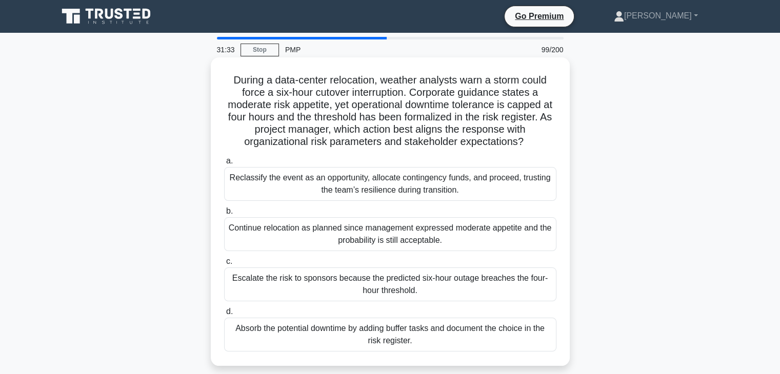
drag, startPoint x: 225, startPoint y: 76, endPoint x: 541, endPoint y: 347, distance: 416.7
click at [541, 350] on div "During a data-center relocation, weather analysts warn a storm could force a si…" at bounding box center [390, 212] width 351 height 300
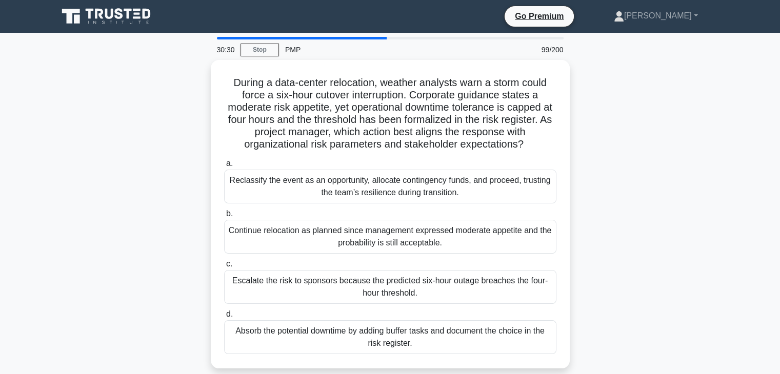
click at [708, 240] on div "During a data-center relocation, weather analysts warn a storm could force a si…" at bounding box center [390, 220] width 677 height 321
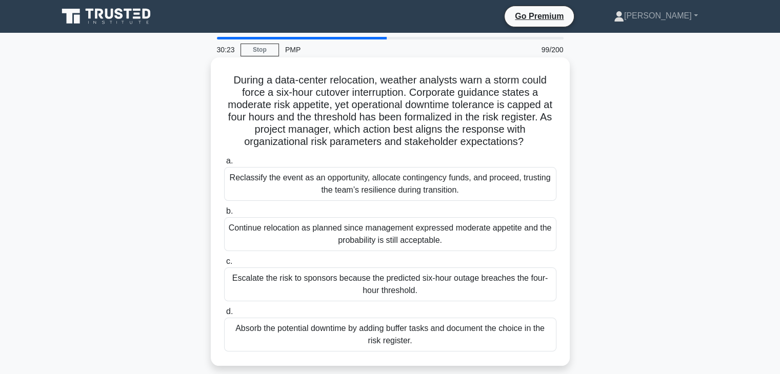
click at [420, 195] on div "Reclassify the event as an opportunity, allocate contingency funds, and proceed…" at bounding box center [390, 184] width 332 height 34
click at [224, 165] on input "a. Reclassify the event as an opportunity, allocate contingency funds, and proc…" at bounding box center [224, 161] width 0 height 7
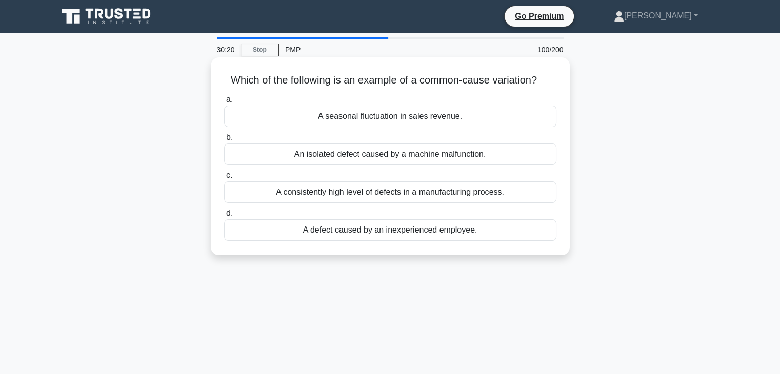
drag, startPoint x: 220, startPoint y: 77, endPoint x: 462, endPoint y: 87, distance: 242.2
click at [564, 241] on div "Which of the following is an example of a common-cause variation? .spinner_0XTQ…" at bounding box center [390, 157] width 351 height 190
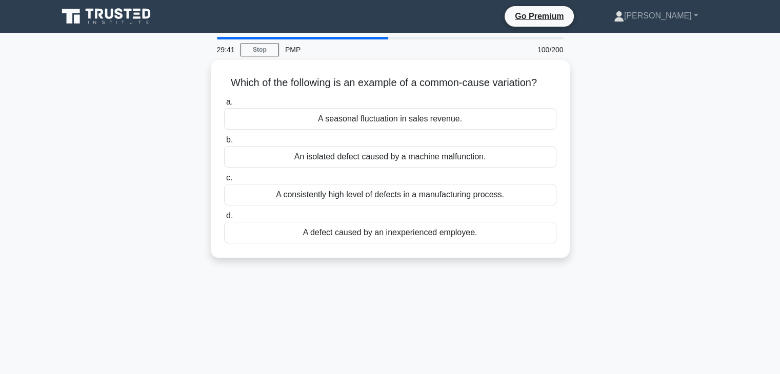
click at [667, 180] on div "Which of the following is an example of a common-cause variation? .spinner_0XTQ…" at bounding box center [390, 165] width 677 height 210
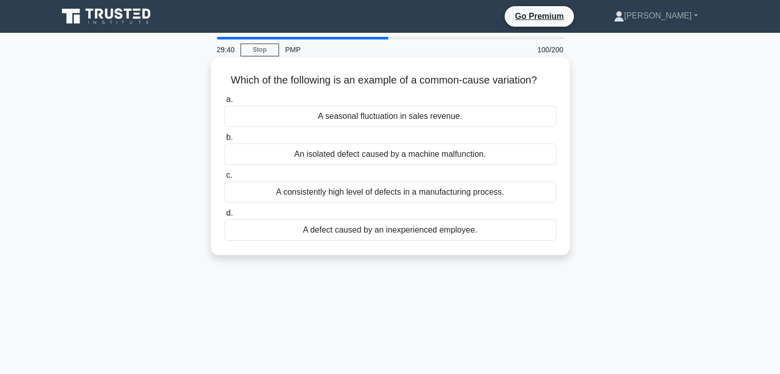
click at [395, 121] on div "A seasonal fluctuation in sales revenue." at bounding box center [390, 117] width 332 height 22
click at [224, 103] on input "a. A seasonal fluctuation in sales revenue." at bounding box center [224, 99] width 0 height 7
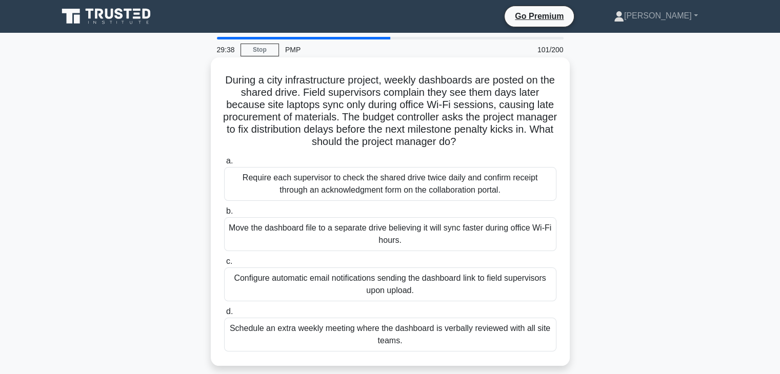
drag, startPoint x: 224, startPoint y: 75, endPoint x: 488, endPoint y: 336, distance: 370.8
click at [489, 343] on div "During a city infrastructure project, weekly dashboards are posted on the share…" at bounding box center [390, 212] width 351 height 300
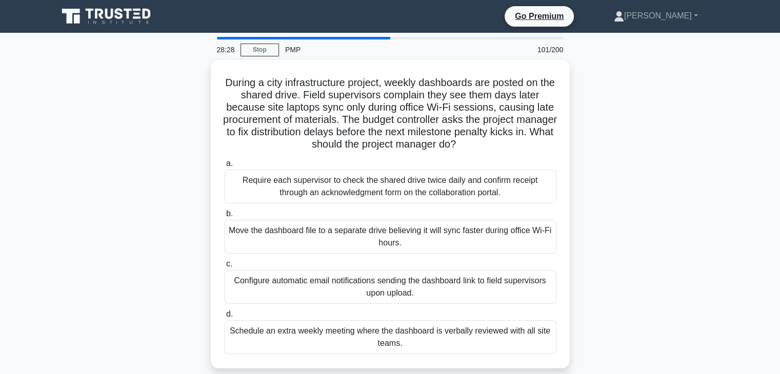
click at [646, 195] on div "During a city infrastructure project, weekly dashboards are posted on the share…" at bounding box center [390, 220] width 677 height 321
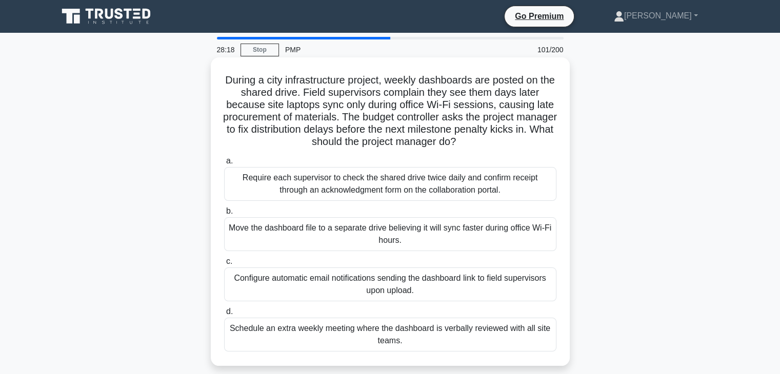
click at [376, 235] on div "Move the dashboard file to a separate drive believing it will sync faster durin…" at bounding box center [390, 234] width 332 height 34
click at [224, 215] on input "b. Move the dashboard file to a separate drive believing it will sync faster du…" at bounding box center [224, 211] width 0 height 7
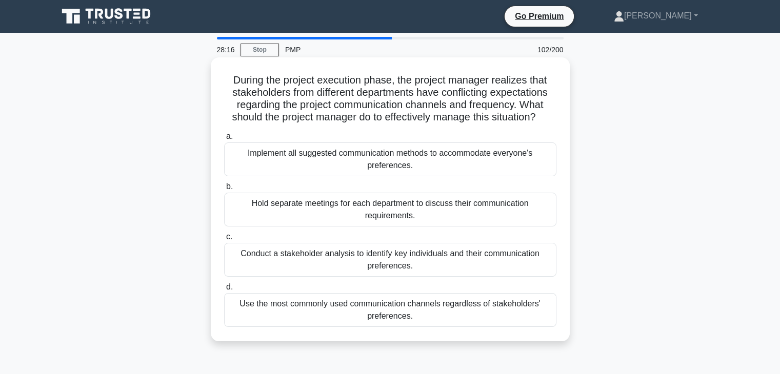
drag, startPoint x: 228, startPoint y: 79, endPoint x: 541, endPoint y: 318, distance: 393.9
click at [543, 323] on div "During the project execution phase, the project manager realizes that stakehold…" at bounding box center [390, 200] width 351 height 276
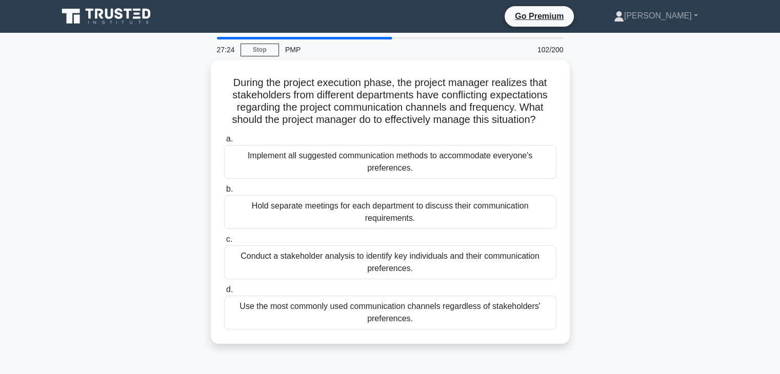
click at [695, 241] on div "During the project execution phase, the project manager realizes that stakehold…" at bounding box center [390, 208] width 677 height 296
click at [677, 232] on div "During the project execution phase, the project manager realizes that stakehold…" at bounding box center [390, 208] width 677 height 296
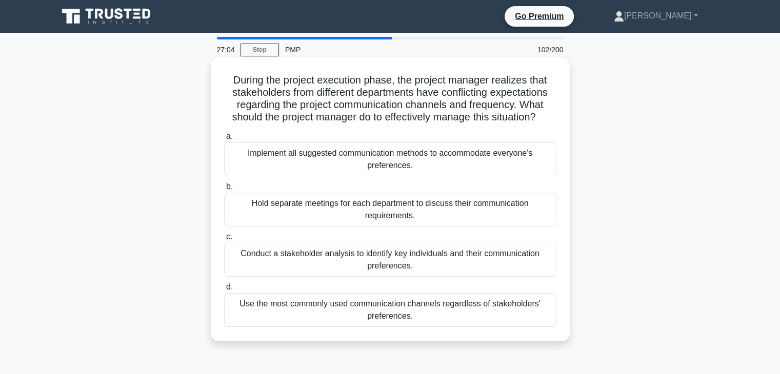
click at [393, 204] on div "Hold separate meetings for each department to discuss their communication requi…" at bounding box center [390, 210] width 332 height 34
click at [224, 190] on input "b. Hold separate meetings for each department to discuss their communication re…" at bounding box center [224, 187] width 0 height 7
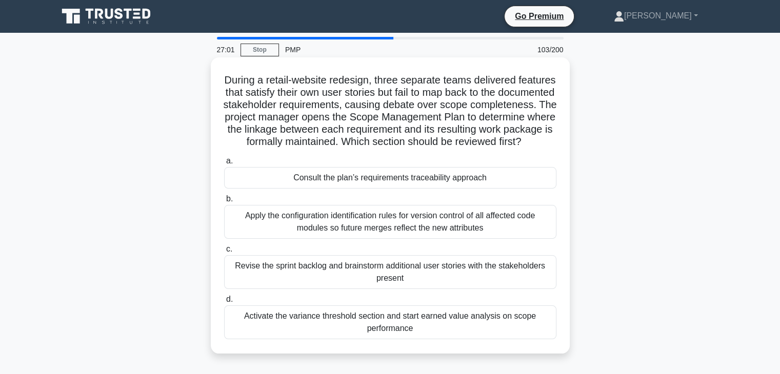
drag, startPoint x: 240, startPoint y: 77, endPoint x: 556, endPoint y: 358, distance: 422.6
click at [556, 350] on div "During a retail-website redesign, three separate teams delivered features that …" at bounding box center [390, 206] width 351 height 288
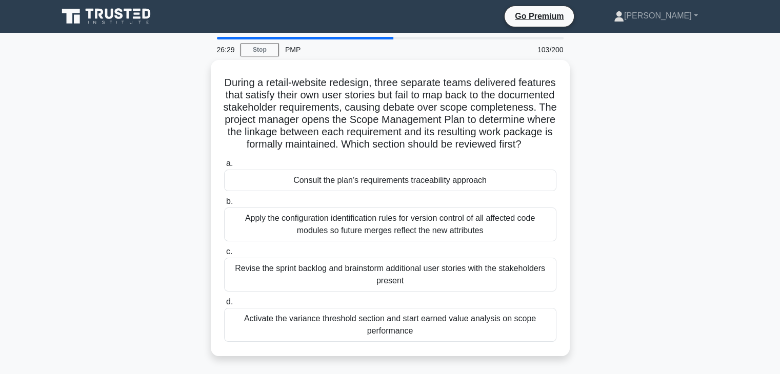
click at [635, 246] on div "During a retail-website redesign, three separate teams delivered features that …" at bounding box center [390, 214] width 677 height 309
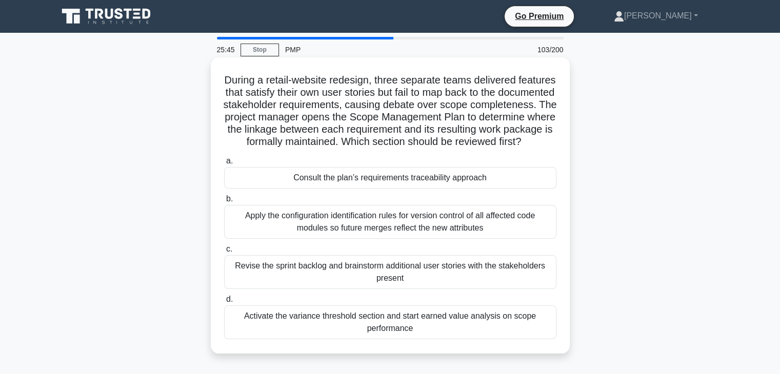
click at [402, 238] on div "Apply the configuration identification rules for version control of all affecte…" at bounding box center [390, 222] width 332 height 34
click at [224, 202] on input "b. Apply the configuration identification rules for version control of all affe…" at bounding box center [224, 199] width 0 height 7
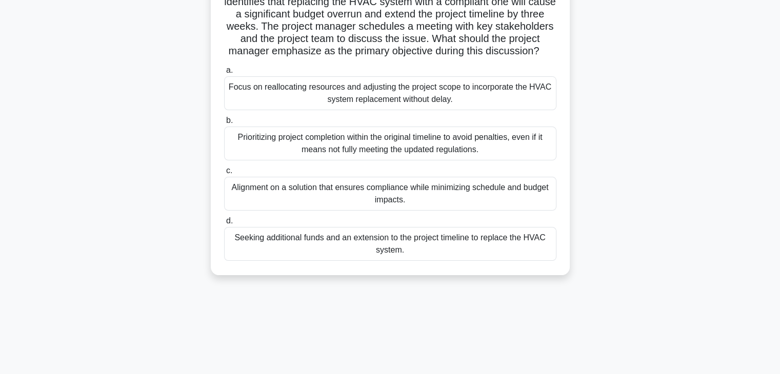
drag, startPoint x: 238, startPoint y: 73, endPoint x: 624, endPoint y: 337, distance: 467.4
click at [634, 374] on html "Go Premium [PERSON_NAME]" at bounding box center [390, 98] width 780 height 554
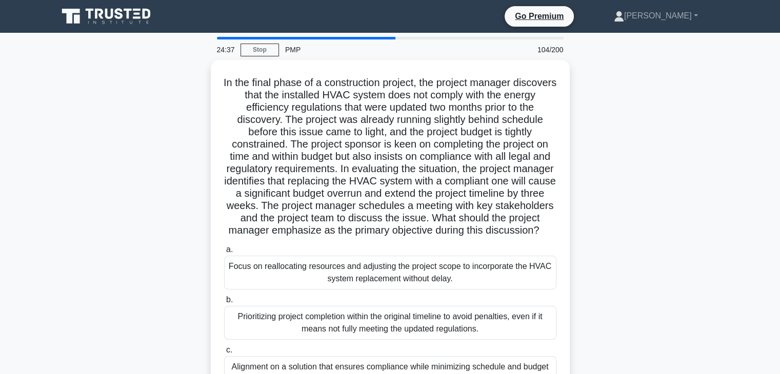
click at [660, 234] on div "In the final phase of a construction project, the project manager discovers tha…" at bounding box center [390, 263] width 677 height 407
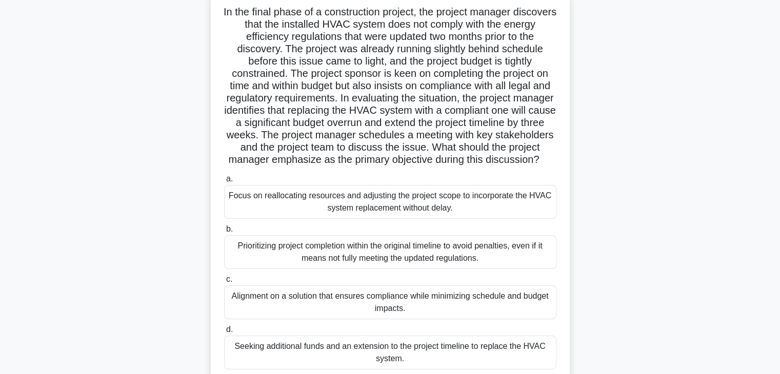
scroll to position [180, 0]
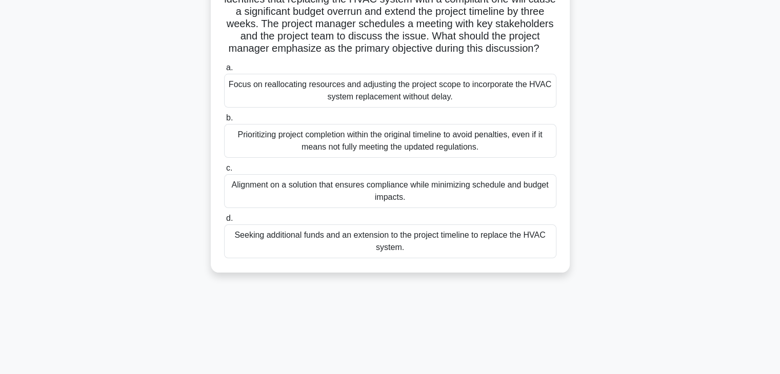
click at [371, 197] on div "Alignment on a solution that ensures compliance while minimizing schedule and b…" at bounding box center [390, 191] width 332 height 34
click at [224, 172] on input "c. Alignment on a solution that ensures compliance while minimizing schedule an…" at bounding box center [224, 168] width 0 height 7
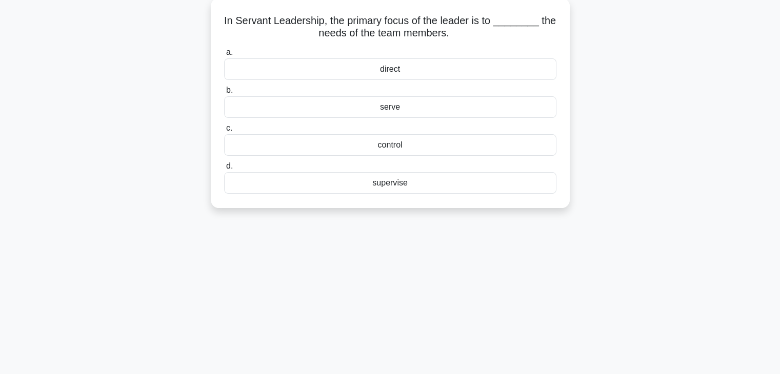
scroll to position [0, 0]
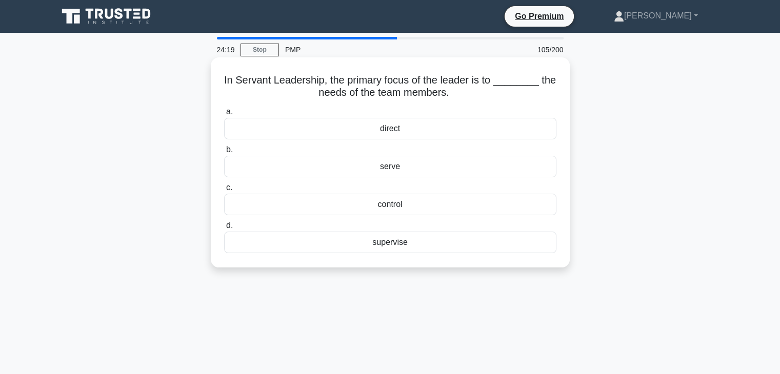
click at [388, 167] on div "serve" at bounding box center [390, 167] width 332 height 22
click at [224, 153] on input "b. serve" at bounding box center [224, 150] width 0 height 7
drag, startPoint x: 227, startPoint y: 79, endPoint x: 526, endPoint y: 247, distance: 343.4
click at [526, 247] on div "A Resource Calendar shows the ________ when each project resource is available …" at bounding box center [390, 163] width 351 height 202
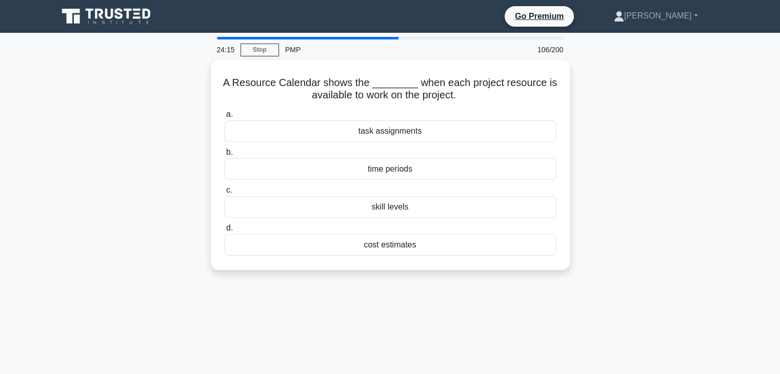
click at [619, 171] on div "A Resource Calendar shows the ________ when each project resource is available …" at bounding box center [390, 171] width 677 height 222
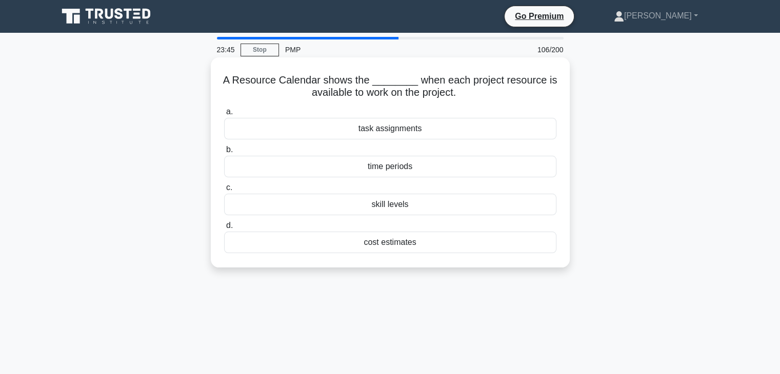
drag, startPoint x: 221, startPoint y: 77, endPoint x: 431, endPoint y: 196, distance: 240.8
click at [459, 256] on div "A Resource Calendar shows the ________ when each project resource is available …" at bounding box center [390, 163] width 351 height 202
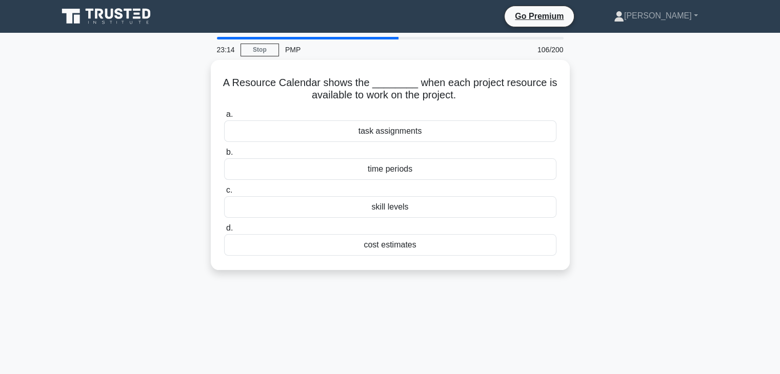
click at [667, 179] on div "A Resource Calendar shows the ________ when each project resource is available …" at bounding box center [390, 171] width 677 height 222
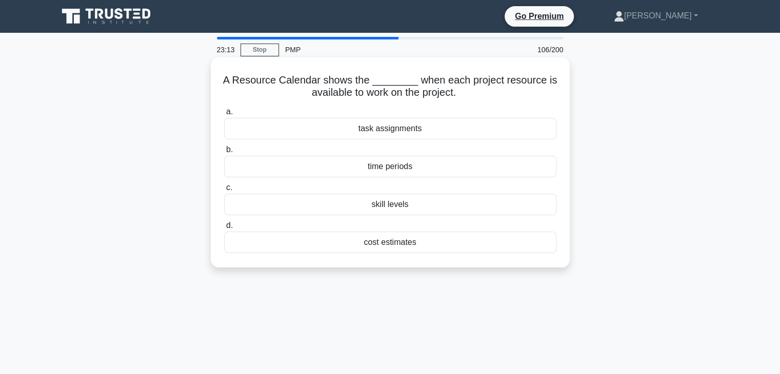
click at [388, 130] on div "task assignments" at bounding box center [390, 129] width 332 height 22
click at [224, 115] on input "a. task assignments" at bounding box center [224, 112] width 0 height 7
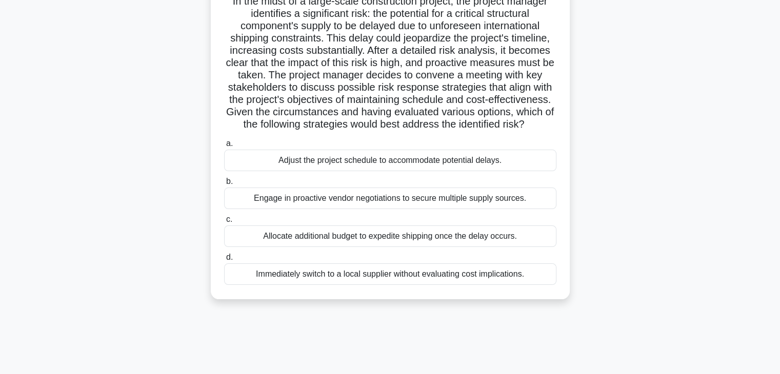
scroll to position [180, 0]
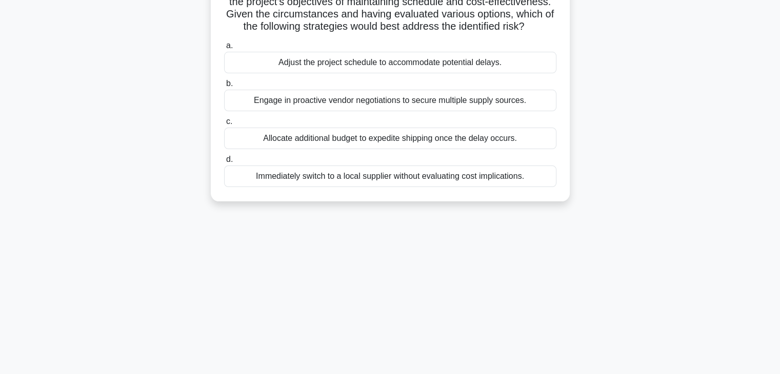
drag, startPoint x: 226, startPoint y: 74, endPoint x: 648, endPoint y: 285, distance: 471.8
click at [692, 374] on html "Go Premium [PERSON_NAME]" at bounding box center [390, 98] width 780 height 554
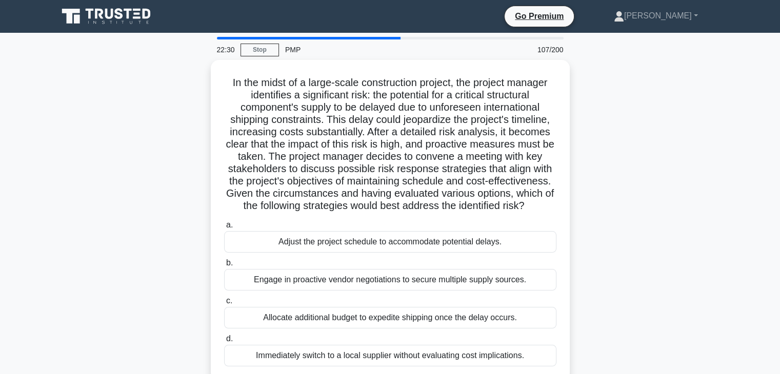
click at [681, 196] on div "In the midst of a large-scale construction project, the project manager identif…" at bounding box center [390, 226] width 677 height 333
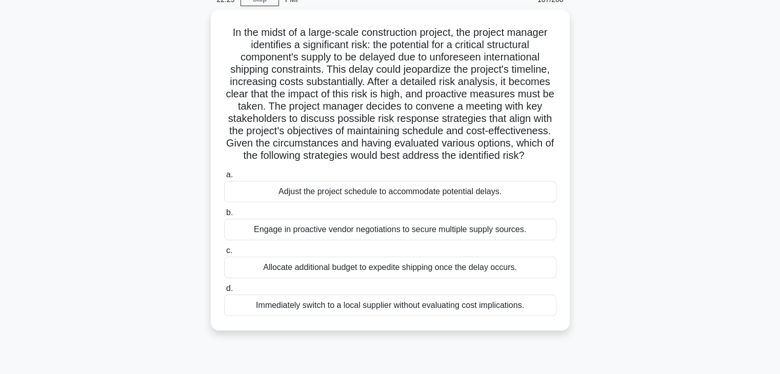
scroll to position [103, 0]
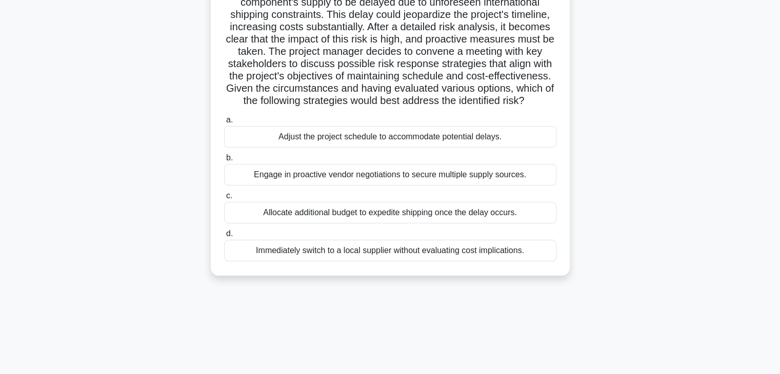
click at [385, 175] on div "Engage in proactive vendor negotiations to secure multiple supply sources." at bounding box center [390, 175] width 332 height 22
click at [224, 161] on input "b. Engage in proactive vendor negotiations to secure multiple supply sources." at bounding box center [224, 158] width 0 height 7
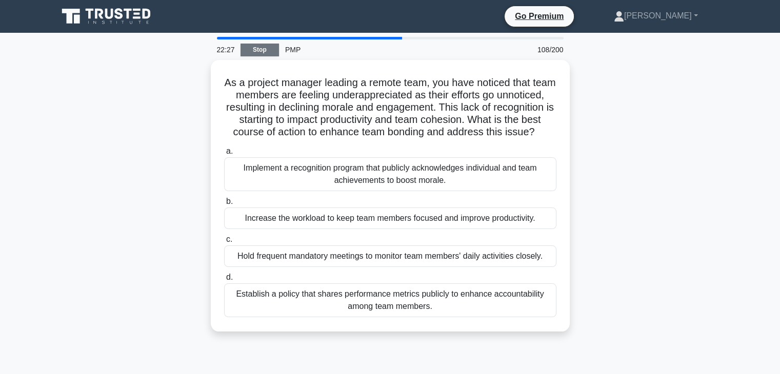
scroll to position [0, 0]
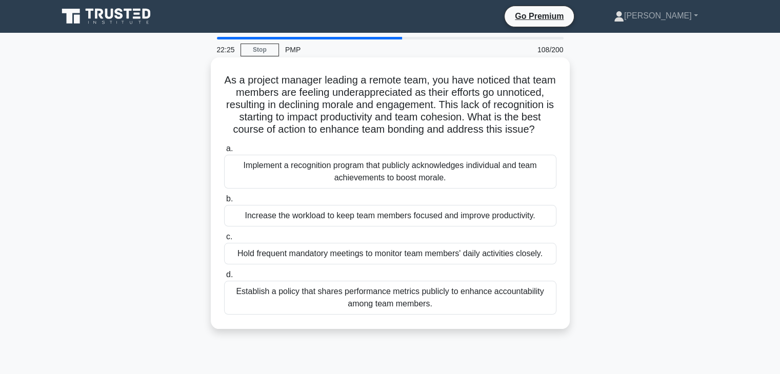
drag, startPoint x: 228, startPoint y: 78, endPoint x: 564, endPoint y: 332, distance: 421.6
click at [564, 325] on div "As a project manager leading a remote team, you have noticed that team members …" at bounding box center [390, 193] width 351 height 263
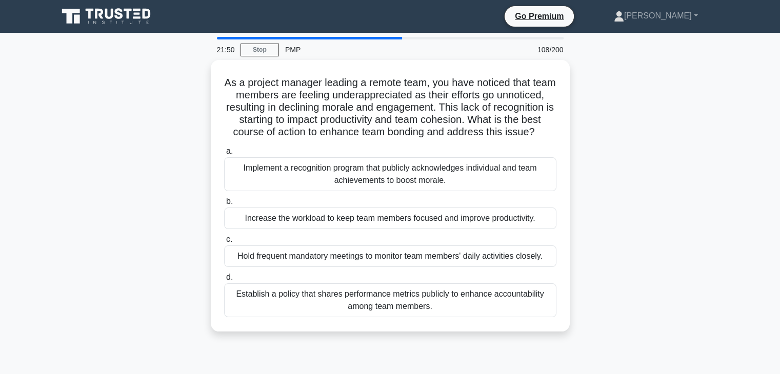
click at [678, 185] on div "As a project manager leading a remote team, you have noticed that team members …" at bounding box center [390, 202] width 677 height 284
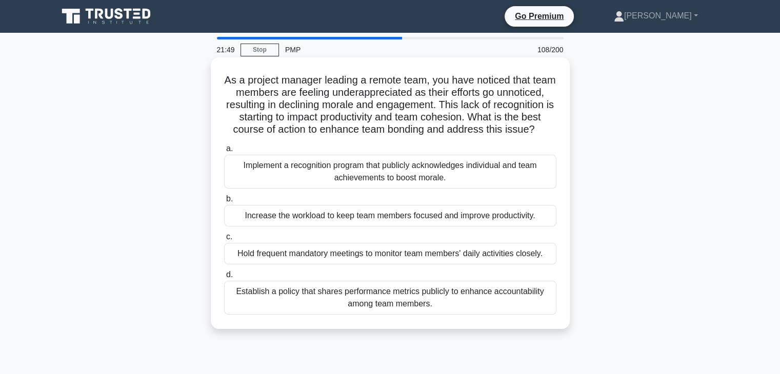
click at [404, 176] on div "Implement a recognition program that publicly acknowledges individual and team …" at bounding box center [390, 172] width 332 height 34
click at [224, 152] on input "a. Implement a recognition program that publicly acknowledges individual and te…" at bounding box center [224, 149] width 0 height 7
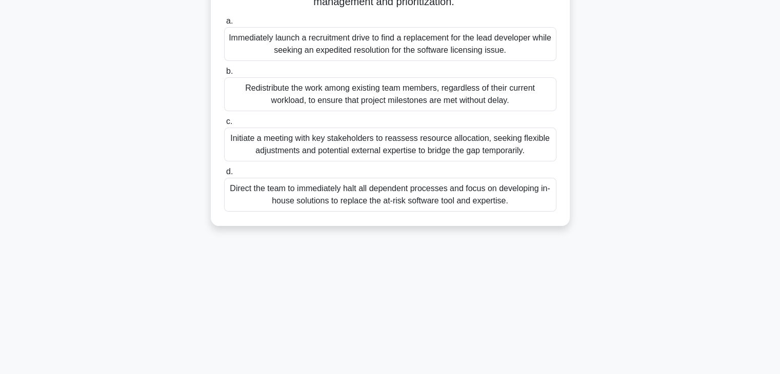
drag, startPoint x: 236, startPoint y: 76, endPoint x: 724, endPoint y: 394, distance: 582.8
click at [724, 374] on html "Go Premium [PERSON_NAME]" at bounding box center [390, 98] width 780 height 554
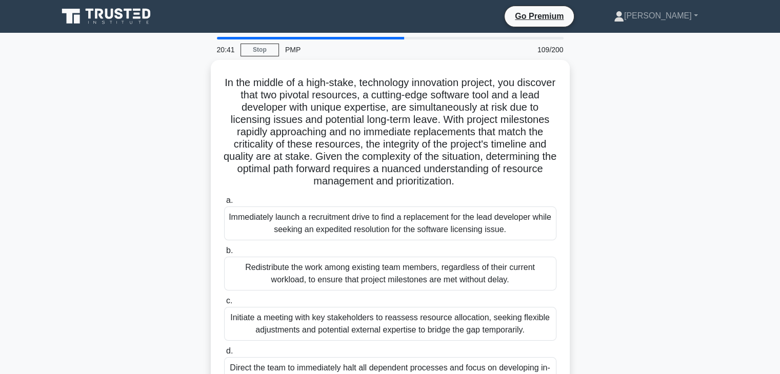
click at [609, 251] on div "In the middle of a high-stake, technology innovation project, you discover that…" at bounding box center [390, 239] width 677 height 358
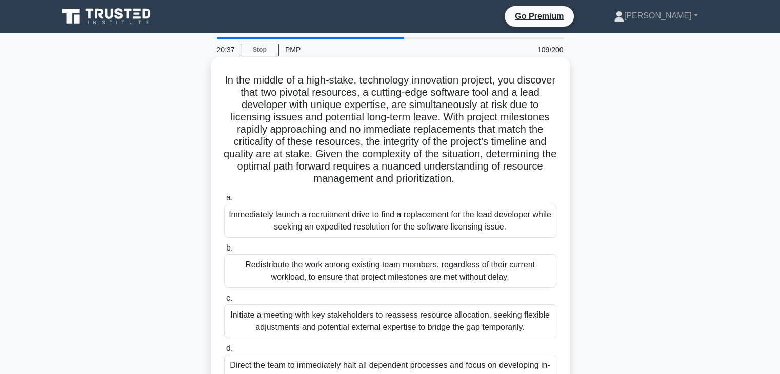
click at [414, 329] on div "Initiate a meeting with key stakeholders to reassess resource allocation, seeki…" at bounding box center [390, 321] width 332 height 34
click at [224, 302] on input "c. Initiate a meeting with key stakeholders to reassess resource allocation, se…" at bounding box center [224, 298] width 0 height 7
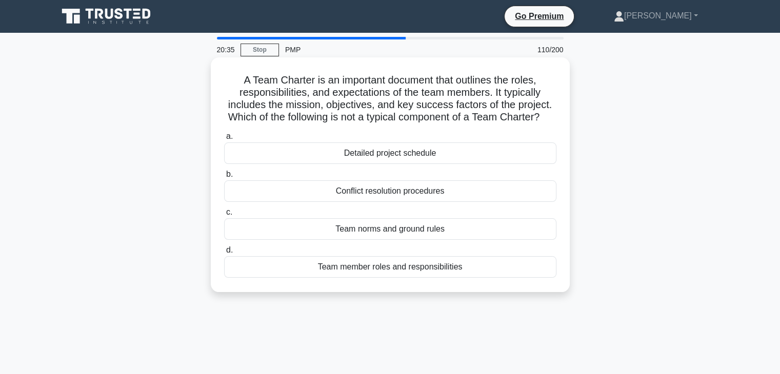
drag, startPoint x: 224, startPoint y: 75, endPoint x: 462, endPoint y: 155, distance: 251.9
click at [612, 341] on div "20:35 Stop PMP 110/200 A Team Charter is an important document that outlines th…" at bounding box center [390, 293] width 677 height 513
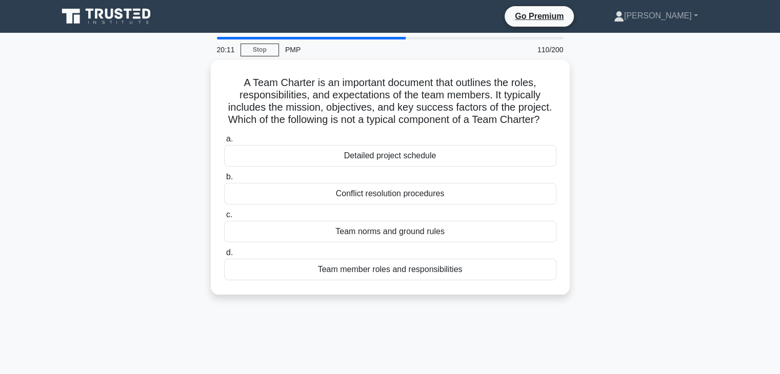
click at [692, 194] on div "A Team Charter is an important document that outlines the roles, responsibiliti…" at bounding box center [390, 183] width 677 height 247
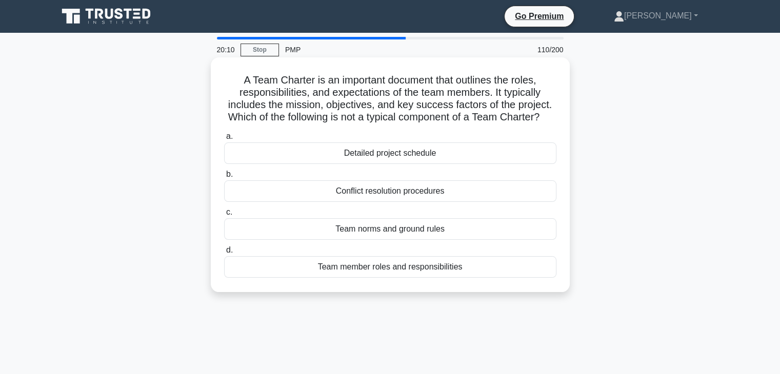
click at [365, 164] on div "Detailed project schedule" at bounding box center [390, 154] width 332 height 22
click at [224, 140] on input "a. Detailed project schedule" at bounding box center [224, 136] width 0 height 7
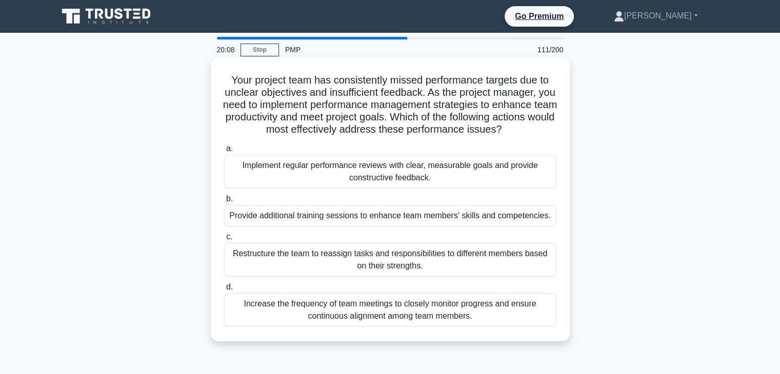
drag, startPoint x: 224, startPoint y: 78, endPoint x: 484, endPoint y: 190, distance: 282.7
click at [591, 349] on div "Your project team has consistently missed performance targets due to unclear ob…" at bounding box center [390, 208] width 677 height 296
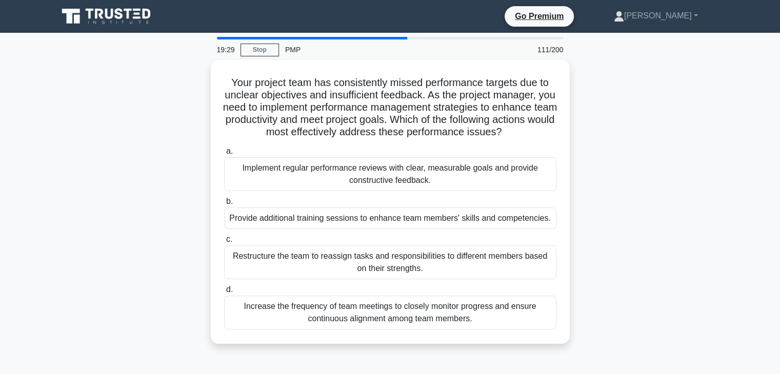
click at [619, 155] on div "Your project team has consistently missed performance targets due to unclear ob…" at bounding box center [390, 208] width 677 height 296
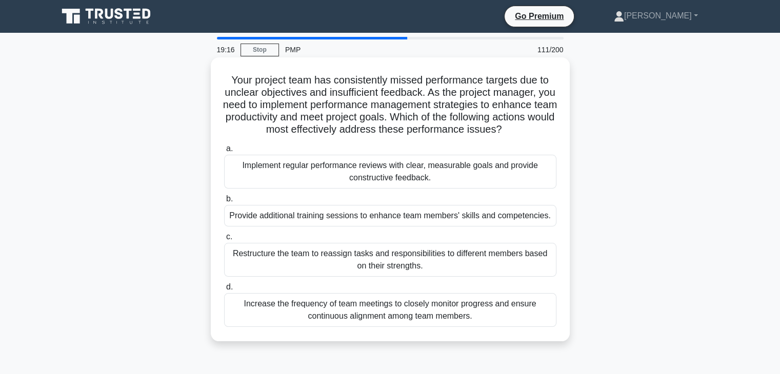
click at [387, 179] on div "Implement regular performance reviews with clear, measurable goals and provide …" at bounding box center [390, 172] width 332 height 34
click at [224, 152] on input "a. Implement regular performance reviews with clear, measurable goals and provi…" at bounding box center [224, 149] width 0 height 7
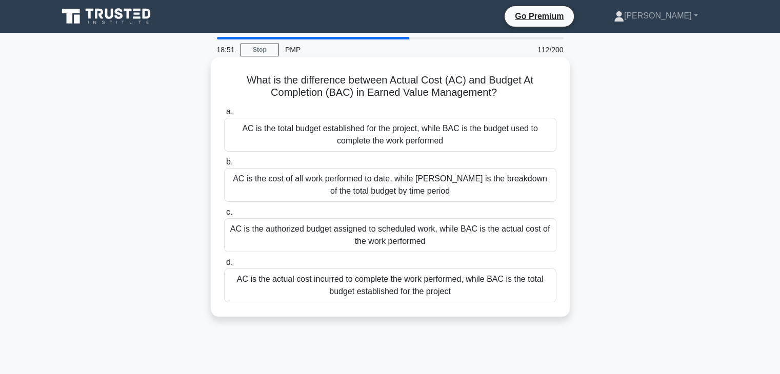
drag, startPoint x: 233, startPoint y: 68, endPoint x: 368, endPoint y: 119, distance: 144.7
click at [561, 286] on div "What is the difference between Actual Cost (AC) and Budget At Completion (BAC) …" at bounding box center [390, 187] width 351 height 251
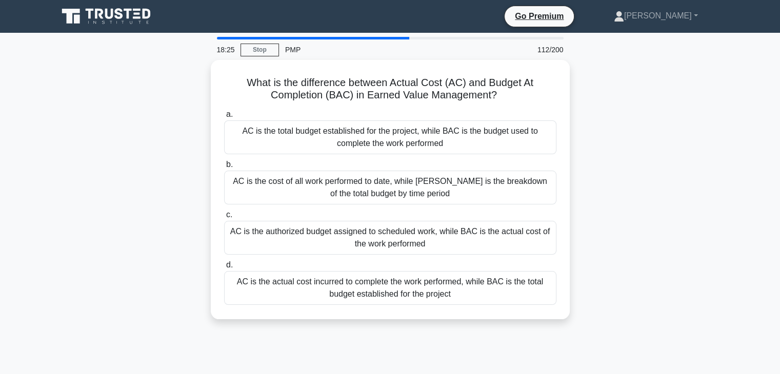
click at [694, 207] on div "What is the difference between Actual Cost (AC) and Budget At Completion (BAC) …" at bounding box center [390, 196] width 677 height 272
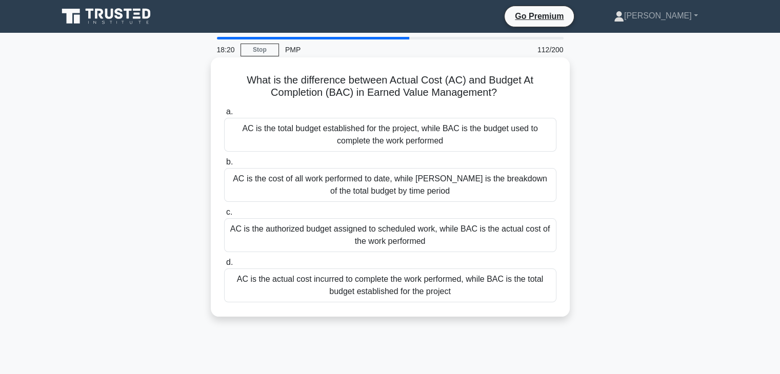
click at [398, 282] on div "AC is the actual cost incurred to complete the work performed, while BAC is the…" at bounding box center [390, 286] width 332 height 34
click at [224, 266] on input "d. AC is the actual cost incurred to complete the work performed, while [PERSON…" at bounding box center [224, 262] width 0 height 7
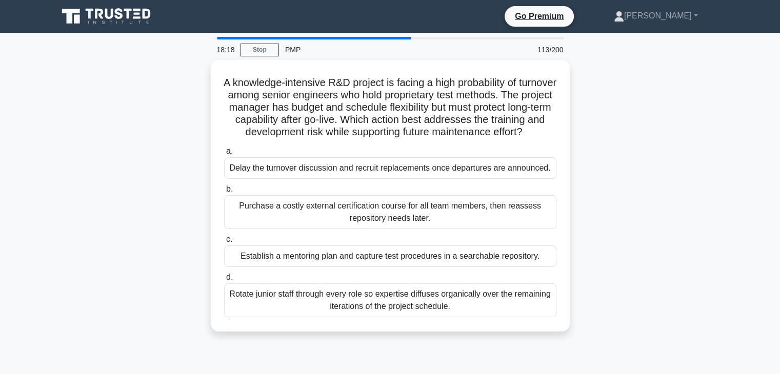
drag, startPoint x: 230, startPoint y: 77, endPoint x: 570, endPoint y: 316, distance: 415.8
click at [570, 316] on div "A knowledge-intensive R&D project is facing a high probability of turnover amon…" at bounding box center [390, 202] width 677 height 284
click at [622, 245] on div "A knowledge-intensive R&D project is facing a high probability of turnover amon…" at bounding box center [390, 202] width 677 height 284
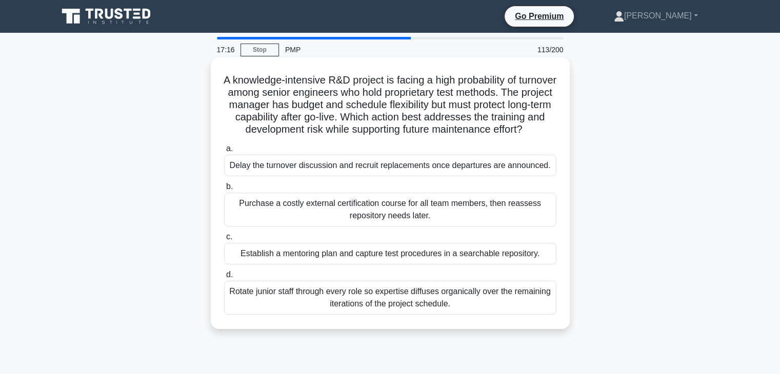
click at [410, 305] on div "Rotate junior staff through every role so expertise diffuses organically over t…" at bounding box center [390, 298] width 332 height 34
click at [224, 278] on input "d. Rotate junior staff through every role so expertise diffuses organically ove…" at bounding box center [224, 275] width 0 height 7
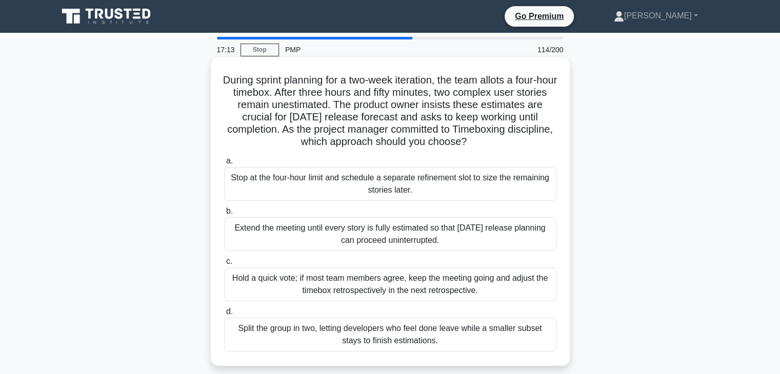
drag, startPoint x: 222, startPoint y: 77, endPoint x: 528, endPoint y: 341, distance: 403.4
click at [528, 341] on div "During sprint planning for a two-week iteration, the team allots a four-hour ti…" at bounding box center [390, 212] width 351 height 300
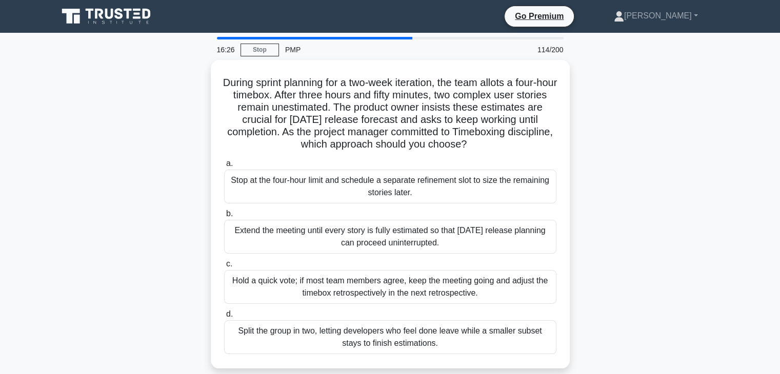
click at [613, 219] on div "During sprint planning for a two-week iteration, the team allots a four-hour ti…" at bounding box center [390, 220] width 677 height 321
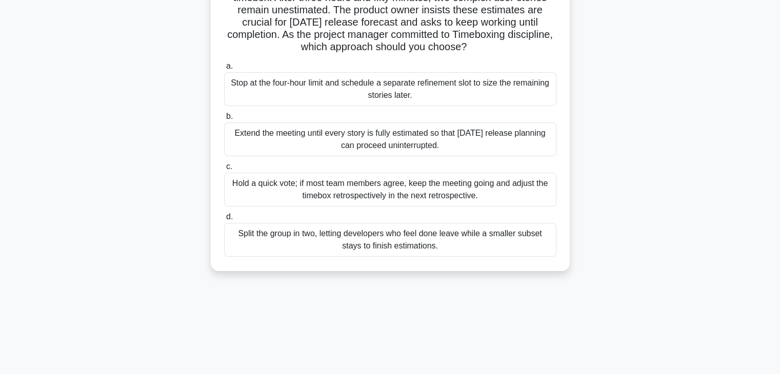
scroll to position [103, 0]
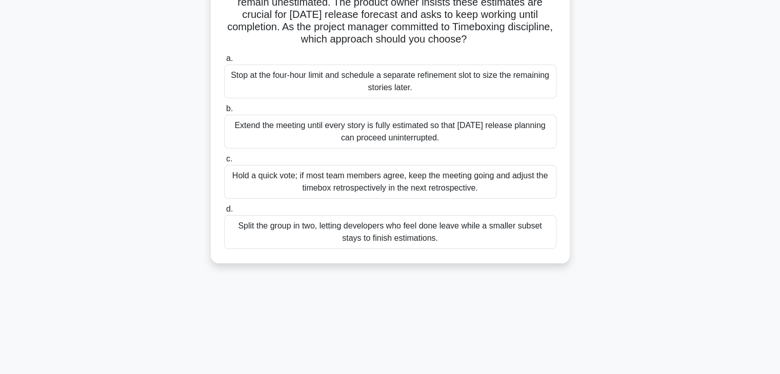
click at [396, 180] on div "Hold a quick vote; if most team members agree, keep the meeting going and adjus…" at bounding box center [390, 182] width 332 height 34
click at [224, 163] on input "c. Hold a quick vote; if most team members agree, keep the meeting going and ad…" at bounding box center [224, 159] width 0 height 7
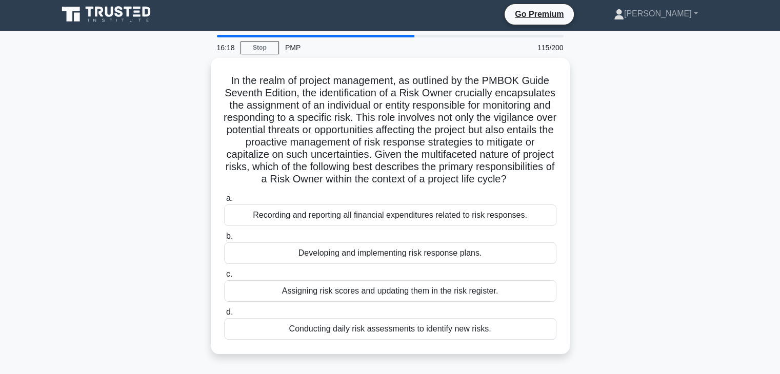
scroll to position [0, 0]
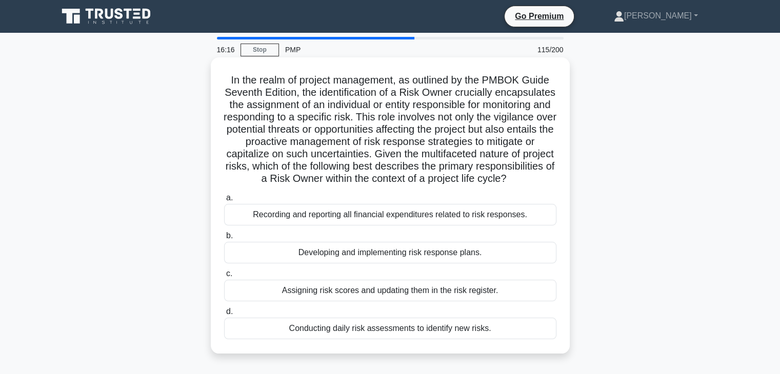
drag, startPoint x: 224, startPoint y: 76, endPoint x: 484, endPoint y: 205, distance: 290.9
click at [588, 339] on div "In the realm of project management, as outlined by the PMBOK Guide Seventh Edit…" at bounding box center [390, 214] width 677 height 309
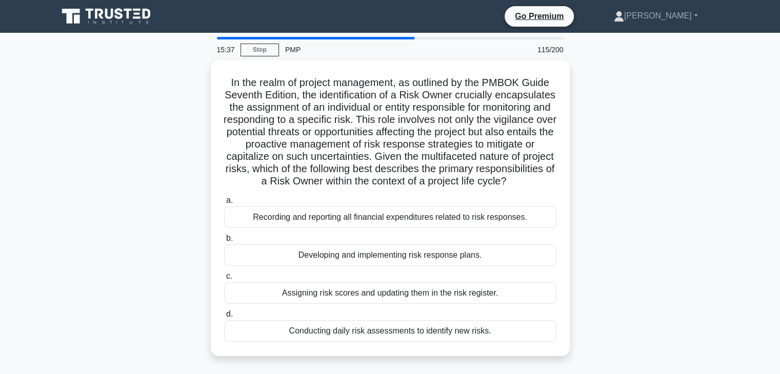
click at [637, 227] on div "In the realm of project management, as outlined by the PMBOK Guide Seventh Edit…" at bounding box center [390, 214] width 677 height 309
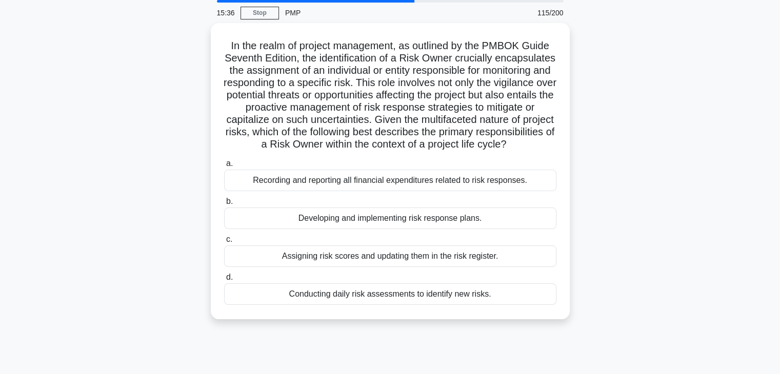
scroll to position [103, 0]
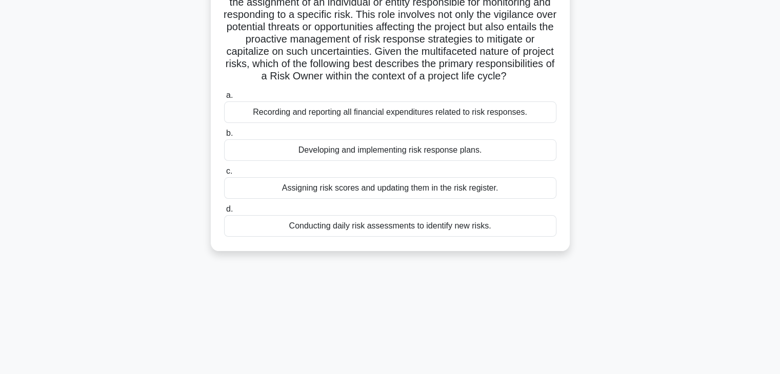
click at [414, 161] on div "Developing and implementing risk response plans." at bounding box center [390, 150] width 332 height 22
click at [224, 137] on input "b. Developing and implementing risk response plans." at bounding box center [224, 133] width 0 height 7
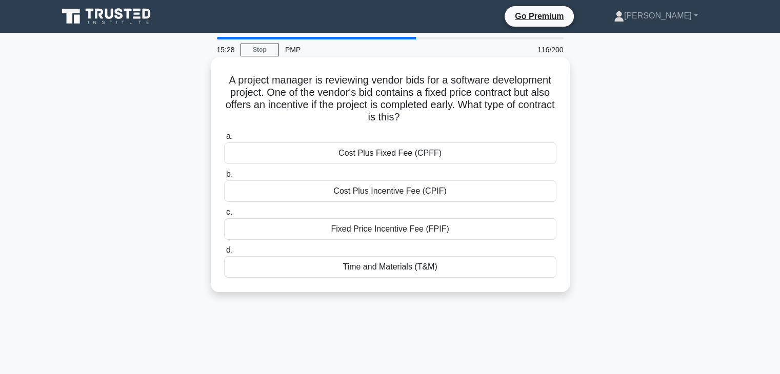
scroll to position [0, 0]
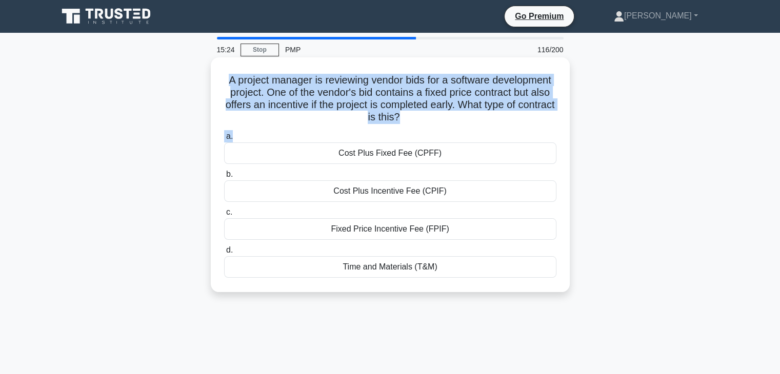
drag, startPoint x: 219, startPoint y: 76, endPoint x: 421, endPoint y: 127, distance: 208.1
click at [421, 127] on div "A project manager is reviewing vendor bids for a software development project. …" at bounding box center [390, 175] width 351 height 227
click at [222, 73] on div "A project manager is reviewing vendor bids for a software development project. …" at bounding box center [390, 175] width 351 height 227
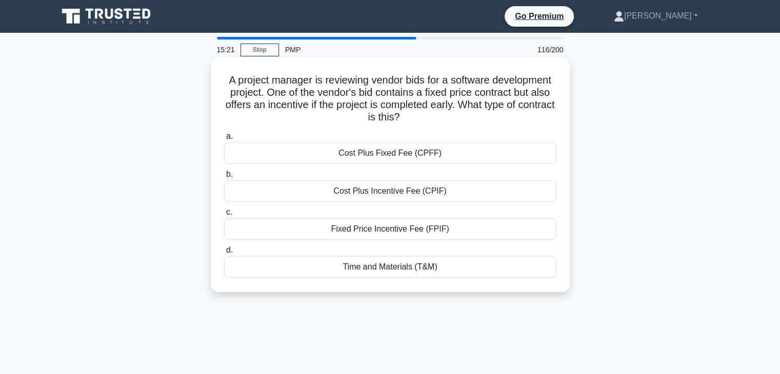
drag, startPoint x: 222, startPoint y: 75, endPoint x: 509, endPoint y: 262, distance: 341.8
click at [511, 268] on div "A project manager is reviewing vendor bids for a software development project. …" at bounding box center [390, 175] width 351 height 227
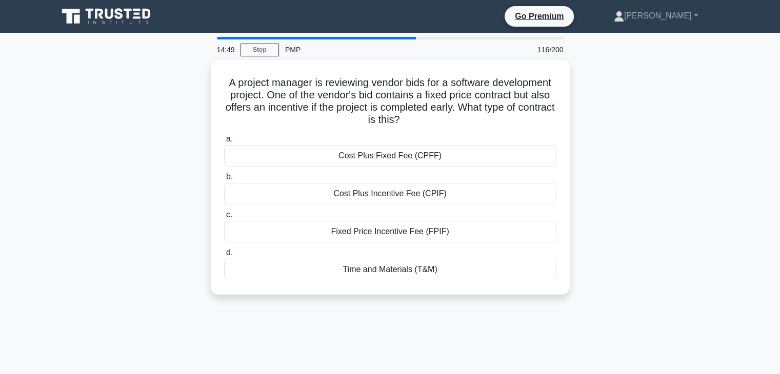
click at [666, 210] on div "A project manager is reviewing vendor bids for a software development project. …" at bounding box center [390, 183] width 677 height 247
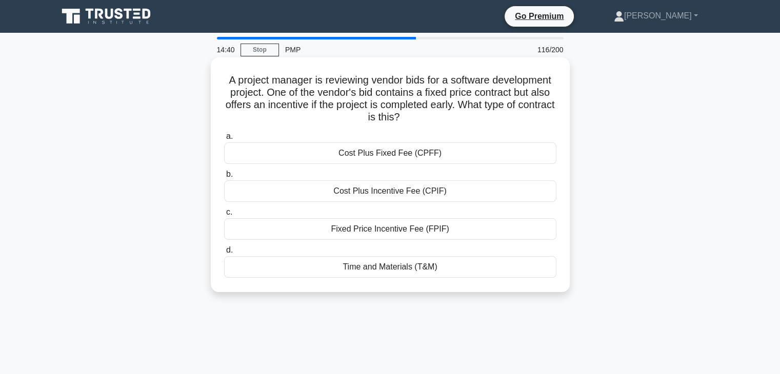
click at [390, 231] on div "Fixed Price Incentive Fee (FPIF)" at bounding box center [390, 229] width 332 height 22
click at [224, 216] on input "c. Fixed Price Incentive Fee (FPIF)" at bounding box center [224, 212] width 0 height 7
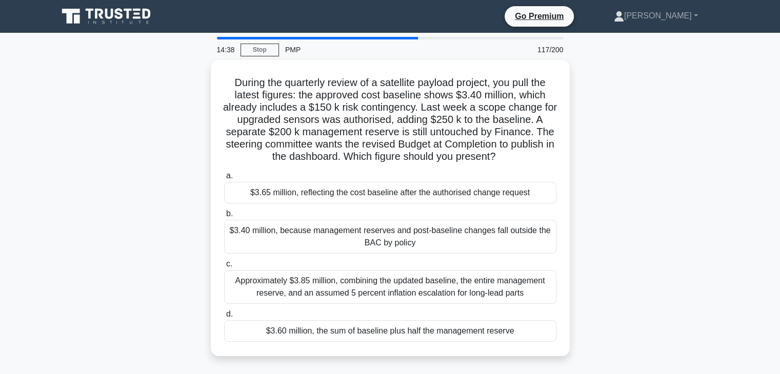
drag, startPoint x: 226, startPoint y: 76, endPoint x: 498, endPoint y: 204, distance: 301.1
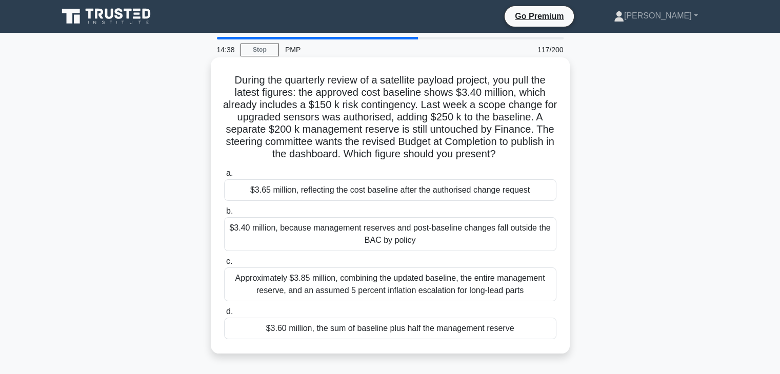
click at [585, 355] on div "During the quarterly review of a satellite payload project, you pull the latest…" at bounding box center [390, 214] width 677 height 309
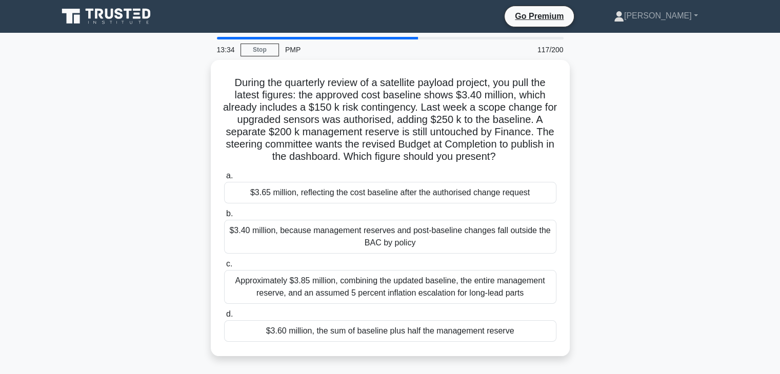
click at [638, 210] on div "During the quarterly review of a satellite payload project, you pull the latest…" at bounding box center [390, 214] width 677 height 309
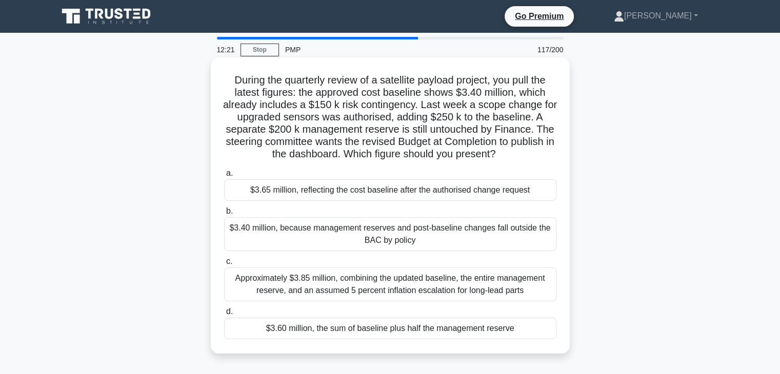
click at [395, 281] on div "Approximately $3.85 million, combining the updated baseline, the entire managem…" at bounding box center [390, 285] width 332 height 34
click at [224, 265] on input "c. Approximately $3.85 million, combining the updated baseline, the entire mana…" at bounding box center [224, 261] width 0 height 7
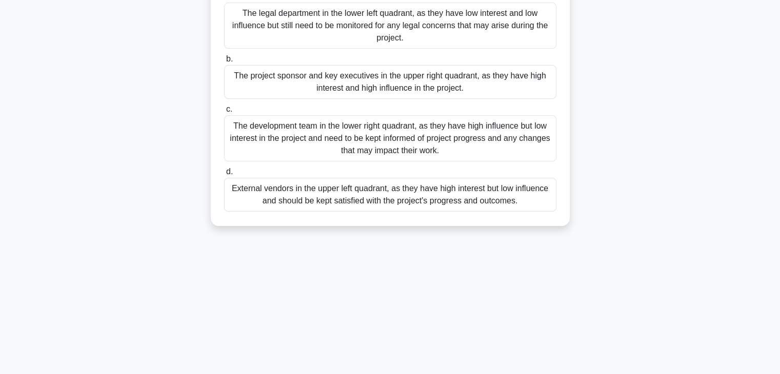
drag, startPoint x: 222, startPoint y: 75, endPoint x: 622, endPoint y: 398, distance: 513.7
click at [622, 374] on html "Go Premium [PERSON_NAME]" at bounding box center [390, 98] width 780 height 554
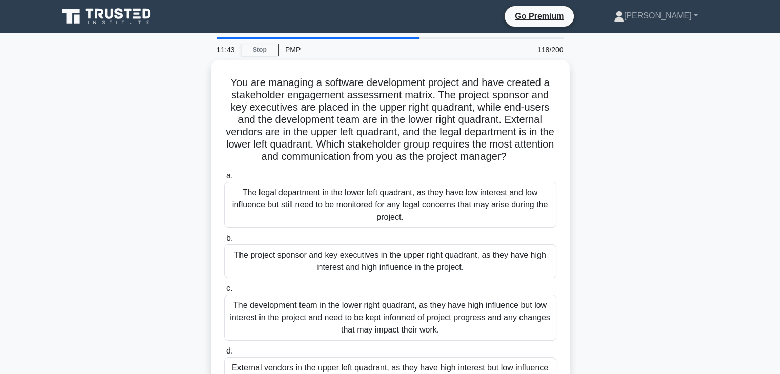
click at [636, 240] on div "You are managing a software development project and have created a stakeholder …" at bounding box center [390, 239] width 677 height 358
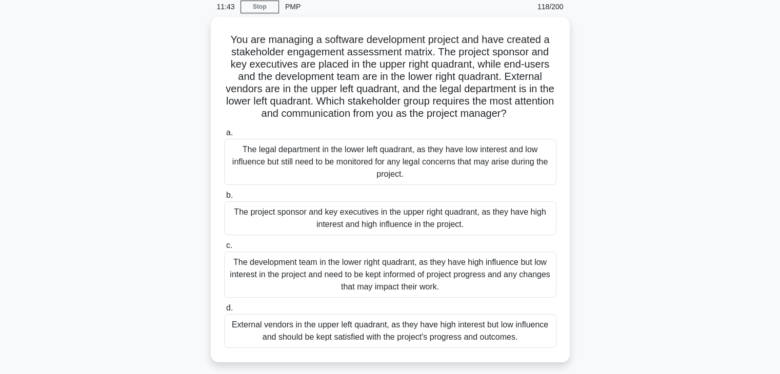
scroll to position [103, 0]
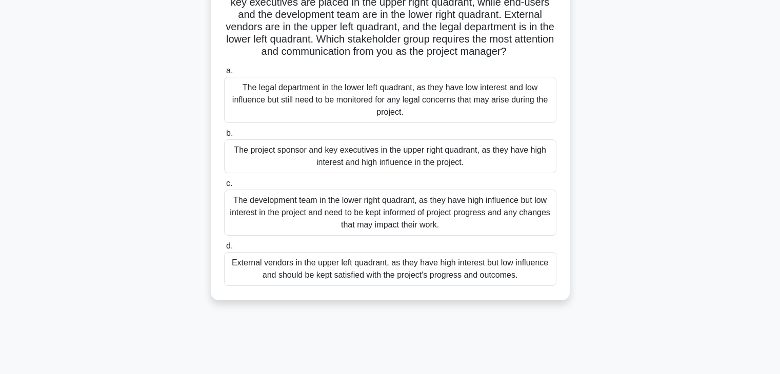
click at [393, 154] on div "The project sponsor and key executives in the upper right quadrant, as they hav…" at bounding box center [390, 156] width 332 height 34
click at [224, 137] on input "b. The project sponsor and key executives in the upper right quadrant, as they …" at bounding box center [224, 133] width 0 height 7
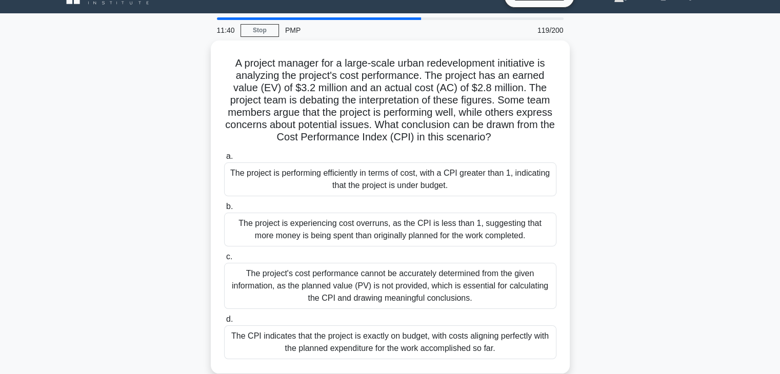
scroll to position [0, 0]
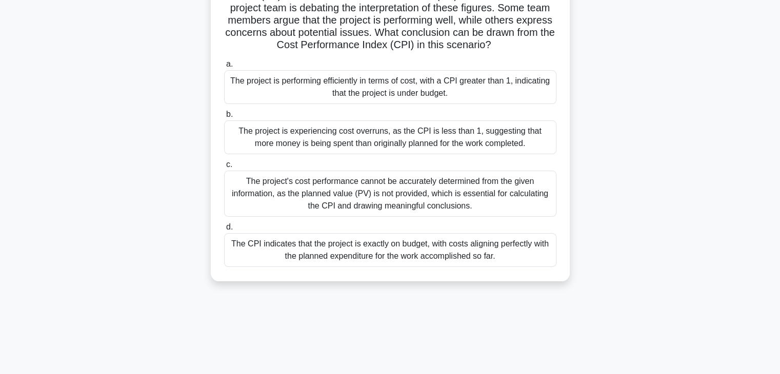
drag, startPoint x: 227, startPoint y: 74, endPoint x: 625, endPoint y: 262, distance: 440.5
click at [623, 369] on div "11:38 Stop PMP 119/200 A project manager for a large-scale urban redevelopment …" at bounding box center [390, 181] width 677 height 513
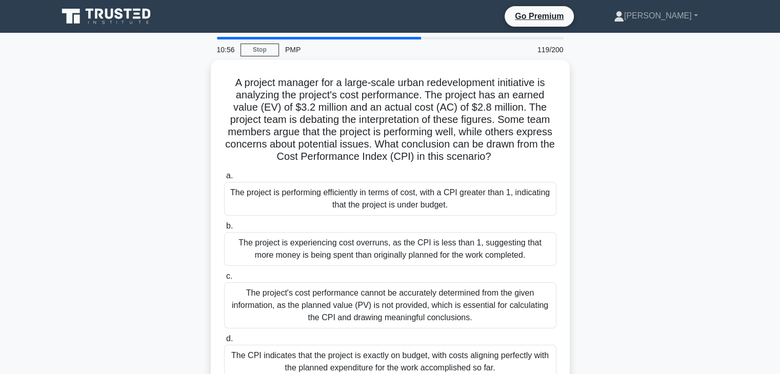
click at [625, 205] on div "A project manager for a large-scale urban redevelopment initiative is analyzing…" at bounding box center [390, 233] width 677 height 346
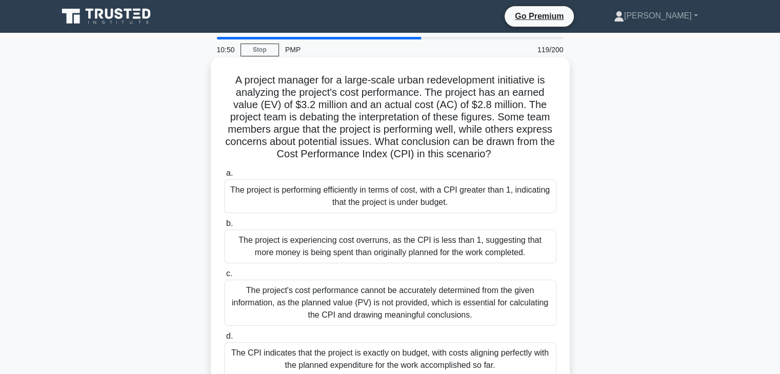
click at [402, 189] on div "The project is performing efficiently in terms of cost, with a CPI greater than…" at bounding box center [390, 196] width 332 height 34
click at [224, 177] on input "a. The project is performing efficiently in terms of cost, with a CPI greater t…" at bounding box center [224, 173] width 0 height 7
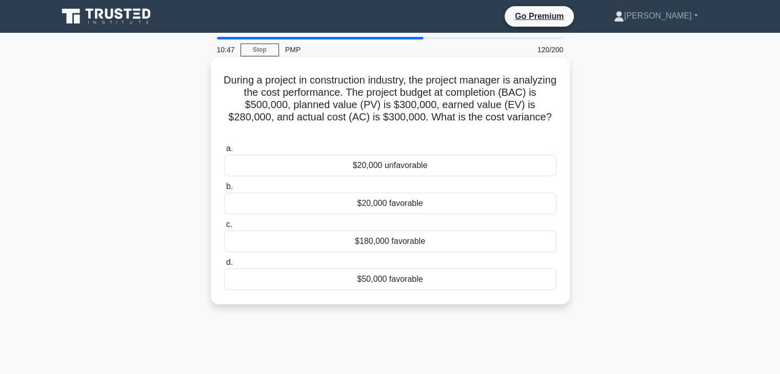
drag, startPoint x: 237, startPoint y: 78, endPoint x: 387, endPoint y: 151, distance: 165.8
click at [482, 287] on div "During a project in construction industry, the project manager is analyzing the…" at bounding box center [390, 181] width 351 height 239
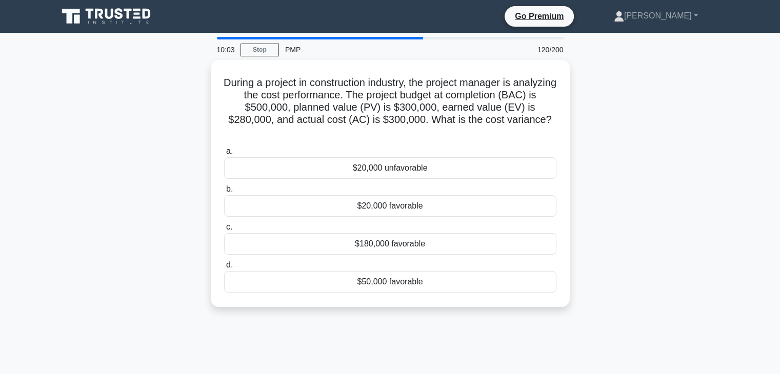
click at [709, 218] on div "During a project in construction industry, the project manager is analyzing the…" at bounding box center [390, 189] width 677 height 259
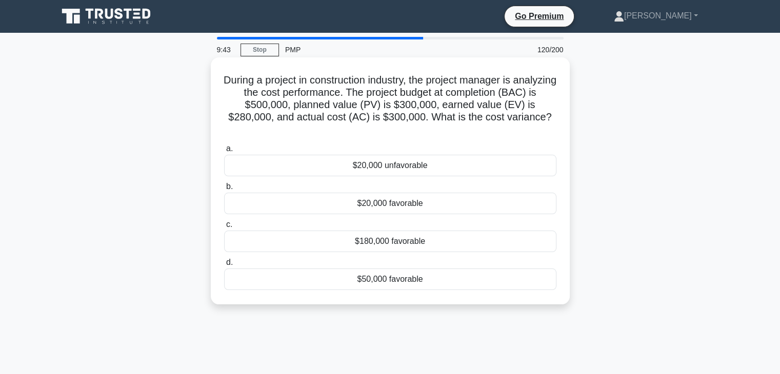
click at [404, 167] on div "$20,000 unfavorable" at bounding box center [390, 166] width 332 height 22
click at [224, 152] on input "a. $20,000 unfavorable" at bounding box center [224, 149] width 0 height 7
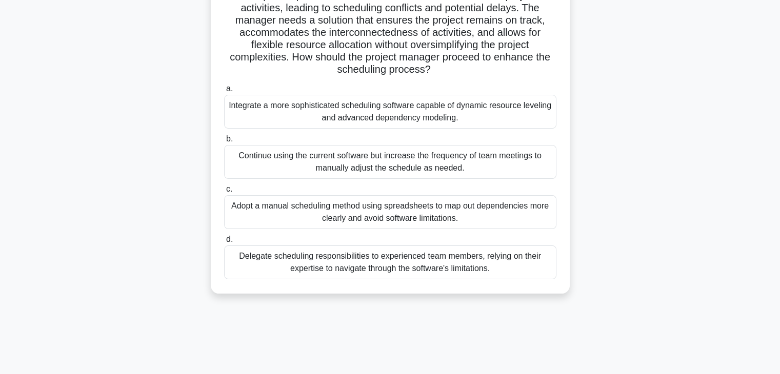
scroll to position [180, 0]
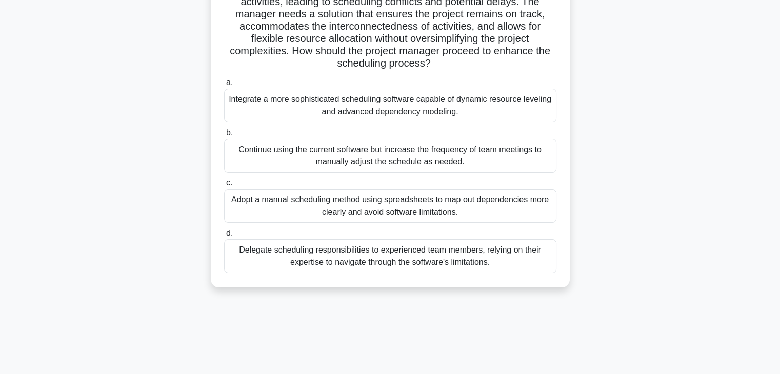
drag, startPoint x: 221, startPoint y: 75, endPoint x: 531, endPoint y: 314, distance: 391.5
click at [530, 374] on html "Go Premium [PERSON_NAME]" at bounding box center [390, 98] width 780 height 554
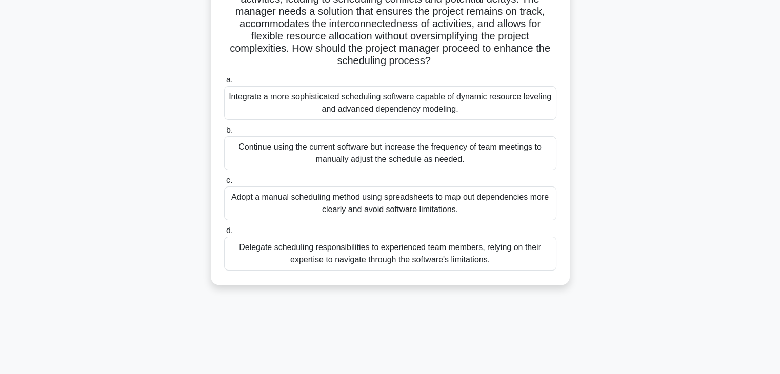
scroll to position [0, 0]
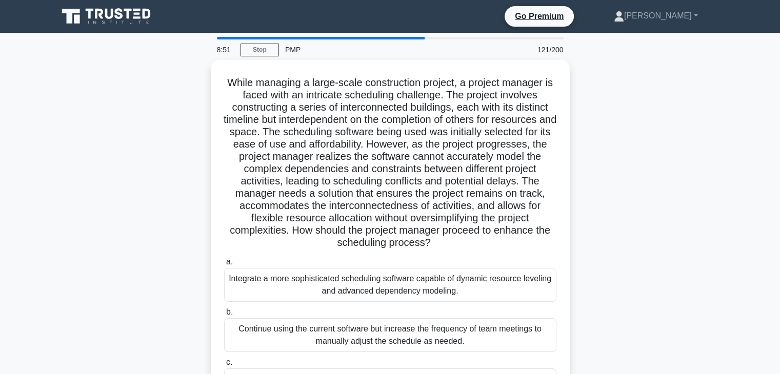
click at [741, 274] on main "8:51 Stop PMP 121/200 .spinner_0XTQ{transform-origin:center;animation:spinner_y…" at bounding box center [390, 293] width 780 height 521
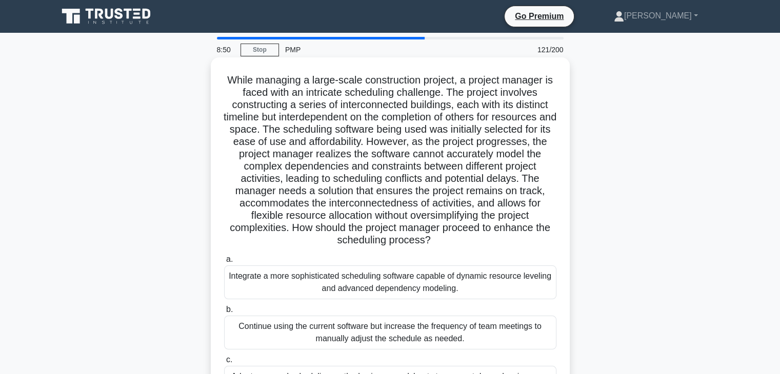
click at [405, 285] on div "Integrate a more sophisticated scheduling software capable of dynamic resource …" at bounding box center [390, 283] width 332 height 34
click at [224, 263] on input "a. Integrate a more sophisticated scheduling software capable of dynamic resour…" at bounding box center [224, 259] width 0 height 7
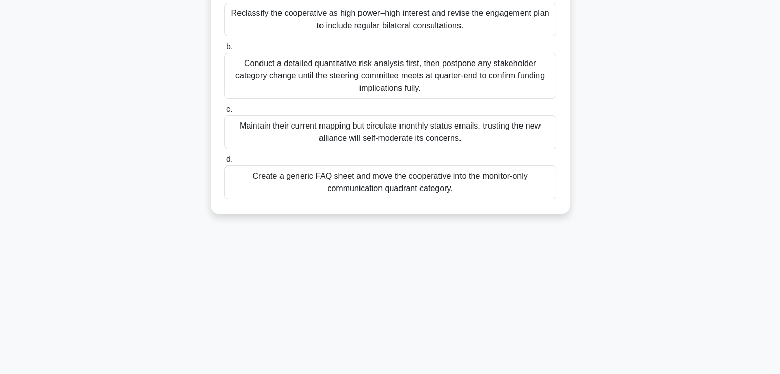
drag, startPoint x: 226, startPoint y: 83, endPoint x: 531, endPoint y: 245, distance: 345.6
click at [590, 374] on html "Go Premium [PERSON_NAME]" at bounding box center [390, 98] width 780 height 554
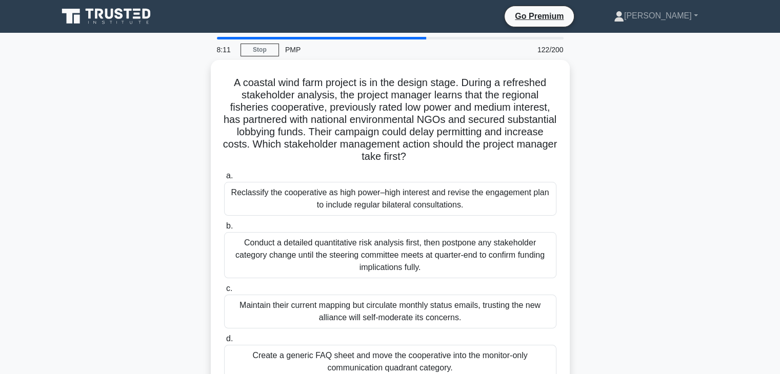
click at [641, 251] on div "A coastal wind farm project is in the design stage. During a refreshed stakehol…" at bounding box center [390, 233] width 677 height 346
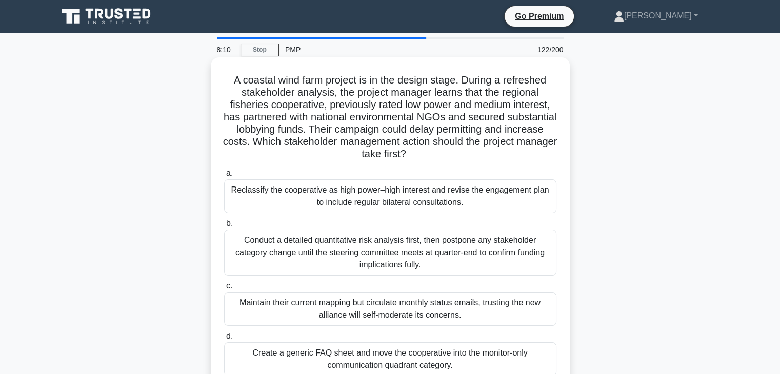
click at [432, 205] on div "Reclassify the cooperative as high power–high interest and revise the engagemen…" at bounding box center [390, 196] width 332 height 34
click at [224, 177] on input "a. Reclassify the cooperative as high power–high interest and revise the engage…" at bounding box center [224, 173] width 0 height 7
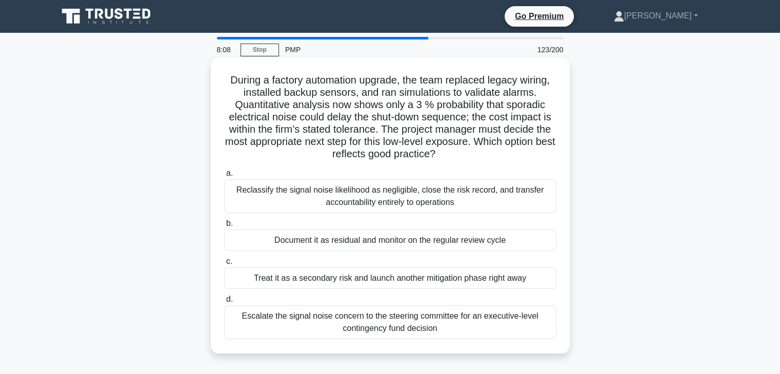
drag, startPoint x: 221, startPoint y: 76, endPoint x: 400, endPoint y: 153, distance: 194.3
click at [539, 359] on div "During a factory automation upgrade, the team replaced legacy wiring, installed…" at bounding box center [390, 214] width 677 height 309
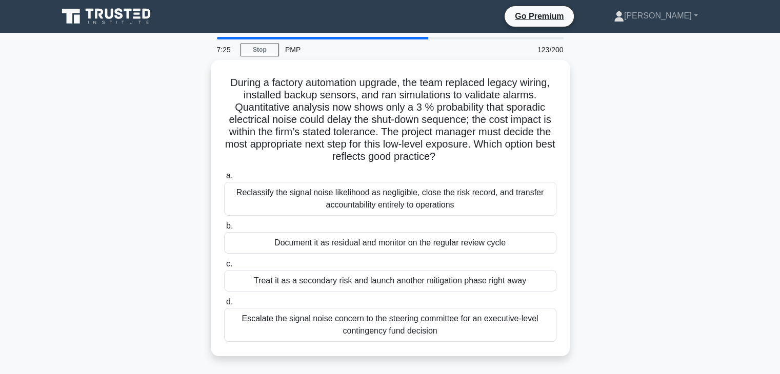
click at [632, 236] on div "During a factory automation upgrade, the team replaced legacy wiring, installed…" at bounding box center [390, 214] width 677 height 309
click at [652, 268] on div "During a factory automation upgrade, the team replaced legacy wiring, installed…" at bounding box center [390, 214] width 677 height 309
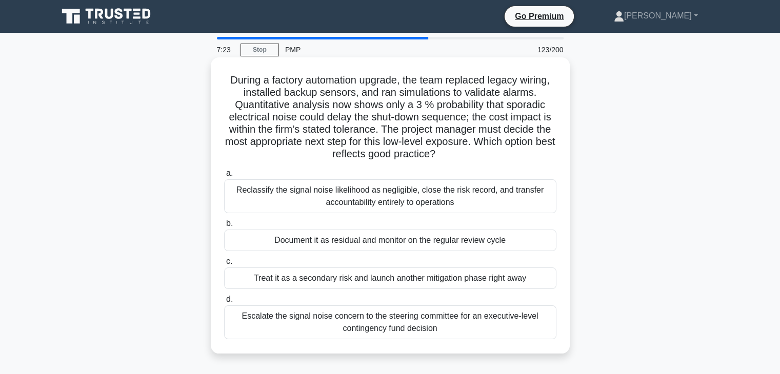
click at [437, 245] on div "Document it as residual and monitor on the regular review cycle" at bounding box center [390, 241] width 332 height 22
click at [224, 227] on input "b. Document it as residual and monitor on the regular review cycle" at bounding box center [224, 223] width 0 height 7
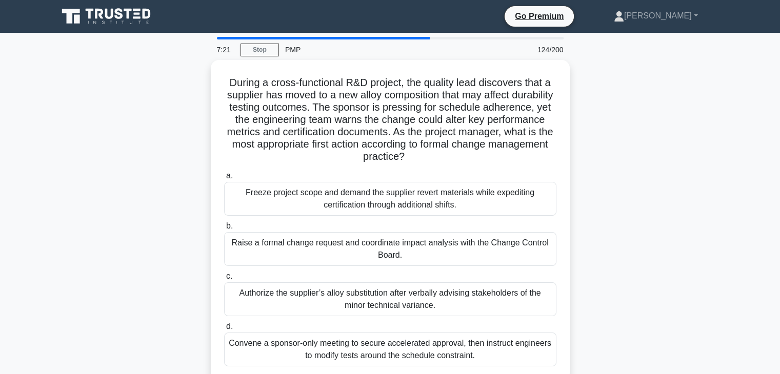
drag, startPoint x: 223, startPoint y: 78, endPoint x: 588, endPoint y: 360, distance: 461.2
click at [588, 360] on div "During a cross-functional R&D project, the quality lead discovers that a suppli…" at bounding box center [390, 226] width 677 height 333
click at [669, 242] on div "During a cross-functional R&D project, the quality lead discovers that a suppli…" at bounding box center [390, 226] width 677 height 333
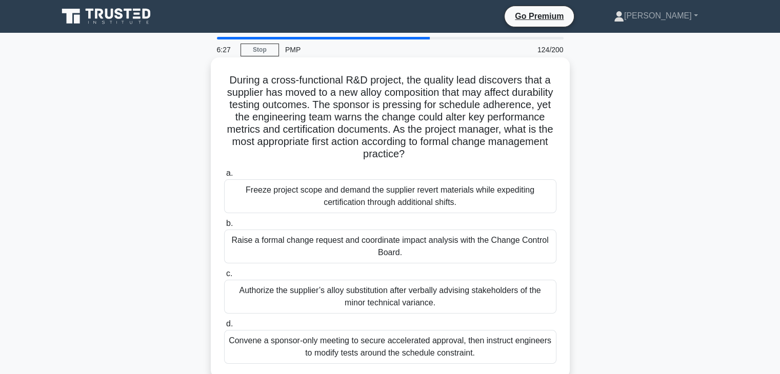
click at [385, 243] on div "Raise a formal change request and coordinate impact analysis with the Change Co…" at bounding box center [390, 247] width 332 height 34
click at [224, 227] on input "b. Raise a formal change request and coordinate impact analysis with the Change…" at bounding box center [224, 223] width 0 height 7
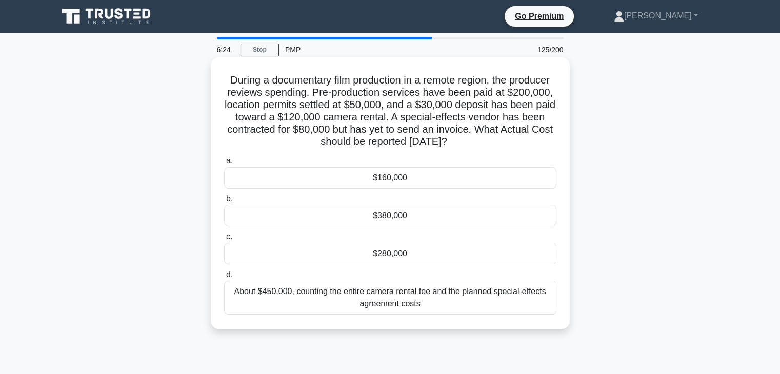
drag, startPoint x: 238, startPoint y: 76, endPoint x: 465, endPoint y: 167, distance: 245.0
click at [559, 303] on div "During a documentary film production in a remote region, the producer reviews s…" at bounding box center [390, 193] width 351 height 263
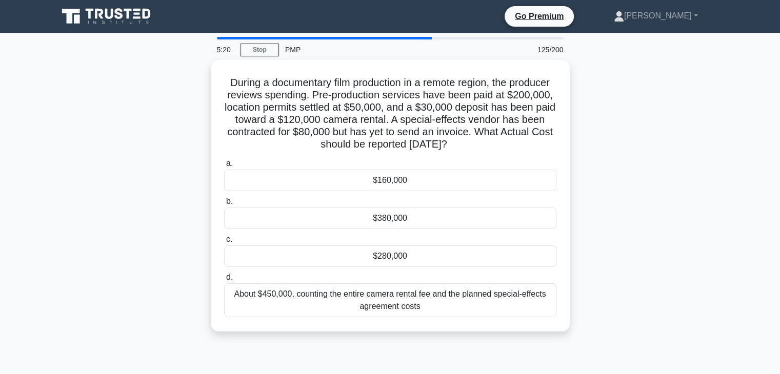
click at [657, 212] on div "During a documentary film production in a remote region, the producer reviews s…" at bounding box center [390, 202] width 677 height 284
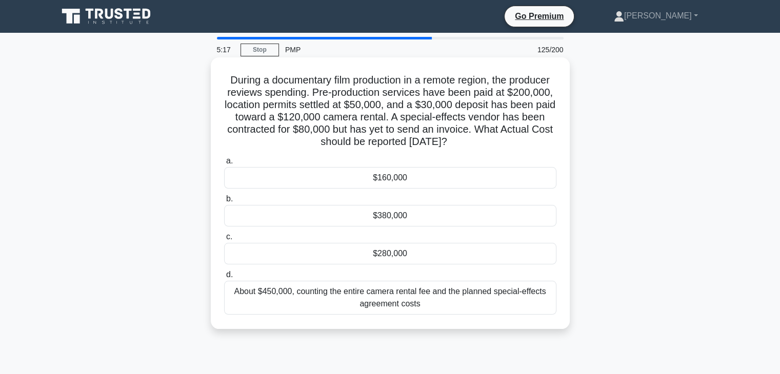
click at [389, 255] on div "$280,000" at bounding box center [390, 254] width 332 height 22
click at [224, 240] on input "c. $280,000" at bounding box center [224, 237] width 0 height 7
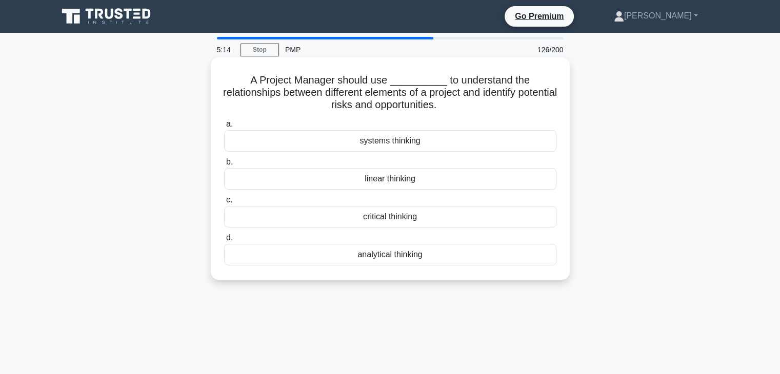
drag, startPoint x: 217, startPoint y: 76, endPoint x: 427, endPoint y: 169, distance: 229.5
click at [508, 280] on div "A Project Manager should use __________ to understand the relationships between…" at bounding box center [390, 168] width 359 height 222
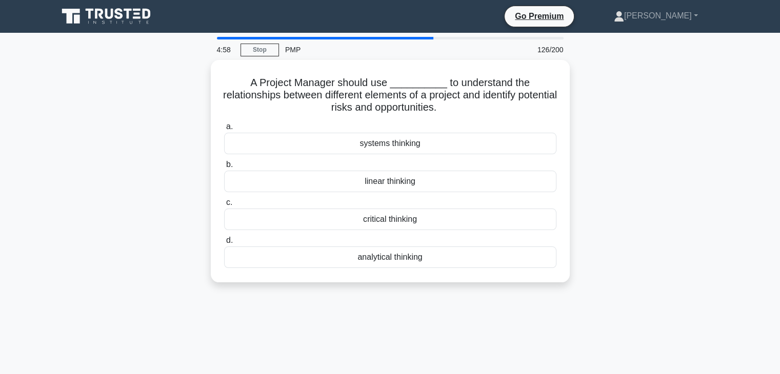
click at [658, 241] on div "A Project Manager should use __________ to understand the relationships between…" at bounding box center [390, 177] width 677 height 235
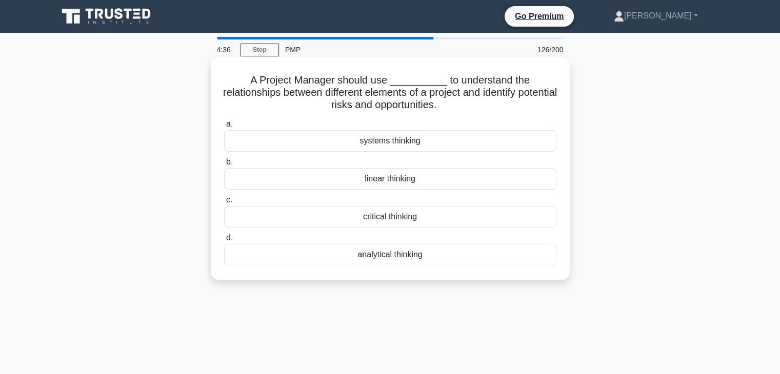
click at [404, 253] on div "analytical thinking" at bounding box center [390, 255] width 332 height 22
click at [224, 241] on input "d. analytical thinking" at bounding box center [224, 238] width 0 height 7
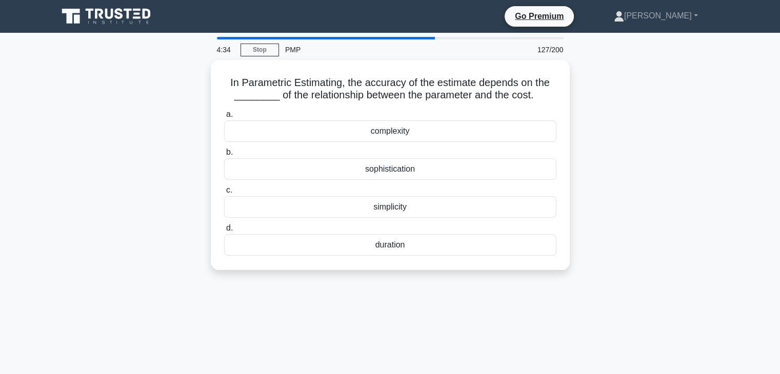
drag, startPoint x: 222, startPoint y: 76, endPoint x: 428, endPoint y: 129, distance: 211.9
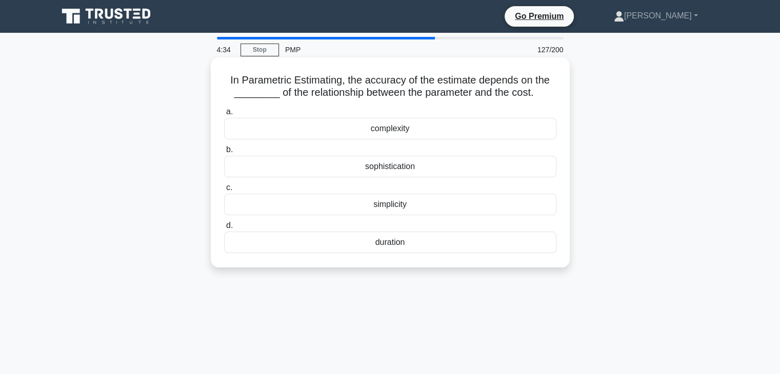
click at [523, 267] on div "In Parametric Estimating, the accuracy of the estimate depends on the ________ …" at bounding box center [390, 162] width 359 height 210
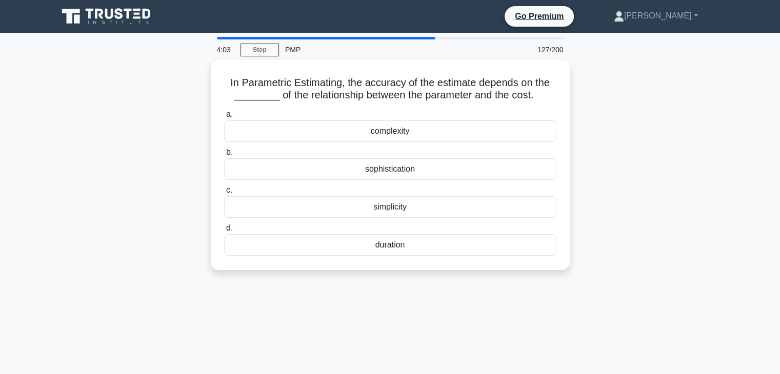
click at [637, 191] on div "In Parametric Estimating, the accuracy of the estimate depends on the ________ …" at bounding box center [390, 171] width 677 height 222
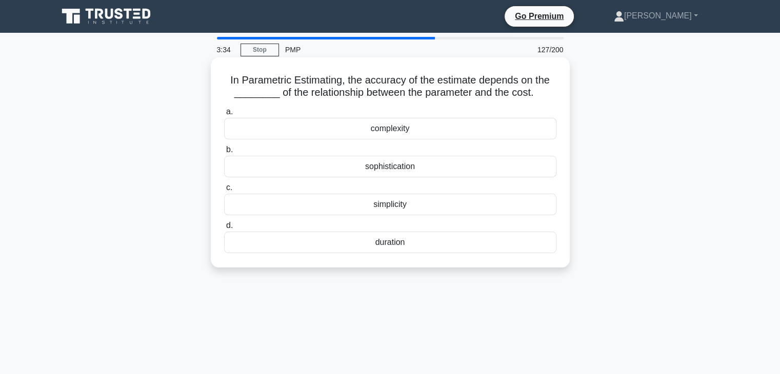
click at [383, 204] on div "simplicity" at bounding box center [390, 205] width 332 height 22
click at [224, 191] on input "c. simplicity" at bounding box center [224, 188] width 0 height 7
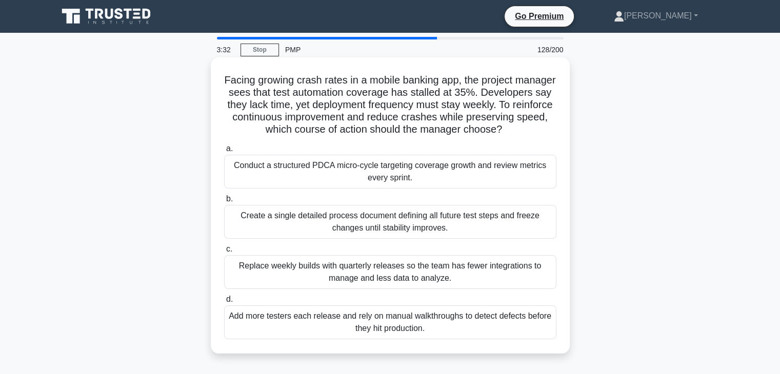
drag, startPoint x: 242, startPoint y: 75, endPoint x: 467, endPoint y: 339, distance: 347.3
click at [468, 342] on div "Facing growing crash rates in a mobile banking app, the project manager sees th…" at bounding box center [390, 206] width 351 height 288
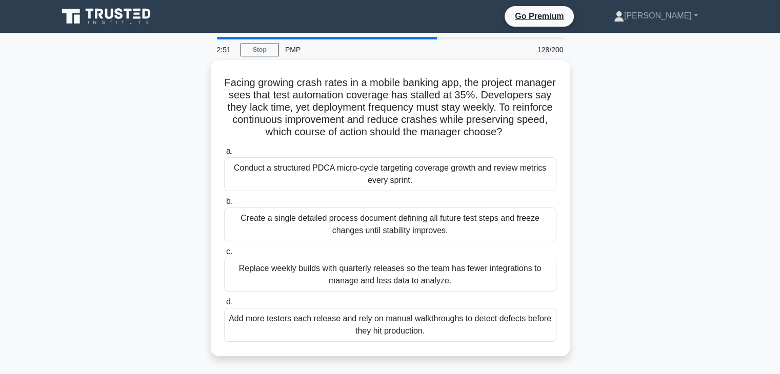
click at [634, 191] on div "Facing growing crash rates in a mobile banking app, the project manager sees th…" at bounding box center [390, 214] width 677 height 309
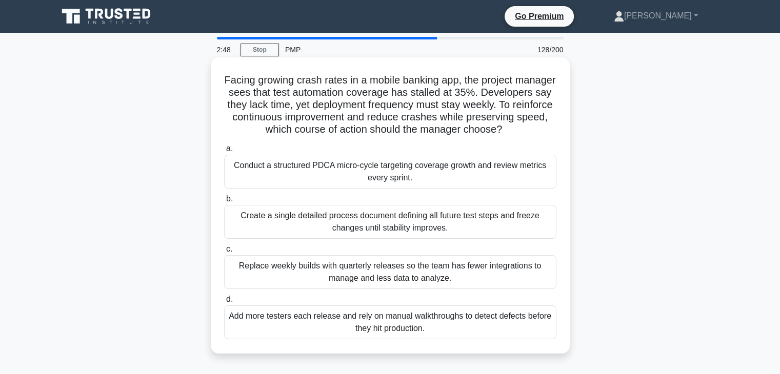
click at [454, 182] on div "Conduct a structured PDCA micro-cycle targeting coverage growth and review metr…" at bounding box center [390, 172] width 332 height 34
click at [224, 152] on input "a. Conduct a structured PDCA micro-cycle targeting coverage growth and review m…" at bounding box center [224, 149] width 0 height 7
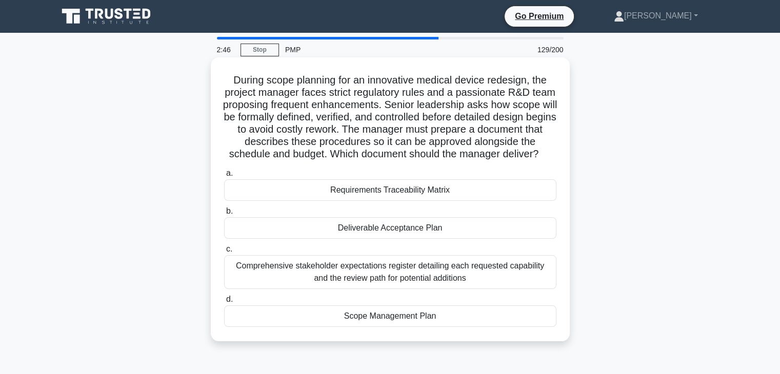
drag, startPoint x: 226, startPoint y: 72, endPoint x: 488, endPoint y: 333, distance: 369.4
click at [488, 333] on div "During scope planning for an innovative medical device redesign, the project ma…" at bounding box center [390, 200] width 351 height 276
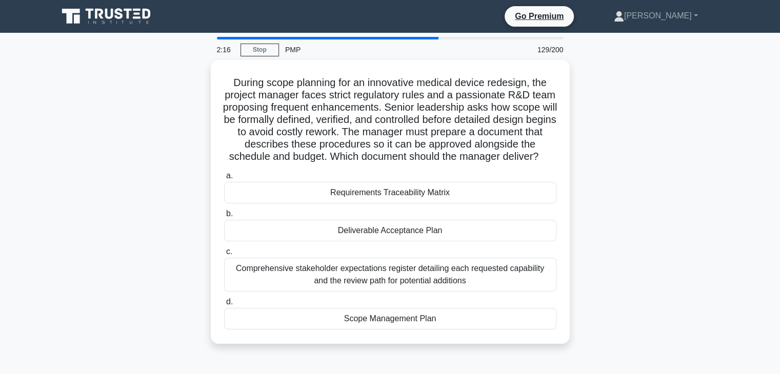
click at [656, 159] on div "During scope planning for an innovative medical device redesign, the project ma…" at bounding box center [390, 208] width 677 height 296
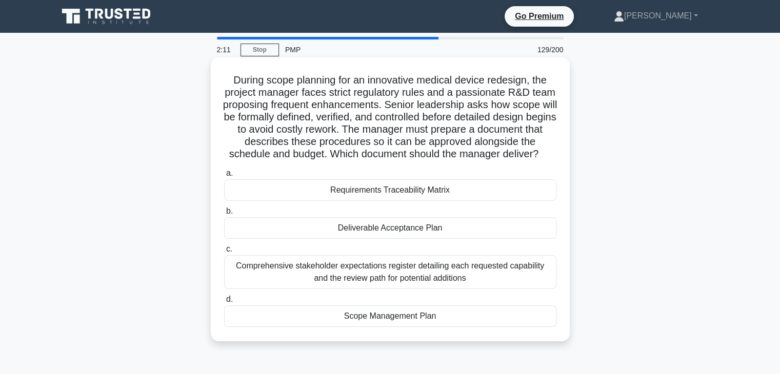
click at [412, 201] on div "Requirements Traceability Matrix" at bounding box center [390, 190] width 332 height 22
click at [224, 177] on input "a. Requirements Traceability Matrix" at bounding box center [224, 173] width 0 height 7
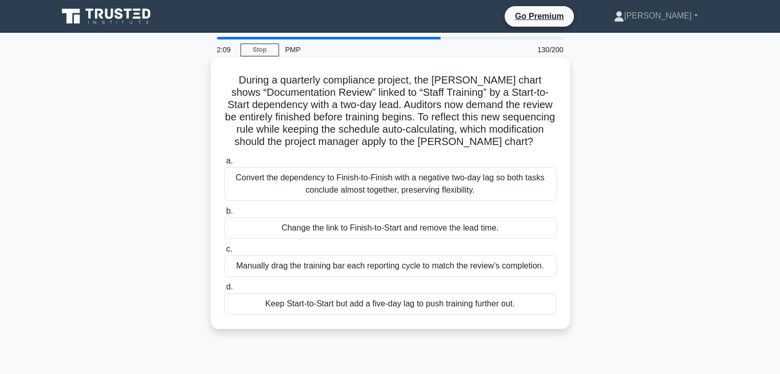
drag, startPoint x: 247, startPoint y: 78, endPoint x: 537, endPoint y: 252, distance: 338.9
click at [552, 323] on div "During a quarterly compliance project, the [PERSON_NAME] chart shows “Documenta…" at bounding box center [390, 193] width 351 height 263
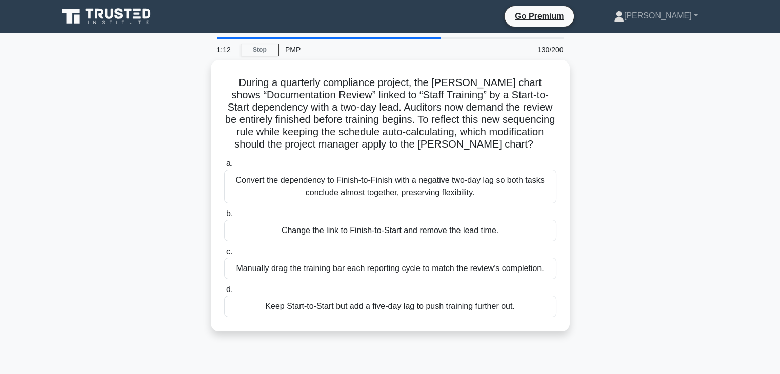
click at [677, 208] on div "During a quarterly compliance project, the [PERSON_NAME] chart shows “Documenta…" at bounding box center [390, 202] width 677 height 284
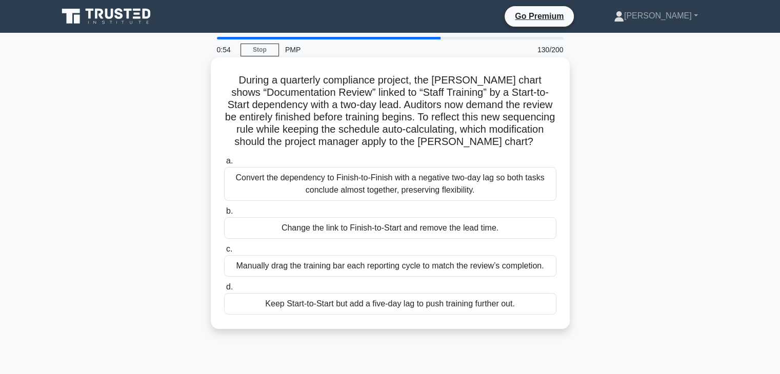
click at [411, 228] on div "Change the link to Finish-to-Start and remove the lead time." at bounding box center [390, 228] width 332 height 22
click at [224, 215] on input "b. Change the link to Finish-to-Start and remove the lead time." at bounding box center [224, 211] width 0 height 7
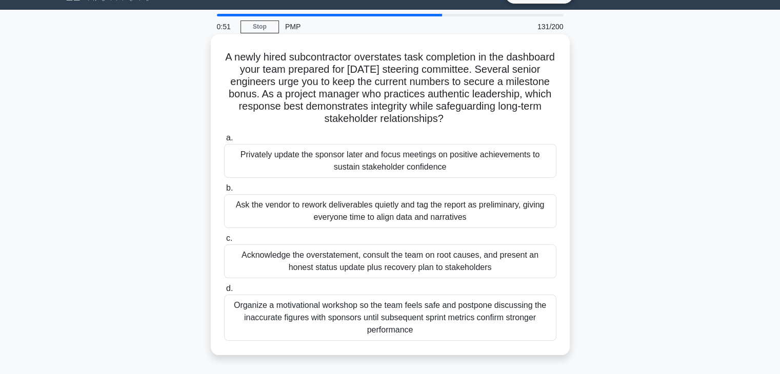
drag, startPoint x: 242, startPoint y: 80, endPoint x: 491, endPoint y: 369, distance: 381.3
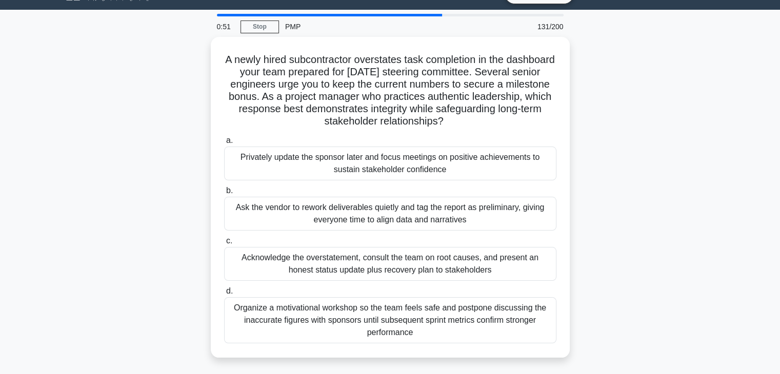
click at [491, 369] on div "0:51 Stop PMP 131/200 A newly hired subcontractor overstates task completion in…" at bounding box center [390, 270] width 677 height 513
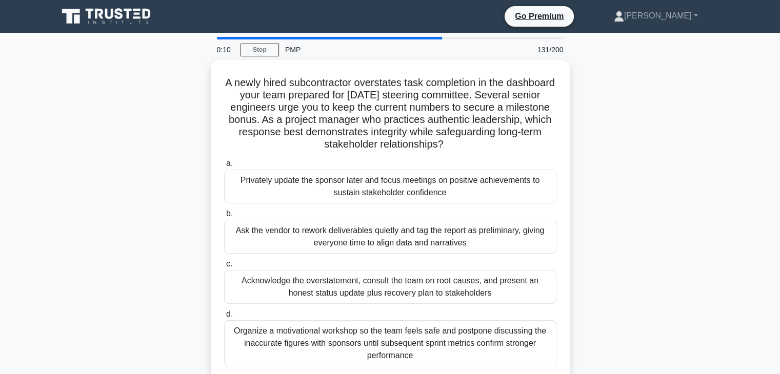
click at [650, 220] on div "A newly hired subcontractor overstates task completion in the dashboard your te…" at bounding box center [390, 226] width 677 height 333
click at [656, 240] on div "A newly hired subcontractor overstates task completion in the dashboard your te…" at bounding box center [390, 226] width 677 height 333
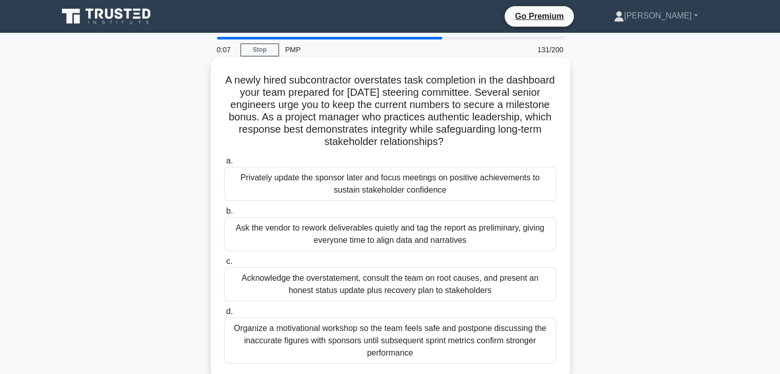
click at [402, 229] on div "Ask the vendor to rework deliverables quietly and tag the report as preliminary…" at bounding box center [390, 234] width 332 height 34
click at [224, 215] on input "b. Ask the vendor to rework deliverables quietly and tag the report as prelimin…" at bounding box center [224, 211] width 0 height 7
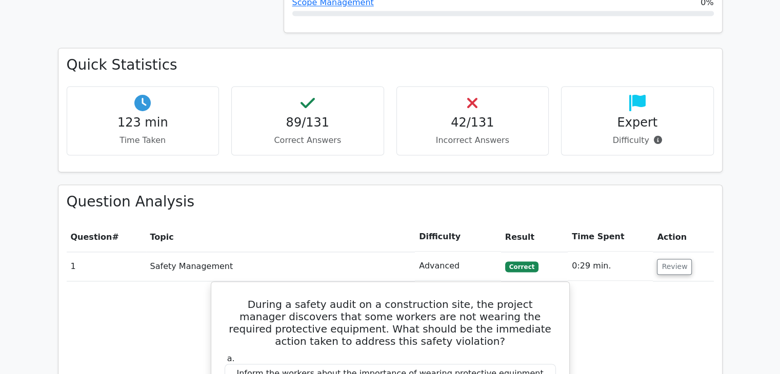
scroll to position [1589, 0]
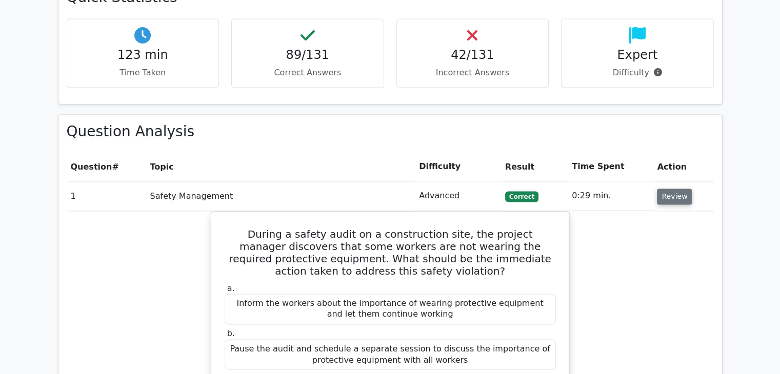
click at [666, 189] on button "Review" at bounding box center [674, 197] width 35 height 16
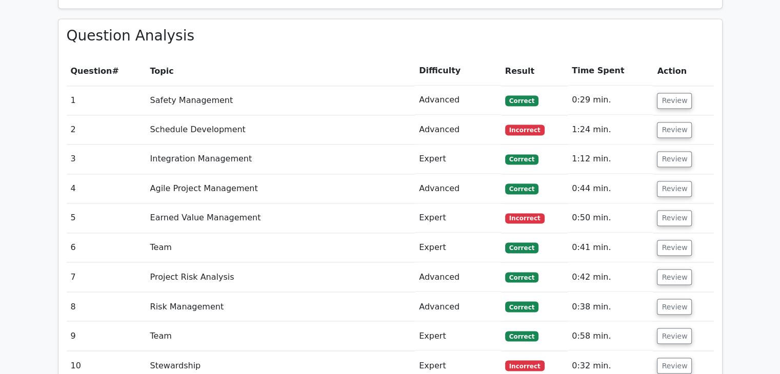
scroll to position [1692, 0]
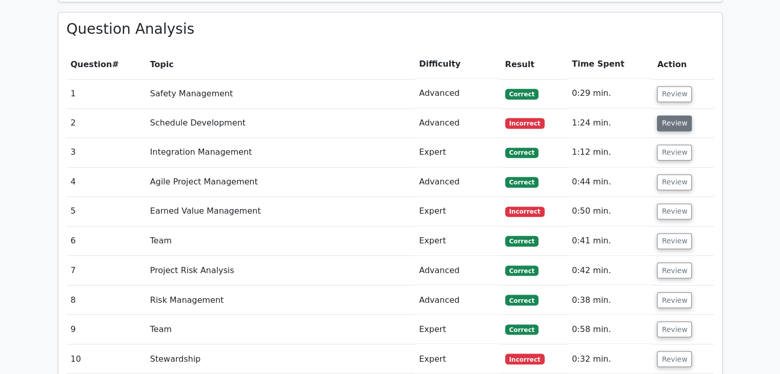
click at [658, 115] on button "Review" at bounding box center [674, 123] width 35 height 16
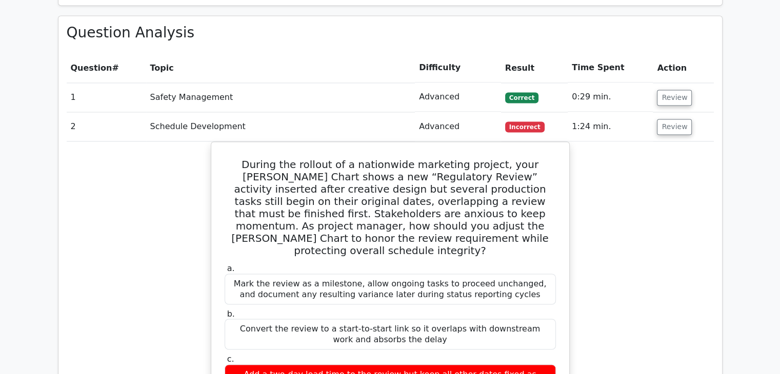
scroll to position [1640, 0]
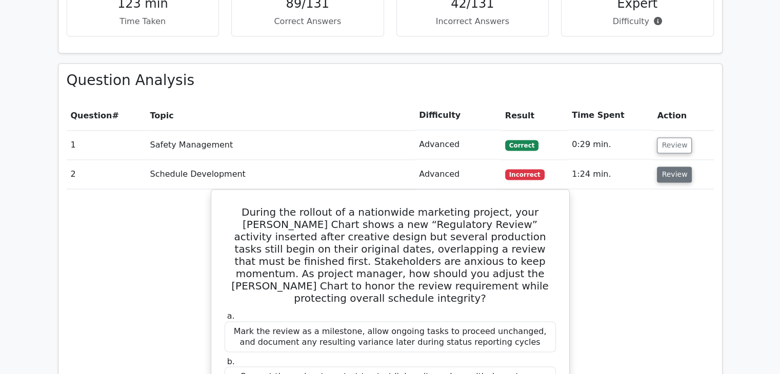
click at [662, 167] on button "Review" at bounding box center [674, 175] width 35 height 16
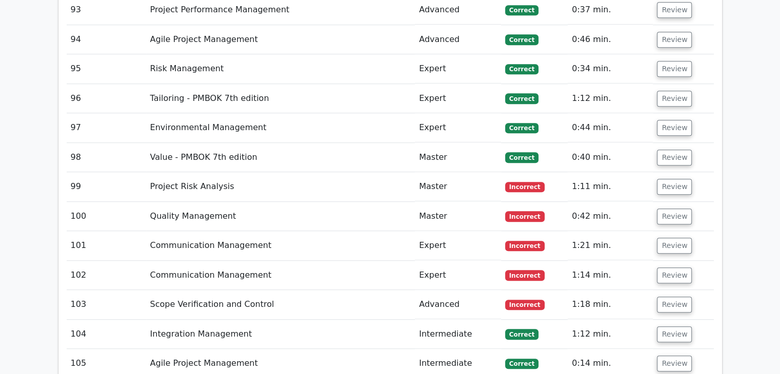
scroll to position [4460, 0]
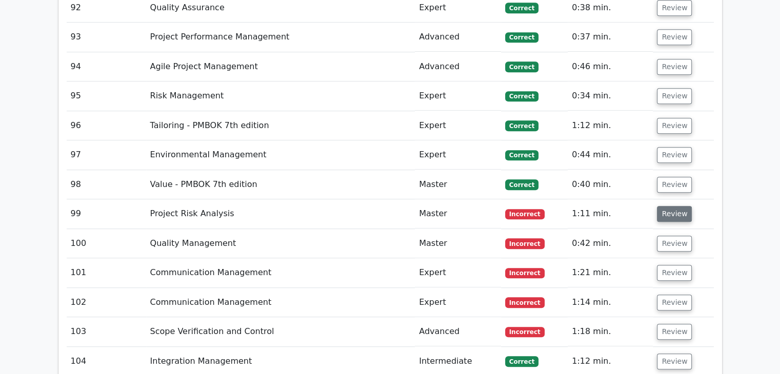
click at [660, 206] on button "Review" at bounding box center [674, 214] width 35 height 16
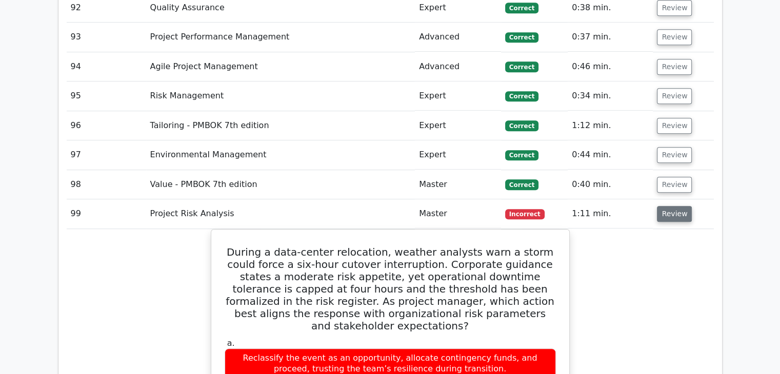
click at [668, 206] on button "Review" at bounding box center [674, 214] width 35 height 16
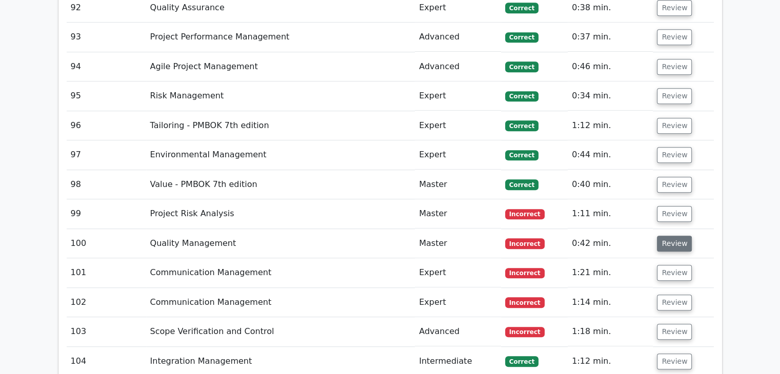
click at [669, 236] on button "Review" at bounding box center [674, 244] width 35 height 16
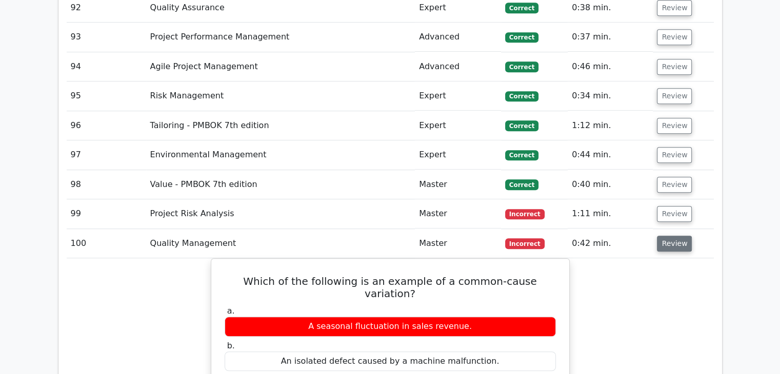
click at [669, 236] on button "Review" at bounding box center [674, 244] width 35 height 16
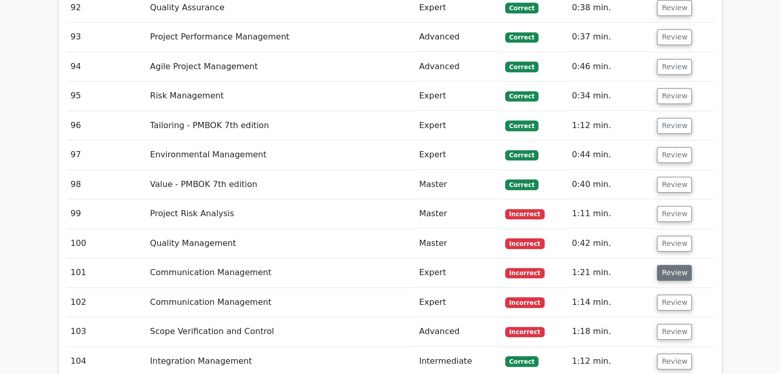
click at [671, 265] on button "Review" at bounding box center [674, 273] width 35 height 16
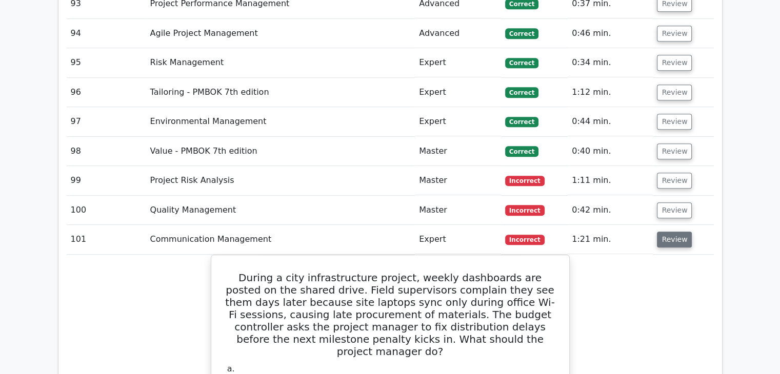
scroll to position [4511, 0]
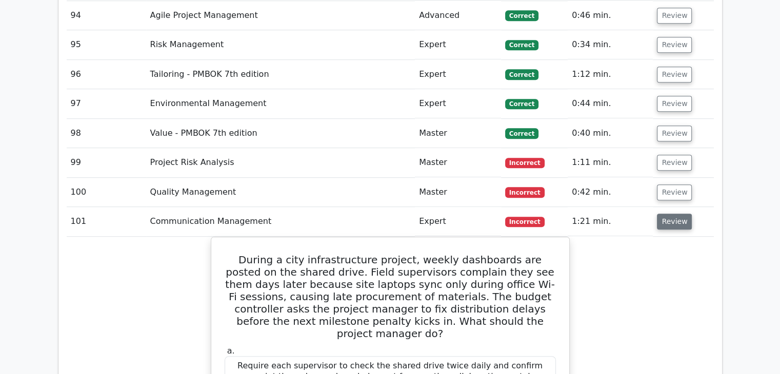
click at [672, 214] on button "Review" at bounding box center [674, 222] width 35 height 16
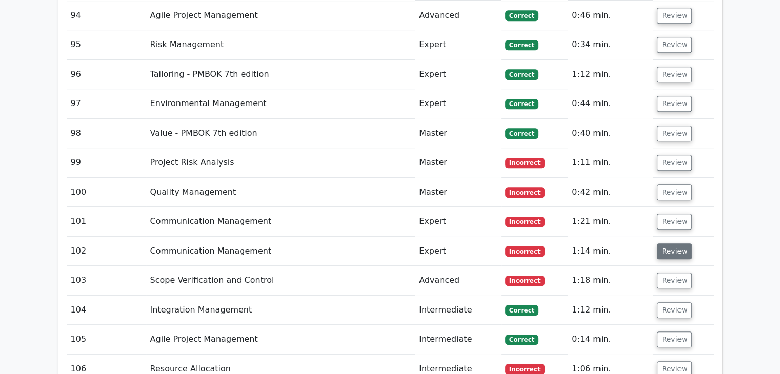
click at [673, 243] on button "Review" at bounding box center [674, 251] width 35 height 16
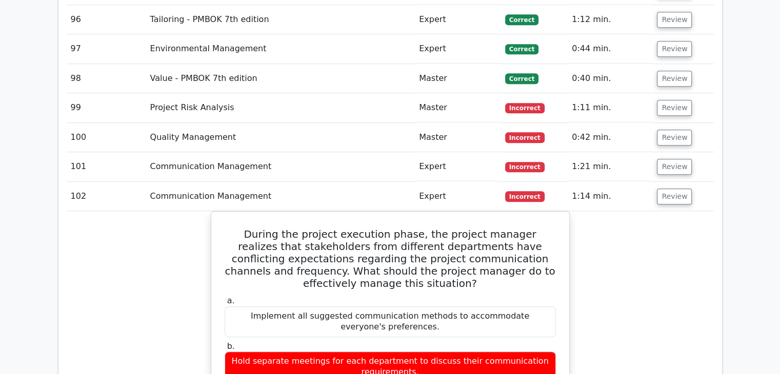
scroll to position [4562, 0]
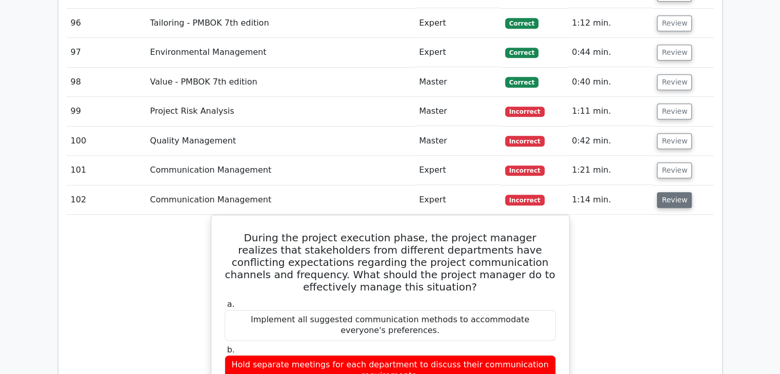
click at [668, 192] on button "Review" at bounding box center [674, 200] width 35 height 16
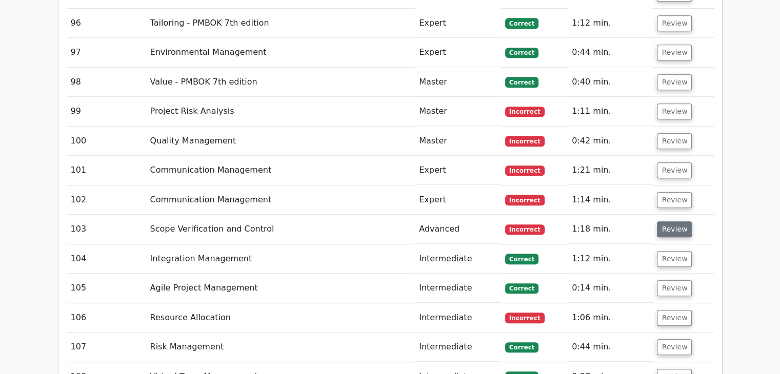
click at [669, 221] on button "Review" at bounding box center [674, 229] width 35 height 16
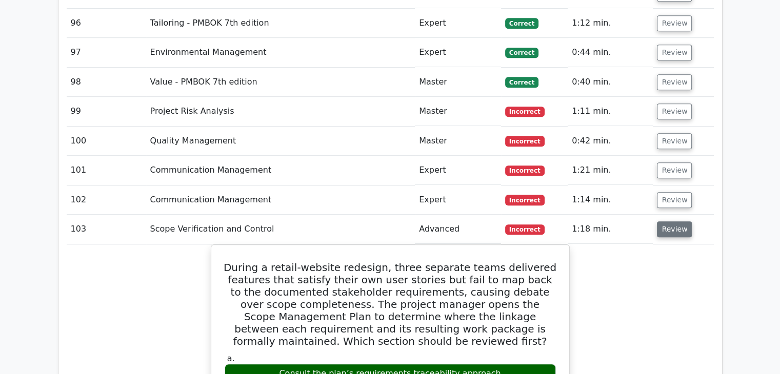
click at [669, 221] on button "Review" at bounding box center [674, 229] width 35 height 16
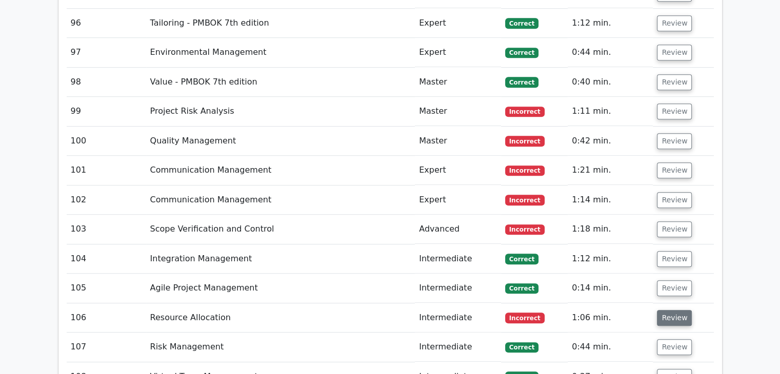
click at [679, 310] on button "Review" at bounding box center [674, 318] width 35 height 16
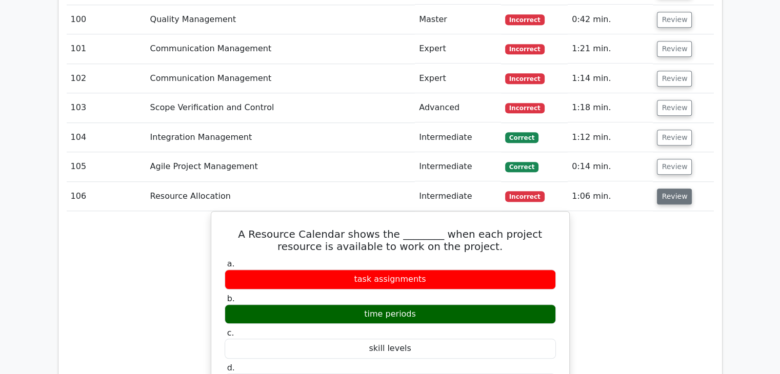
scroll to position [4716, 0]
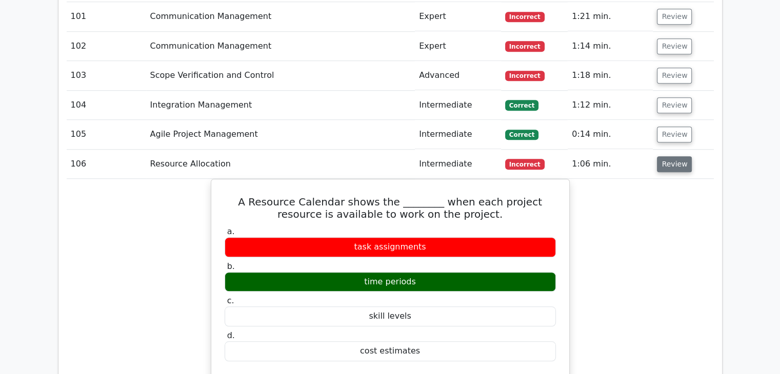
click at [667, 156] on button "Review" at bounding box center [674, 164] width 35 height 16
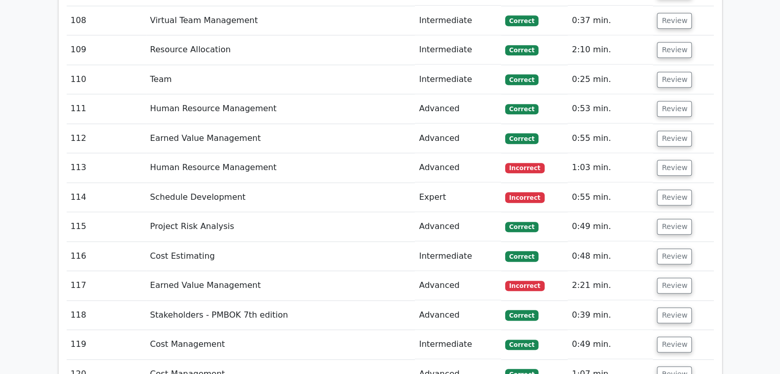
scroll to position [4921, 0]
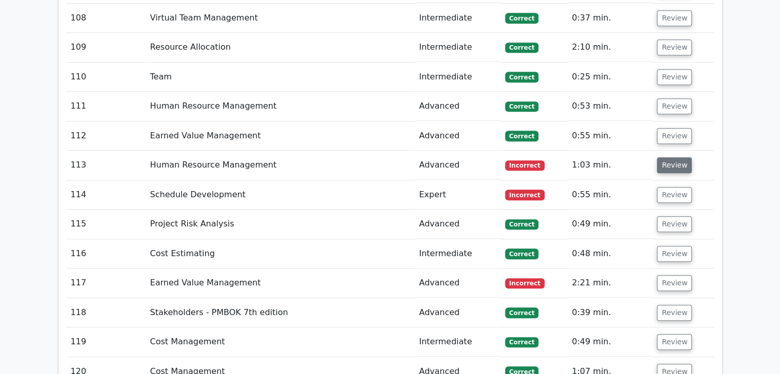
click at [670, 157] on button "Review" at bounding box center [674, 165] width 35 height 16
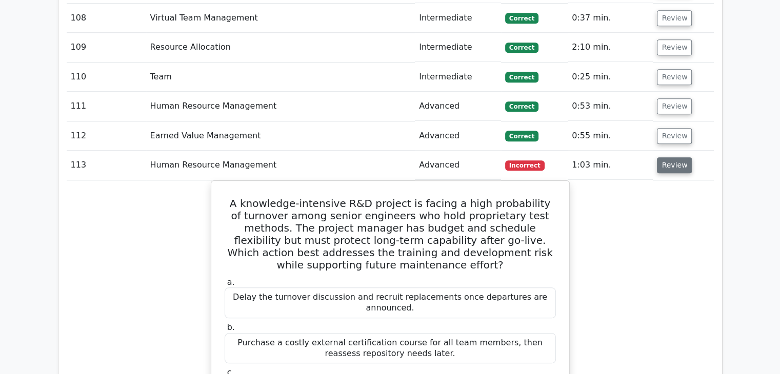
click at [670, 157] on button "Review" at bounding box center [674, 165] width 35 height 16
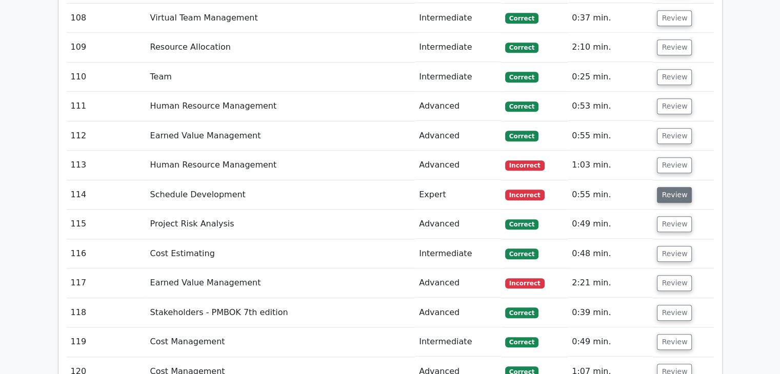
click at [674, 187] on button "Review" at bounding box center [674, 195] width 35 height 16
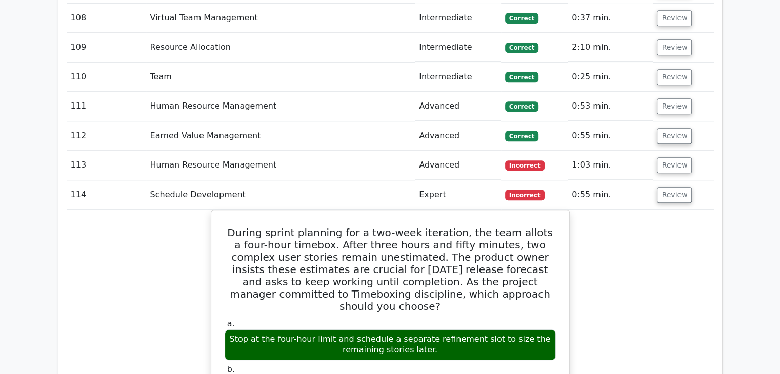
scroll to position [4972, 0]
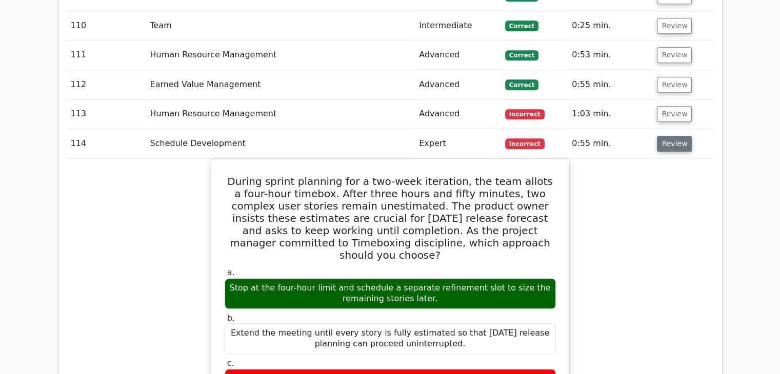
click at [670, 136] on button "Review" at bounding box center [674, 144] width 35 height 16
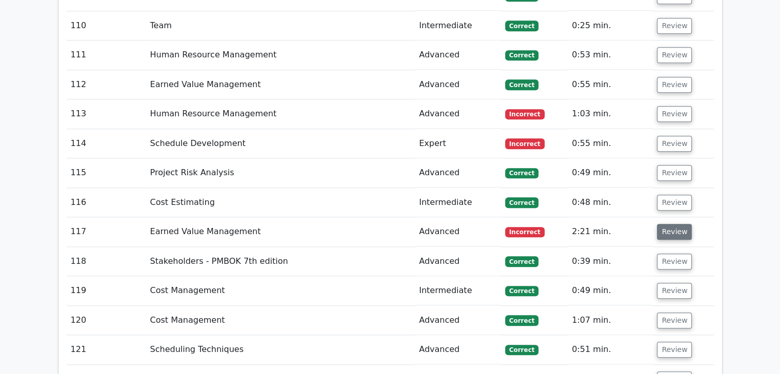
click at [683, 224] on button "Review" at bounding box center [674, 232] width 35 height 16
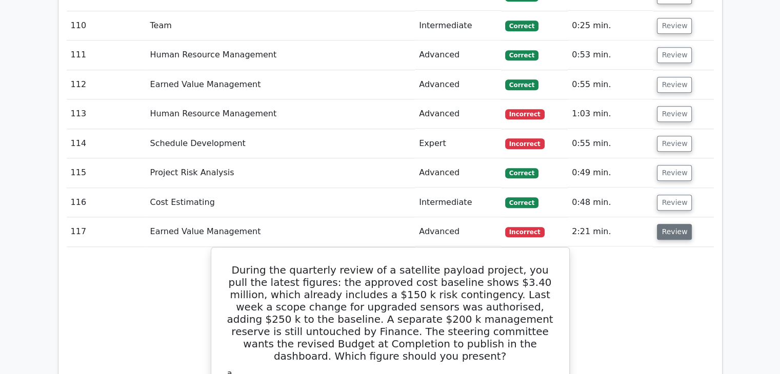
click at [683, 224] on button "Review" at bounding box center [674, 232] width 35 height 16
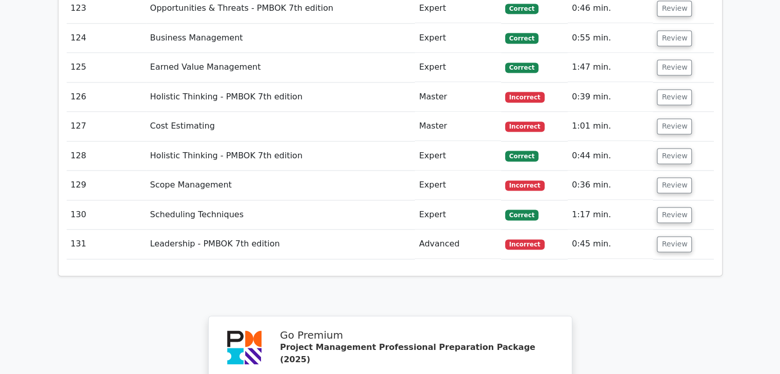
scroll to position [5383, 0]
